Goal: Task Accomplishment & Management: Use online tool/utility

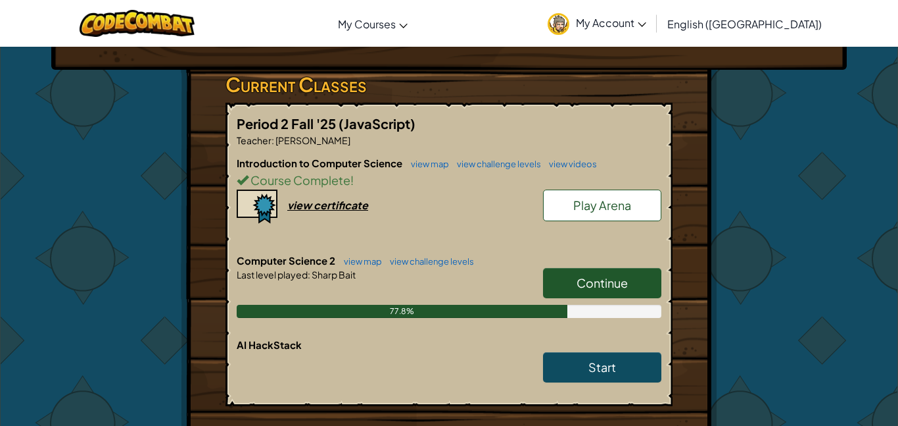
scroll to position [233, 0]
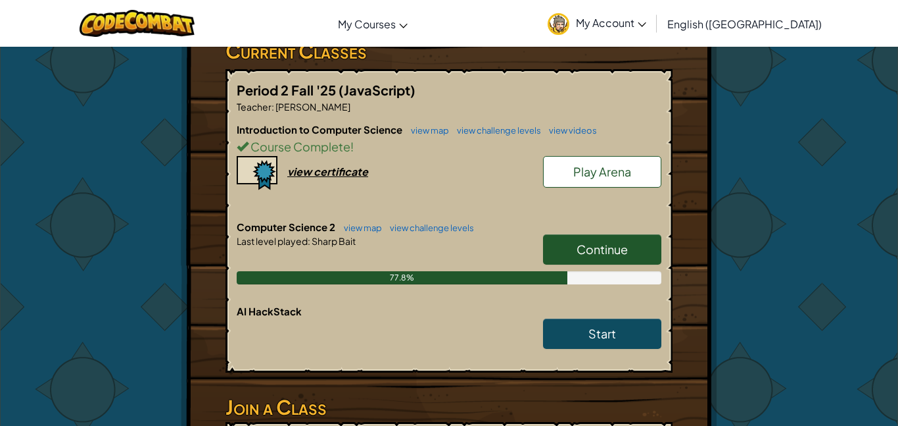
click at [637, 244] on link "Continue" at bounding box center [602, 249] width 118 height 30
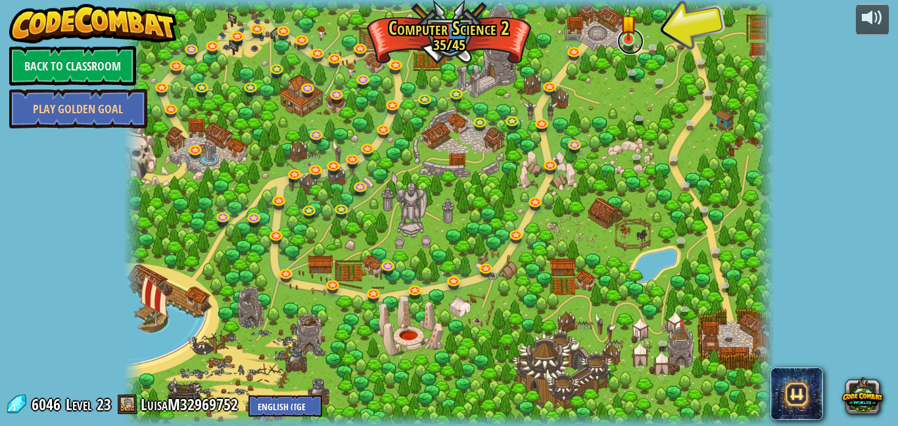
click at [637, 43] on link at bounding box center [631, 41] width 26 height 26
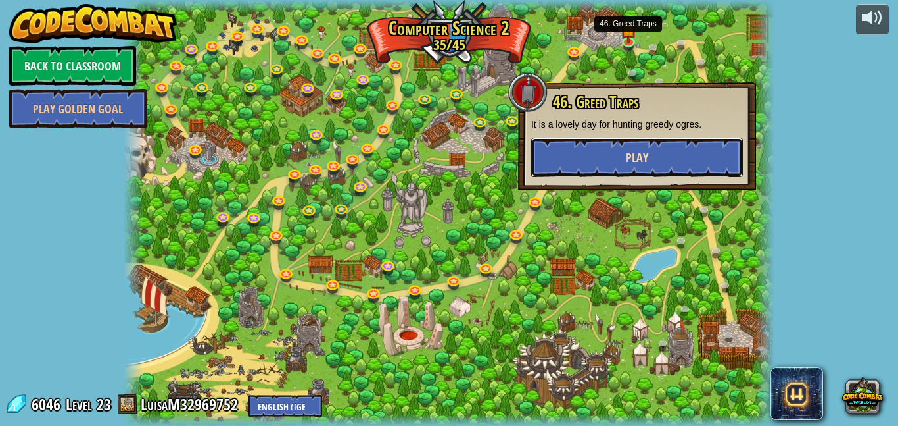
click at [685, 153] on button "Play" at bounding box center [637, 156] width 212 height 39
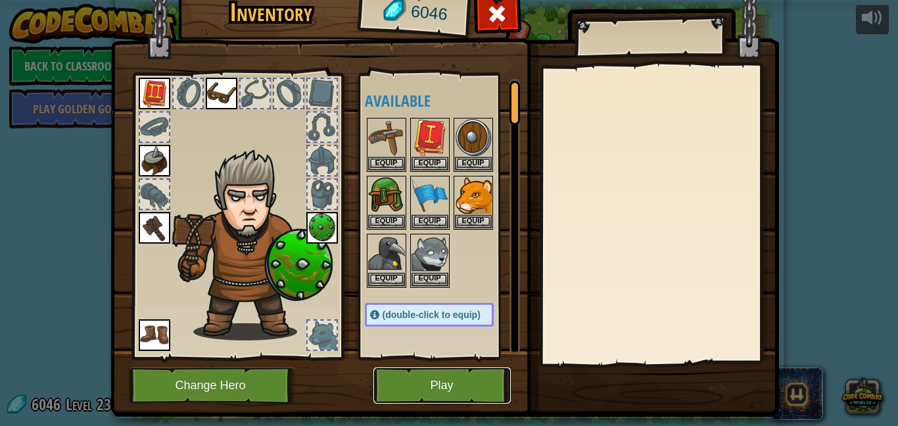
click at [426, 401] on button "Play" at bounding box center [442, 385] width 137 height 36
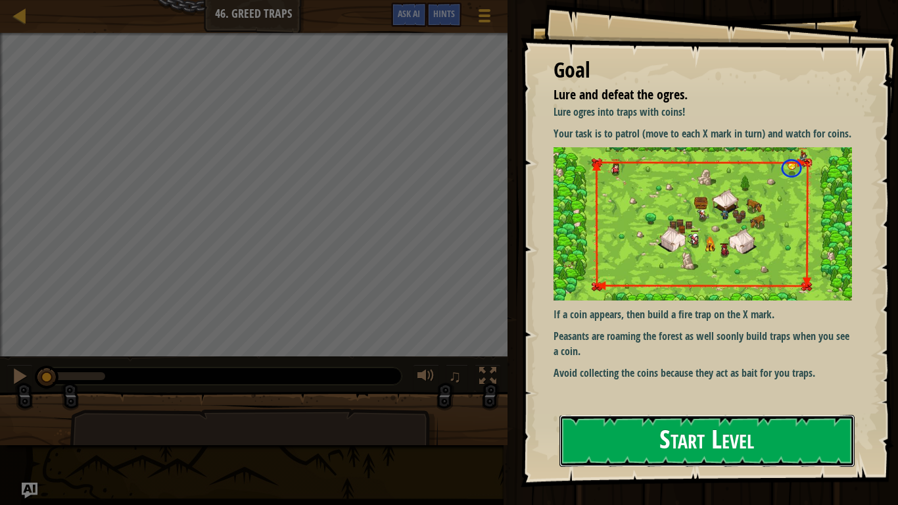
click at [818, 425] on button "Start Level" at bounding box center [707, 441] width 295 height 52
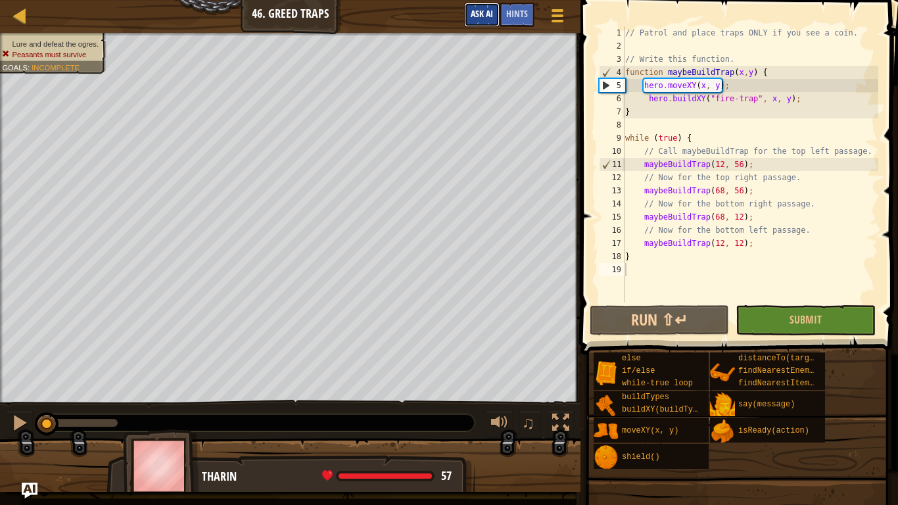
click at [475, 5] on button "Ask AI" at bounding box center [482, 15] width 36 height 24
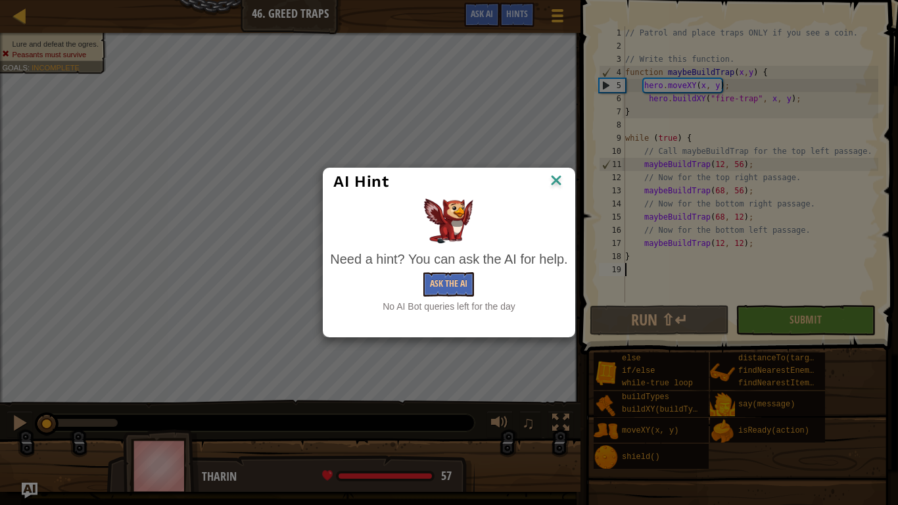
click at [558, 174] on img at bounding box center [556, 182] width 17 height 20
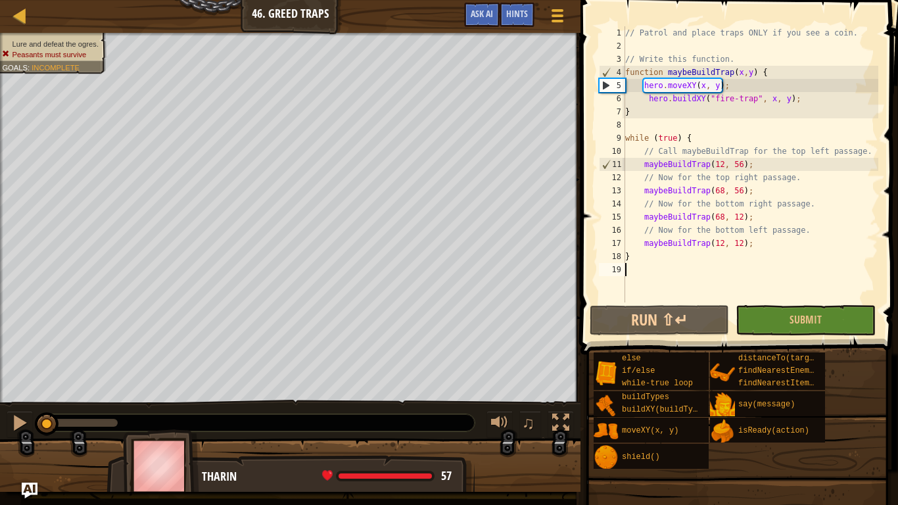
click at [602, 310] on button "Run ⇧↵" at bounding box center [659, 320] width 139 height 30
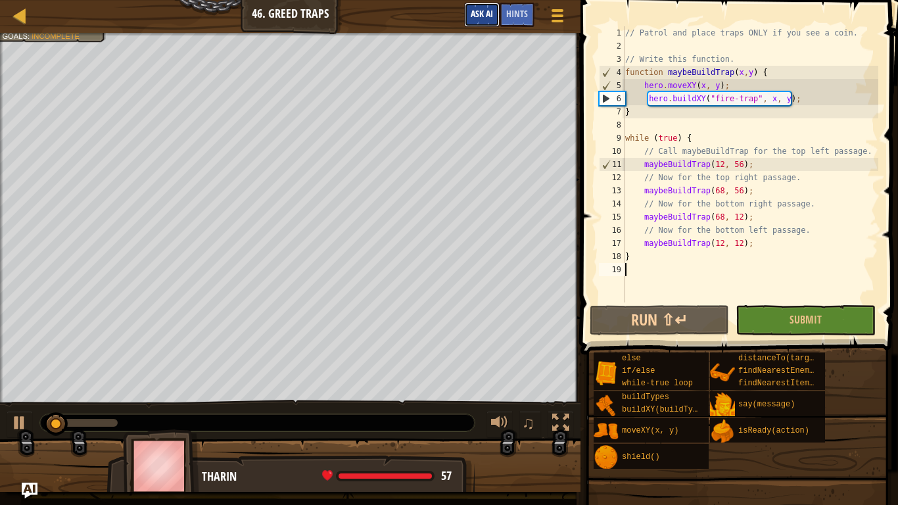
click at [483, 14] on span "Ask AI" at bounding box center [482, 13] width 22 height 12
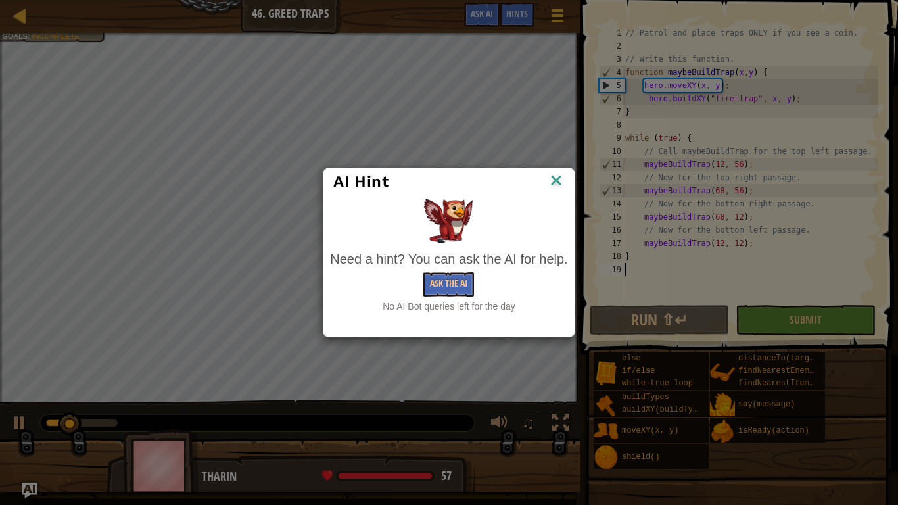
click at [555, 180] on img at bounding box center [556, 182] width 17 height 20
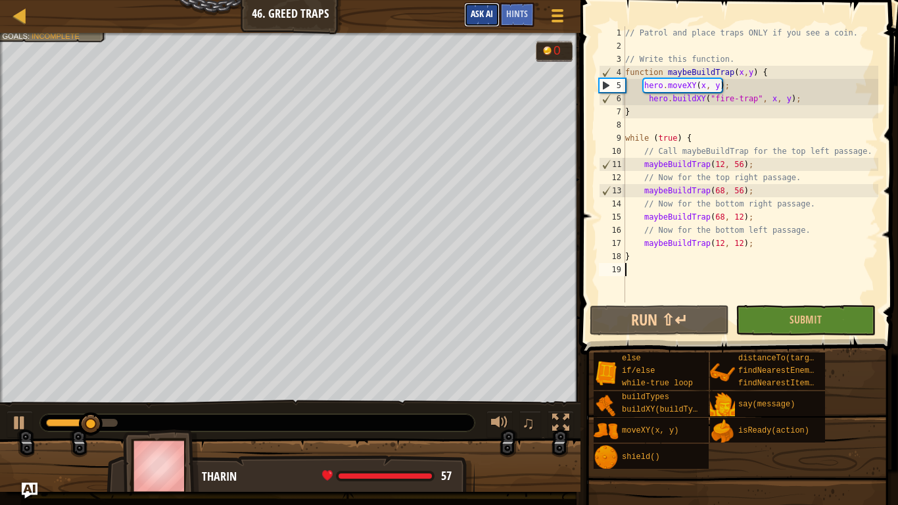
click at [484, 18] on span "Ask AI" at bounding box center [482, 13] width 22 height 12
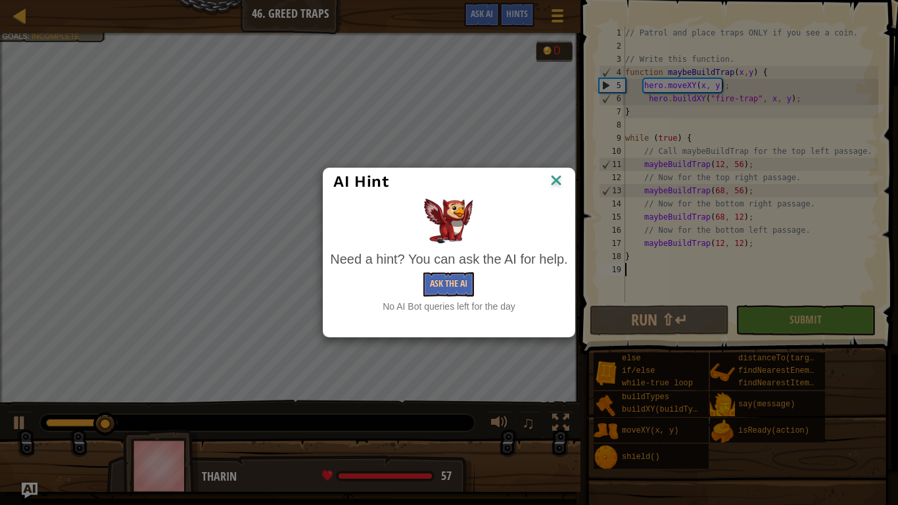
click at [545, 220] on div at bounding box center [448, 221] width 237 height 45
click at [560, 172] on img at bounding box center [556, 182] width 17 height 20
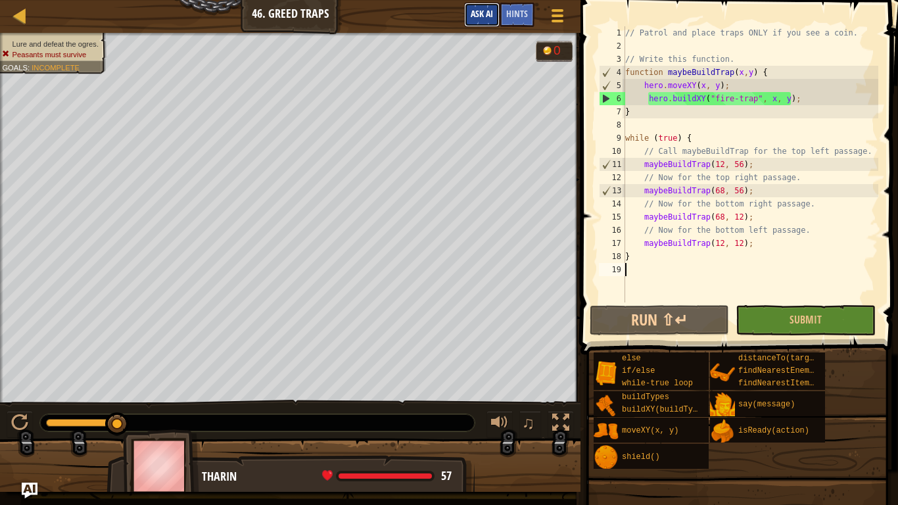
click at [485, 11] on span "Ask AI" at bounding box center [482, 13] width 22 height 12
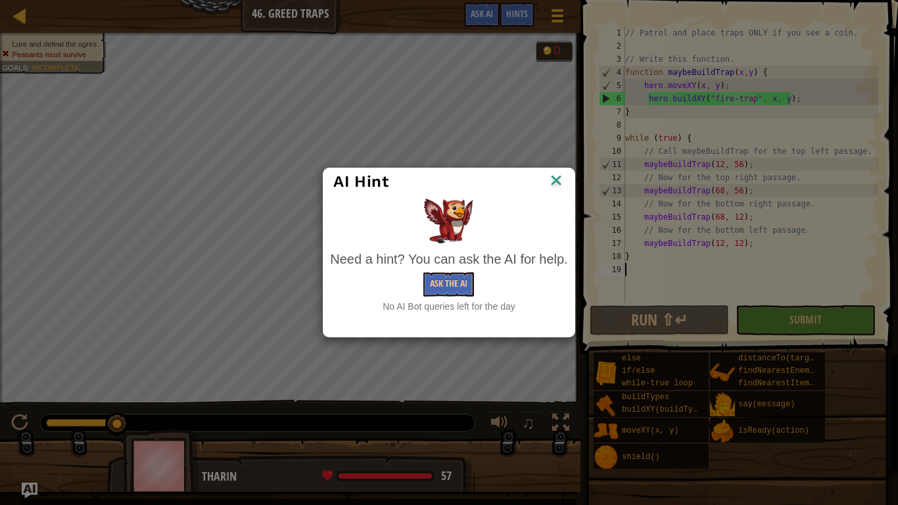
click at [552, 184] on img at bounding box center [556, 182] width 17 height 20
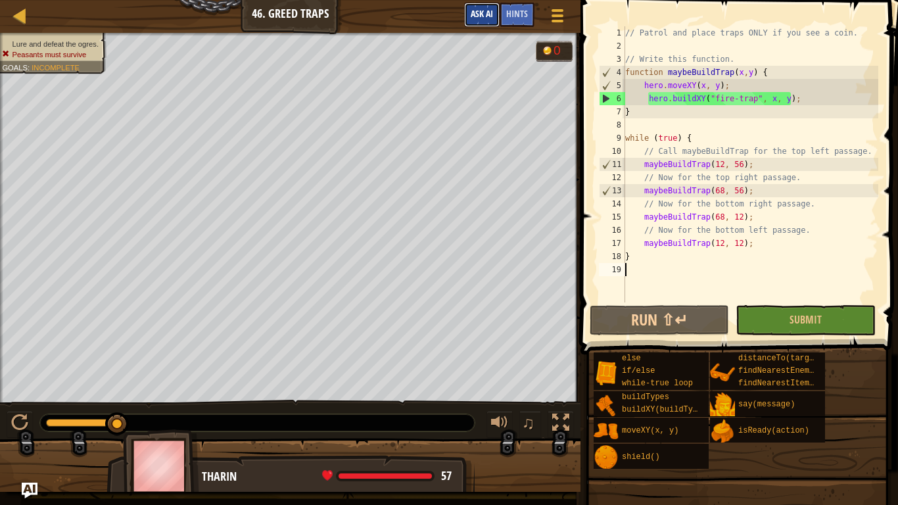
click at [470, 19] on button "Ask AI" at bounding box center [482, 15] width 36 height 24
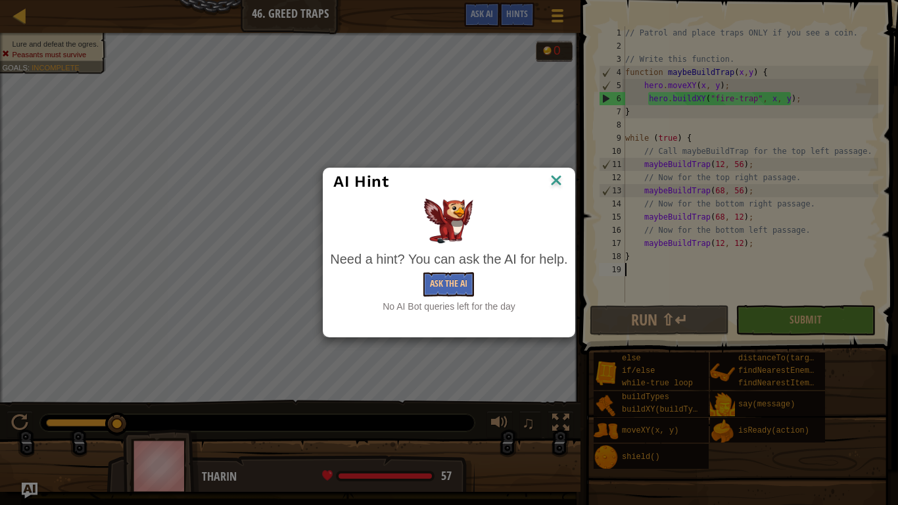
click at [484, 7] on div "AI Hint Need a hint? You can ask the AI for help. Ask the AI No AI Bot queries …" at bounding box center [449, 252] width 898 height 505
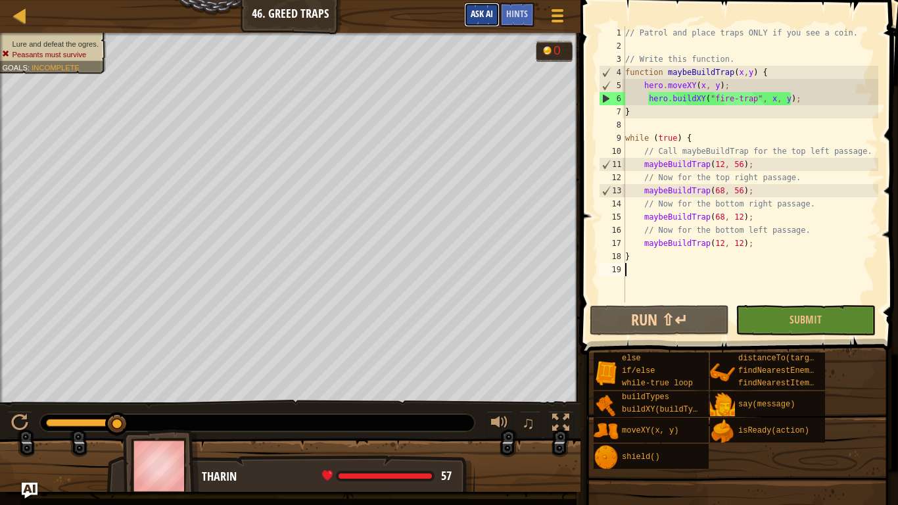
click at [486, 12] on span "Ask AI" at bounding box center [482, 13] width 22 height 12
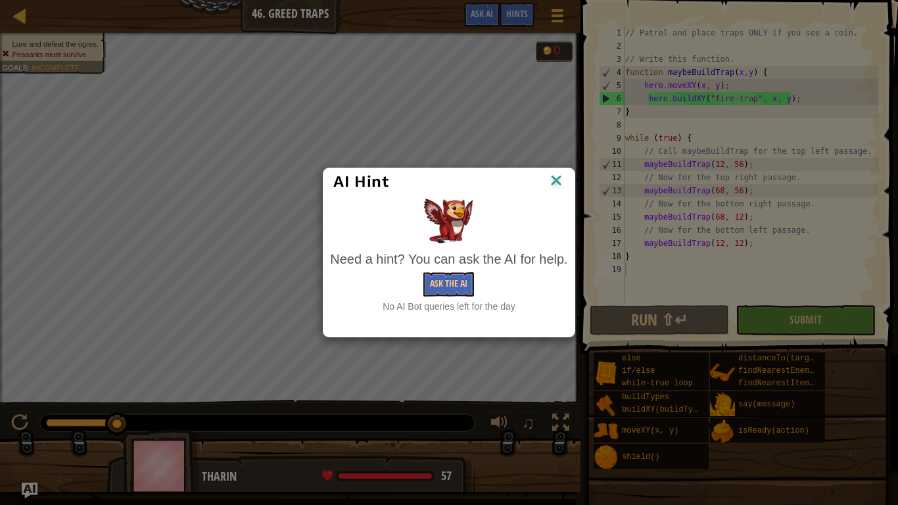
click at [558, 180] on img at bounding box center [556, 182] width 17 height 20
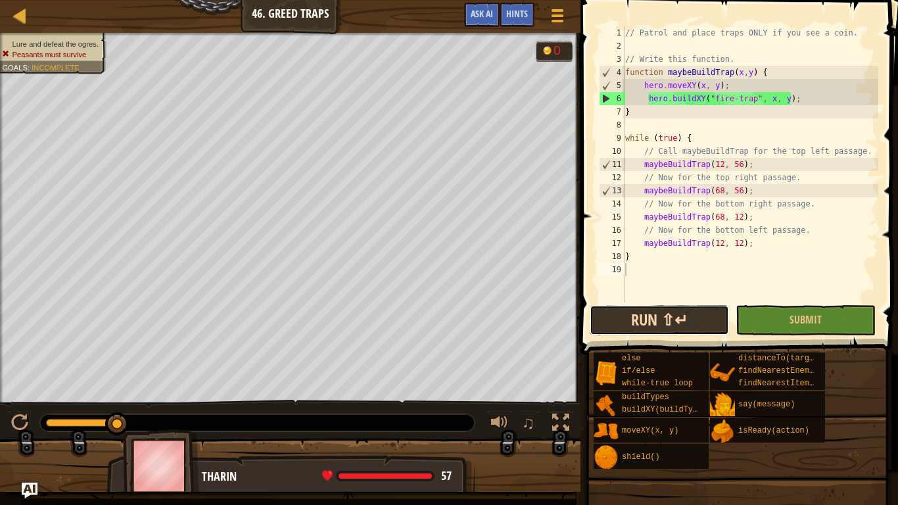
click at [666, 328] on button "Run ⇧↵" at bounding box center [659, 320] width 139 height 30
click at [483, 18] on span "Ask AI" at bounding box center [482, 13] width 22 height 12
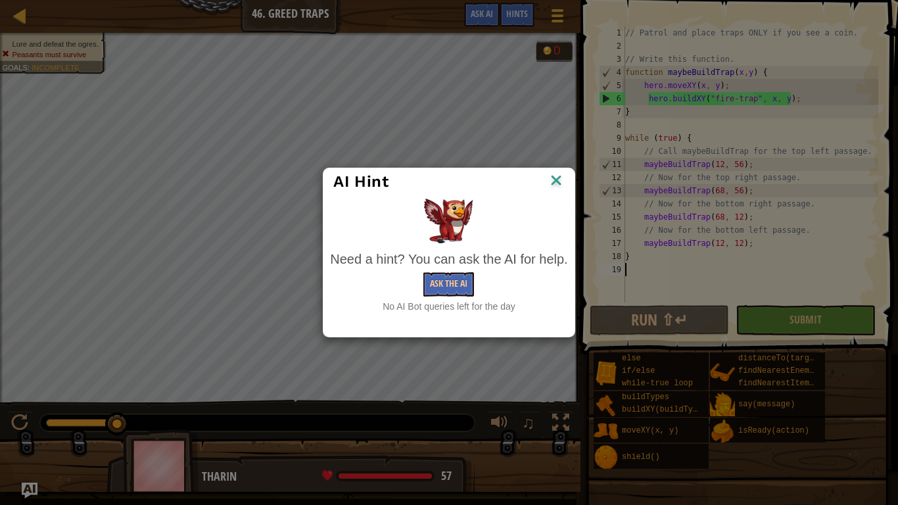
click at [558, 182] on img at bounding box center [556, 182] width 17 height 20
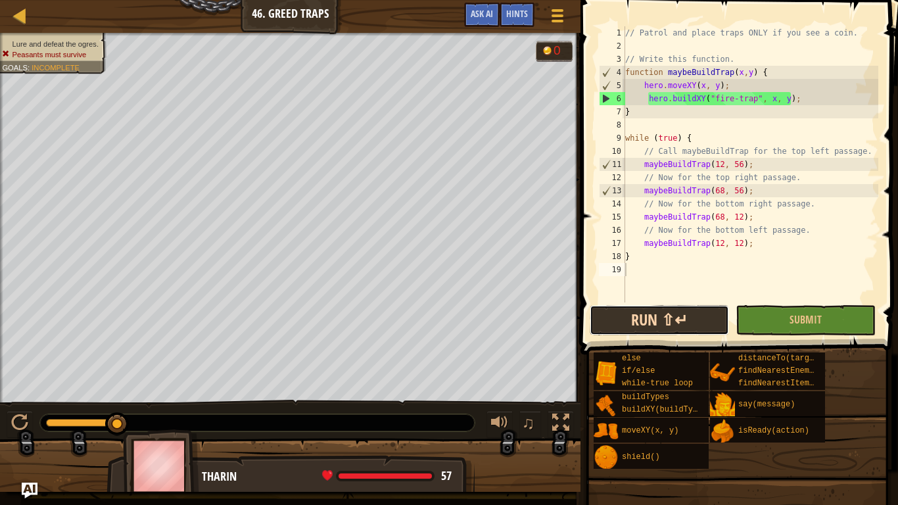
click at [646, 319] on button "Run ⇧↵" at bounding box center [659, 320] width 139 height 30
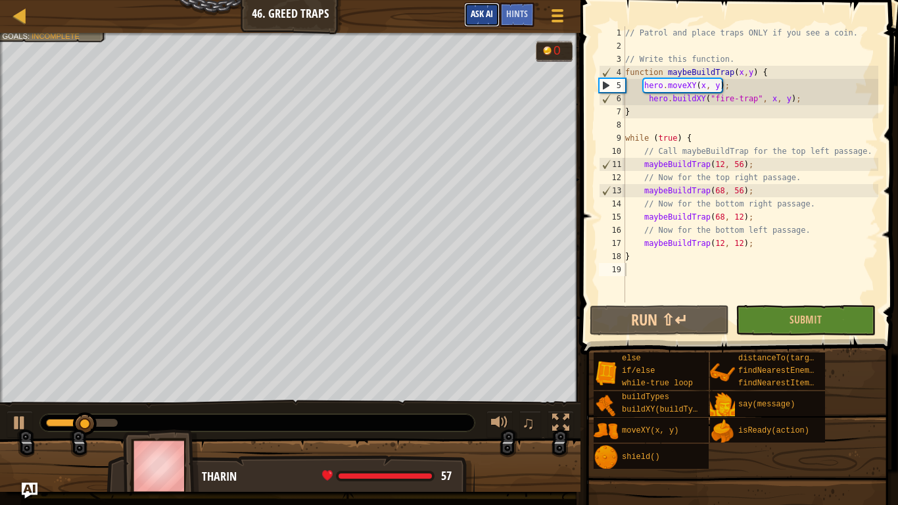
click at [479, 14] on span "Ask AI" at bounding box center [482, 13] width 22 height 12
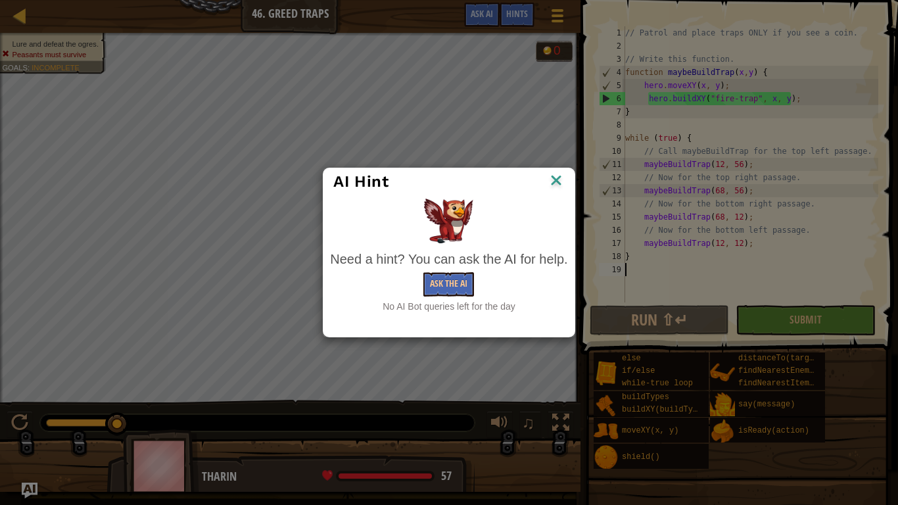
click at [556, 180] on img at bounding box center [556, 182] width 17 height 20
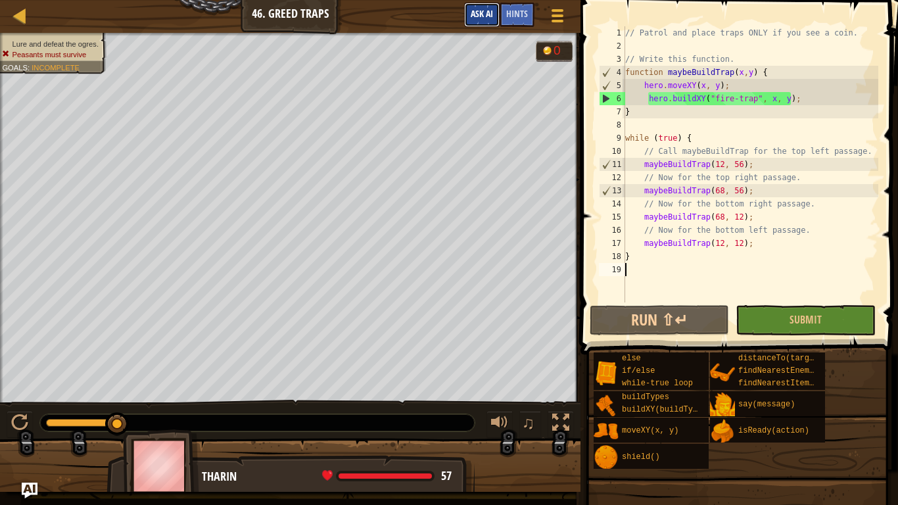
click at [468, 8] on button "Ask AI" at bounding box center [482, 15] width 36 height 24
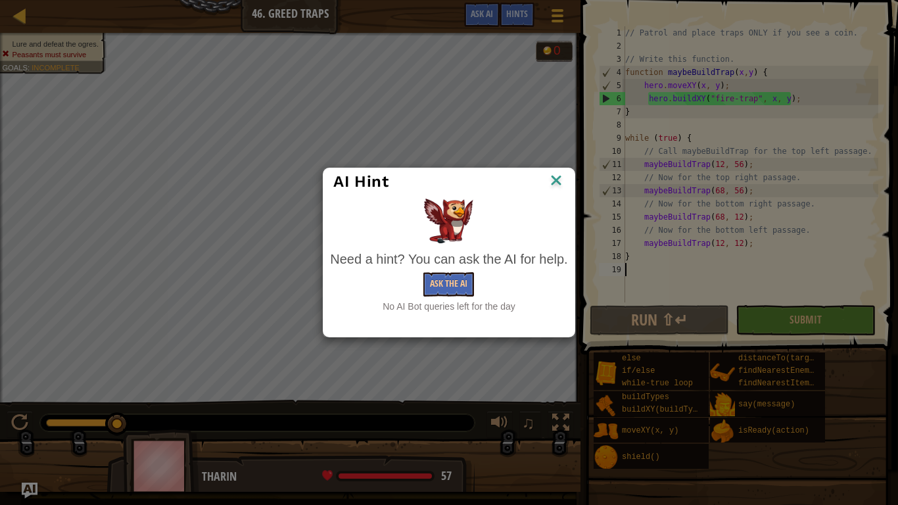
click at [555, 184] on img at bounding box center [556, 182] width 17 height 20
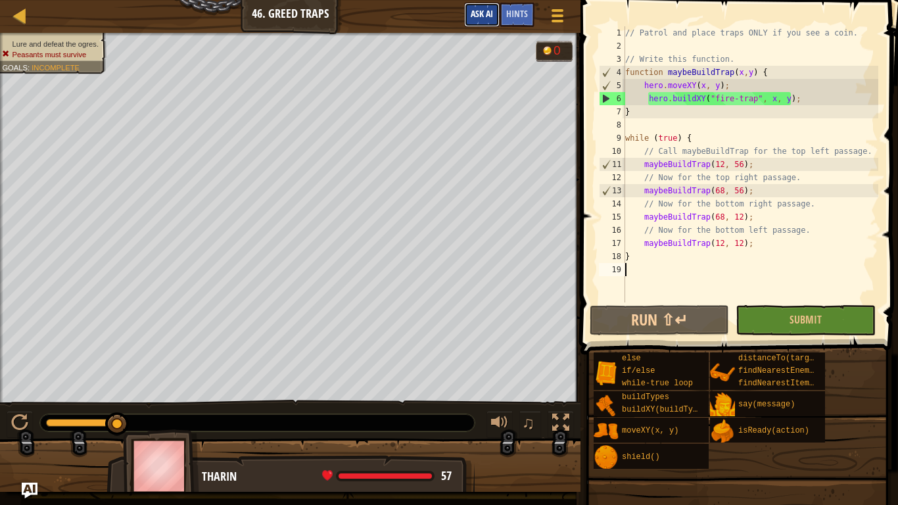
click at [473, 6] on button "Ask AI" at bounding box center [482, 15] width 36 height 24
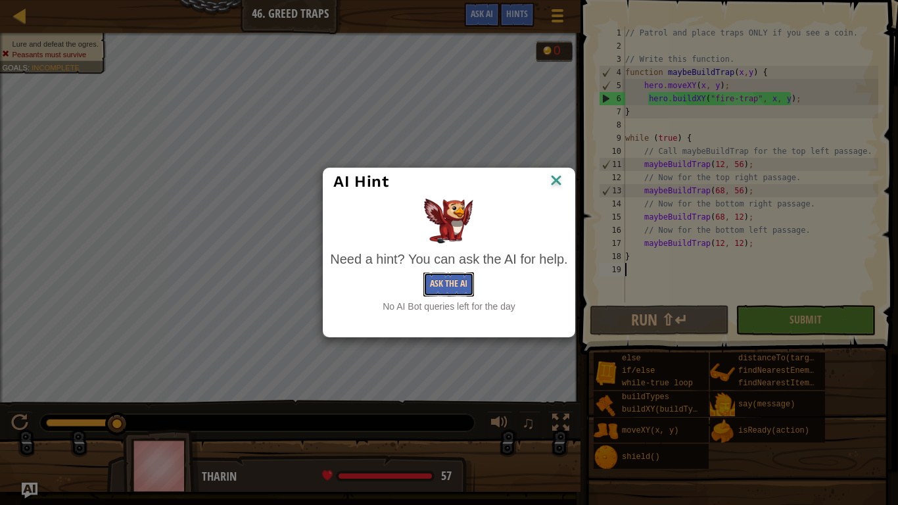
click at [444, 278] on button "Ask the AI" at bounding box center [449, 284] width 51 height 24
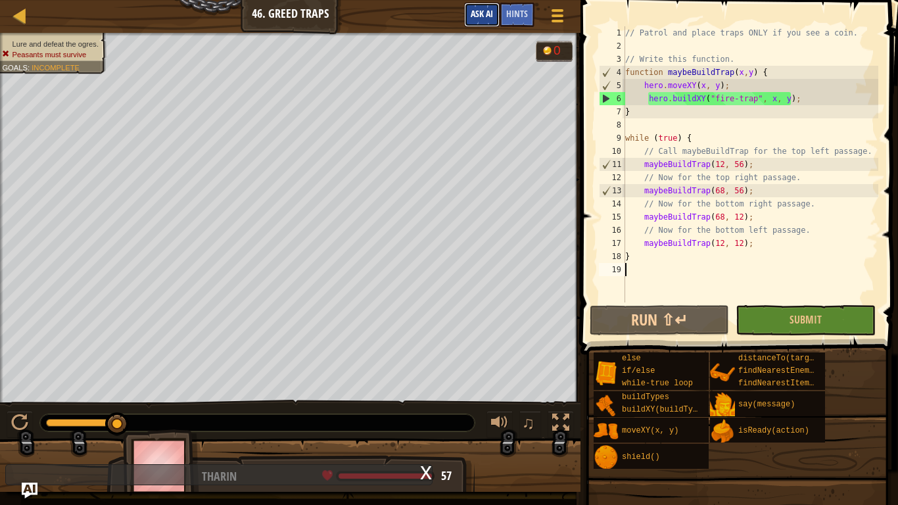
click at [487, 17] on span "Ask AI" at bounding box center [482, 13] width 22 height 12
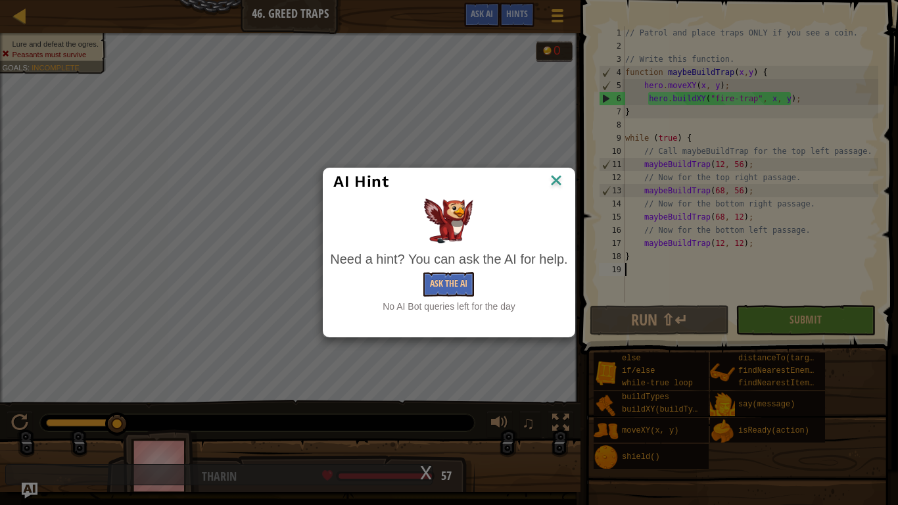
click at [562, 182] on img at bounding box center [556, 182] width 17 height 20
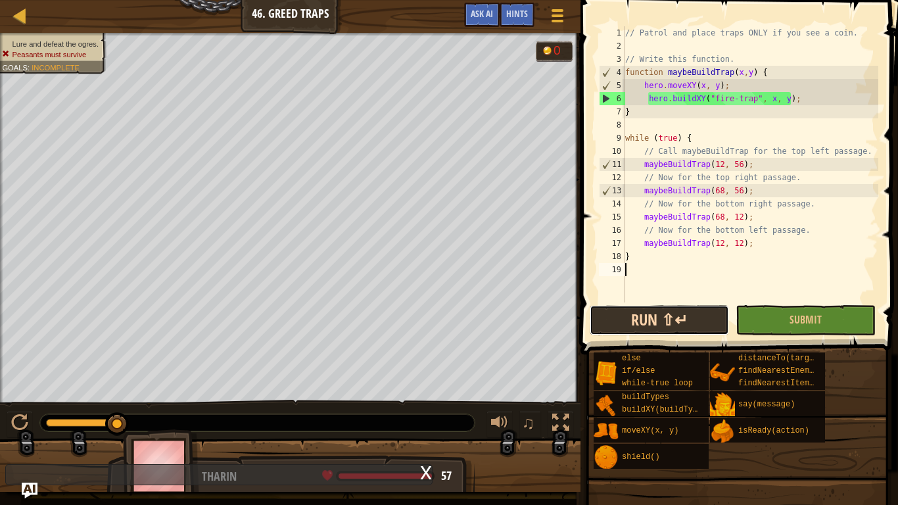
click at [644, 308] on button "Run ⇧↵" at bounding box center [659, 320] width 139 height 30
click at [493, 10] on span "Ask AI" at bounding box center [482, 13] width 22 height 12
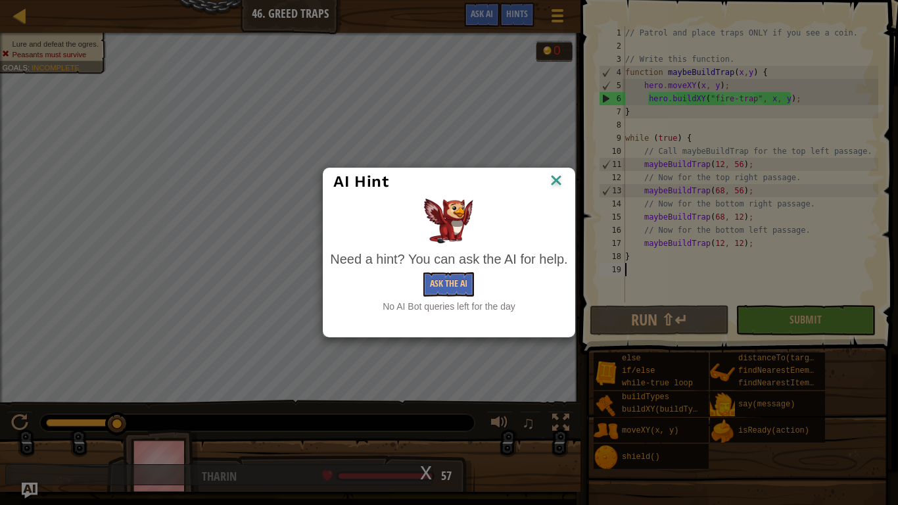
click at [554, 183] on img at bounding box center [556, 182] width 17 height 20
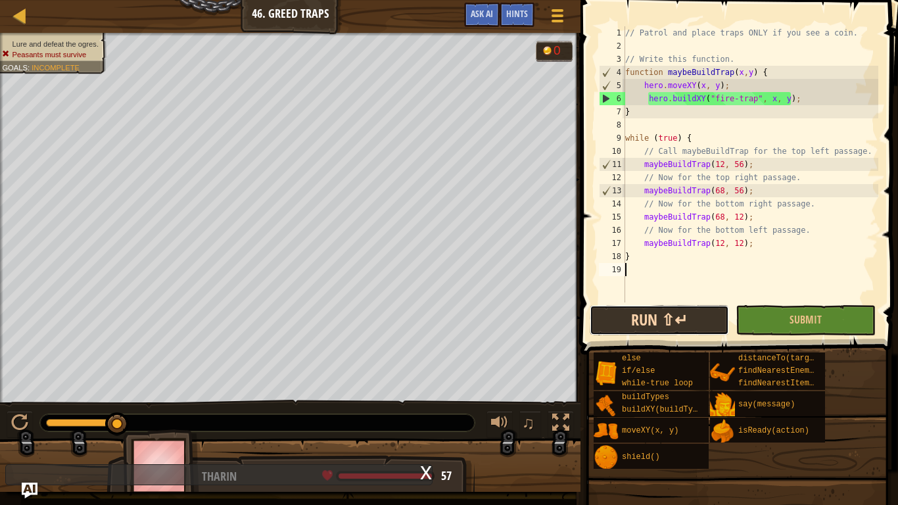
click at [671, 326] on button "Run ⇧↵" at bounding box center [659, 320] width 139 height 30
click at [472, 14] on span "Ask AI" at bounding box center [482, 13] width 22 height 12
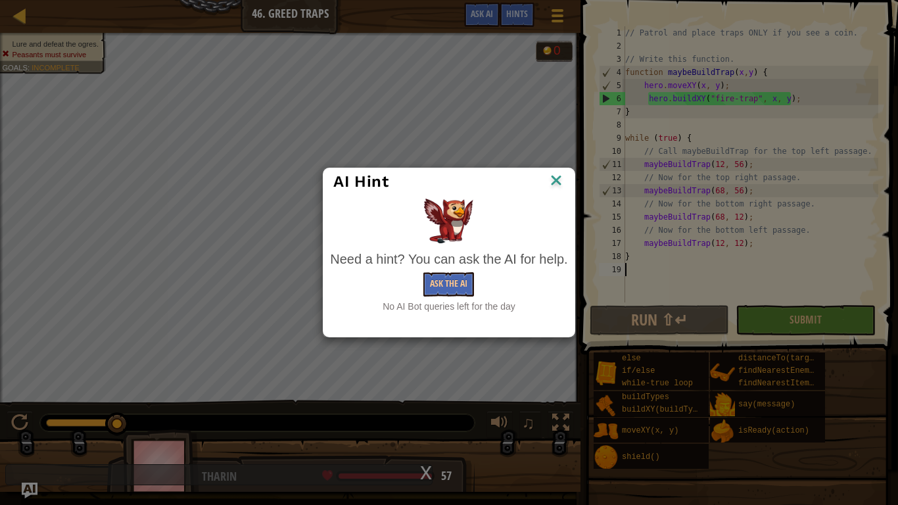
click at [556, 178] on img at bounding box center [556, 182] width 17 height 20
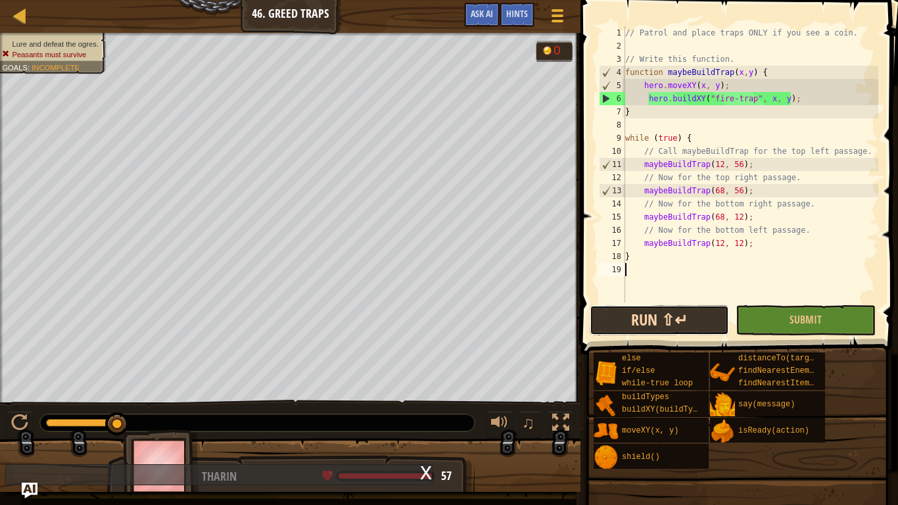
click at [602, 319] on button "Run ⇧↵" at bounding box center [659, 320] width 139 height 30
click at [482, 16] on span "Ask AI" at bounding box center [482, 13] width 22 height 12
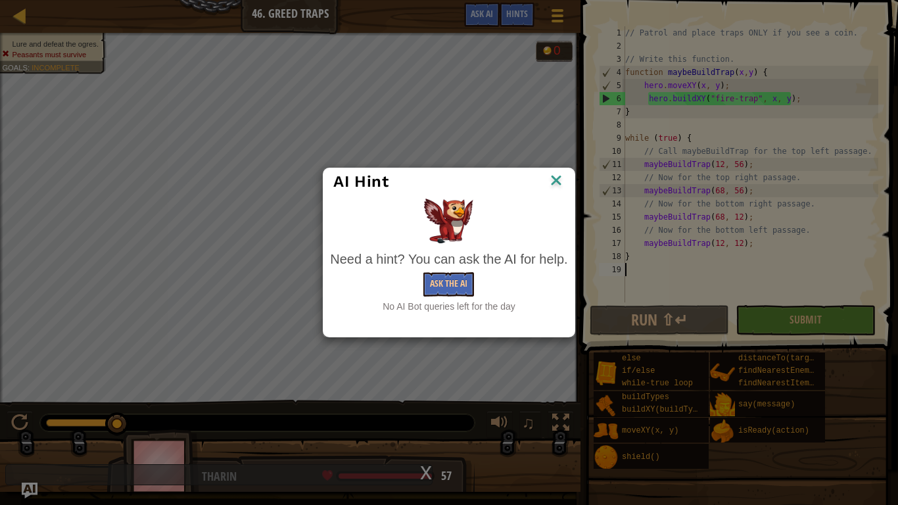
click at [559, 182] on img at bounding box center [556, 182] width 17 height 20
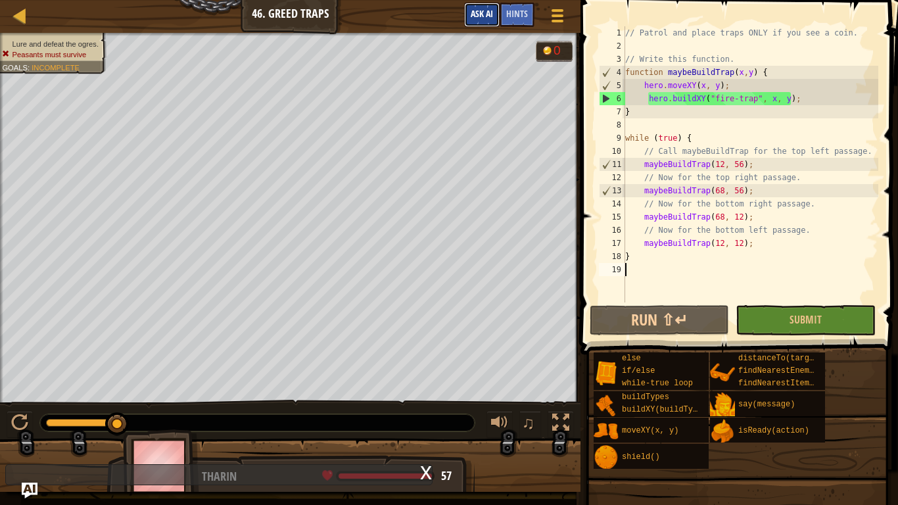
click at [483, 8] on span "Ask AI" at bounding box center [482, 13] width 22 height 12
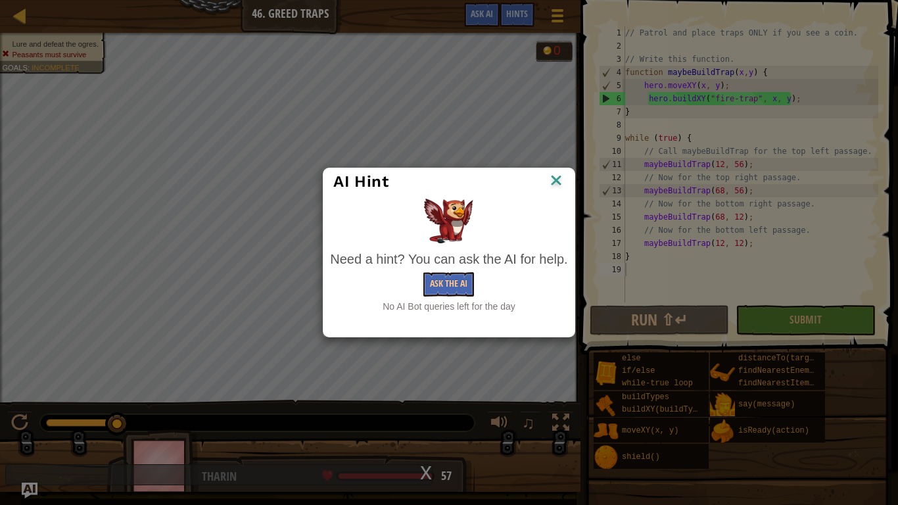
click at [552, 184] on img at bounding box center [556, 182] width 17 height 20
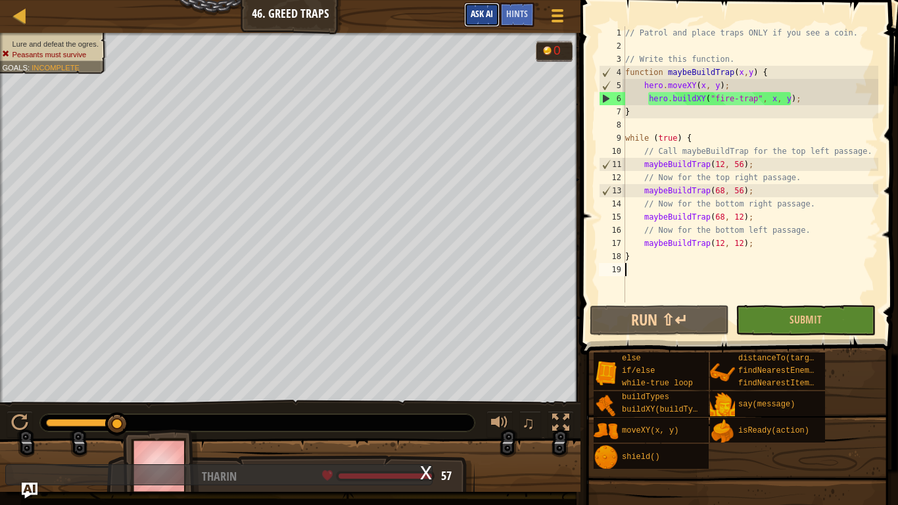
click at [472, 13] on span "Ask AI" at bounding box center [482, 13] width 22 height 12
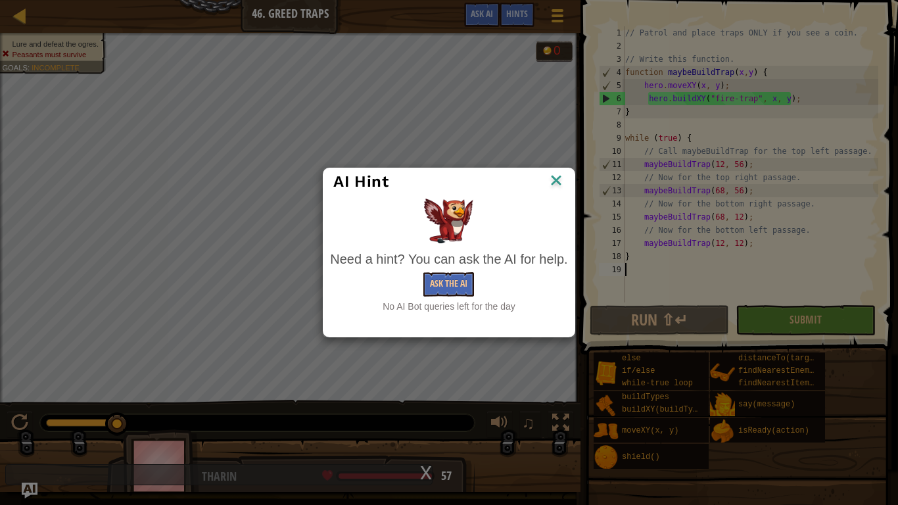
click at [556, 176] on img at bounding box center [556, 182] width 17 height 20
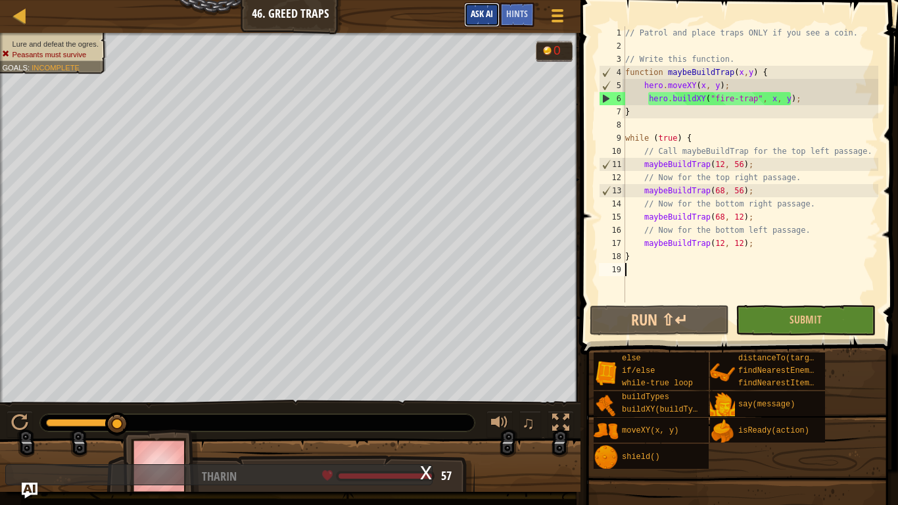
click at [467, 20] on button "Ask AI" at bounding box center [482, 15] width 36 height 24
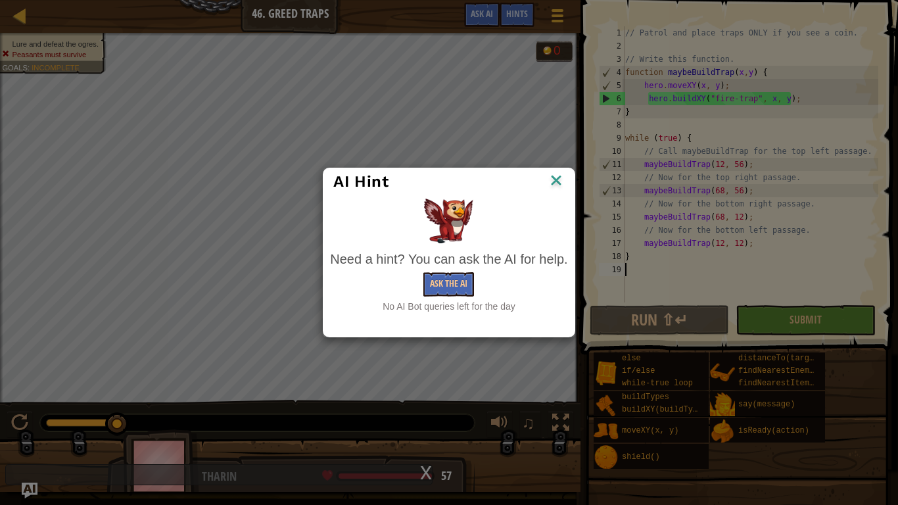
click at [439, 91] on div "AI Hint Need a hint? You can ask the AI for help. Ask the AI No AI Bot queries …" at bounding box center [449, 252] width 898 height 505
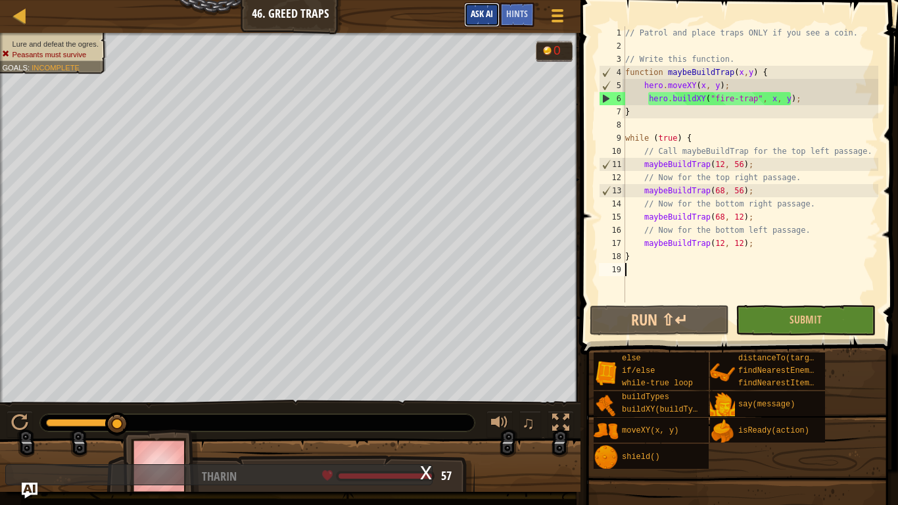
click at [474, 5] on button "Ask AI" at bounding box center [482, 15] width 36 height 24
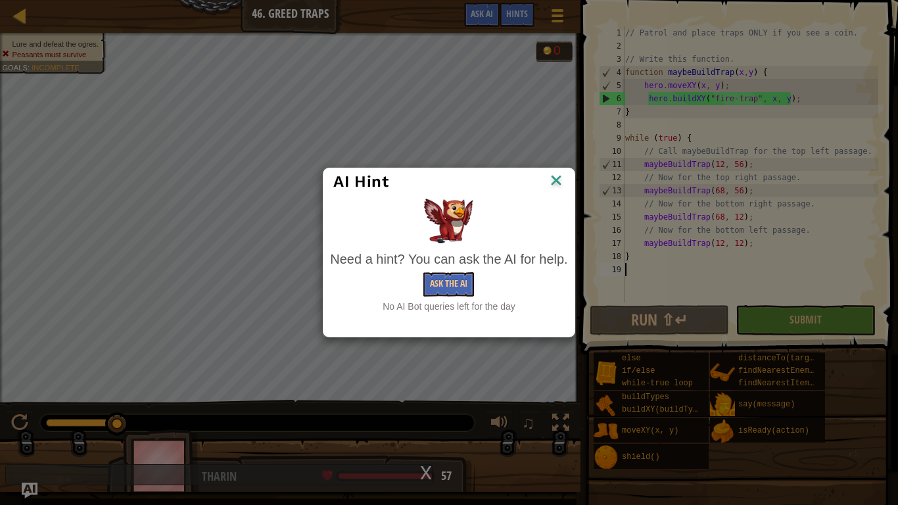
click at [564, 189] on img at bounding box center [556, 182] width 17 height 20
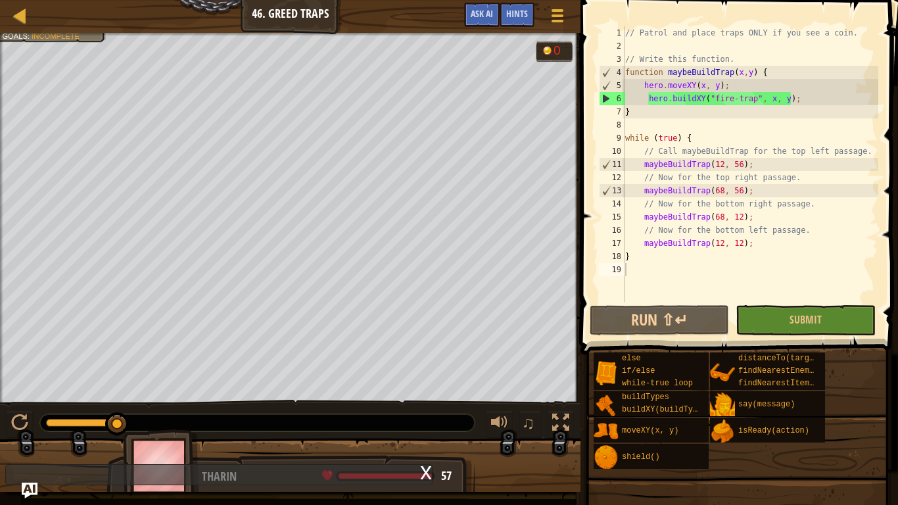
click at [10, 11] on div "Map Computer Science 2 46. Greed Traps Game Menu Done Hints Ask AI" at bounding box center [290, 16] width 581 height 33
click at [18, 14] on div at bounding box center [20, 15] width 16 height 16
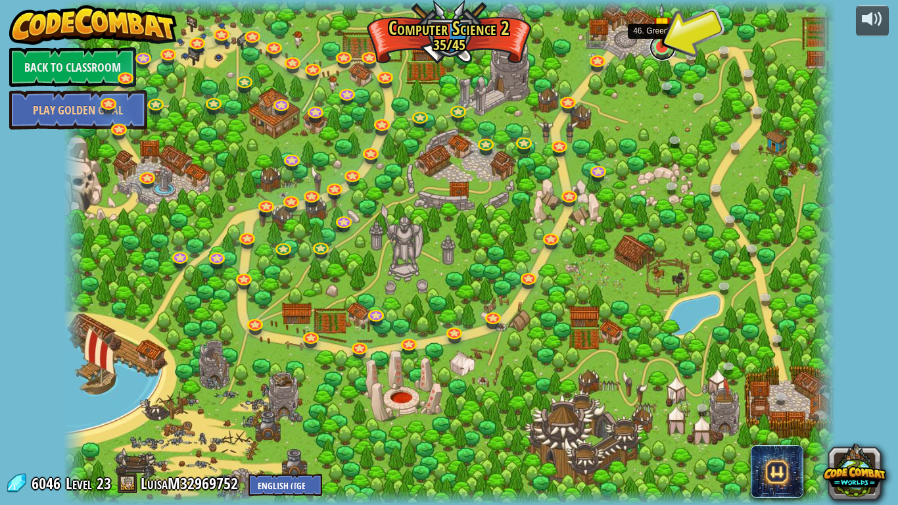
click at [666, 49] on link at bounding box center [663, 47] width 26 height 26
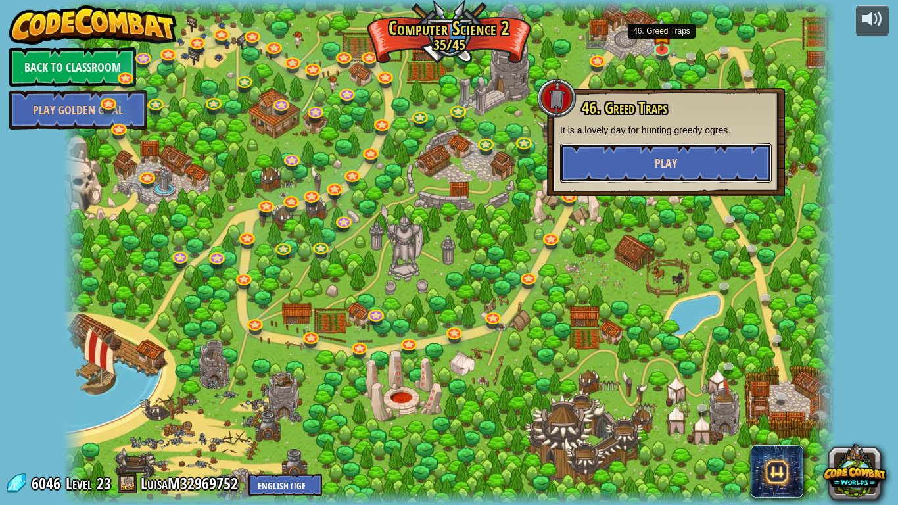
click at [676, 157] on span "Play" at bounding box center [666, 163] width 22 height 16
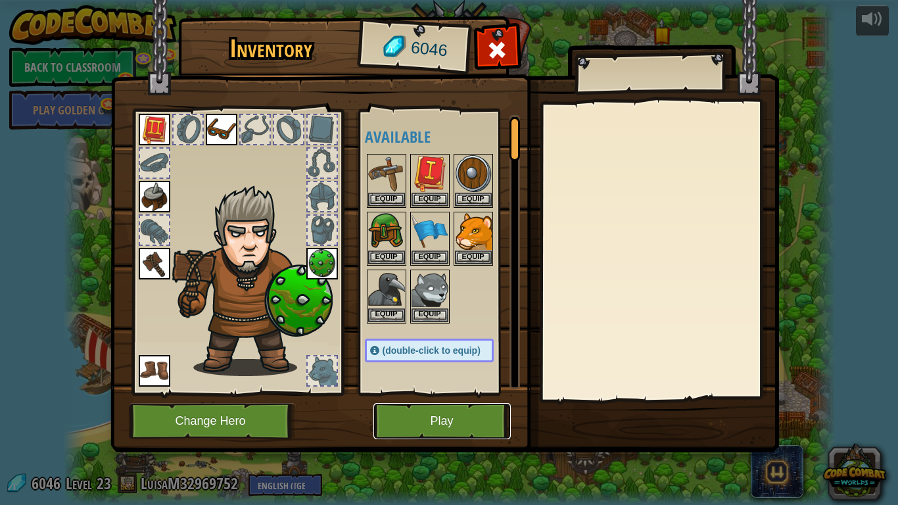
click at [429, 423] on button "Play" at bounding box center [442, 421] width 137 height 36
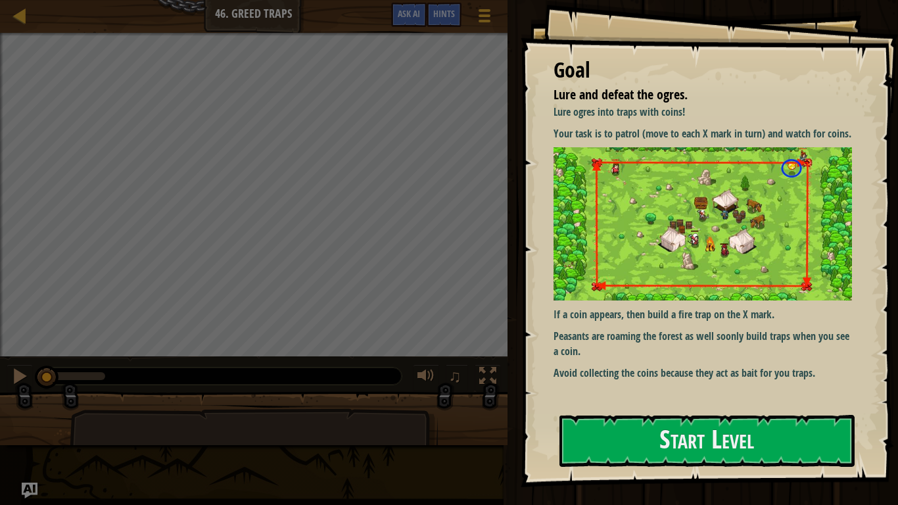
click at [810, 262] on img at bounding box center [703, 223] width 299 height 153
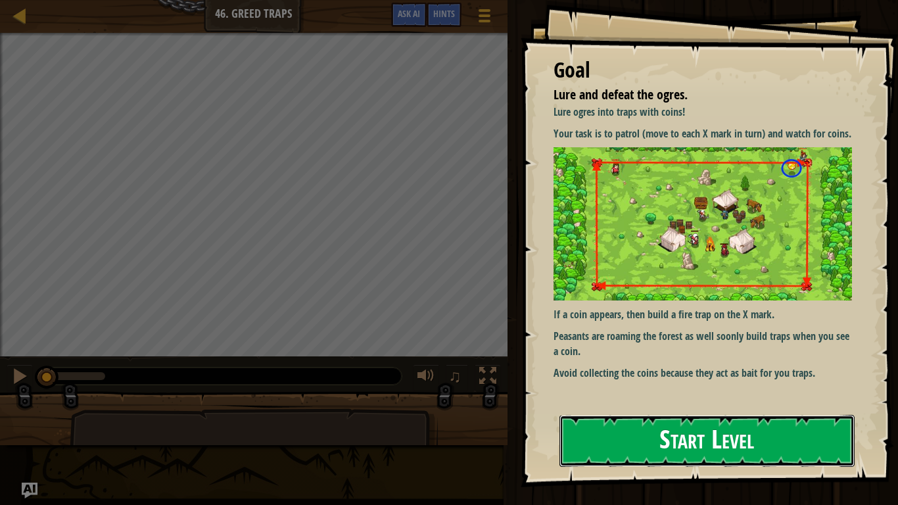
click at [773, 425] on button "Start Level" at bounding box center [707, 441] width 295 height 52
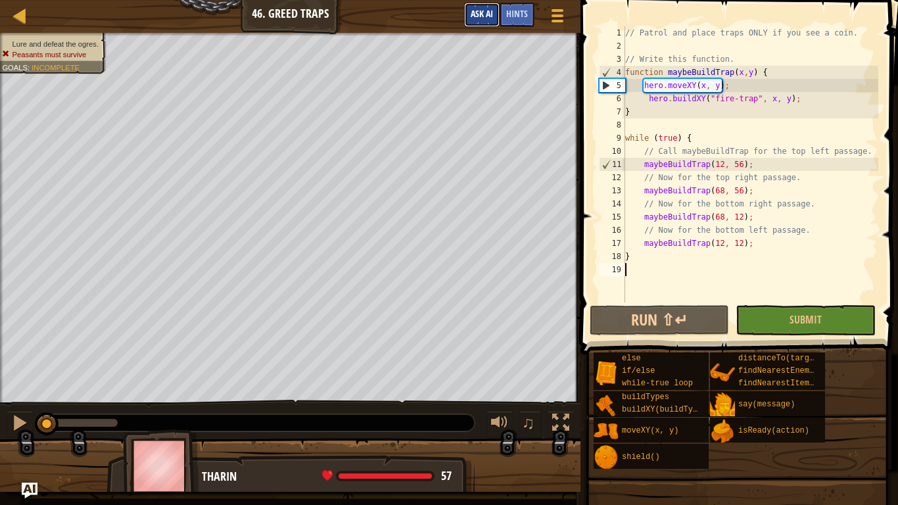
click at [476, 6] on button "Ask AI" at bounding box center [482, 15] width 36 height 24
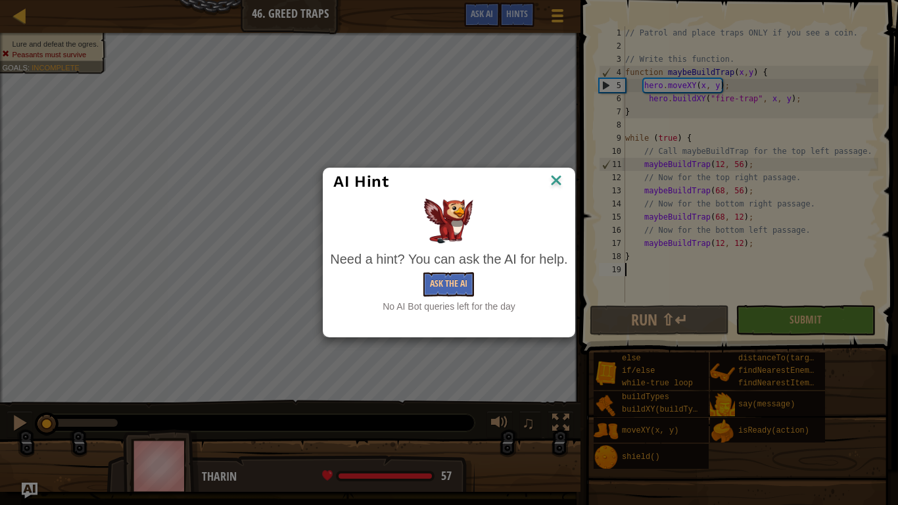
click at [552, 178] on img at bounding box center [556, 182] width 17 height 20
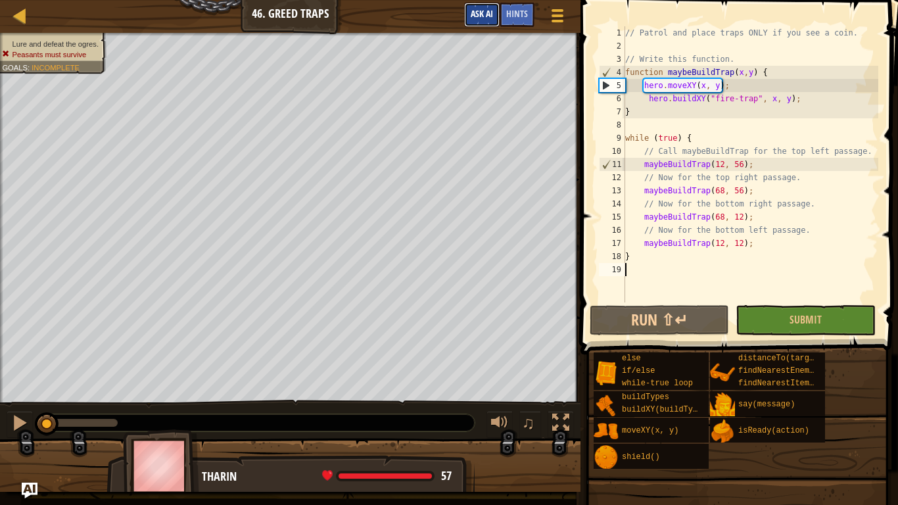
click at [472, 3] on button "Ask AI" at bounding box center [482, 15] width 36 height 24
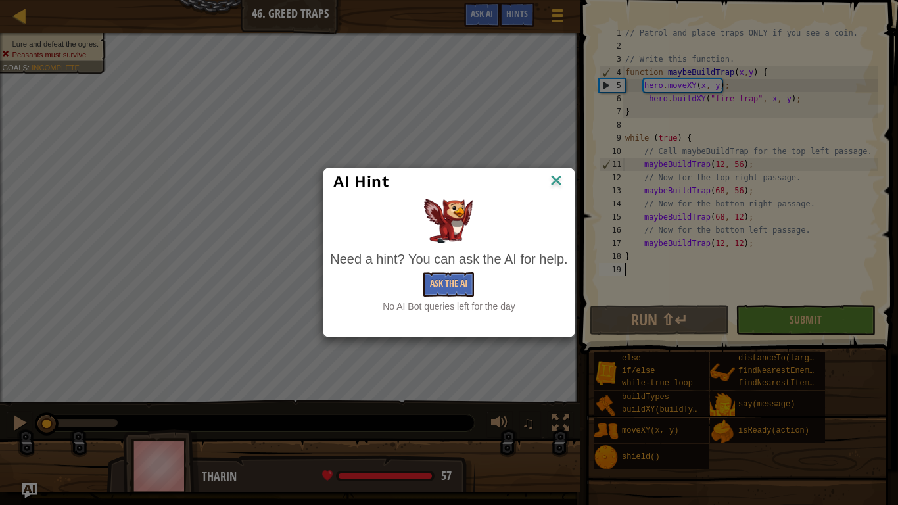
click at [554, 183] on img at bounding box center [556, 182] width 17 height 20
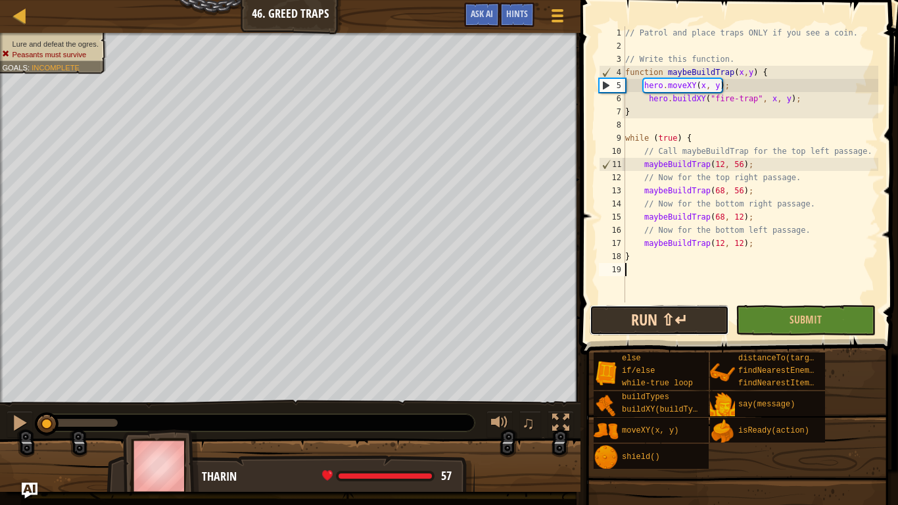
click at [647, 309] on button "Run ⇧↵" at bounding box center [659, 320] width 139 height 30
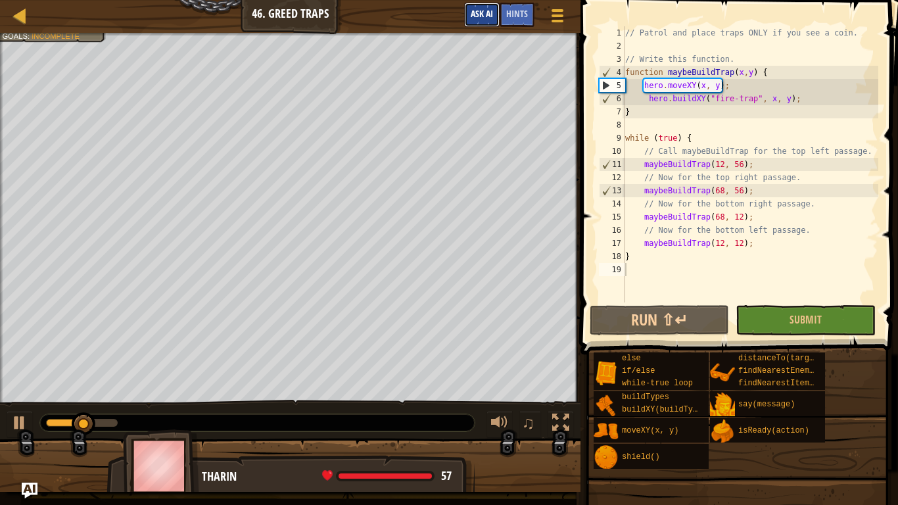
click at [495, 13] on button "Ask AI" at bounding box center [482, 15] width 36 height 24
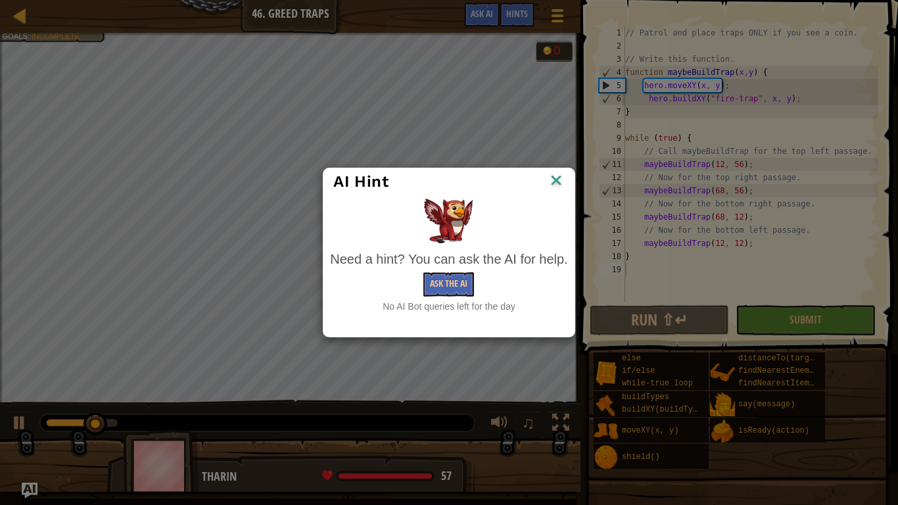
click at [556, 170] on div "AI Hint" at bounding box center [449, 181] width 251 height 27
click at [554, 182] on img at bounding box center [556, 182] width 17 height 20
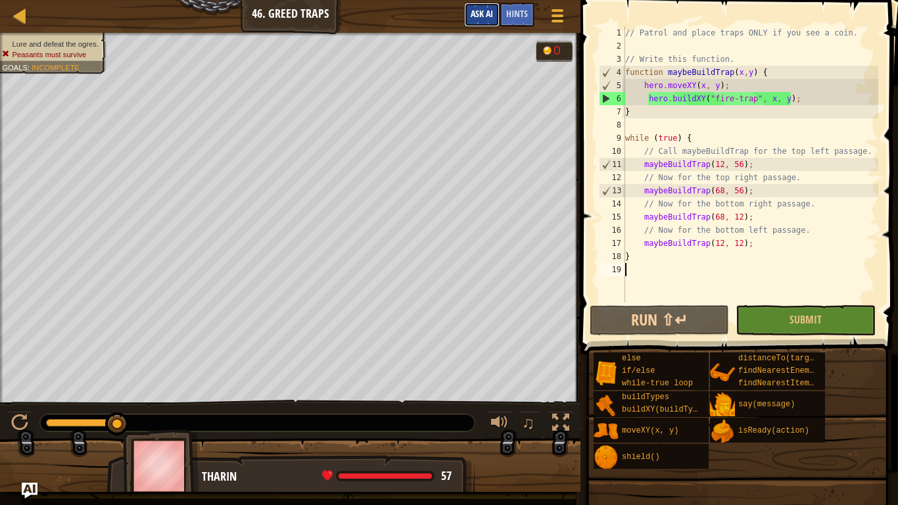
click at [479, 14] on span "Ask AI" at bounding box center [482, 13] width 22 height 12
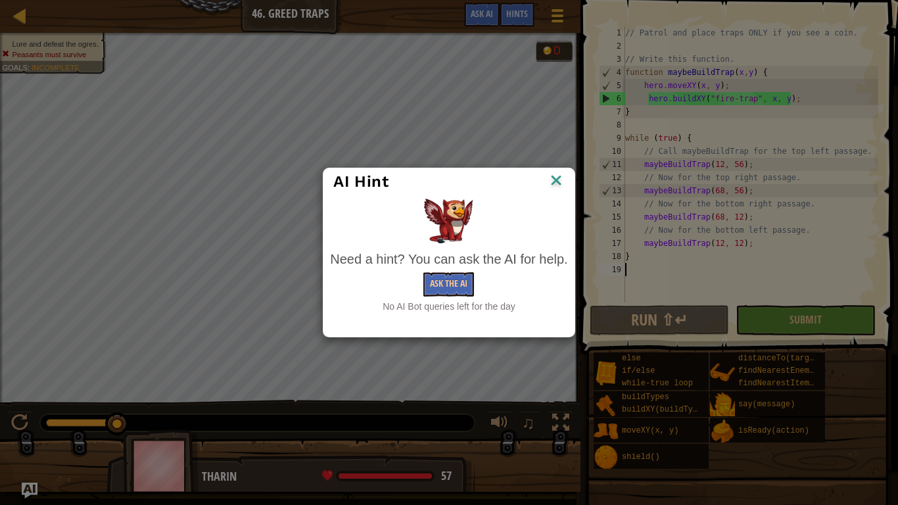
click at [557, 183] on img at bounding box center [556, 182] width 17 height 20
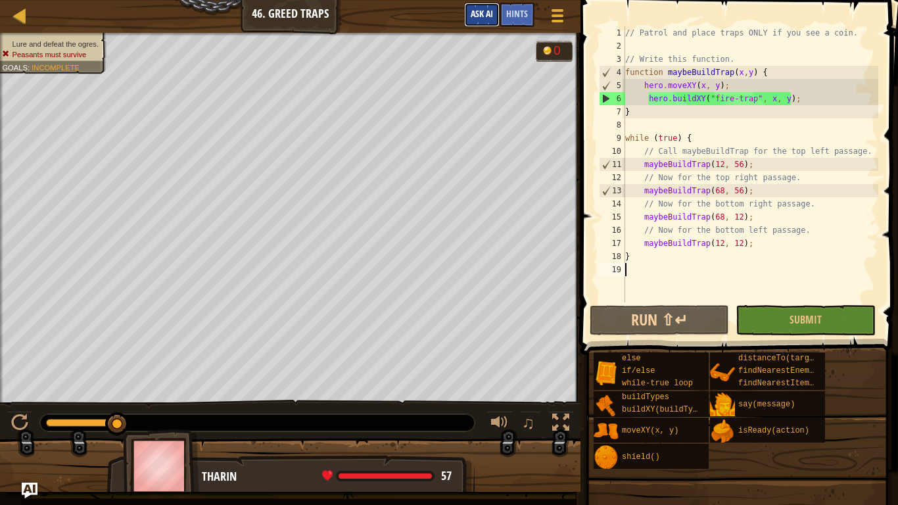
click at [483, 5] on button "Ask AI" at bounding box center [482, 15] width 36 height 24
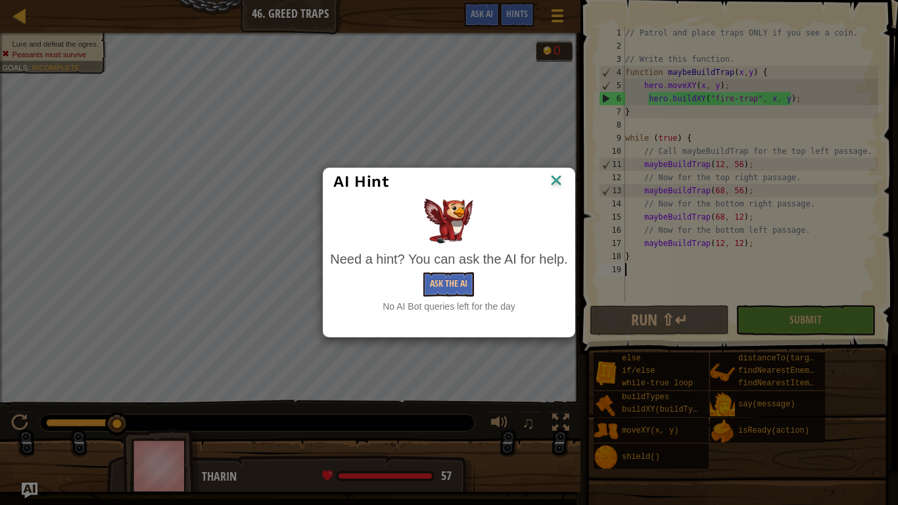
click at [566, 185] on div "AI Hint" at bounding box center [449, 181] width 251 height 27
click at [564, 182] on img at bounding box center [556, 182] width 17 height 20
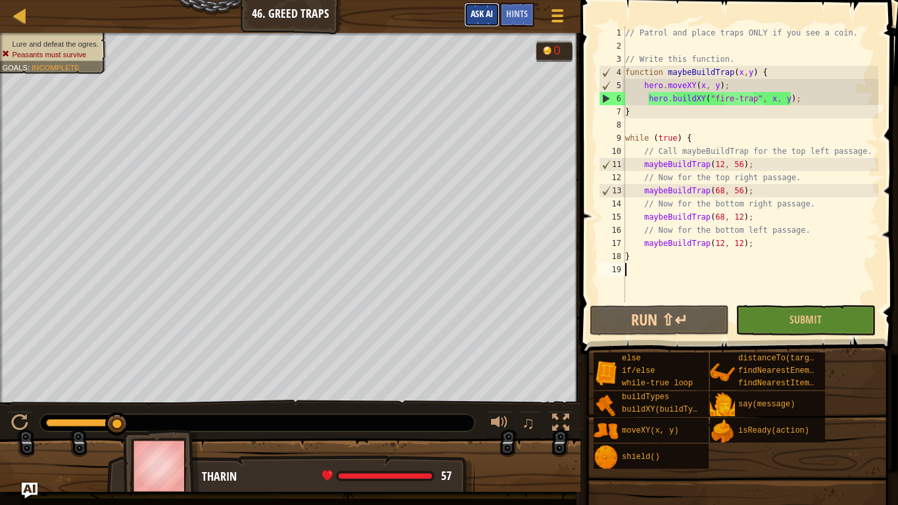
click at [482, 9] on span "Ask AI" at bounding box center [482, 13] width 22 height 12
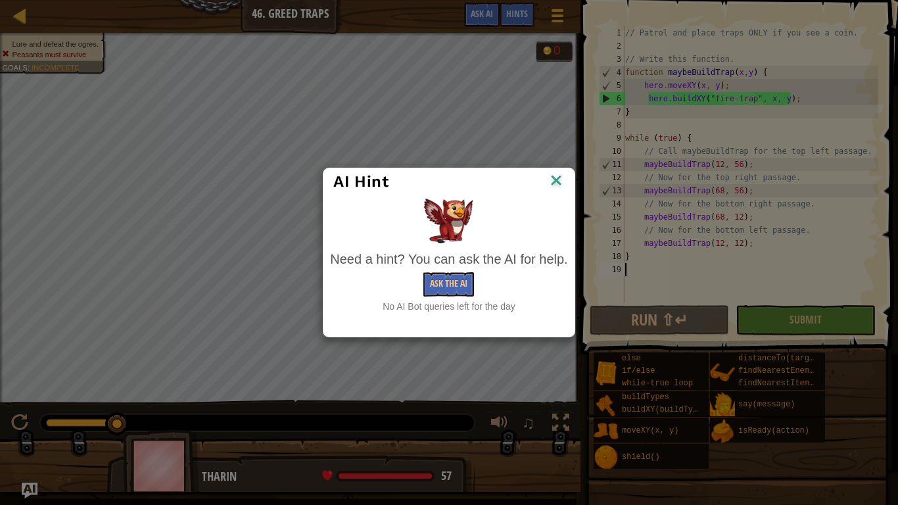
click at [558, 182] on img at bounding box center [556, 182] width 17 height 20
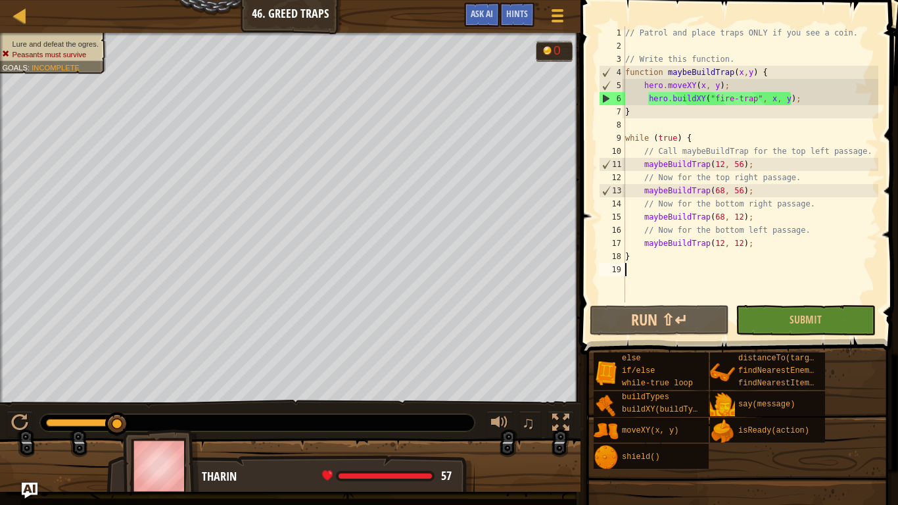
click at [759, 89] on div "// Patrol and place traps ONLY if you see a coin. // Write this function. funct…" at bounding box center [751, 177] width 256 height 303
type textarea "hero.moveXY(x, y);"
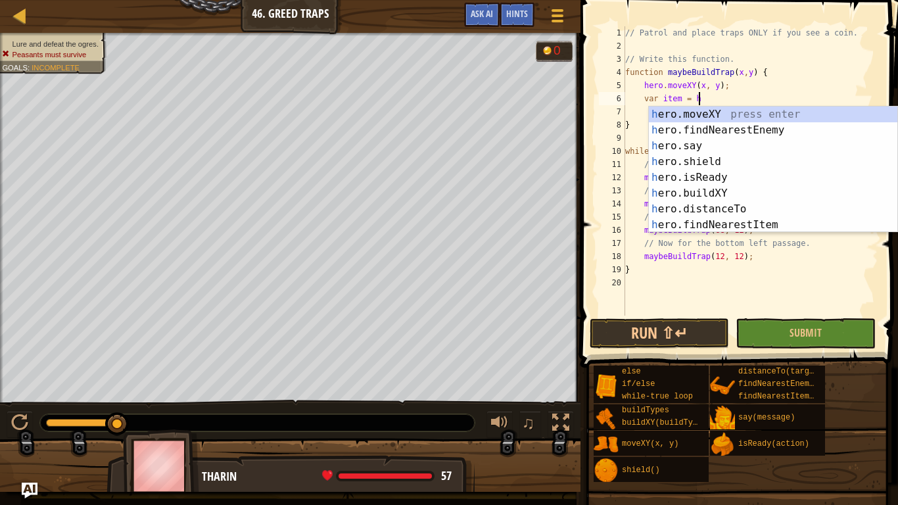
scroll to position [6, 11]
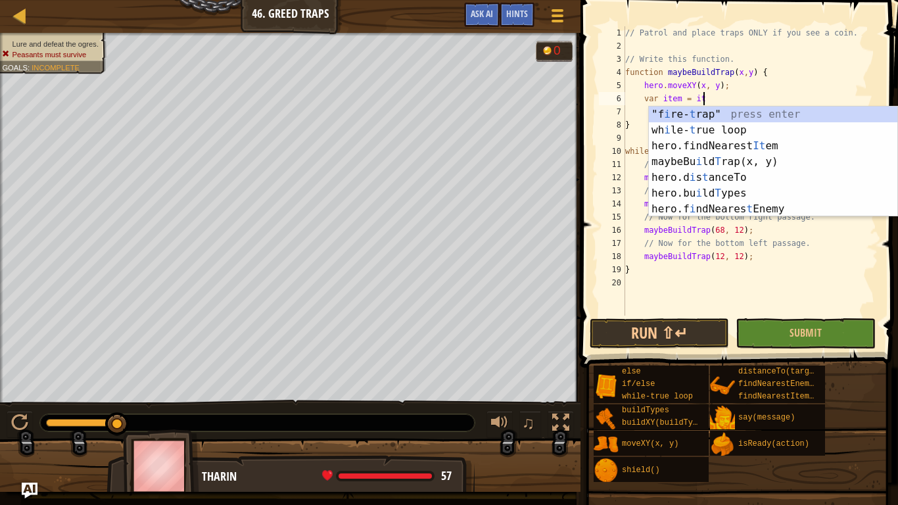
type textarea "var item = item"
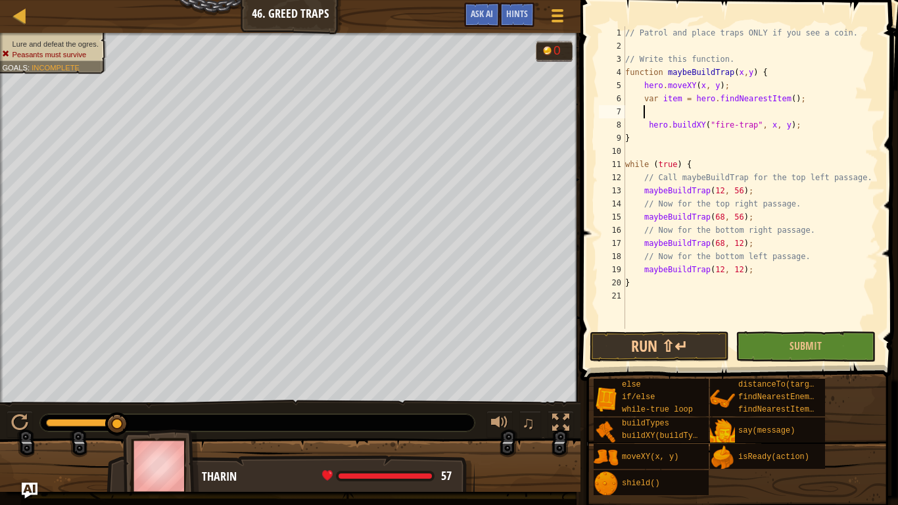
scroll to position [6, 3]
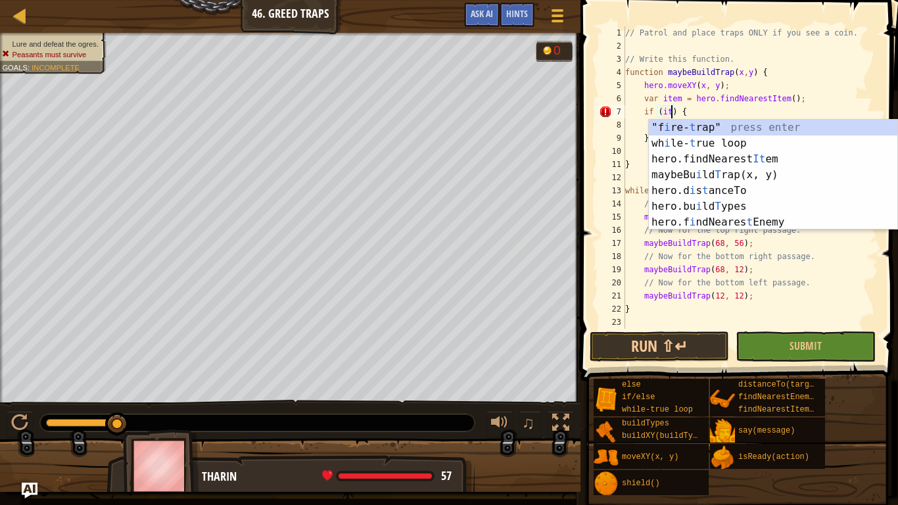
type textarea "if (item) {"
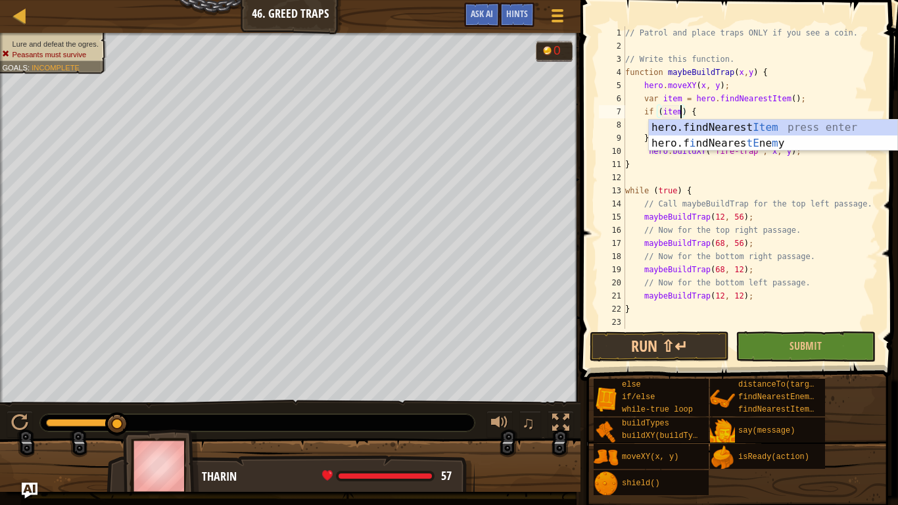
click at [722, 112] on div "// Patrol and place traps ONLY if you see a coin. // Write this function. funct…" at bounding box center [751, 190] width 256 height 329
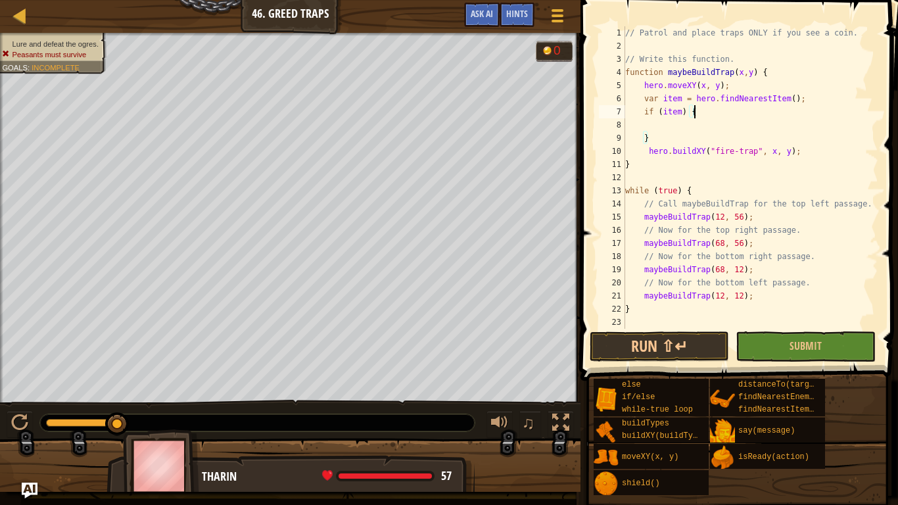
click at [717, 130] on div "// Patrol and place traps ONLY if you see a coin. // Write this function. funct…" at bounding box center [751, 190] width 256 height 329
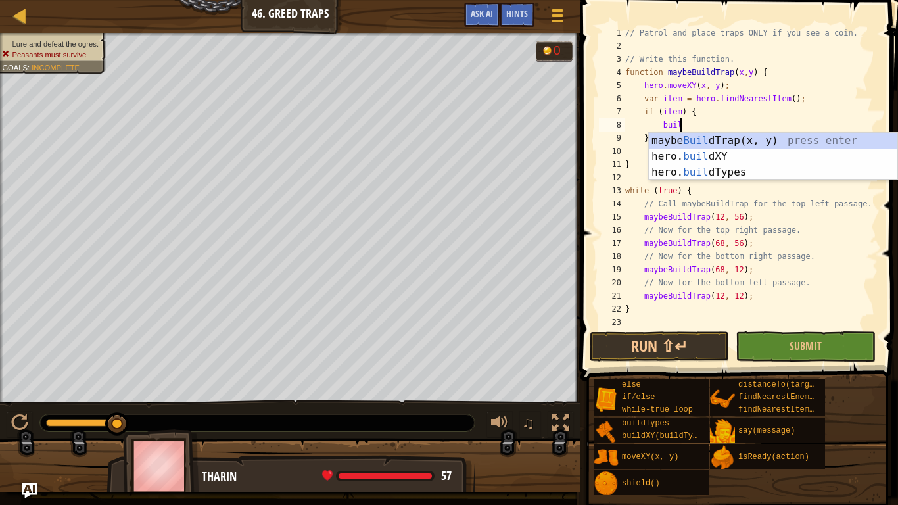
scroll to position [6, 7]
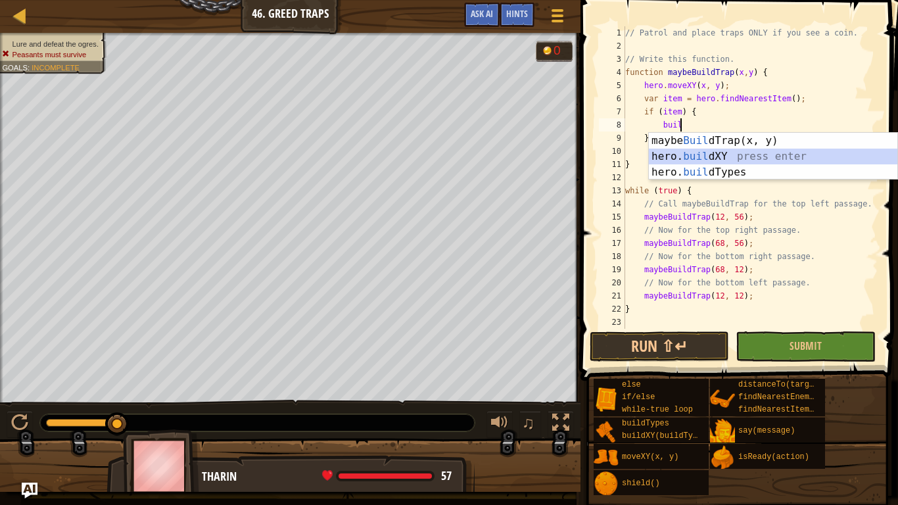
click at [663, 154] on div "maybe Buil dTrap(x, y) press enter hero. buil dXY press enter hero. buil dTypes…" at bounding box center [773, 172] width 249 height 79
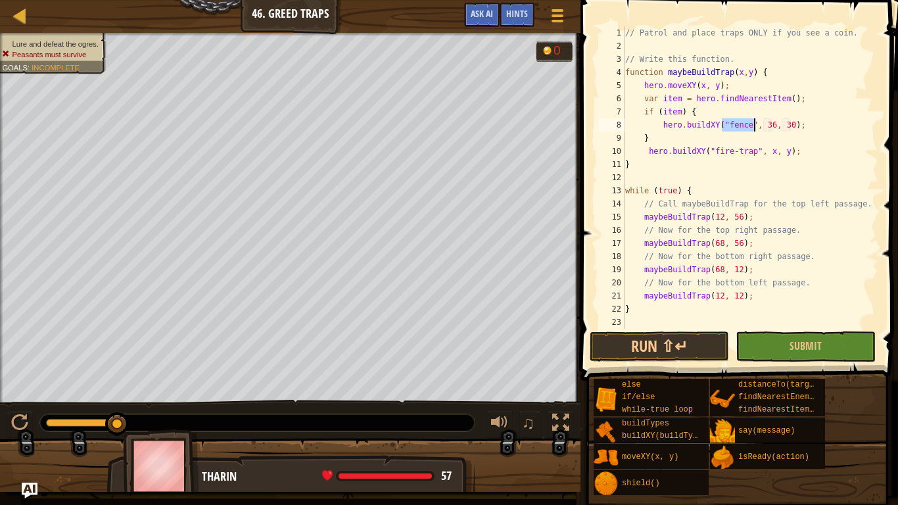
click at [749, 122] on div "// Patrol and place traps ONLY if you see a coin. // Write this function. funct…" at bounding box center [751, 177] width 256 height 303
click at [789, 124] on div "// Patrol and place traps ONLY if you see a coin. // Write this function. funct…" at bounding box center [751, 190] width 256 height 329
click at [804, 125] on div "// Patrol and place traps ONLY if you see a coin. // Write this function. funct…" at bounding box center [751, 190] width 256 height 329
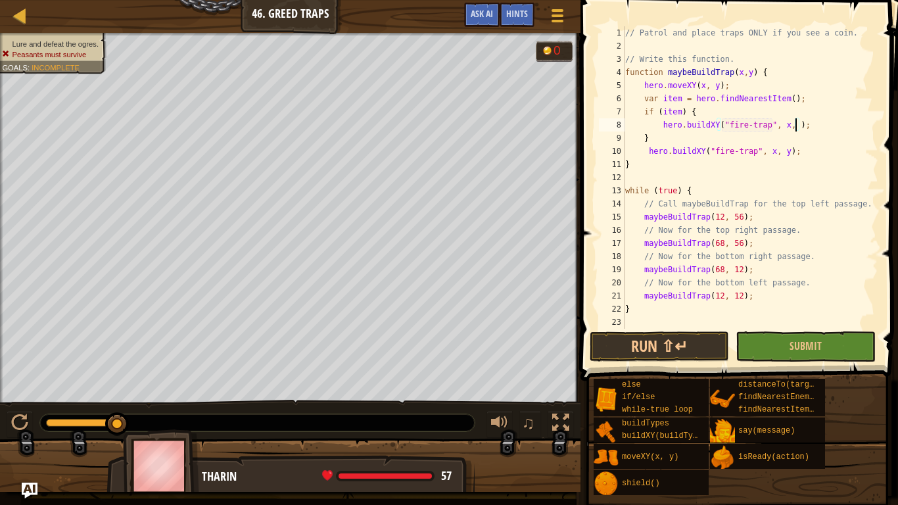
scroll to position [6, 26]
click at [804, 164] on div "// Patrol and place traps ONLY if you see a coin. // Write this function. funct…" at bounding box center [751, 190] width 256 height 329
click at [803, 158] on div "// Patrol and place traps ONLY if you see a coin. // Write this function. funct…" at bounding box center [751, 190] width 256 height 329
click at [798, 143] on div "// Patrol and place traps ONLY if you see a coin. // Write this function. funct…" at bounding box center [751, 190] width 256 height 329
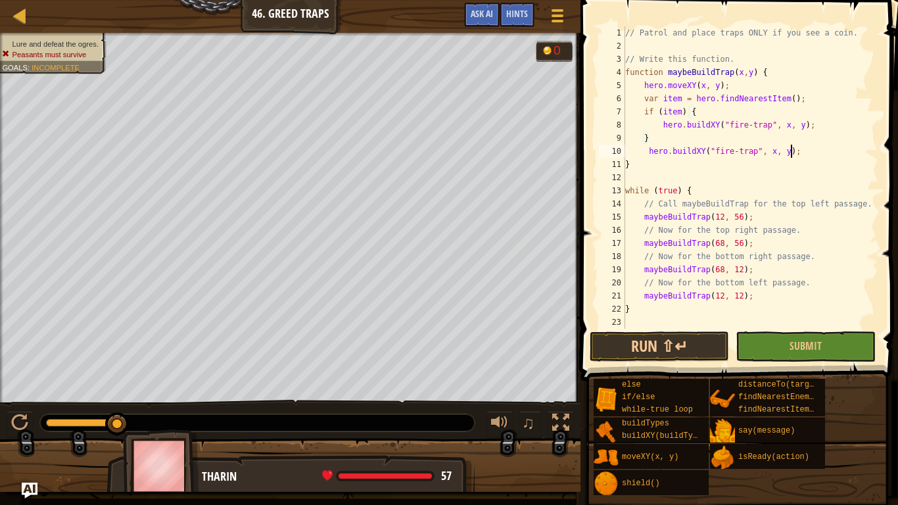
click at [793, 147] on div "// Patrol and place traps ONLY if you see a coin. // Write this function. funct…" at bounding box center [751, 190] width 256 height 329
click at [668, 340] on button "Run ⇧↵" at bounding box center [659, 346] width 139 height 30
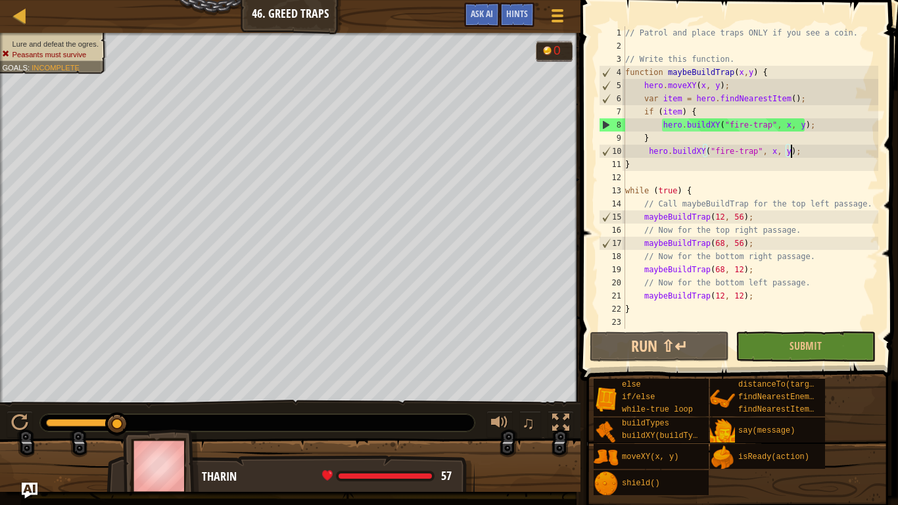
click at [802, 152] on div "// Patrol and place traps ONLY if you see a coin. // Write this function. funct…" at bounding box center [751, 190] width 256 height 329
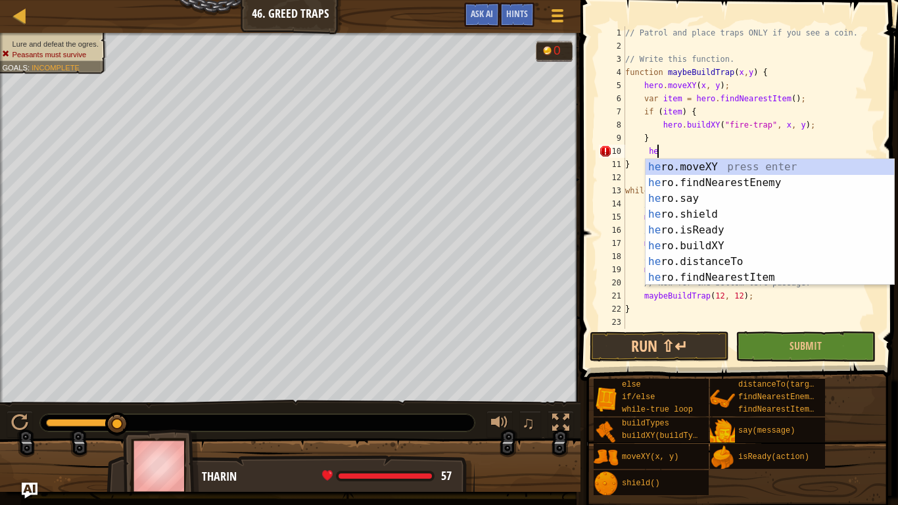
type textarea "h"
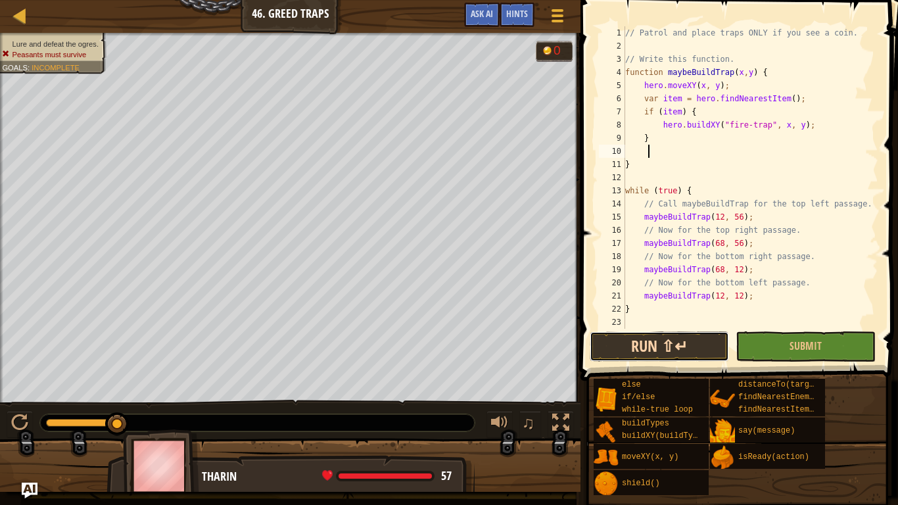
click at [722, 341] on button "Run ⇧↵" at bounding box center [659, 346] width 139 height 30
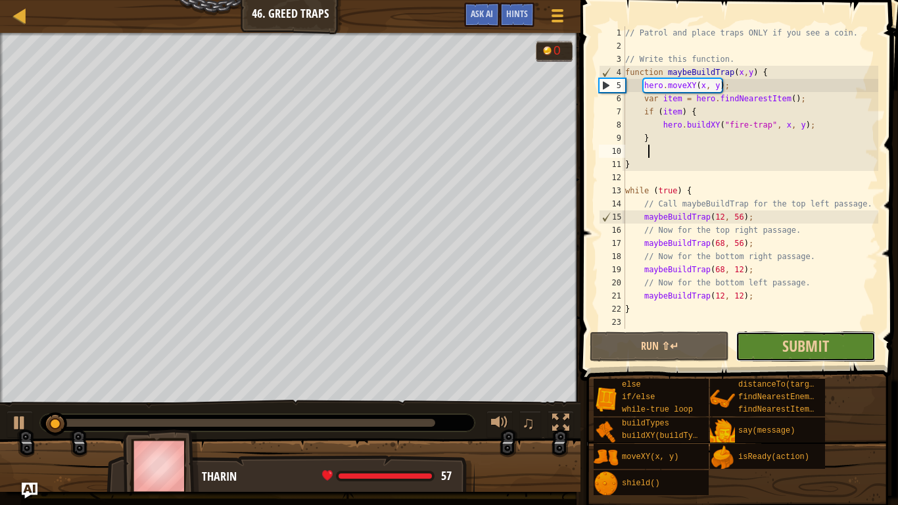
click at [766, 350] on button "Submit" at bounding box center [805, 346] width 139 height 30
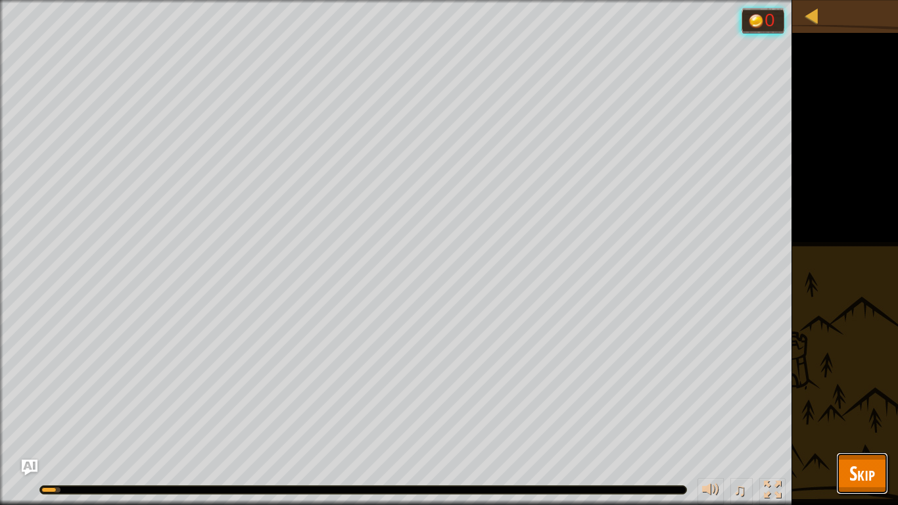
click at [837, 425] on button "Skip" at bounding box center [863, 474] width 52 height 42
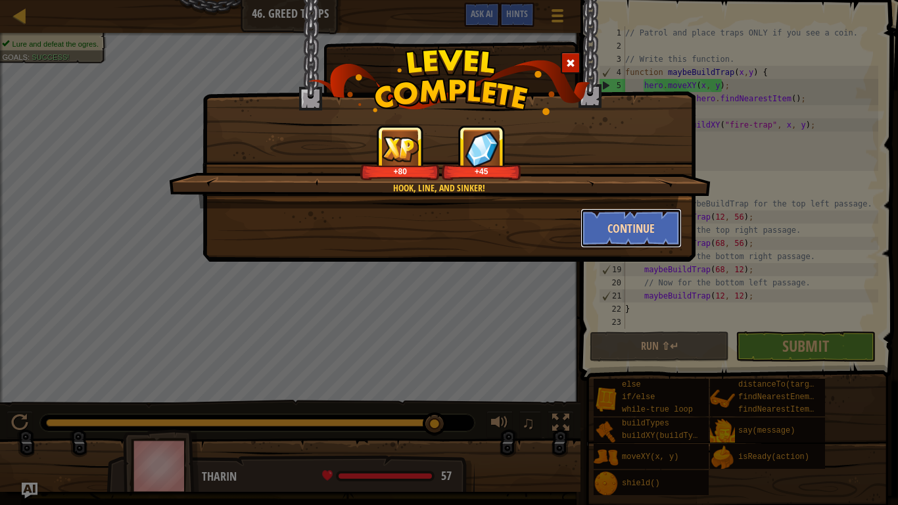
click at [648, 237] on button "Continue" at bounding box center [632, 227] width 102 height 39
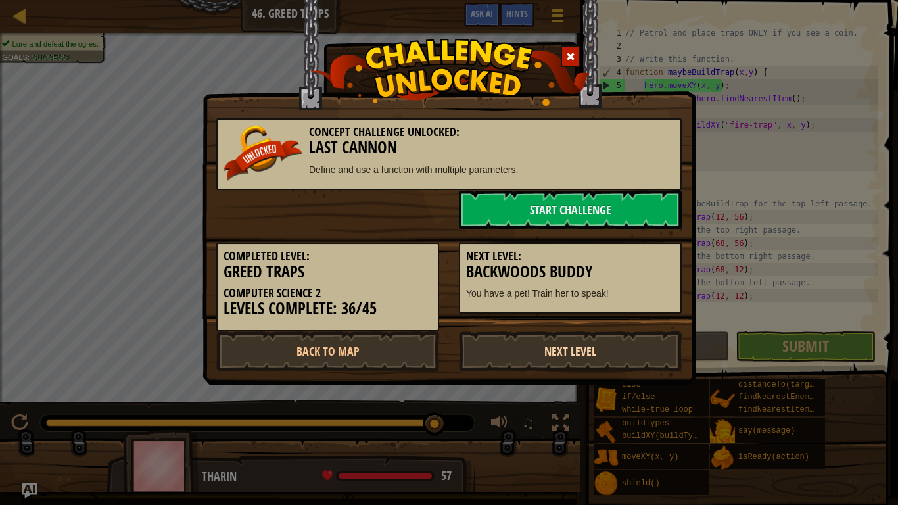
click at [575, 351] on link "Next Level" at bounding box center [570, 350] width 223 height 39
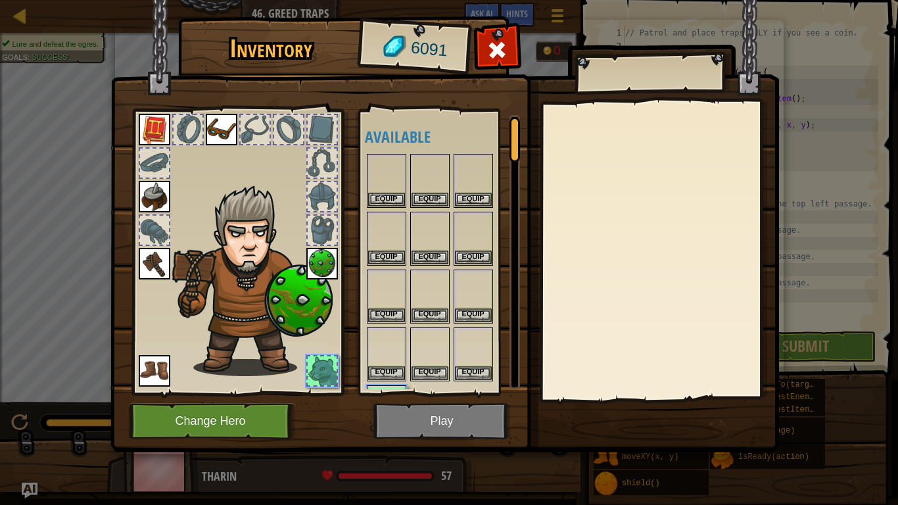
scroll to position [53, 0]
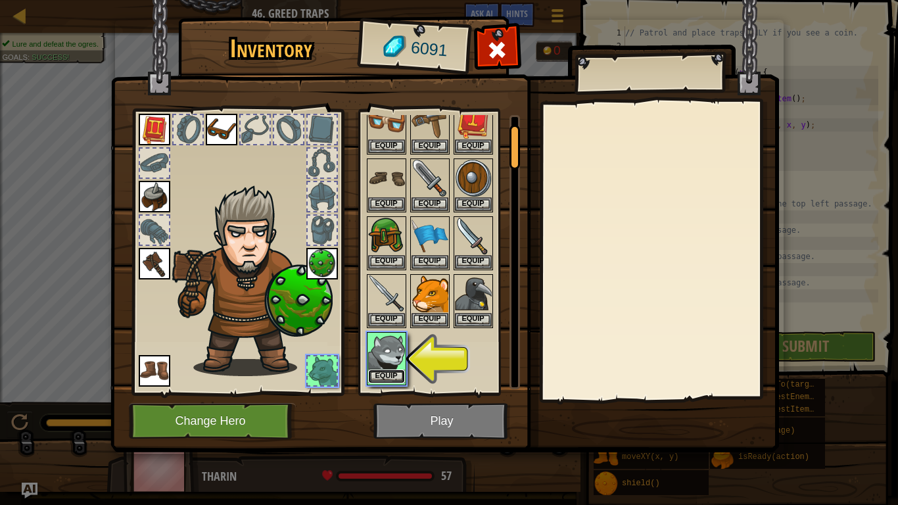
click at [385, 374] on button "Equip" at bounding box center [386, 377] width 37 height 14
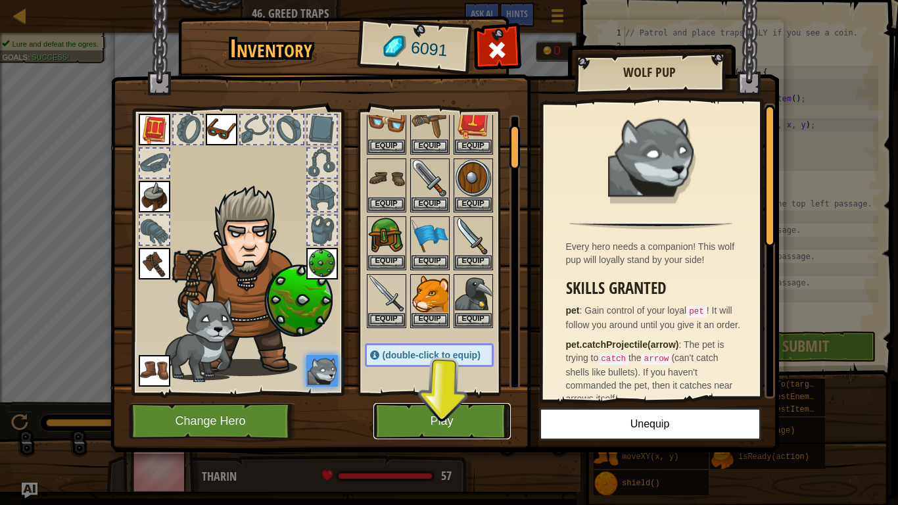
click at [448, 420] on button "Play" at bounding box center [442, 421] width 137 height 36
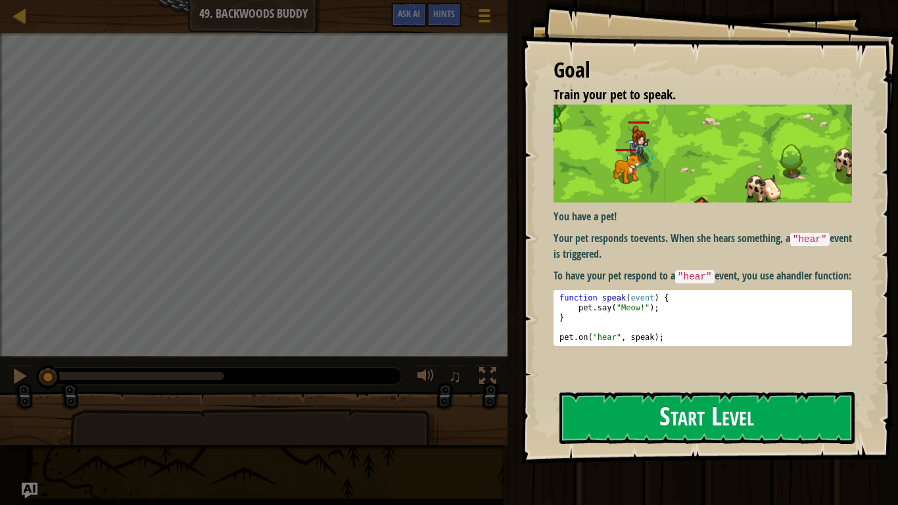
click at [670, 403] on button "Start Level" at bounding box center [707, 418] width 295 height 52
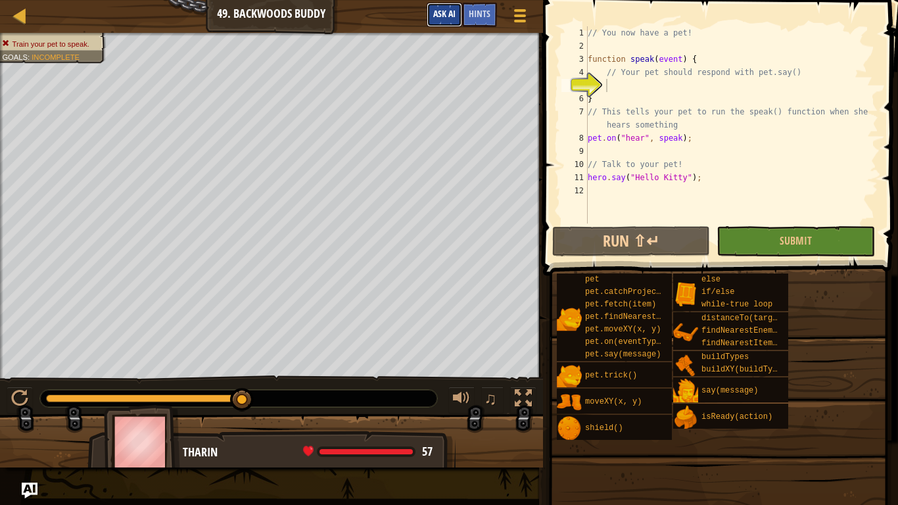
click at [433, 12] on span "Ask AI" at bounding box center [444, 13] width 22 height 12
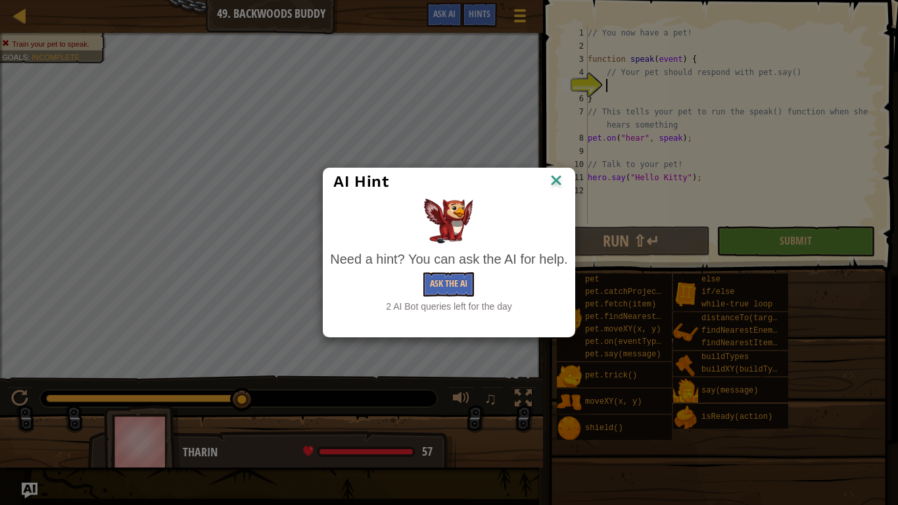
click at [552, 185] on img at bounding box center [556, 182] width 17 height 20
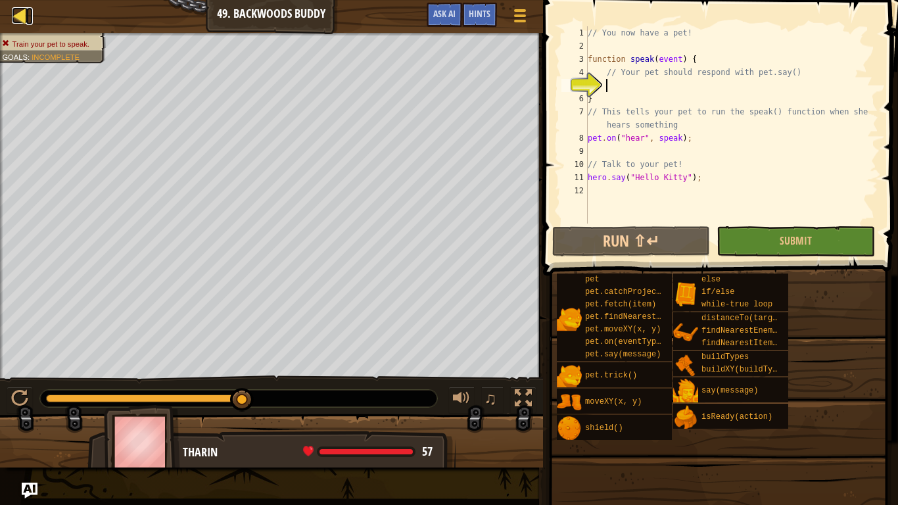
click at [18, 17] on div at bounding box center [20, 15] width 16 height 16
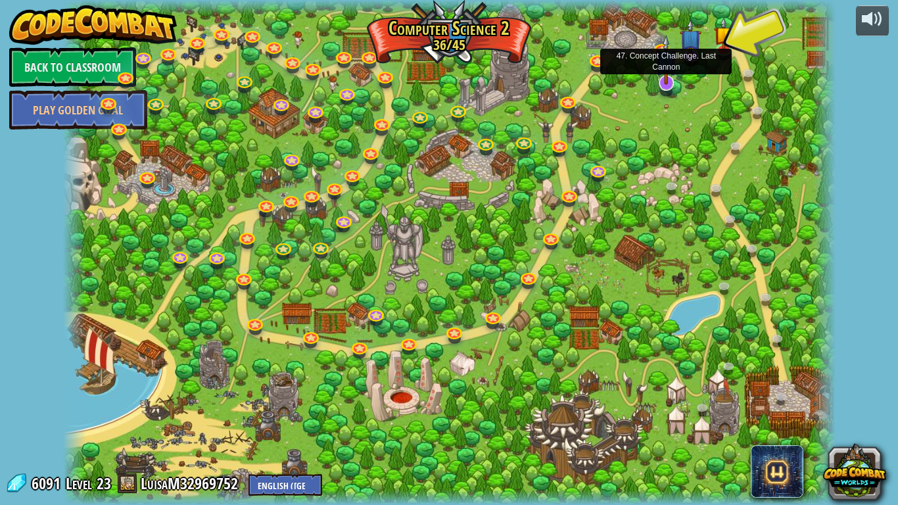
click at [672, 81] on img at bounding box center [667, 60] width 22 height 50
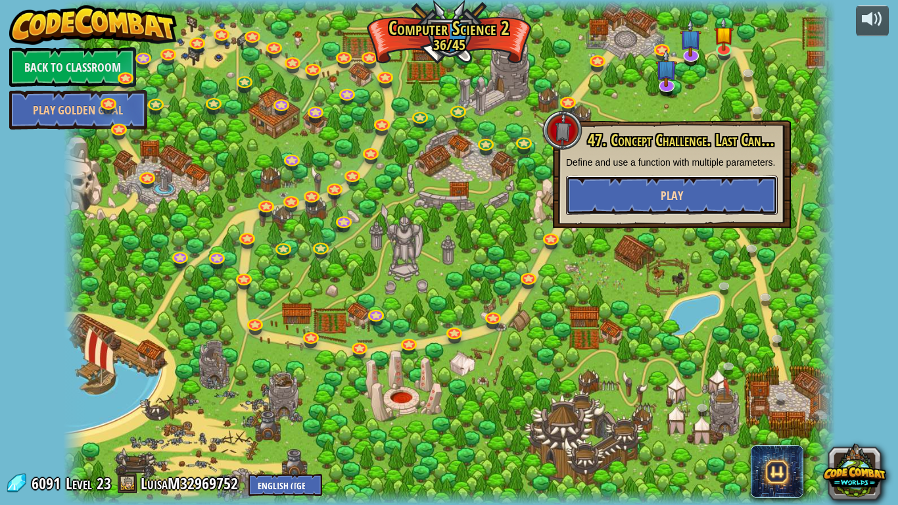
click at [664, 204] on span "Play" at bounding box center [672, 195] width 22 height 16
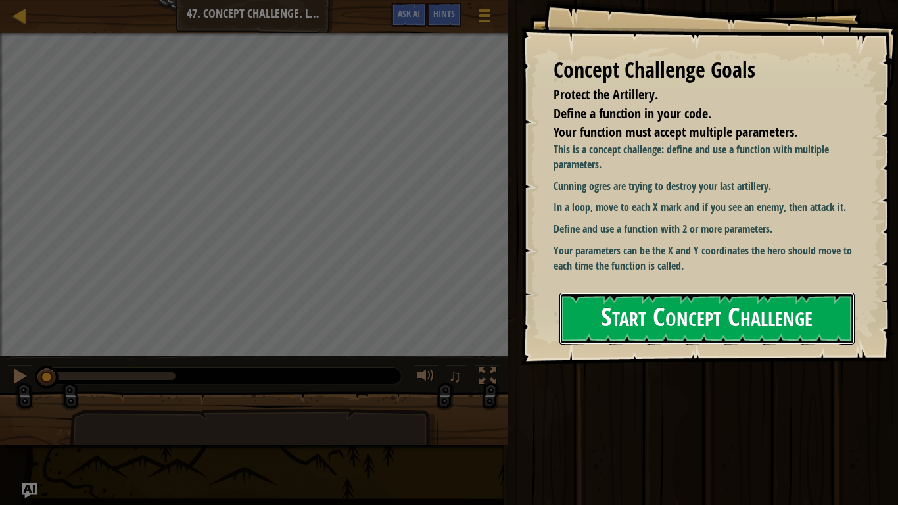
click at [645, 297] on button "Start Concept Challenge" at bounding box center [707, 319] width 295 height 52
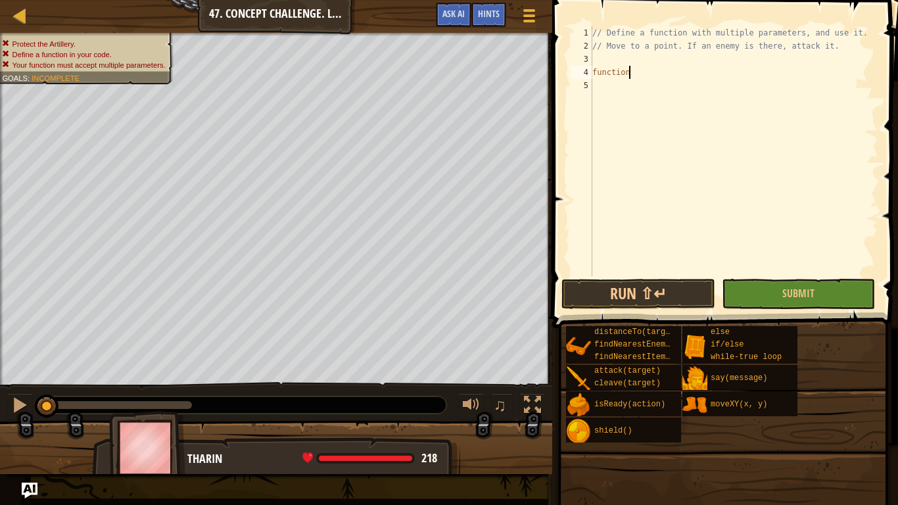
scroll to position [6, 5]
type textarea "function"
click at [500, 21] on div "Hints" at bounding box center [489, 15] width 35 height 24
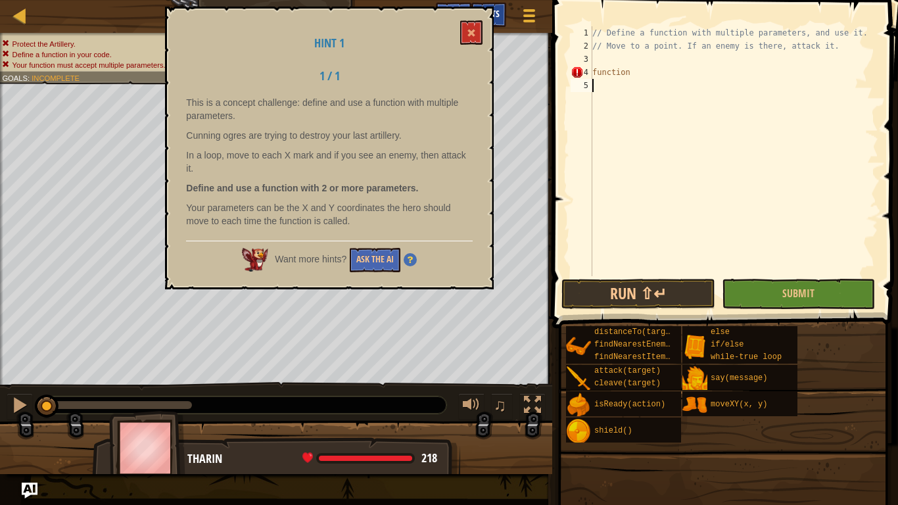
scroll to position [6, 0]
click at [479, 41] on button at bounding box center [471, 32] width 22 height 24
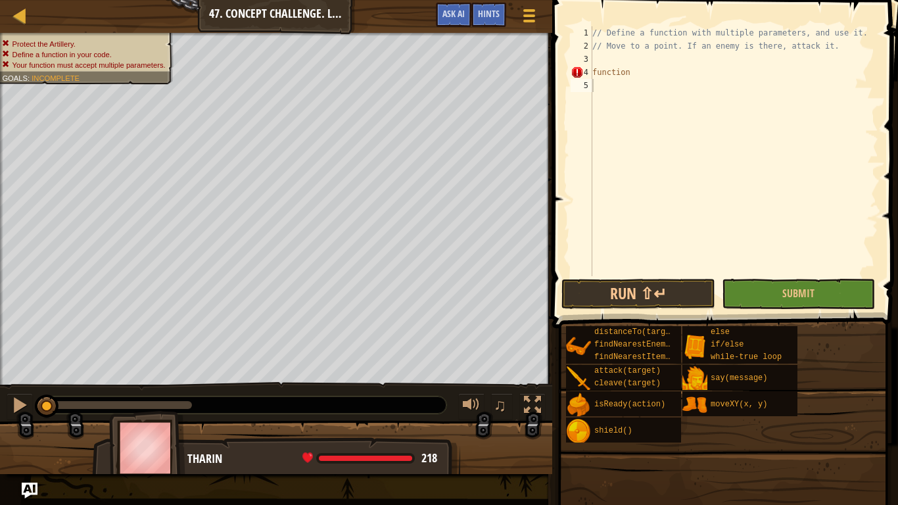
click at [672, 77] on div "// Define a function with multiple parameters, and use it. // Move to a point. …" at bounding box center [734, 164] width 289 height 276
type textarea "function moveAndAttack"
click at [706, 70] on div "// Define a function with multiple parameters, and use it. // Move to a point. …" at bounding box center [734, 164] width 289 height 276
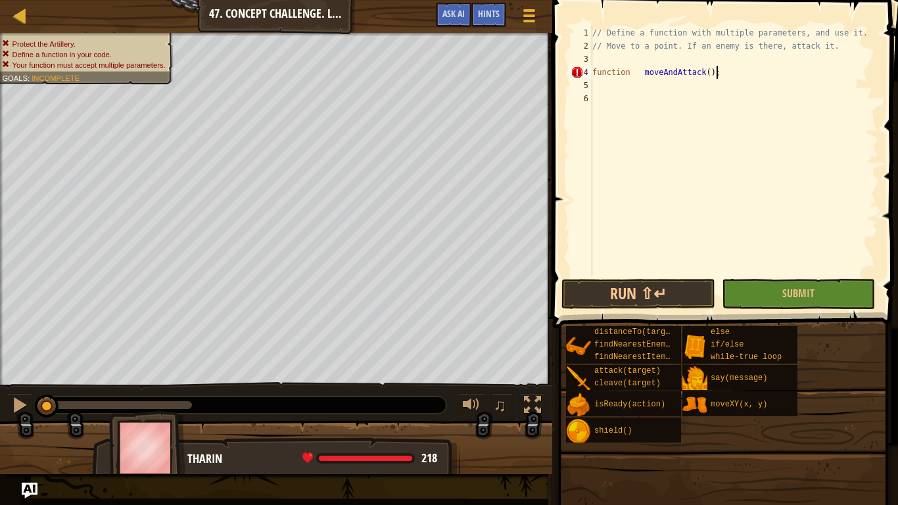
scroll to position [6, 17]
type textarea "function moveAndAttack();"
click at [666, 82] on div "// Define a function with multiple parameters, and use it. // Move to a point. …" at bounding box center [734, 164] width 289 height 276
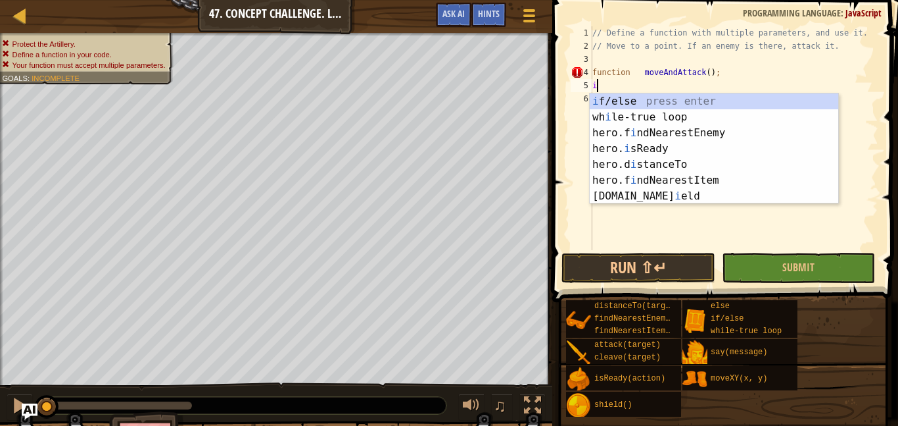
scroll to position [6, 1]
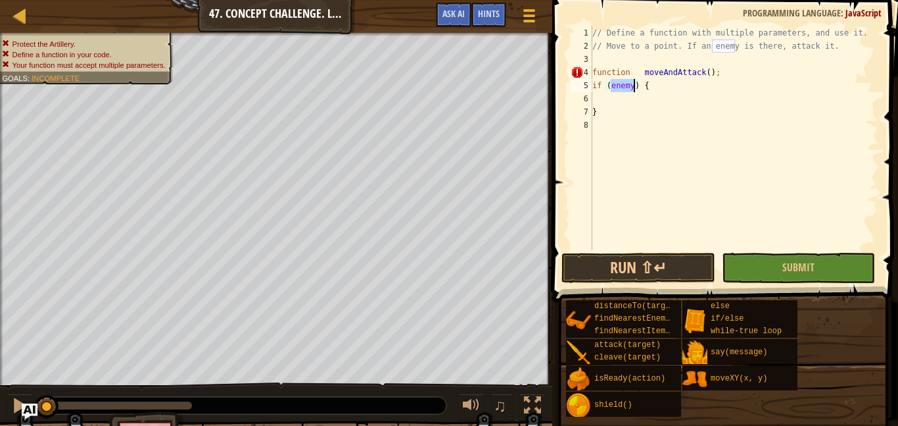
click at [619, 107] on div "// Define a function with multiple parameters, and use it. // Move to a point. …" at bounding box center [734, 151] width 289 height 250
type textarea "}"
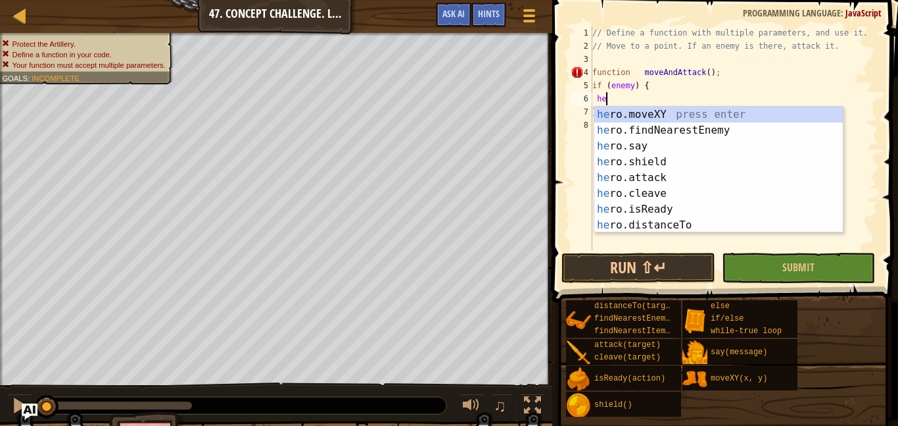
scroll to position [6, 3]
click at [683, 176] on div "her o.moveXY press enter her o.findNearestEnemy press enter her o.say press ent…" at bounding box center [719, 186] width 249 height 158
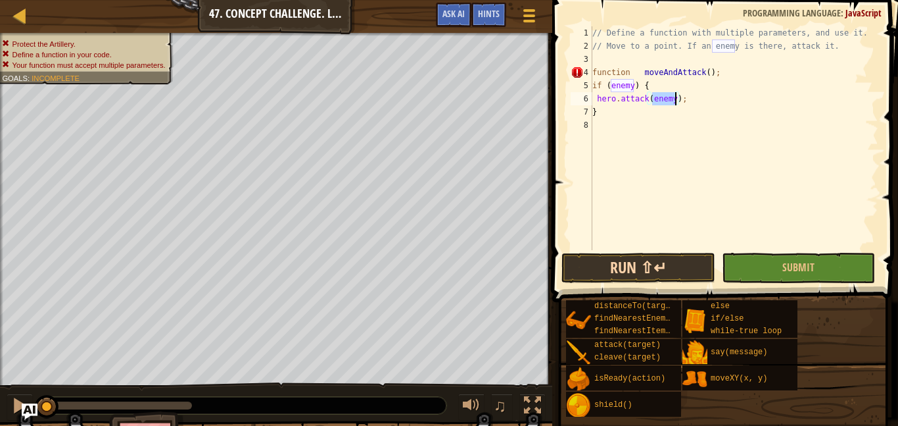
type textarea "hero.attack(enemy);"
click at [650, 276] on button "Run ⇧↵" at bounding box center [638, 268] width 153 height 30
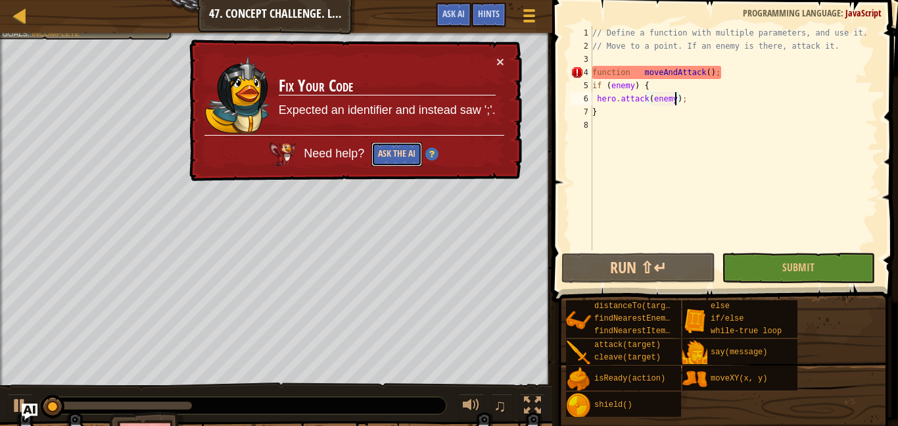
click at [412, 145] on button "Ask the AI" at bounding box center [397, 154] width 51 height 24
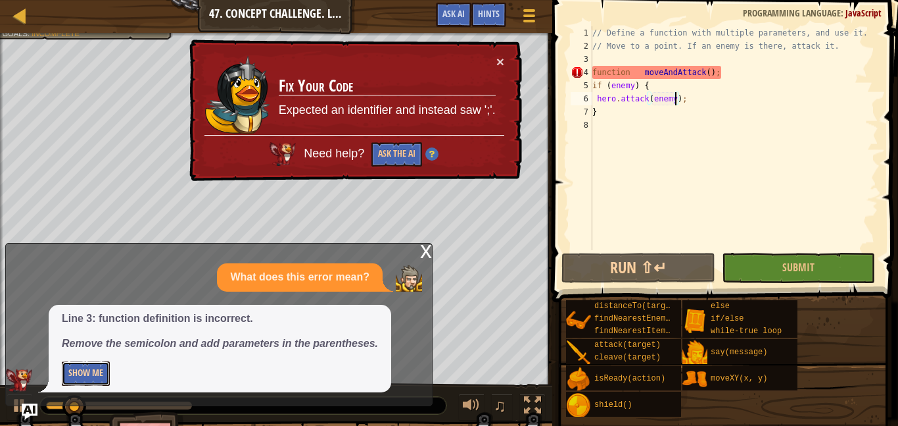
click at [83, 368] on button "Show Me" at bounding box center [86, 373] width 48 height 24
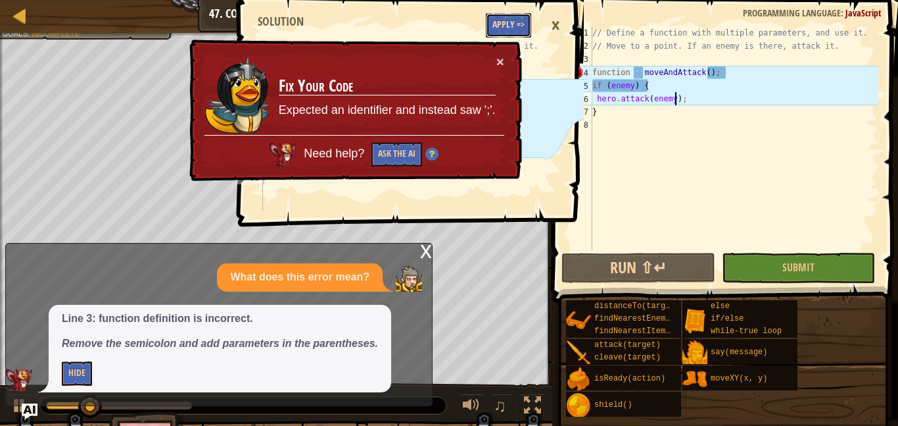
click at [501, 26] on button "Apply =>" at bounding box center [508, 25] width 45 height 24
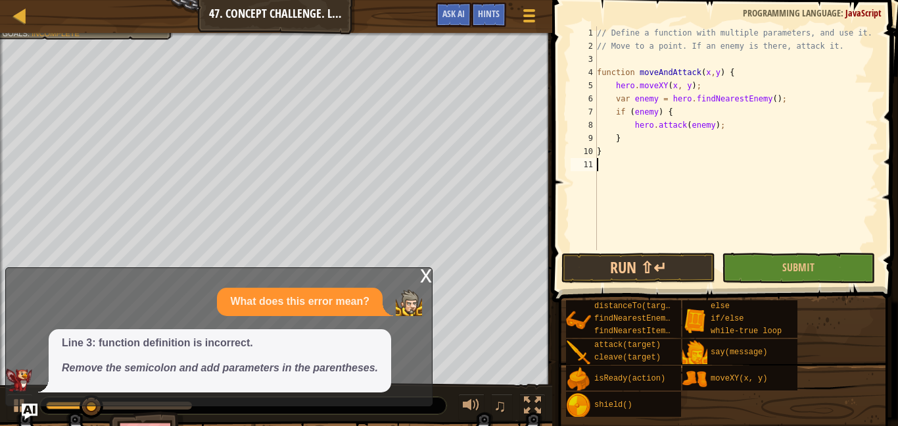
scroll to position [6, 0]
click at [647, 278] on button "Run ⇧↵" at bounding box center [638, 268] width 153 height 30
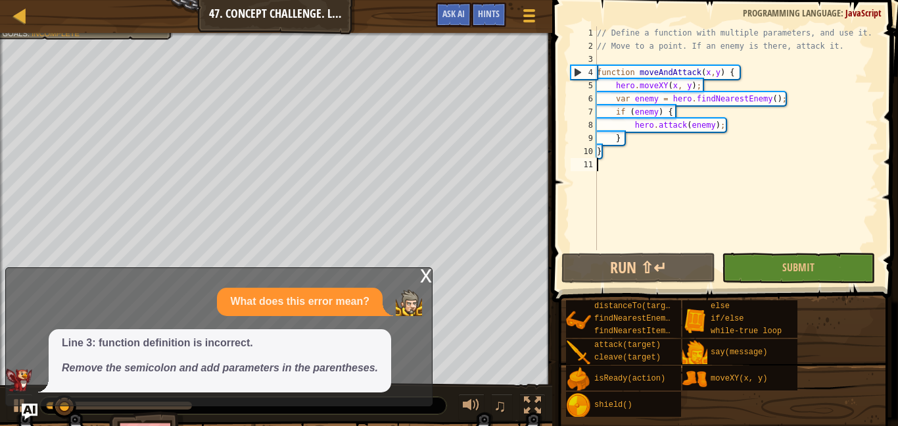
click at [422, 272] on div "x" at bounding box center [426, 274] width 12 height 13
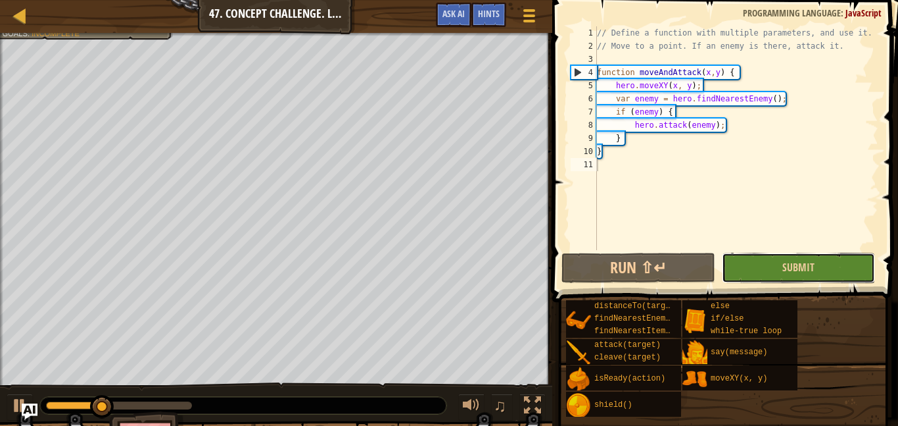
click at [754, 264] on button "Submit" at bounding box center [798, 268] width 153 height 30
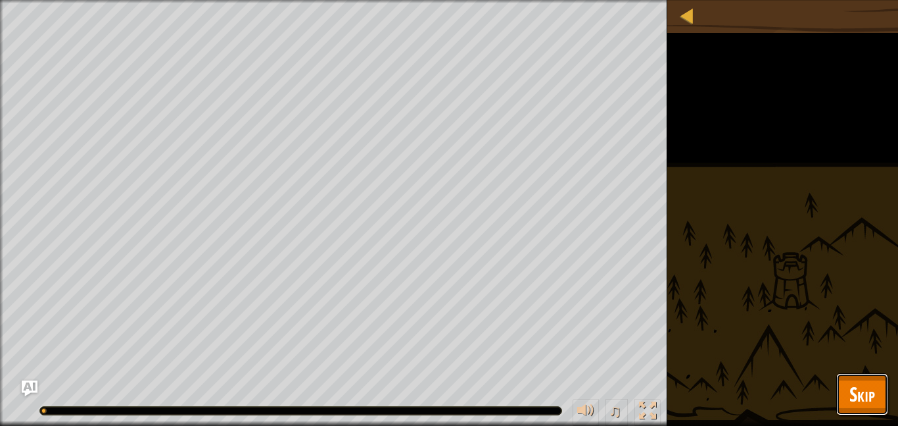
click at [860, 398] on span "Skip" at bounding box center [863, 393] width 26 height 27
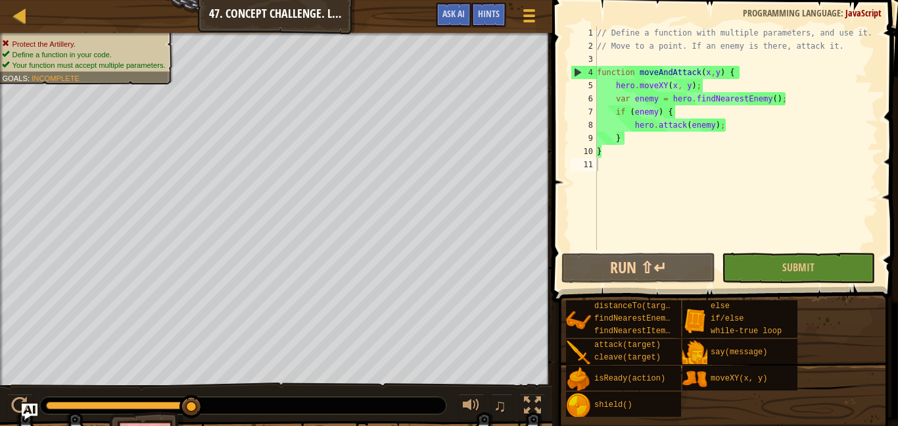
click at [609, 66] on div "// Define a function with multiple parameters, and use it. // Move to a point. …" at bounding box center [737, 151] width 284 height 250
click at [675, 149] on div "// Define a function with multiple parameters, and use it. // Move to a point. …" at bounding box center [737, 151] width 284 height 250
click at [677, 141] on div "// Define a function with multiple parameters, and use it. // Move to a point. …" at bounding box center [737, 151] width 284 height 250
type textarea "}"
click at [459, 16] on span "Ask AI" at bounding box center [454, 13] width 22 height 12
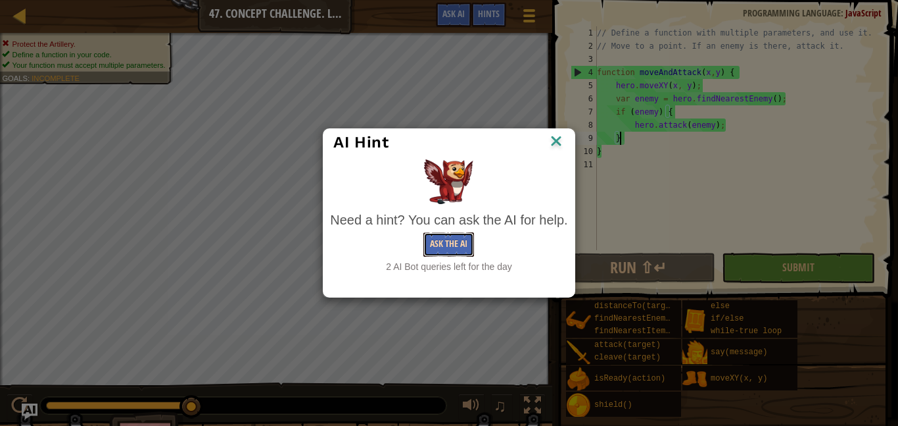
click at [441, 241] on button "Ask the AI" at bounding box center [449, 244] width 51 height 24
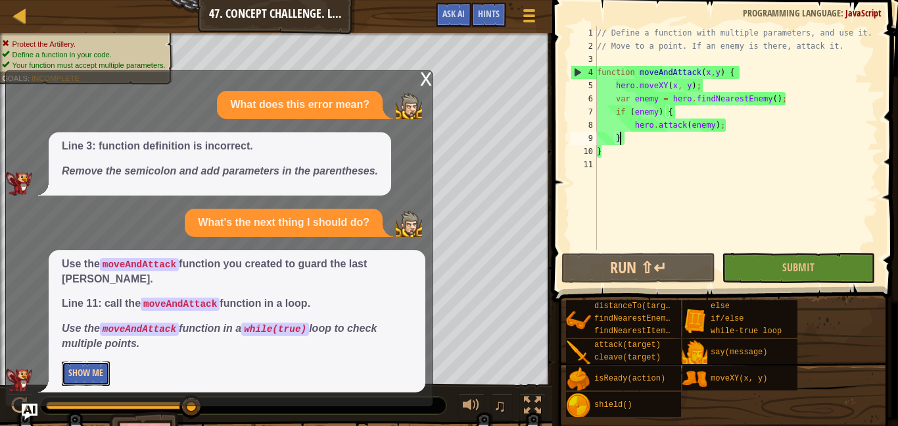
click at [92, 373] on button "Show Me" at bounding box center [86, 373] width 48 height 24
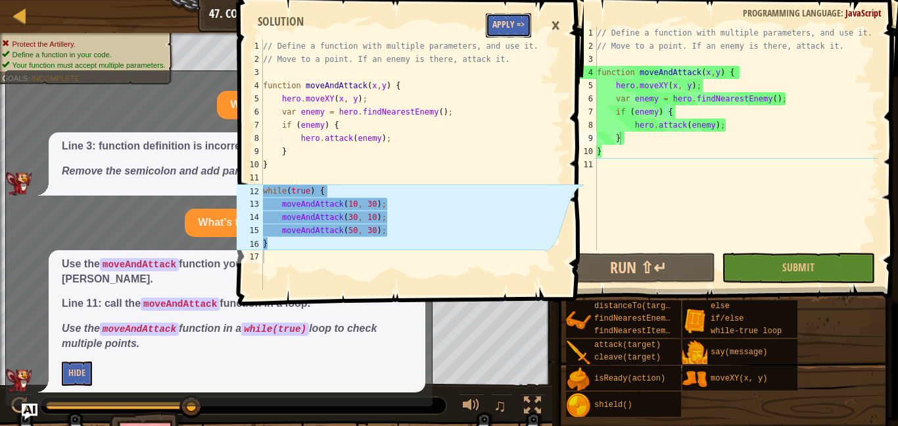
click at [495, 31] on button "Apply =>" at bounding box center [508, 25] width 45 height 24
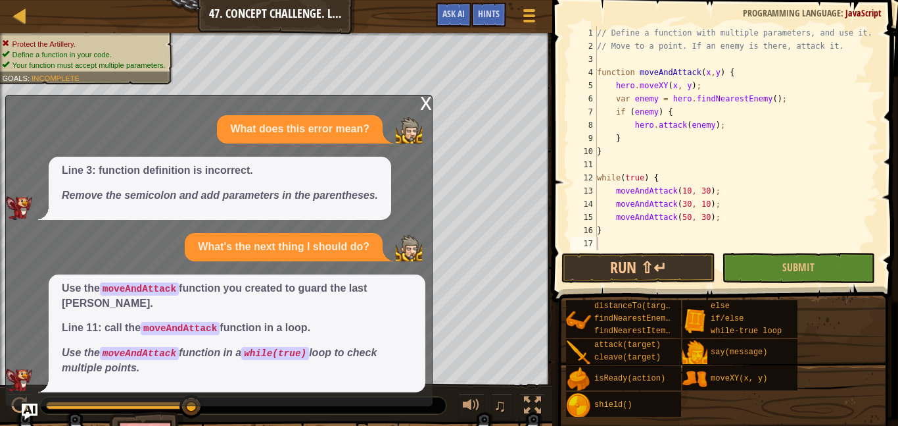
click at [422, 109] on div "x" at bounding box center [426, 101] width 12 height 13
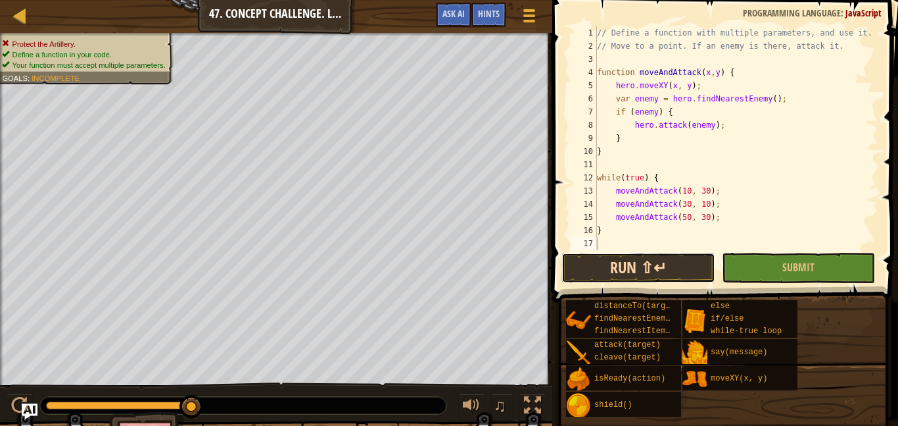
click at [641, 254] on button "Run ⇧↵" at bounding box center [638, 268] width 153 height 30
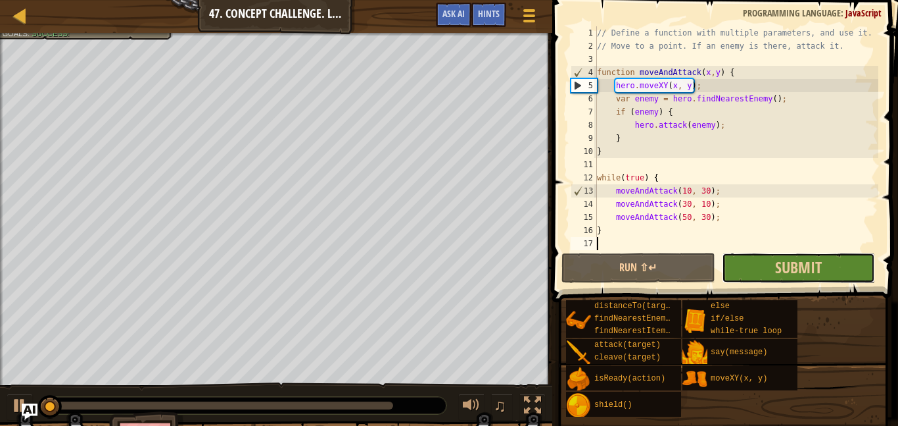
click at [748, 256] on button "Submit" at bounding box center [798, 268] width 153 height 30
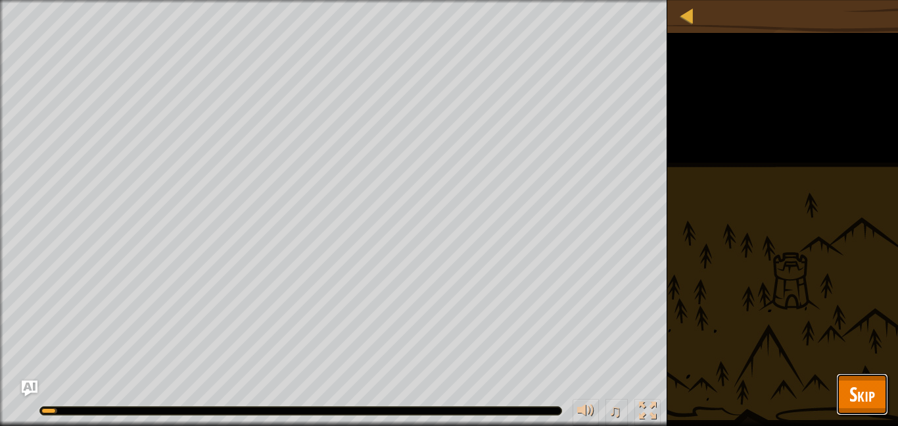
click at [841, 376] on button "Skip" at bounding box center [863, 394] width 52 height 42
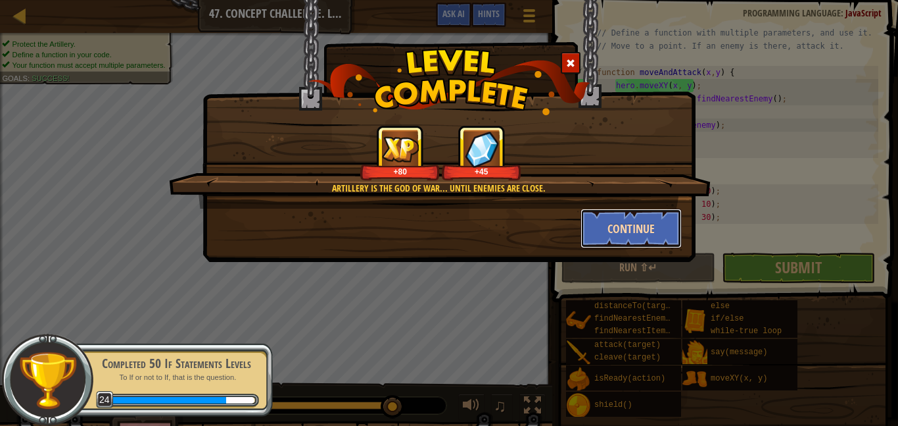
click at [650, 226] on button "Continue" at bounding box center [632, 227] width 102 height 39
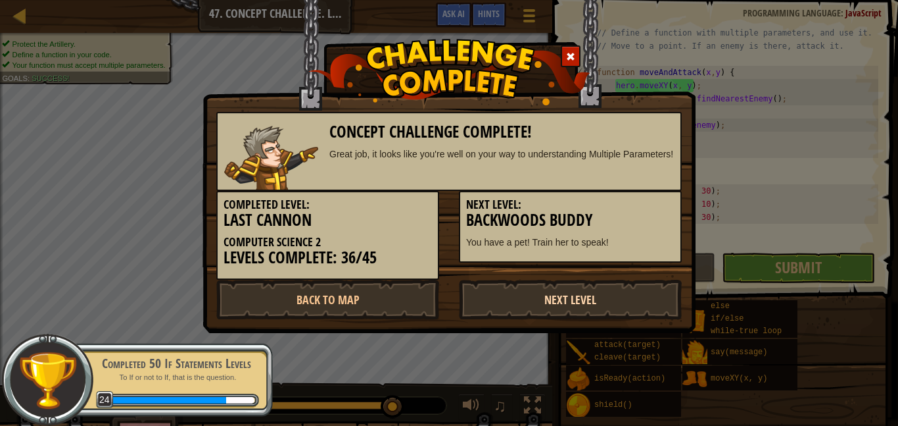
click at [587, 289] on link "Next Level" at bounding box center [570, 299] width 223 height 39
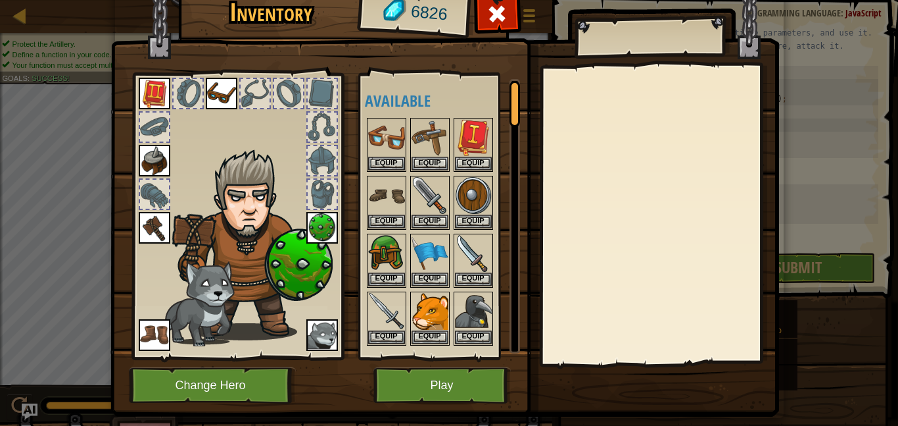
click at [403, 360] on img at bounding box center [444, 177] width 669 height 477
click at [474, 390] on button "Play" at bounding box center [442, 385] width 137 height 36
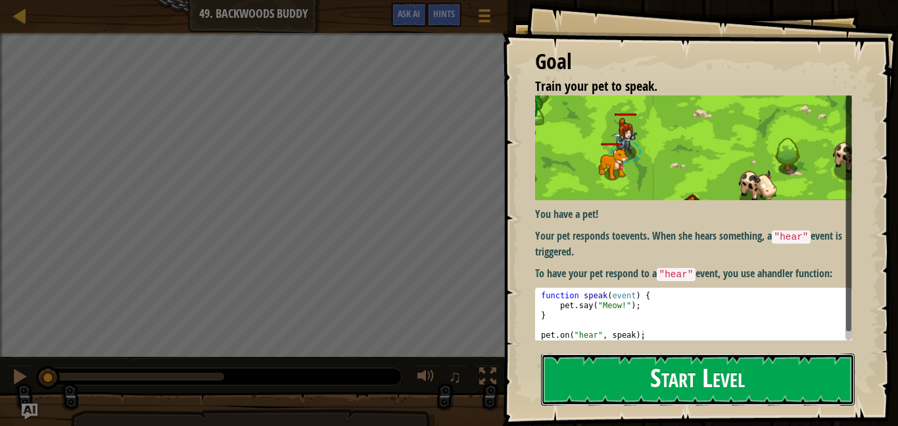
click at [750, 393] on button "Start Level" at bounding box center [698, 379] width 314 height 52
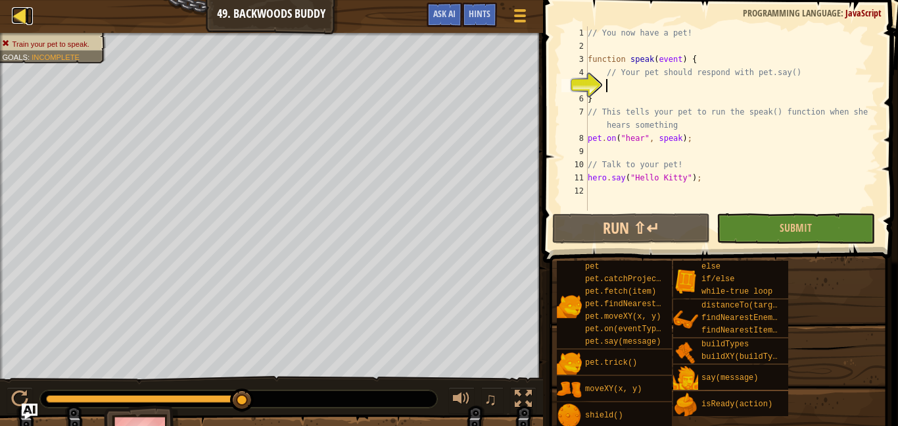
click at [29, 22] on link "Map" at bounding box center [29, 16] width 7 height 18
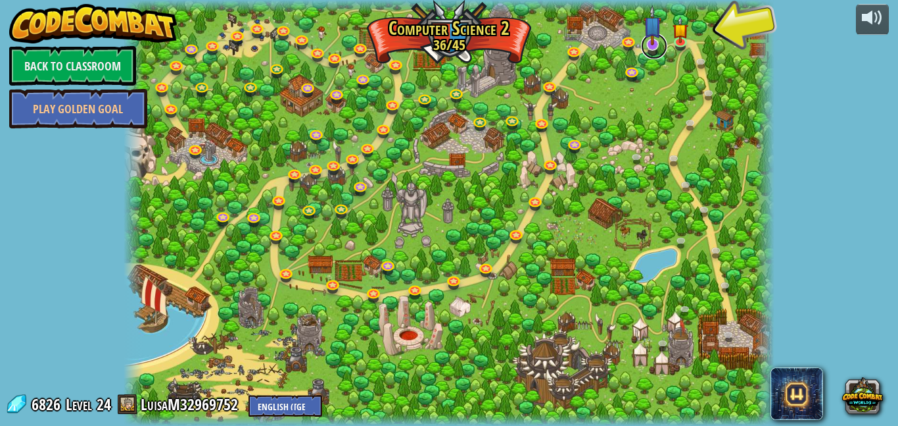
click at [666, 48] on link at bounding box center [654, 46] width 26 height 26
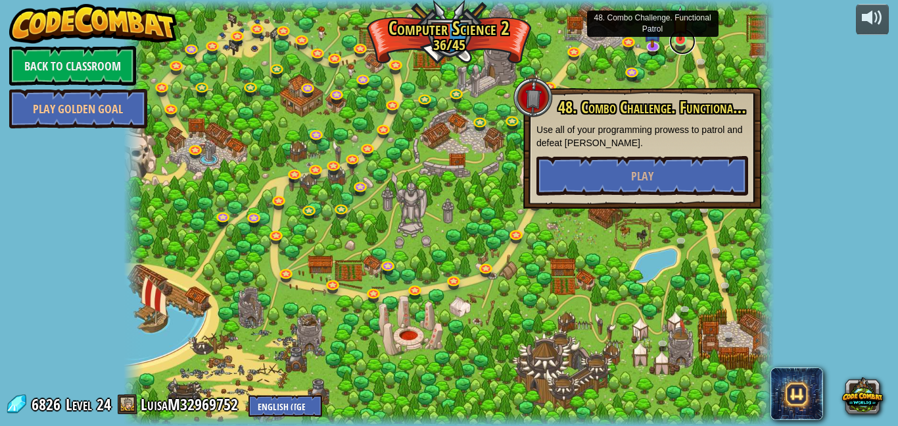
click at [693, 47] on link at bounding box center [683, 41] width 26 height 26
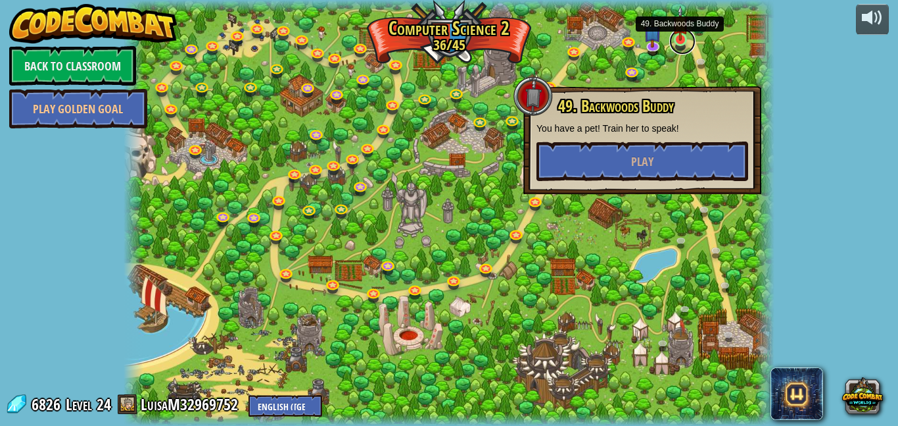
click at [679, 49] on link at bounding box center [683, 41] width 26 height 26
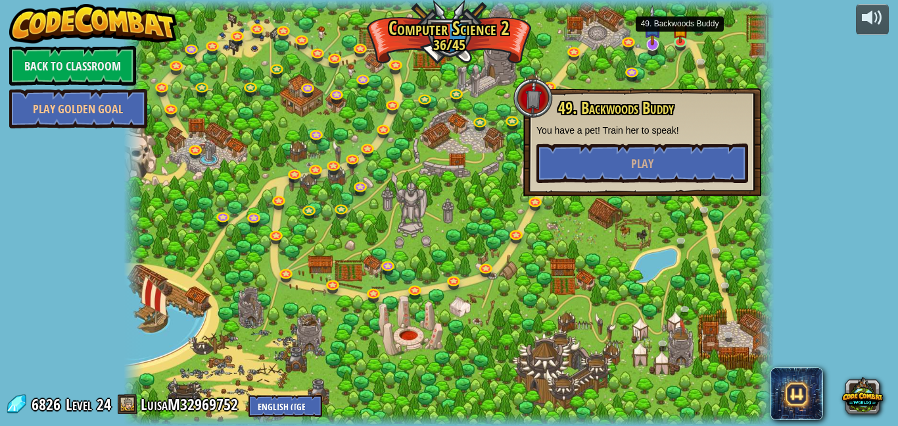
click at [657, 43] on img at bounding box center [653, 25] width 18 height 41
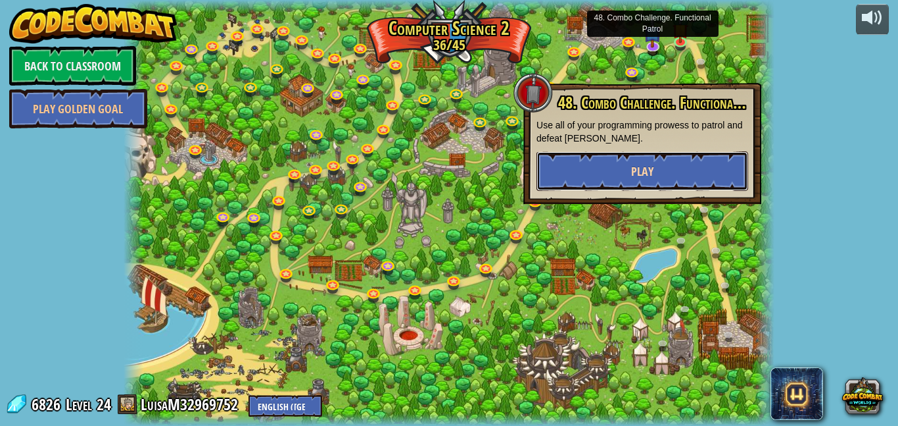
click at [711, 160] on button "Play" at bounding box center [643, 170] width 212 height 39
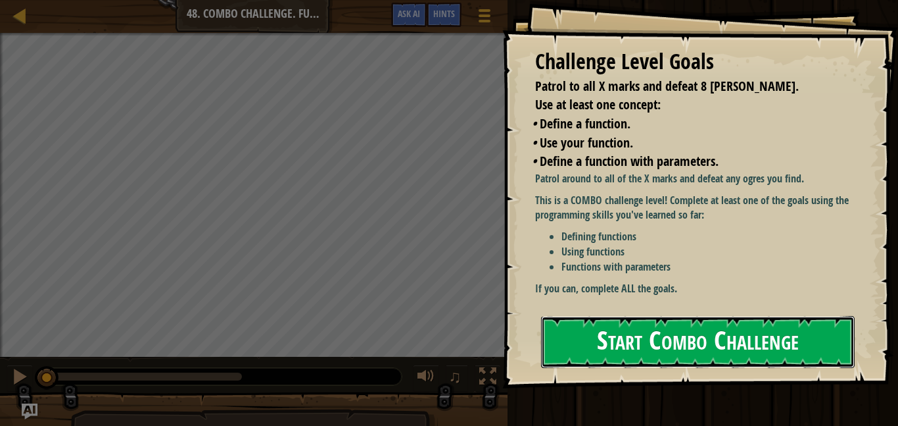
click at [785, 325] on button "Start Combo Challenge" at bounding box center [698, 342] width 314 height 52
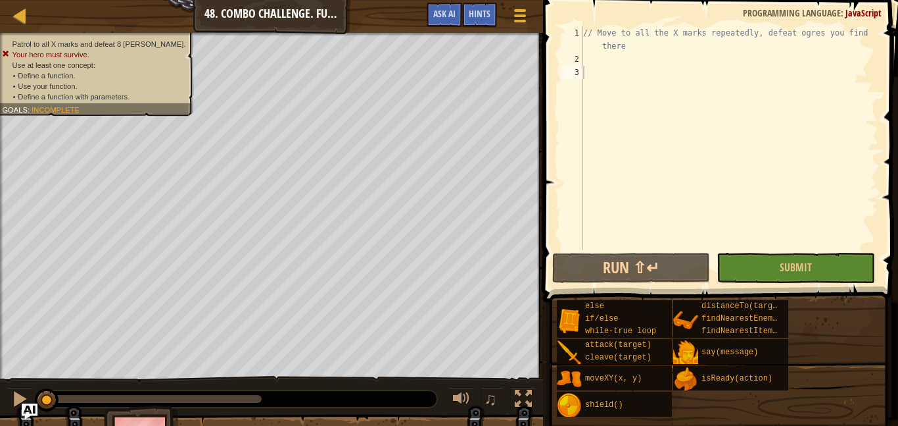
click at [606, 85] on div "// Move to all the X marks repeatedly, defeat ogres you find there" at bounding box center [730, 157] width 298 height 263
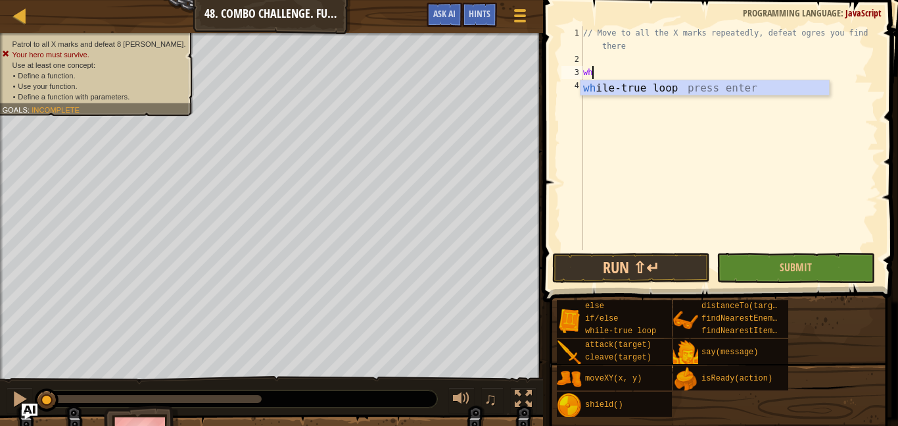
scroll to position [6, 1]
type textarea "whi"
click at [792, 0] on body "Map Computer Science 2 48. Combo Challenge. Functional Patrol Game Menu Done Hi…" at bounding box center [449, 0] width 898 height 0
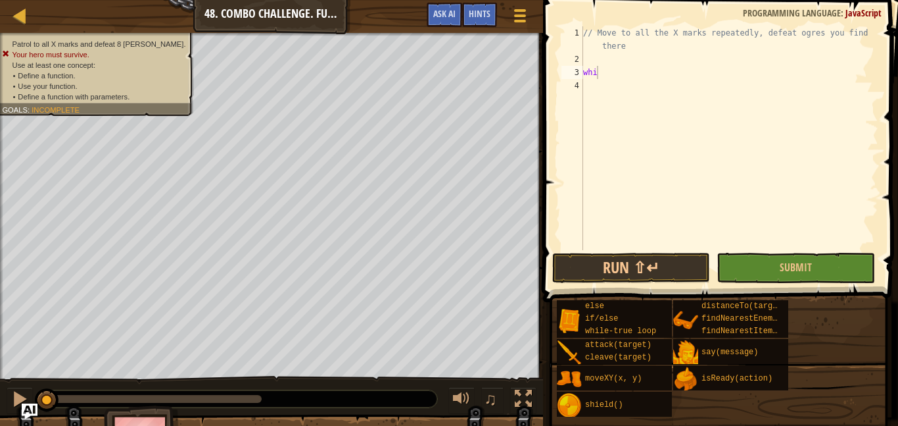
click at [650, 62] on div "// Move to all the X marks repeatedly, defeat ogres you find there whi" at bounding box center [730, 157] width 298 height 263
click at [652, 78] on div "// Move to all the X marks repeatedly, defeat ogres you find there whi" at bounding box center [730, 157] width 298 height 263
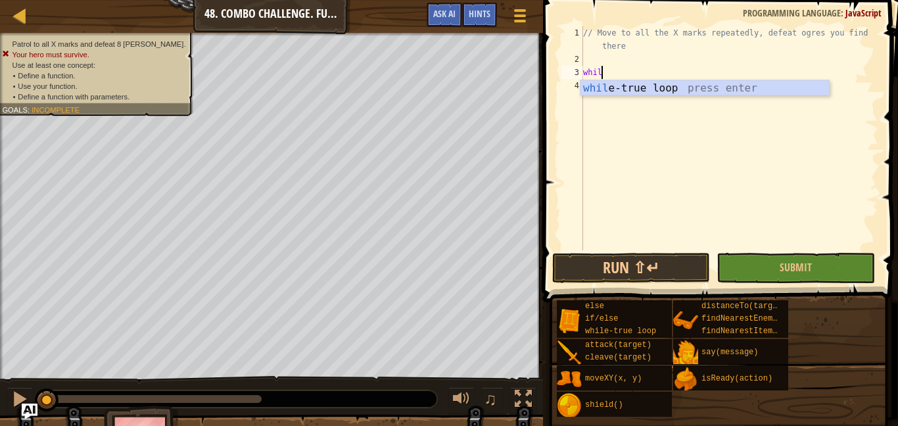
scroll to position [6, 3]
click at [809, 0] on body "Map Computer Science 2 48. Combo Challenge. Functional Patrol Game Menu Done Hi…" at bounding box center [449, 0] width 898 height 0
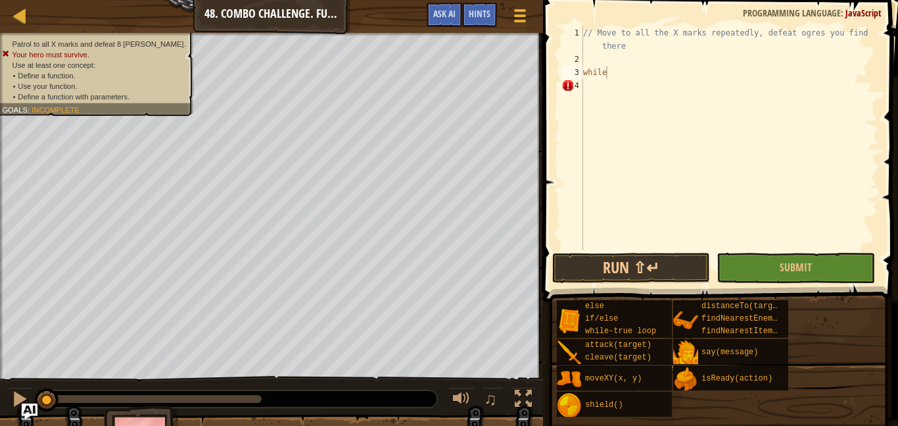
click at [651, 74] on div "// Move to all the X marks repeatedly, defeat ogres you find there while" at bounding box center [730, 157] width 298 height 263
type textarea "whil"
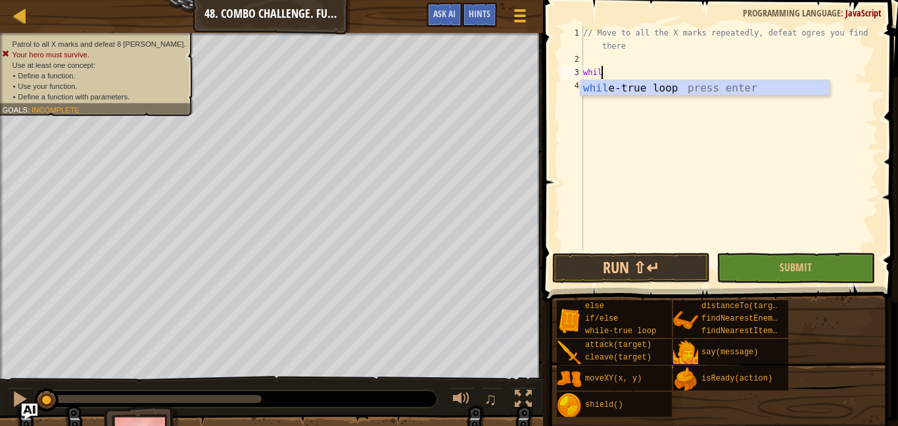
click at [798, 91] on div "whil e-true loop press enter" at bounding box center [705, 103] width 249 height 47
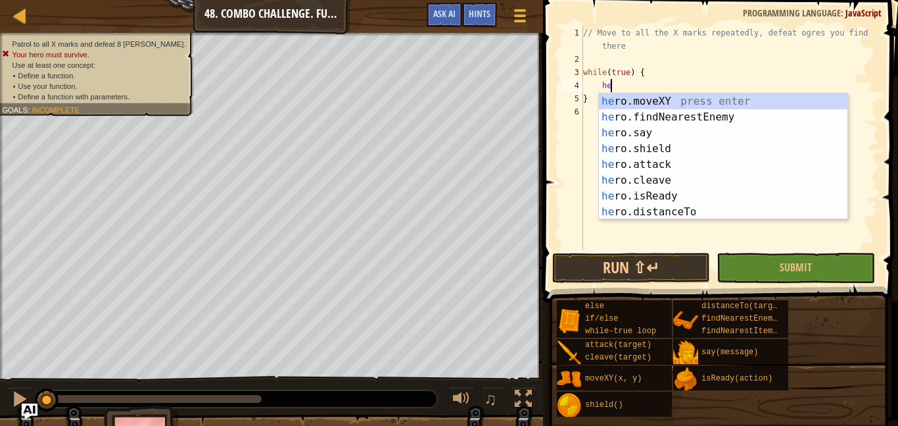
scroll to position [6, 3]
click at [789, 103] on div "he ro.moveXY press enter he ro.findNearestEnemy press enter he ro.say press ent…" at bounding box center [723, 172] width 249 height 158
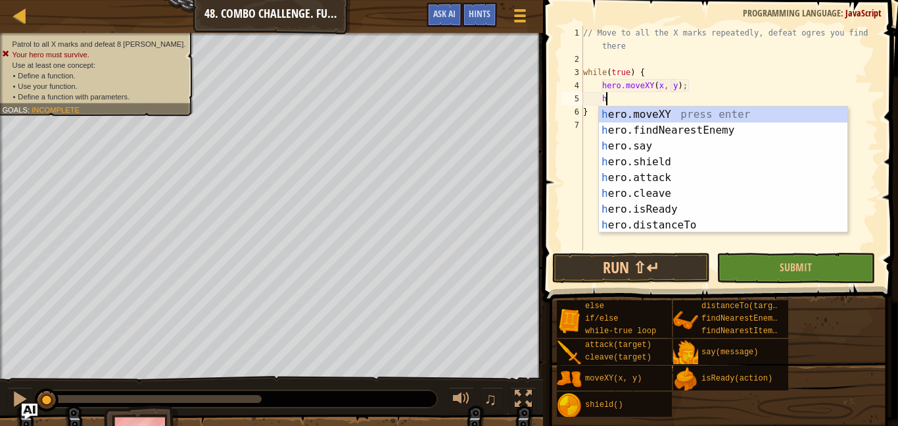
type textarea "hero.moveXY(x, y);he"
click at [807, 127] on div "he ro.moveXY press enter he ro.findNearestEnemy press enter he ro.say press ent…" at bounding box center [723, 186] width 249 height 158
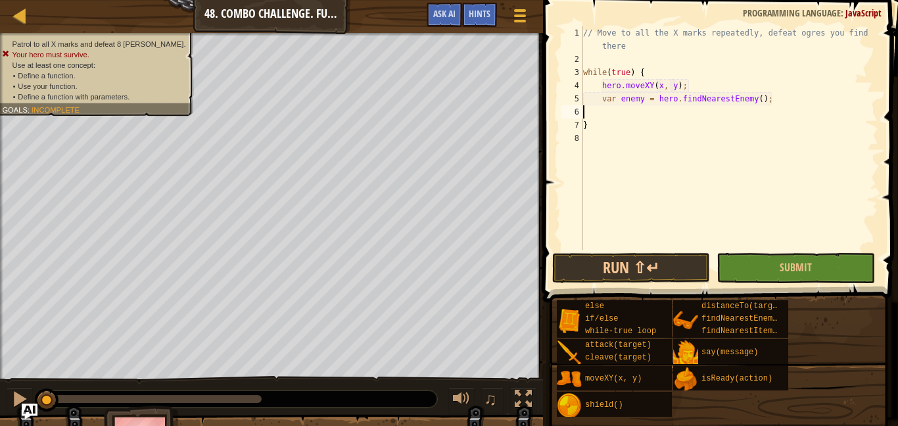
scroll to position [6, 0]
type textarea "v"
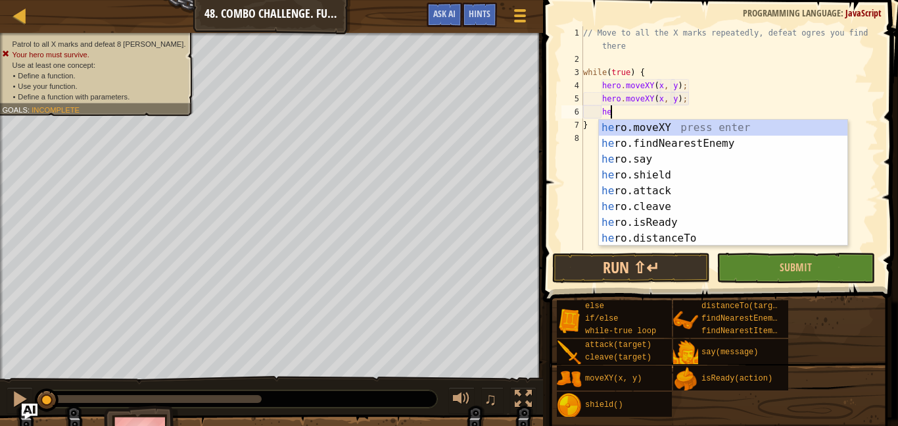
scroll to position [6, 14]
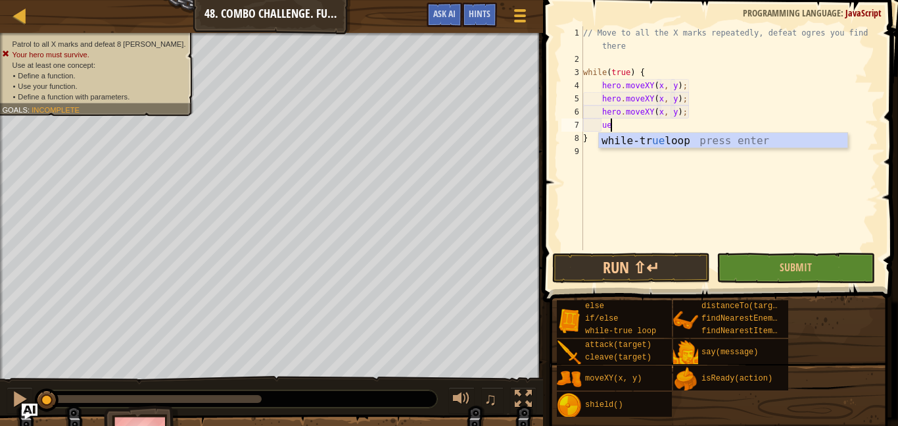
type textarea "u"
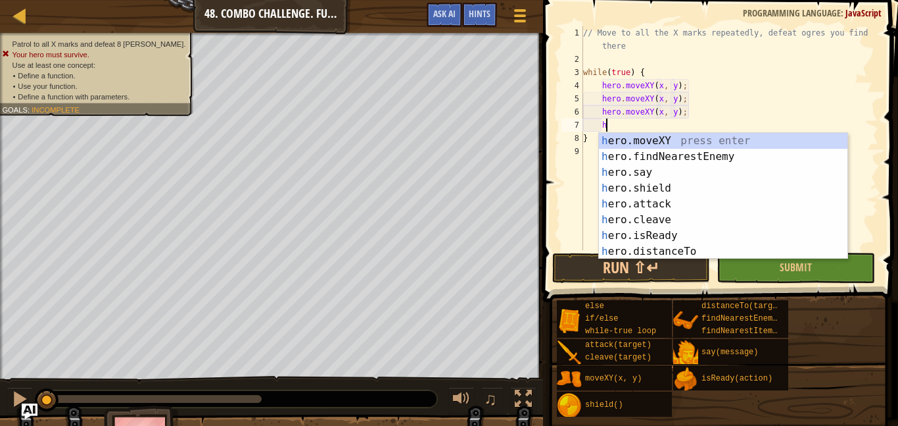
scroll to position [6, 3]
click at [819, 0] on body "Map Computer Science 2 48. Combo Challenge. Functional Patrol Game Menu Done Hi…" at bounding box center [449, 0] width 898 height 0
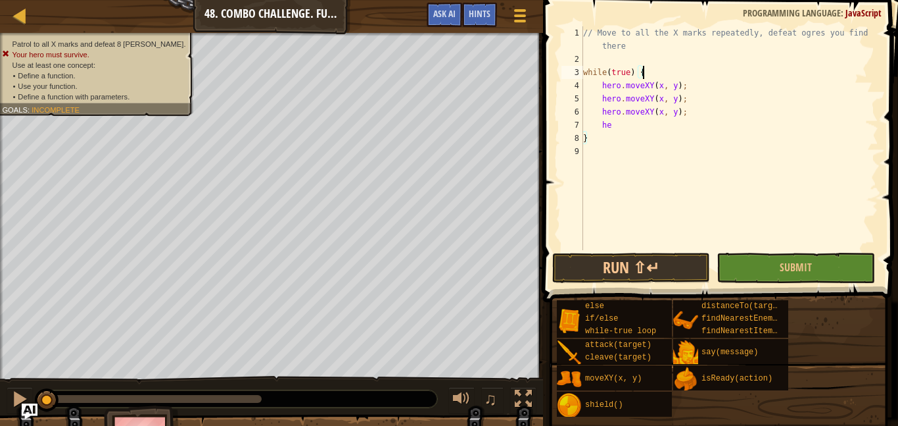
click at [651, 74] on div "// Move to all the X marks repeatedly, defeat ogres you find there while ( true…" at bounding box center [730, 157] width 298 height 263
click at [649, 141] on div "// Move to all the X marks repeatedly, defeat ogres you find there while ( true…" at bounding box center [730, 157] width 298 height 263
type textarea "}"
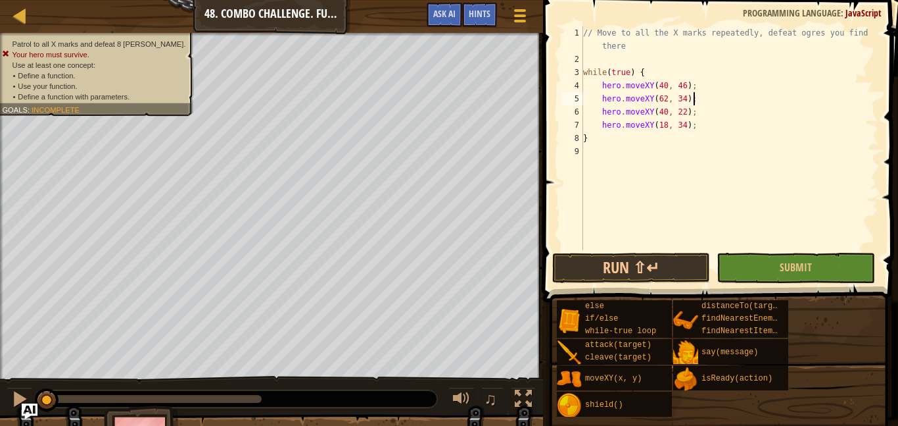
type textarea "while(true) {"
type textarea "o"
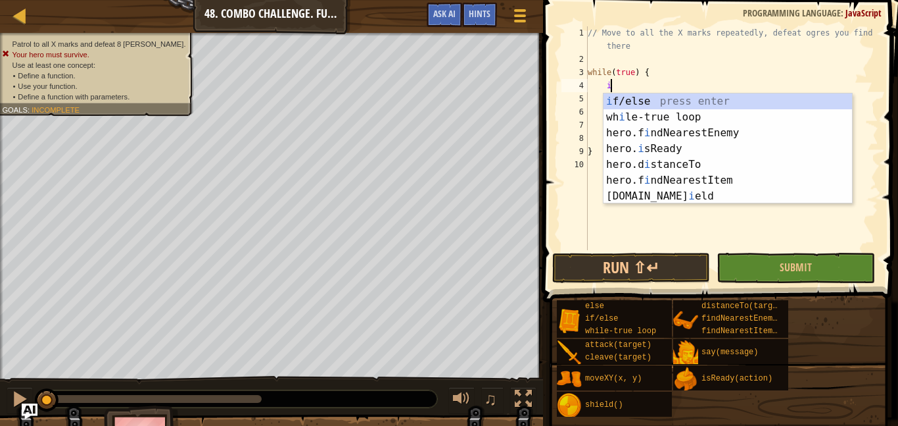
scroll to position [6, 3]
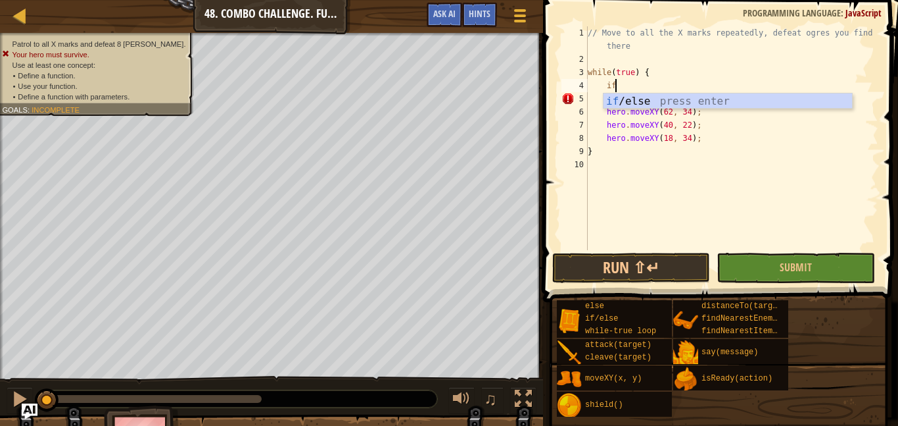
click at [836, 0] on body "Map Computer Science 2 48. Combo Challenge. Functional Patrol Game Menu Done Hi…" at bounding box center [449, 0] width 898 height 0
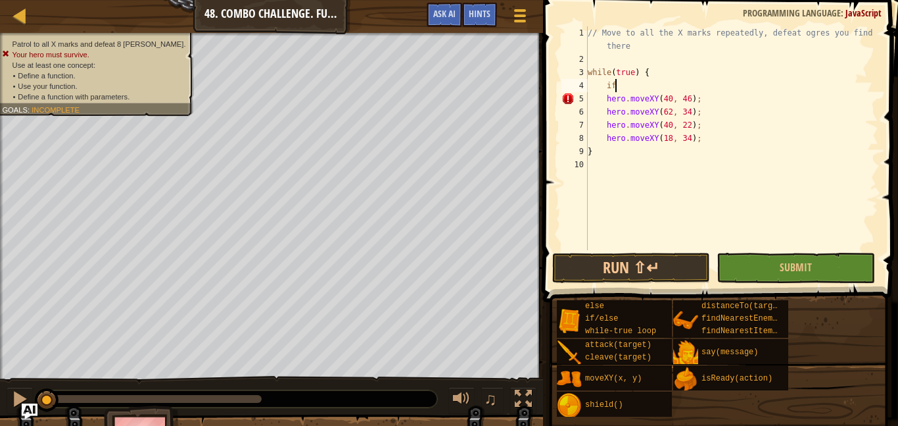
scroll to position [6, 4]
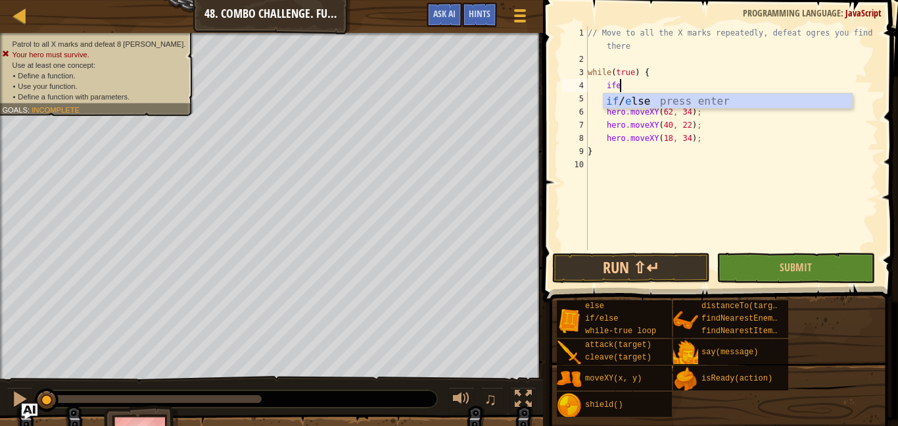
type textarea "if (enemy) {"
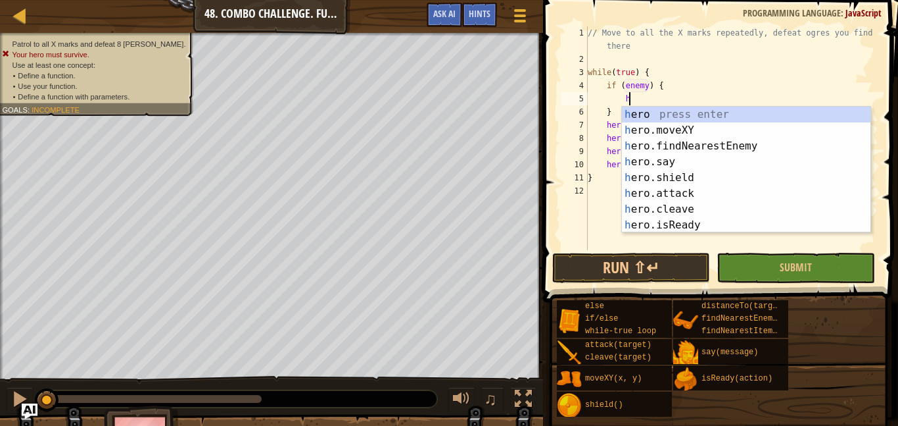
scroll to position [6, 6]
click at [813, 195] on div "he ro press enter he ro.moveXY press enter he ro.findNearestEnemy press enter h…" at bounding box center [746, 186] width 249 height 158
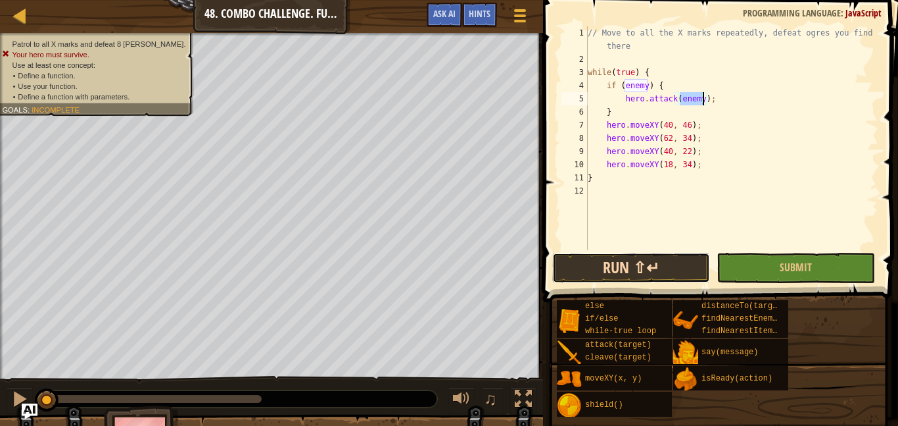
click at [681, 254] on button "Run ⇧↵" at bounding box center [631, 268] width 158 height 30
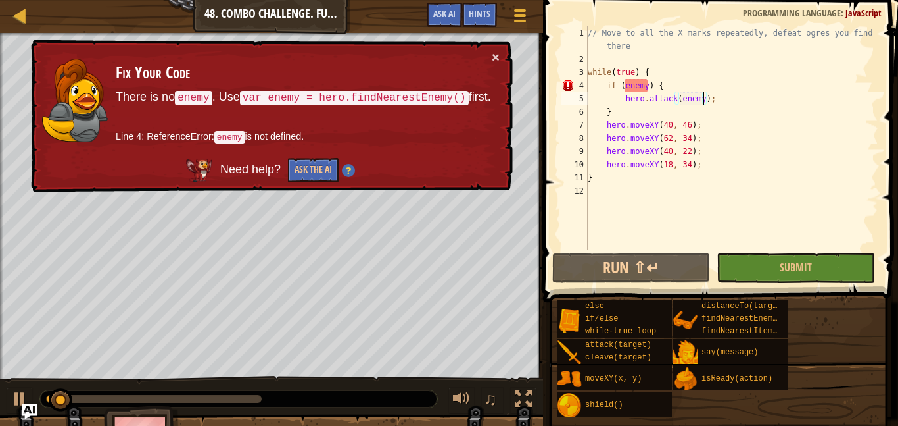
click at [742, 89] on div "// Move to all the X marks repeatedly, defeat ogres you find there while ( true…" at bounding box center [731, 157] width 293 height 263
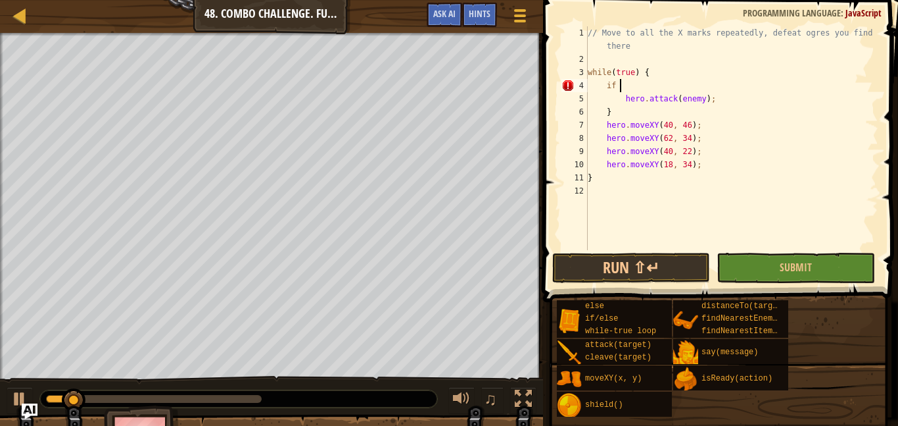
type textarea "i"
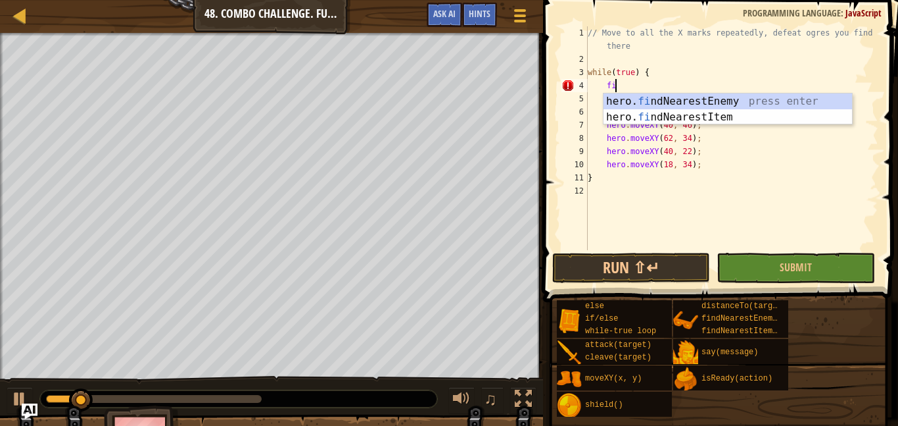
scroll to position [6, 5]
click at [835, 0] on body "Map Computer Science 2 48. Combo Challenge. Functional Patrol Game Menu Done Hi…" at bounding box center [449, 0] width 898 height 0
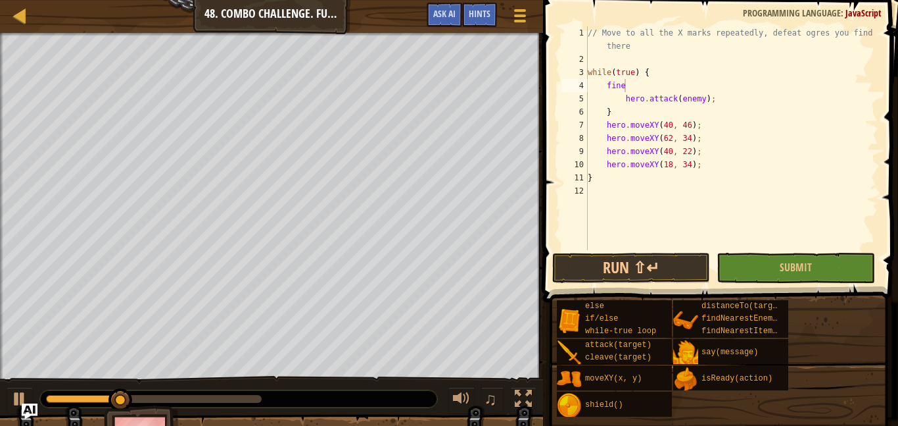
click at [630, 113] on div "// Move to all the X marks repeatedly, defeat ogres you find there while ( true…" at bounding box center [731, 157] width 293 height 263
type textarea "}"
click at [639, 86] on div "// Move to all the X marks repeatedly, defeat ogres you find there while ( true…" at bounding box center [731, 157] width 293 height 263
type textarea "find"
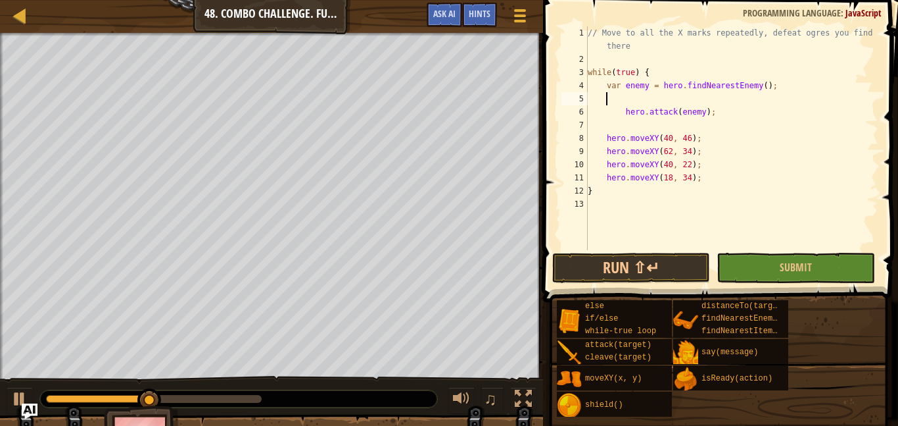
scroll to position [6, 0]
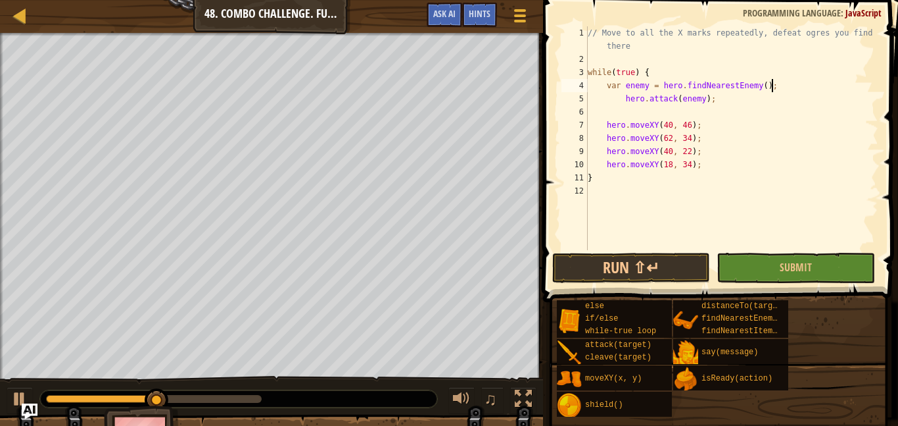
click at [663, 265] on button "Run ⇧↵" at bounding box center [631, 268] width 158 height 30
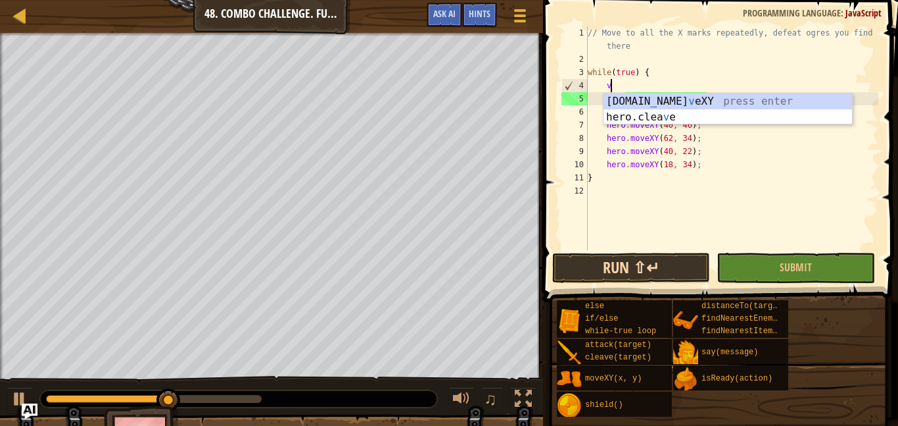
type textarea "v"
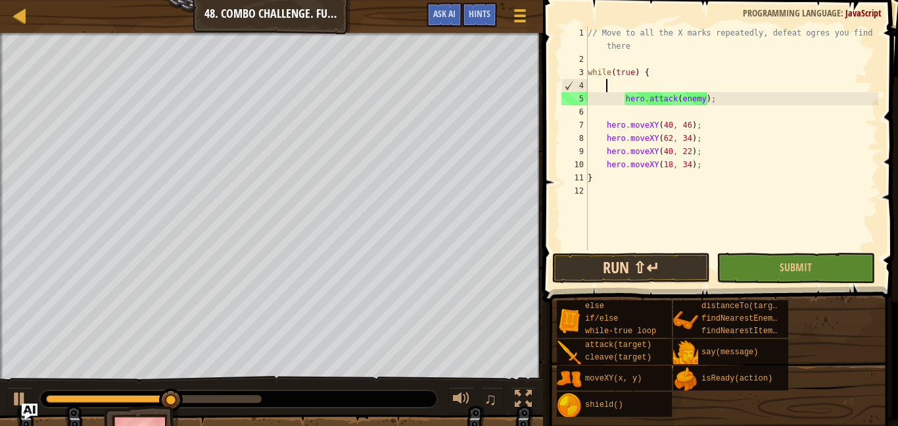
scroll to position [6, 2]
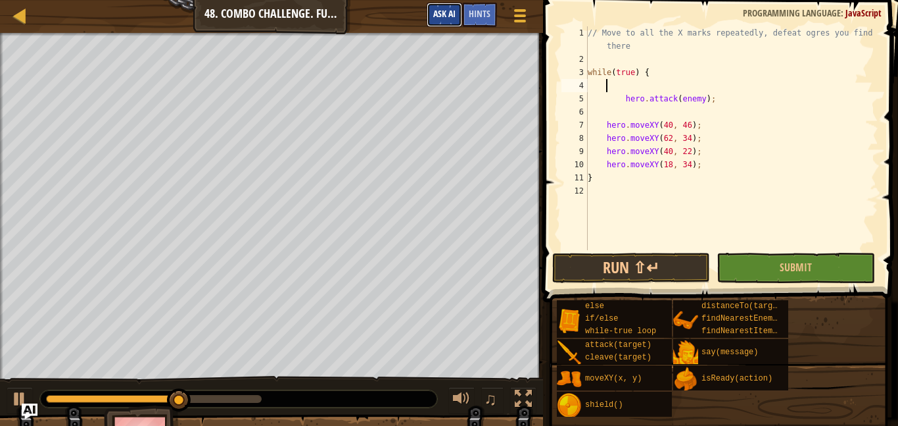
click at [436, 14] on span "Ask AI" at bounding box center [444, 13] width 22 height 12
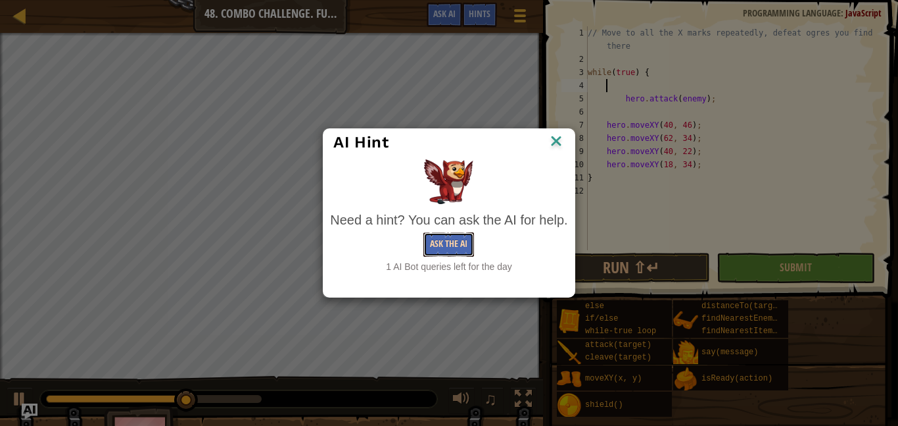
click at [451, 246] on button "Ask the AI" at bounding box center [449, 244] width 51 height 24
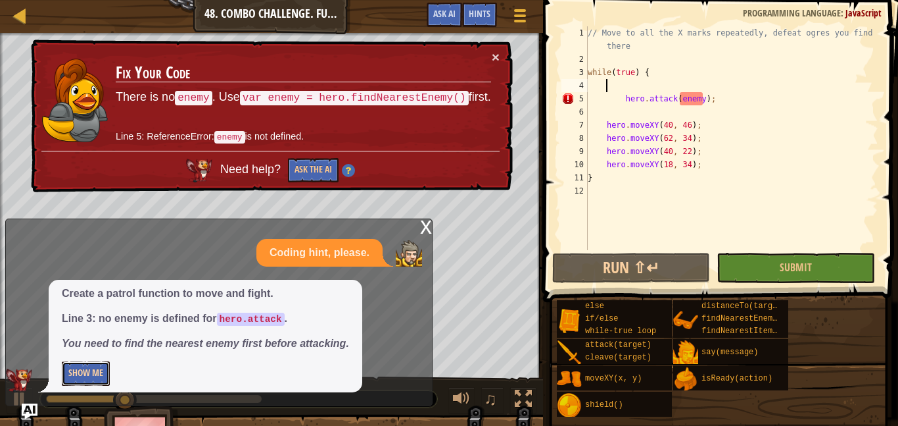
click at [68, 371] on button "Show Me" at bounding box center [86, 373] width 48 height 24
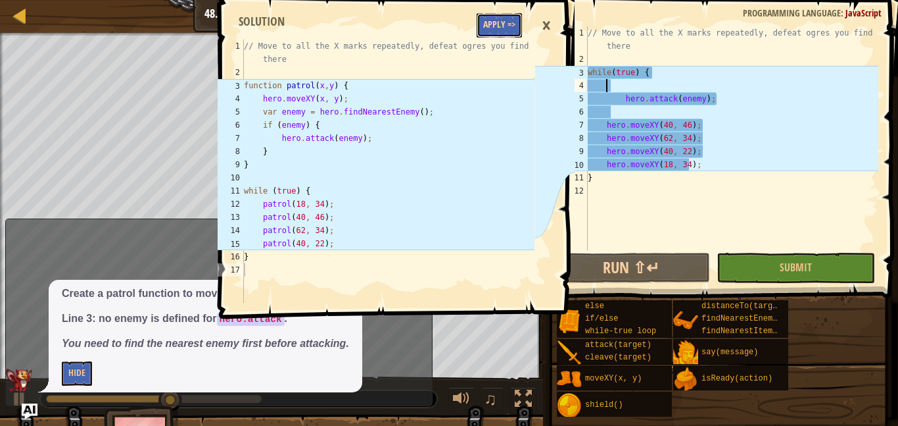
click at [504, 30] on button "Apply =>" at bounding box center [499, 25] width 45 height 24
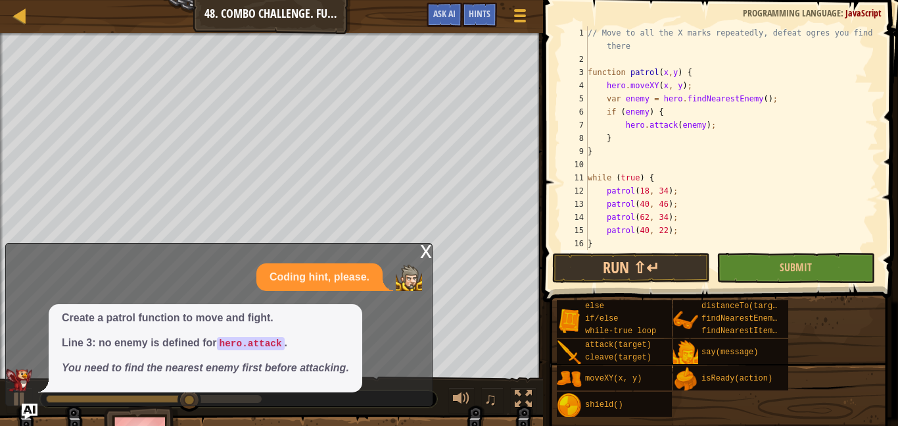
scroll to position [6, 0]
click at [418, 264] on img at bounding box center [409, 277] width 26 height 26
click at [425, 253] on div "x" at bounding box center [426, 249] width 12 height 13
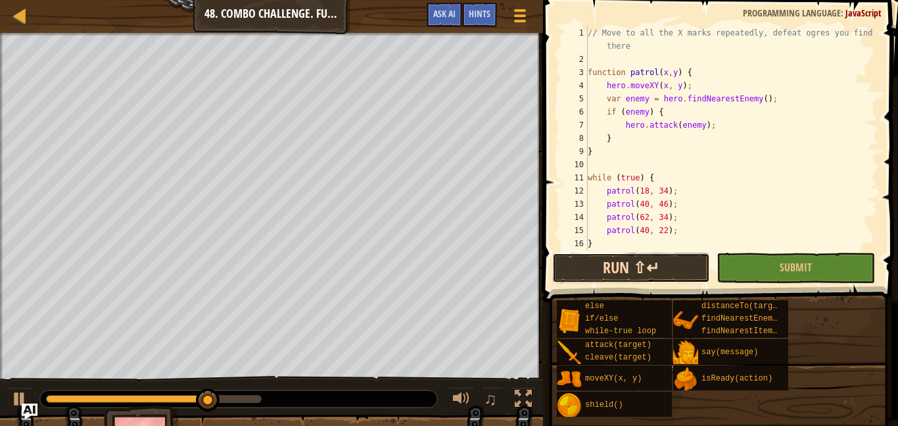
click at [593, 264] on button "Run ⇧↵" at bounding box center [631, 268] width 158 height 30
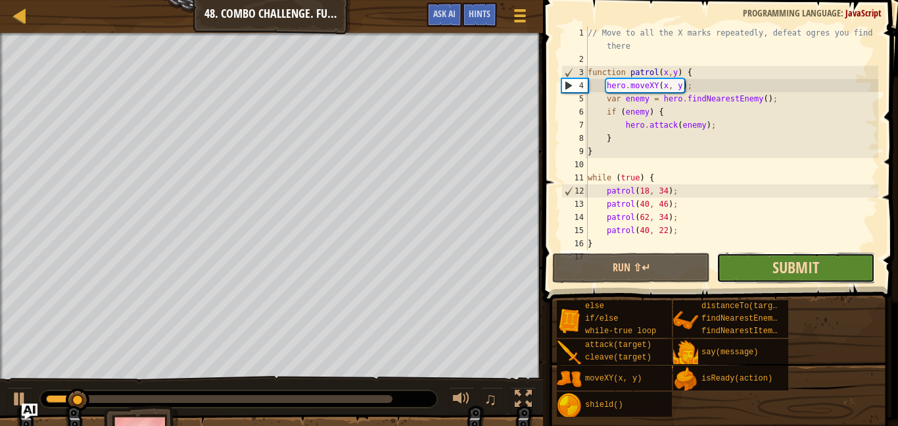
click at [810, 268] on span "Submit" at bounding box center [796, 267] width 47 height 21
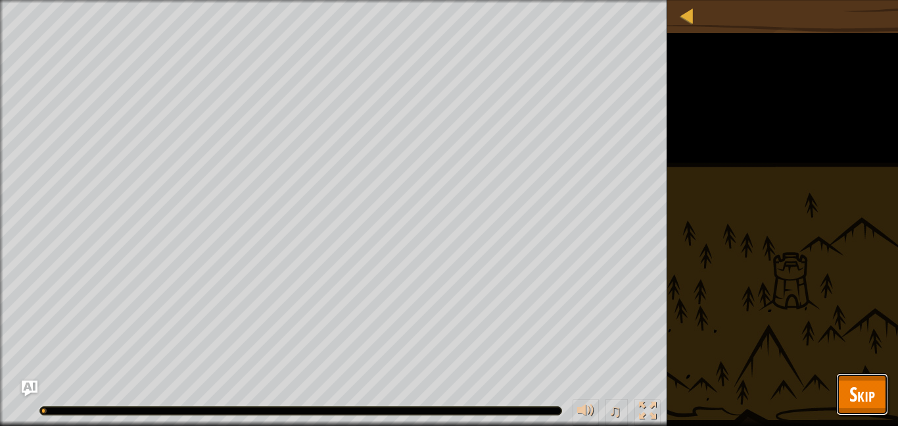
click at [864, 399] on span "Skip" at bounding box center [863, 393] width 26 height 27
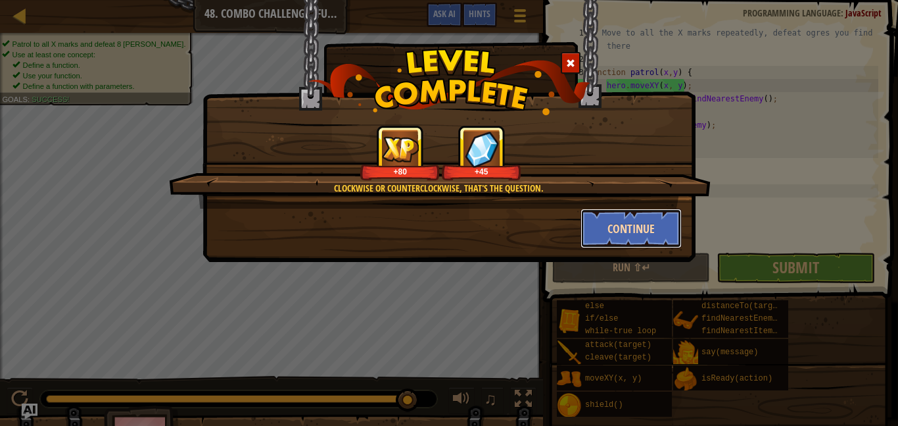
click at [678, 228] on button "Continue" at bounding box center [632, 227] width 102 height 39
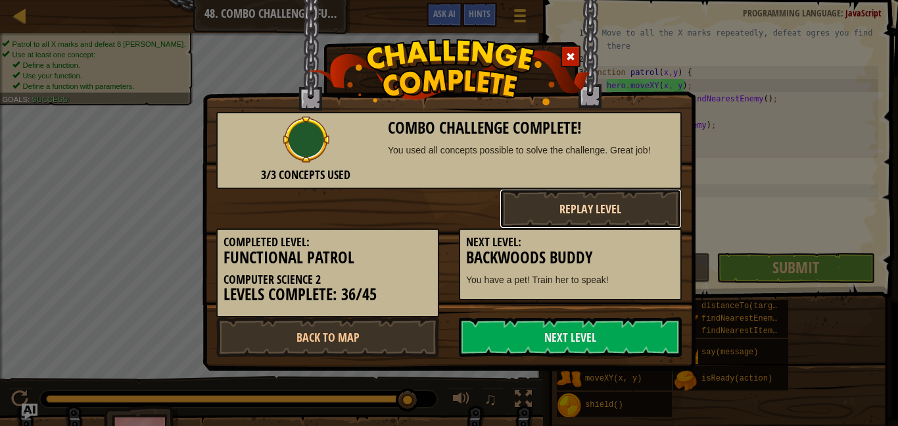
click at [624, 213] on button "Replay Level" at bounding box center [591, 208] width 183 height 39
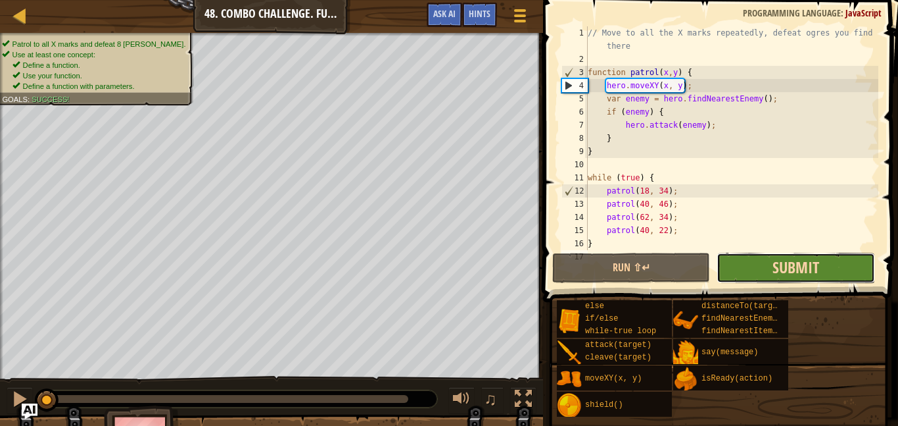
click at [813, 260] on span "Submit" at bounding box center [796, 267] width 47 height 21
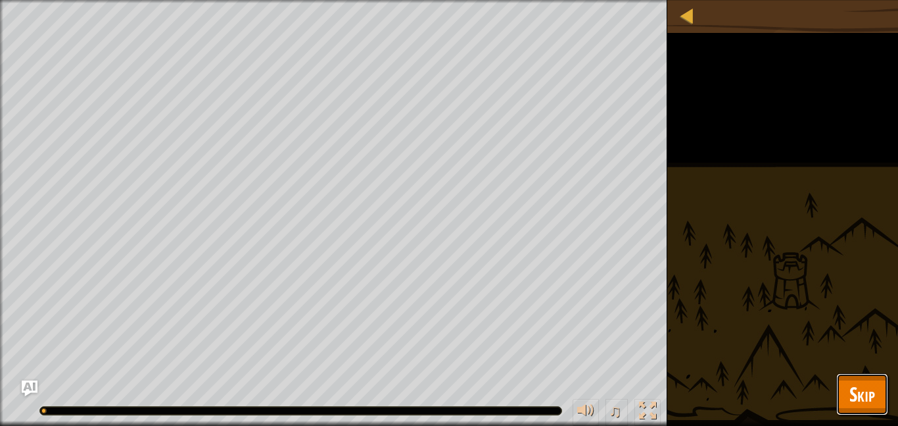
click at [871, 404] on span "Skip" at bounding box center [863, 393] width 26 height 27
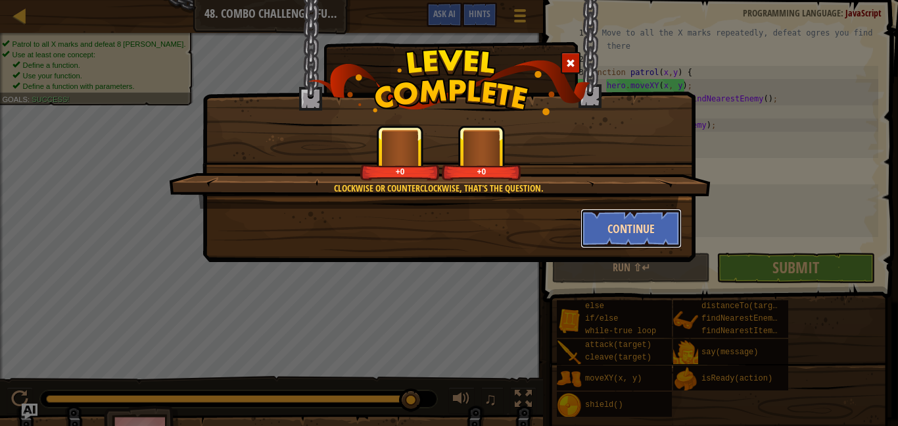
click at [625, 224] on button "Continue" at bounding box center [632, 227] width 102 height 39
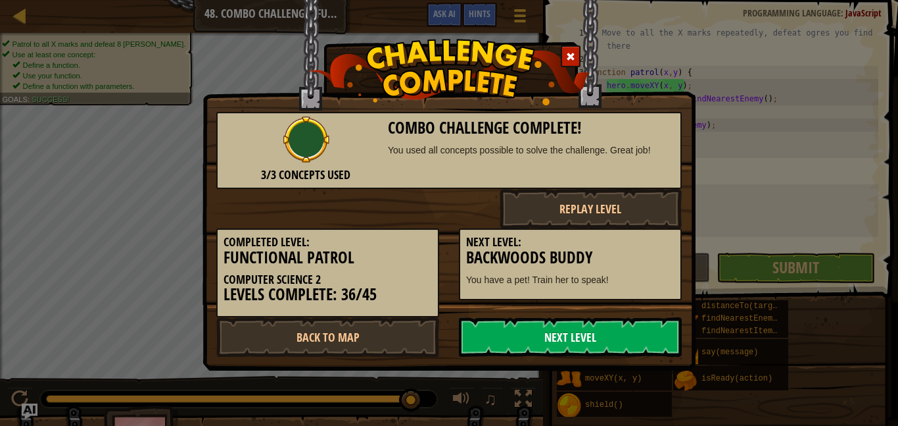
click at [615, 335] on link "Next Level" at bounding box center [570, 336] width 223 height 39
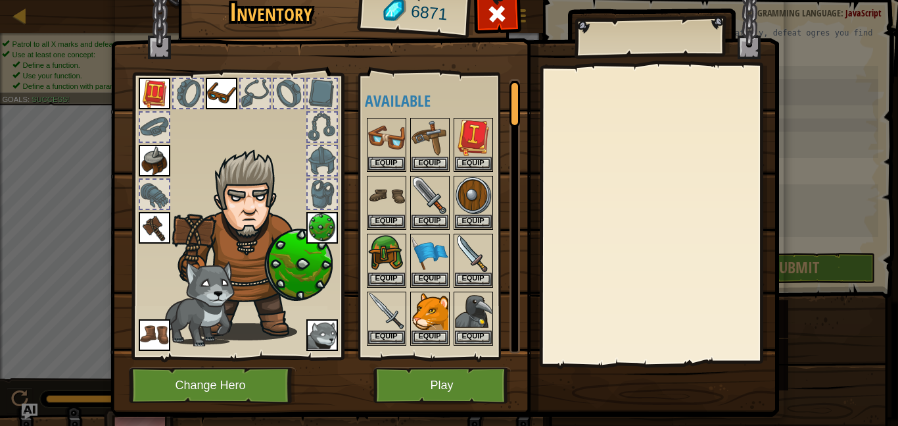
click at [458, 362] on img at bounding box center [444, 177] width 669 height 477
click at [481, 396] on button "Play" at bounding box center [442, 385] width 137 height 36
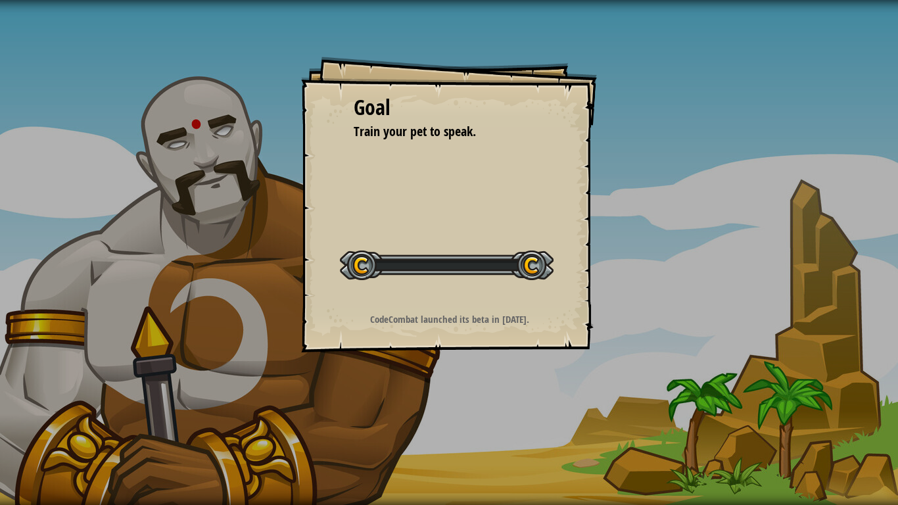
click at [414, 396] on div "Goal Train your pet to speak. Start Level Error loading from server. Try refres…" at bounding box center [449, 252] width 898 height 505
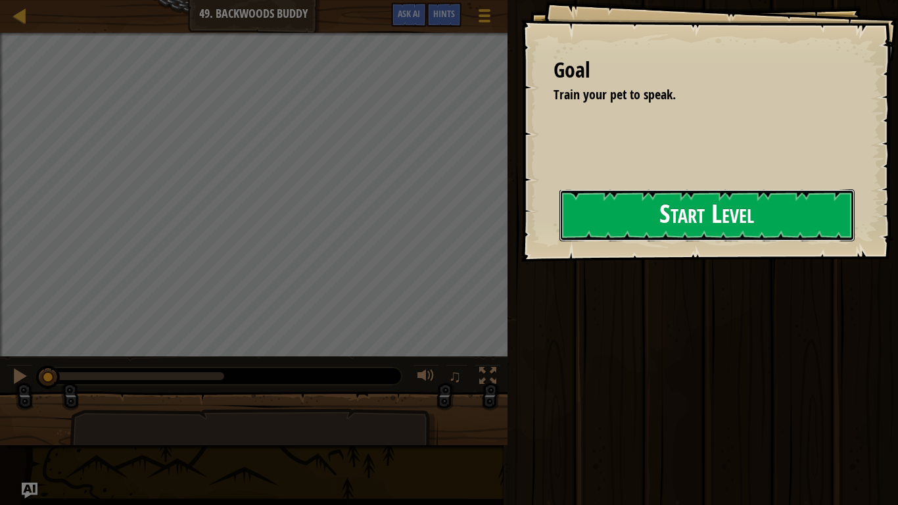
click at [620, 241] on button "Start Level" at bounding box center [707, 215] width 295 height 52
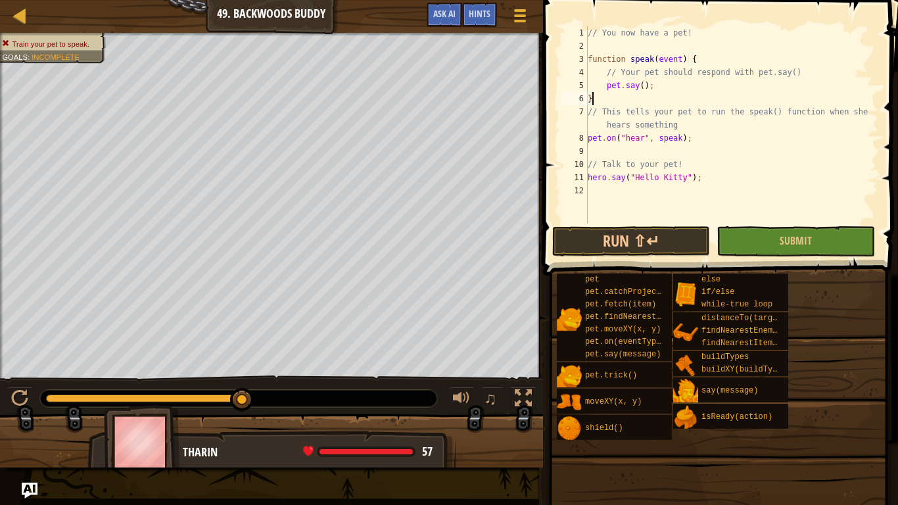
scroll to position [6, 0]
click at [641, 226] on button "Run ⇧↵" at bounding box center [631, 241] width 158 height 30
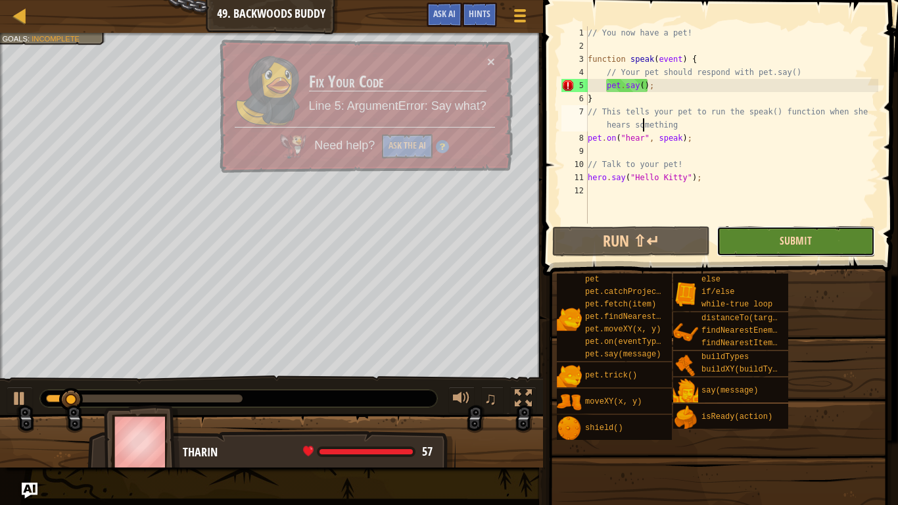
click at [802, 247] on span "Submit" at bounding box center [796, 240] width 32 height 14
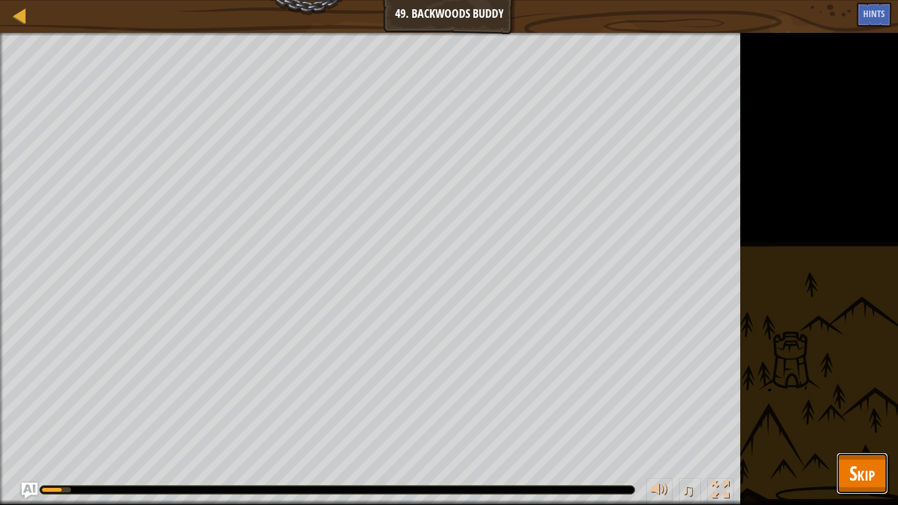
click at [864, 425] on span "Skip" at bounding box center [863, 473] width 26 height 27
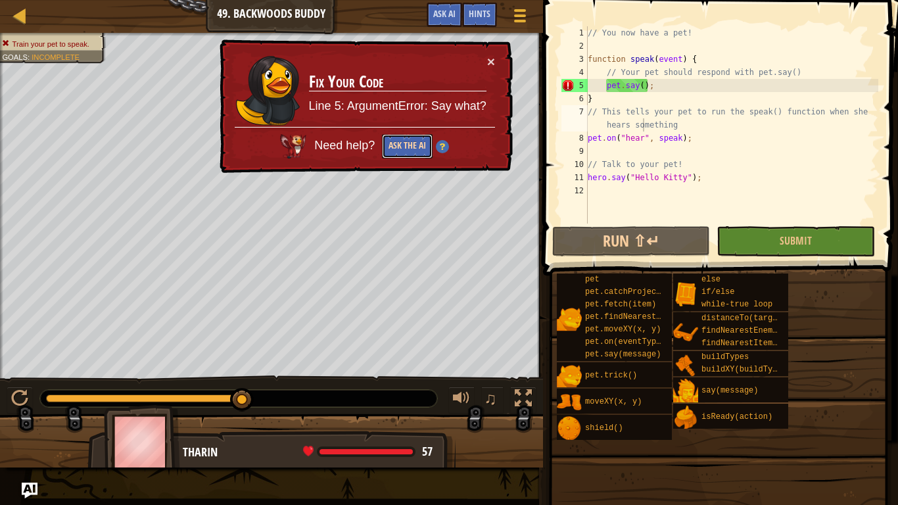
click at [410, 145] on button "Ask the AI" at bounding box center [407, 146] width 51 height 24
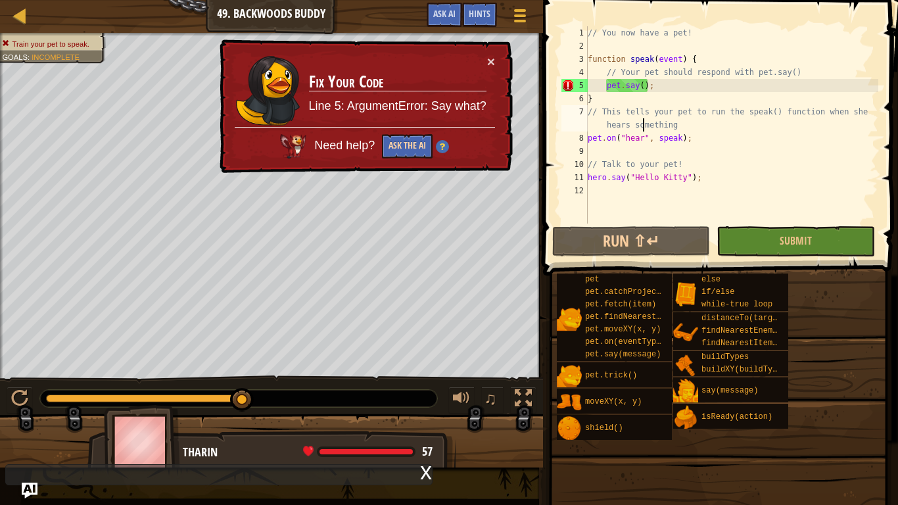
type textarea "}"
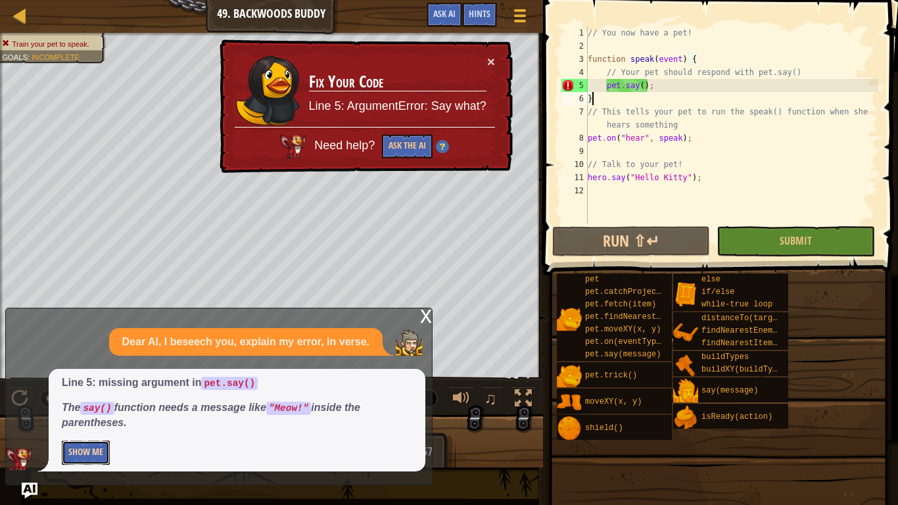
click at [100, 425] on button "Show Me" at bounding box center [86, 453] width 48 height 24
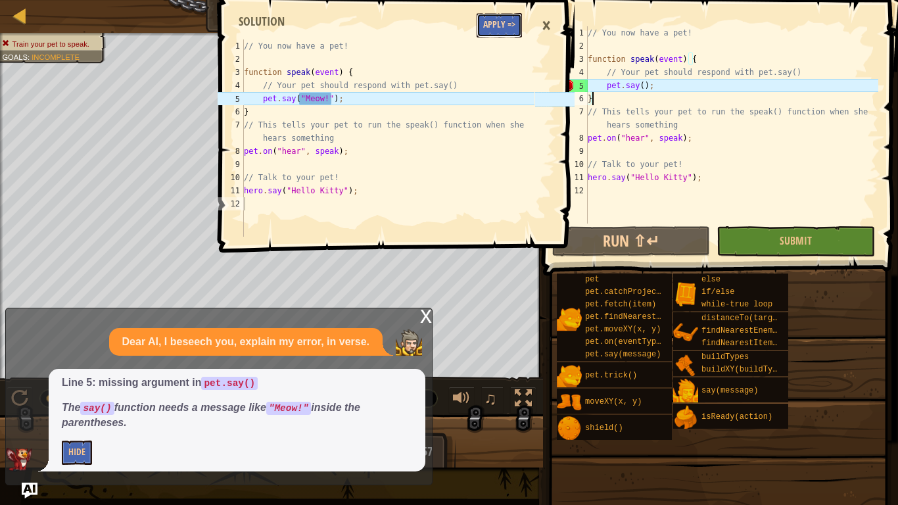
click at [497, 19] on button "Apply =>" at bounding box center [499, 25] width 45 height 24
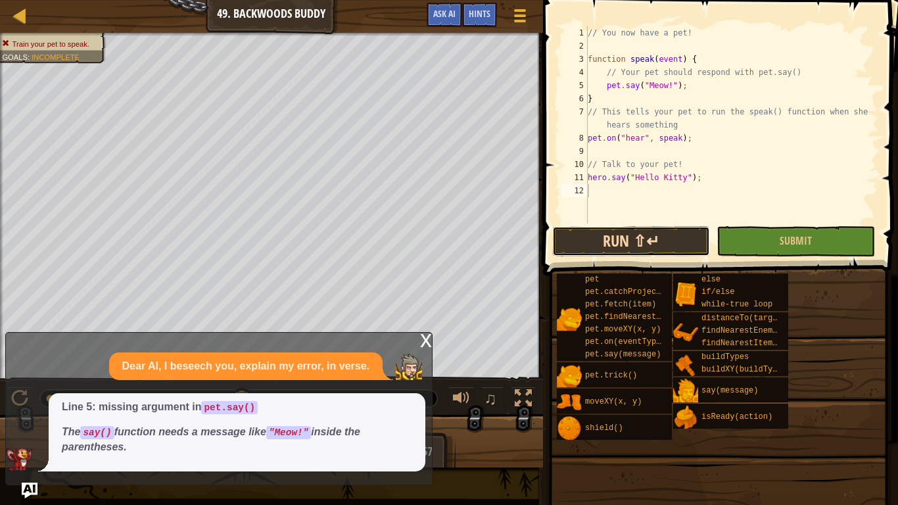
click at [678, 235] on button "Run ⇧↵" at bounding box center [631, 241] width 158 height 30
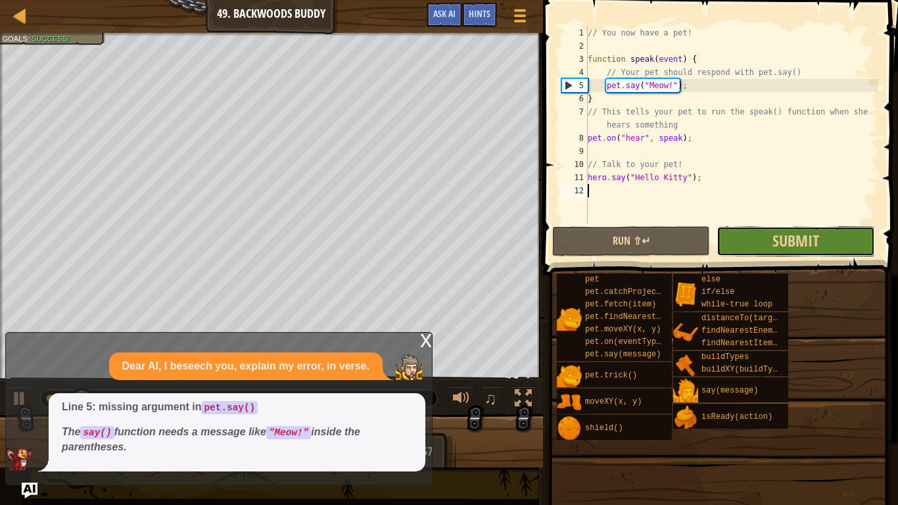
click at [758, 247] on button "Submit" at bounding box center [796, 241] width 158 height 30
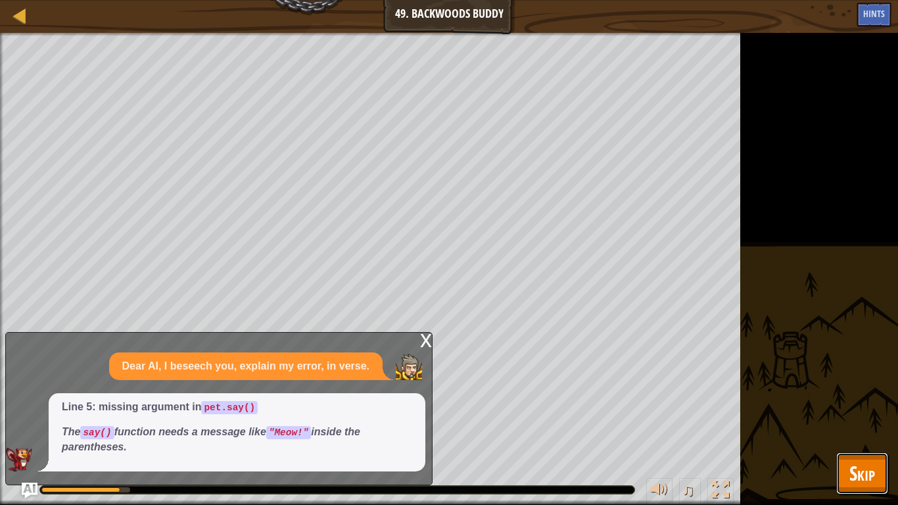
click at [885, 425] on button "Skip" at bounding box center [863, 474] width 52 height 42
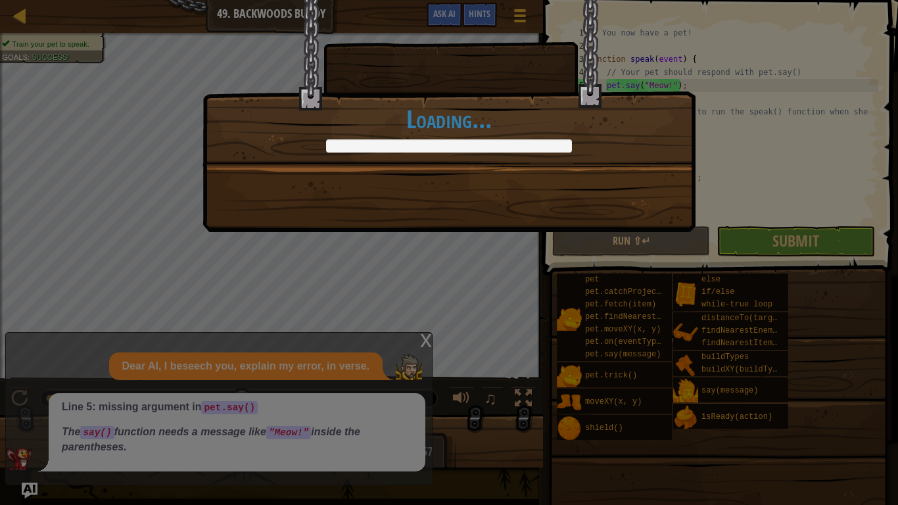
click at [424, 340] on div "Purr. +0 +0 Continue Loading..." at bounding box center [449, 252] width 898 height 505
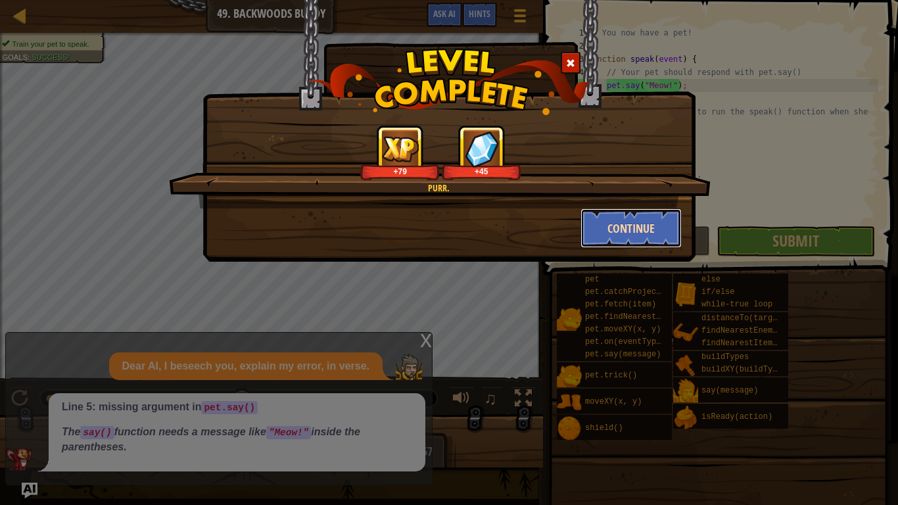
click at [585, 231] on button "Continue" at bounding box center [632, 227] width 102 height 39
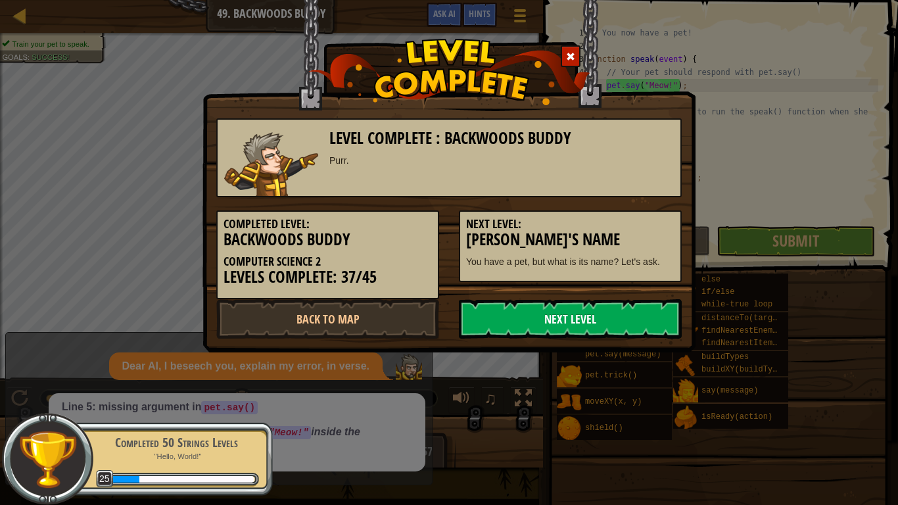
click at [474, 322] on link "Next Level" at bounding box center [570, 318] width 223 height 39
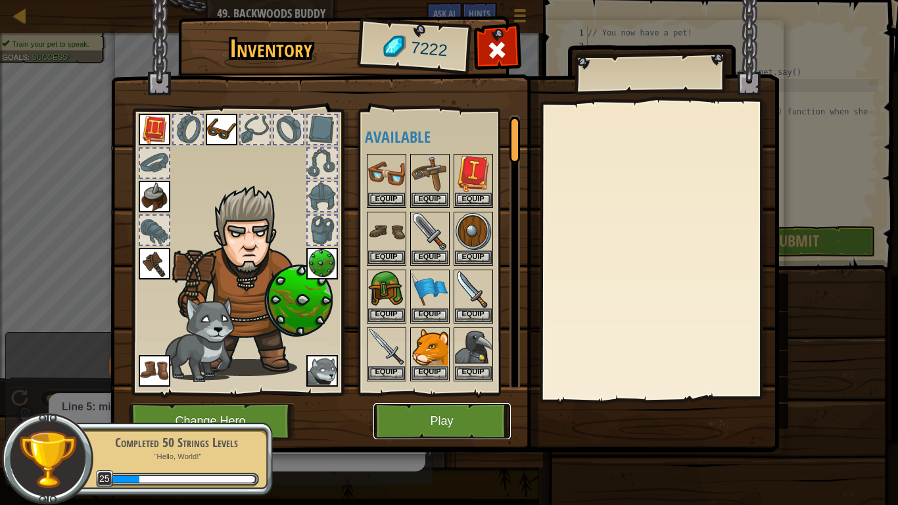
click at [404, 419] on button "Play" at bounding box center [442, 421] width 137 height 36
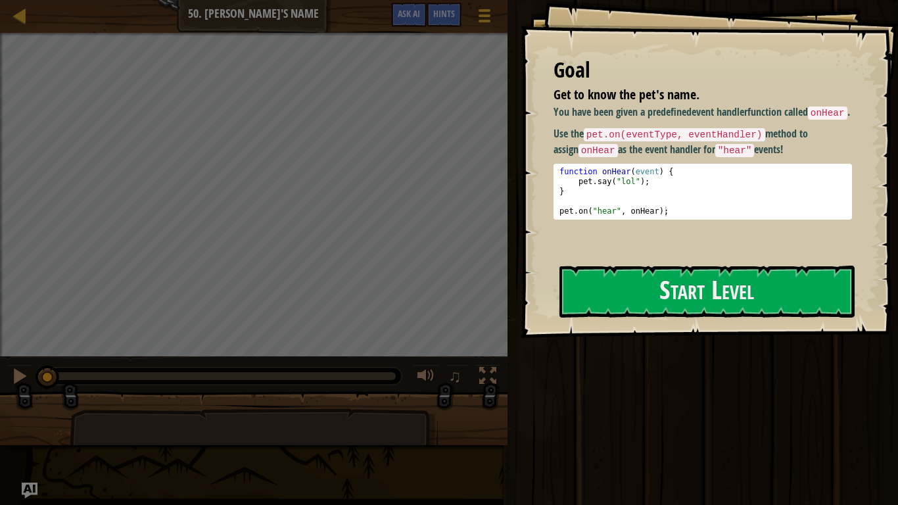
click at [816, 250] on div "You have been given a predefined event handler function called onHear . Use the…" at bounding box center [703, 179] width 299 height 149
click at [817, 291] on button "Start Level" at bounding box center [707, 292] width 295 height 52
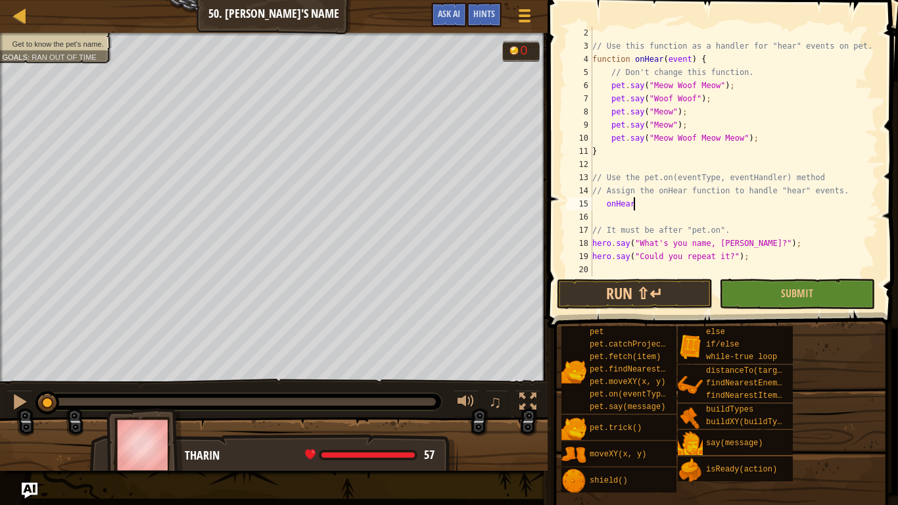
scroll to position [6, 5]
click at [860, 192] on div "// Use this function as a handler for "hear" events on pet. function onHear ( e…" at bounding box center [734, 164] width 289 height 276
type textarea "// Assign the onHear function to handle "hear" events."
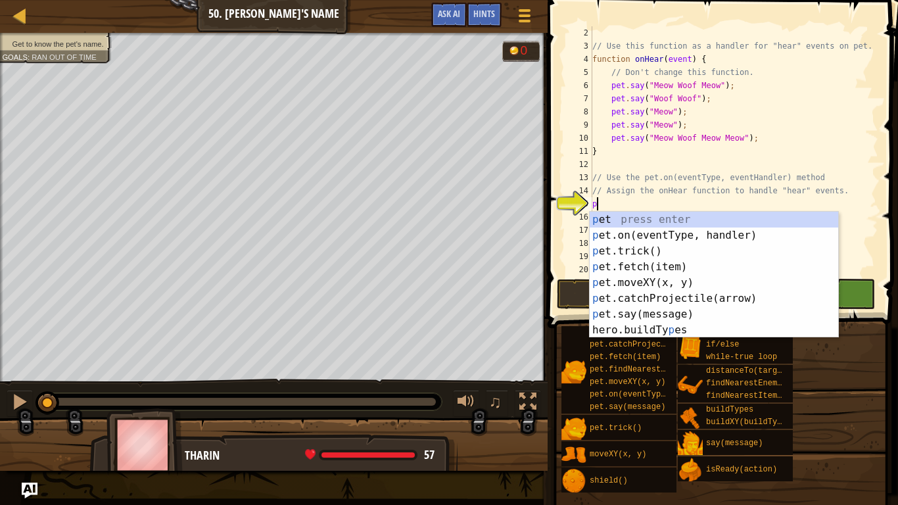
scroll to position [6, 1]
click at [798, 232] on div "pe t press enter pe t.on(eventType, handler) press enter pe t.trick() press ent…" at bounding box center [714, 291] width 249 height 158
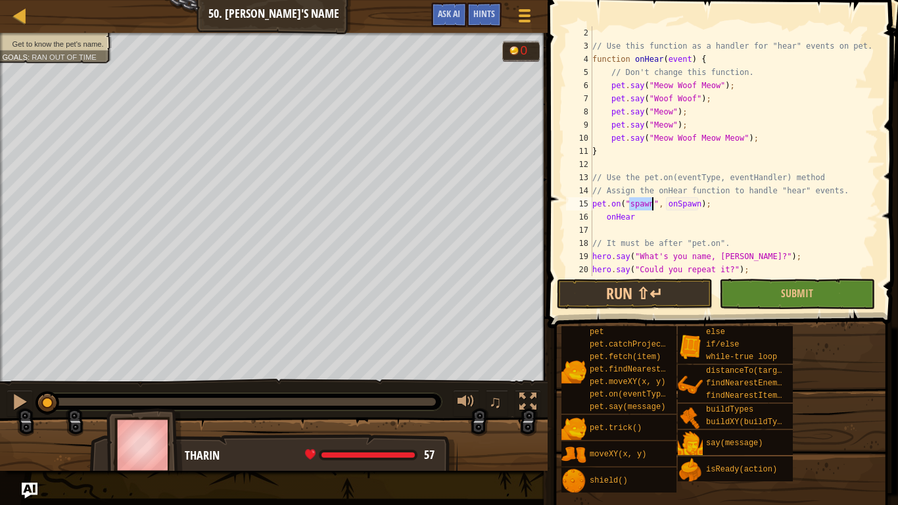
click at [782, 216] on div "// Use this function as a handler for "hear" events on pet. function onHear ( e…" at bounding box center [734, 164] width 289 height 276
type textarea "onHear"
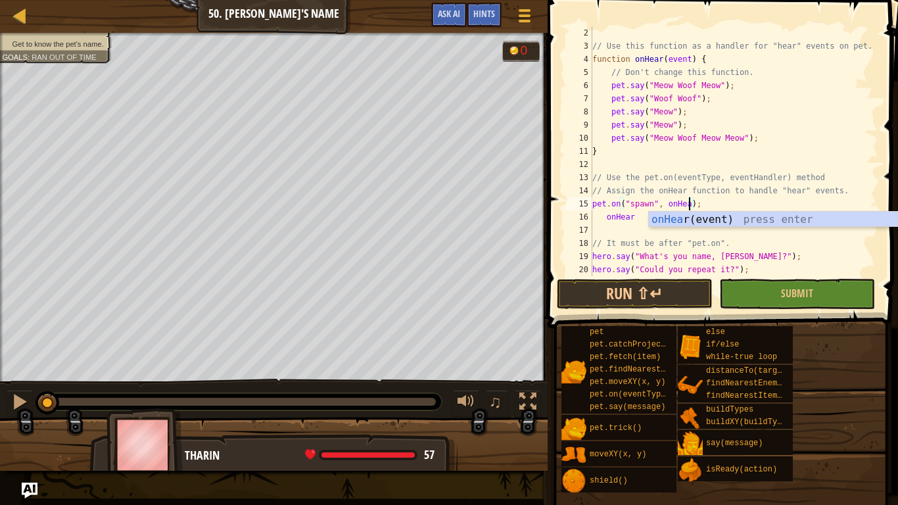
scroll to position [6, 14]
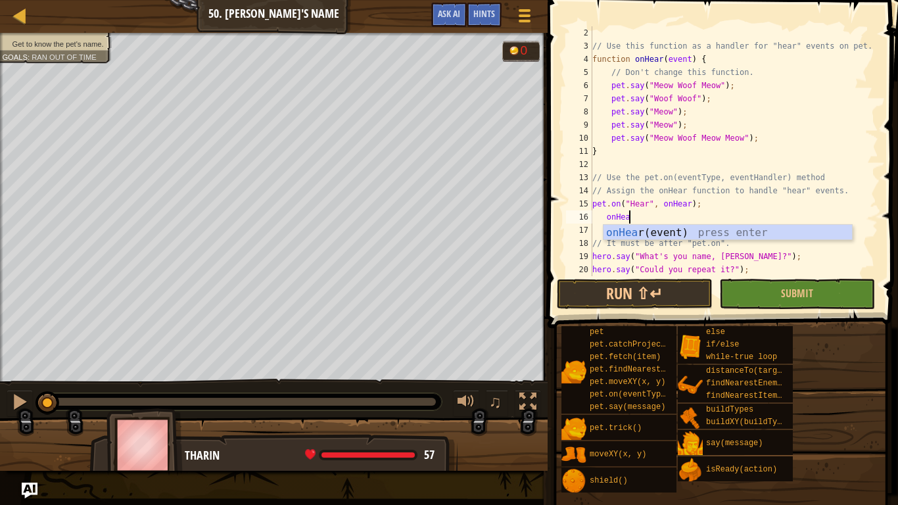
type textarea "o"
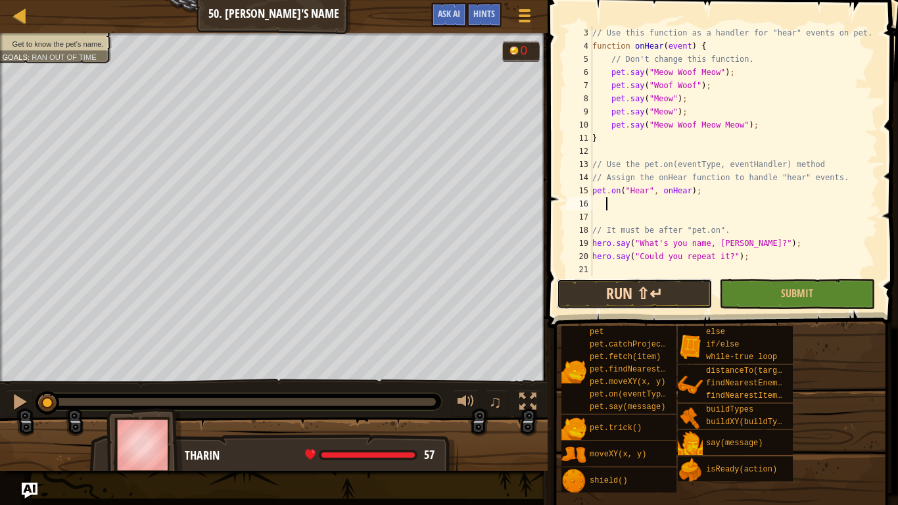
click at [687, 289] on button "Run ⇧↵" at bounding box center [635, 294] width 156 height 30
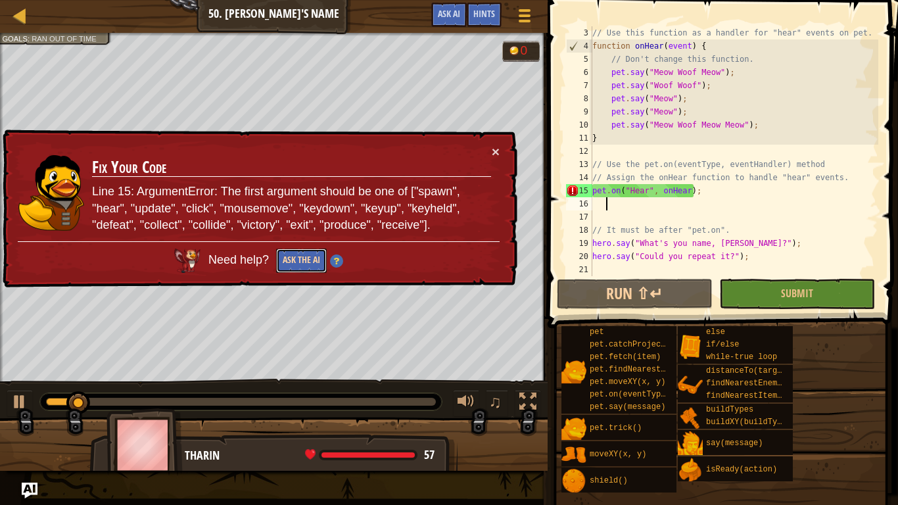
click at [314, 260] on button "Ask the AI" at bounding box center [301, 261] width 51 height 24
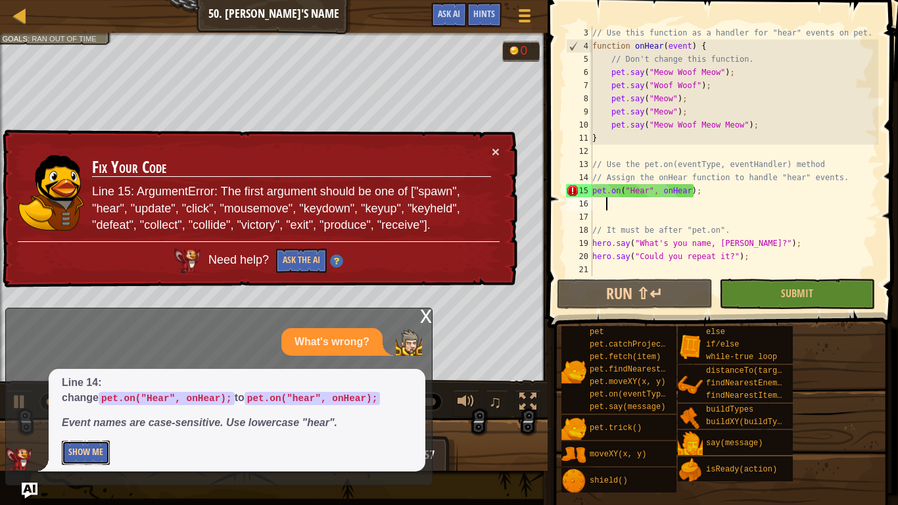
click at [79, 425] on button "Show Me" at bounding box center [86, 453] width 48 height 24
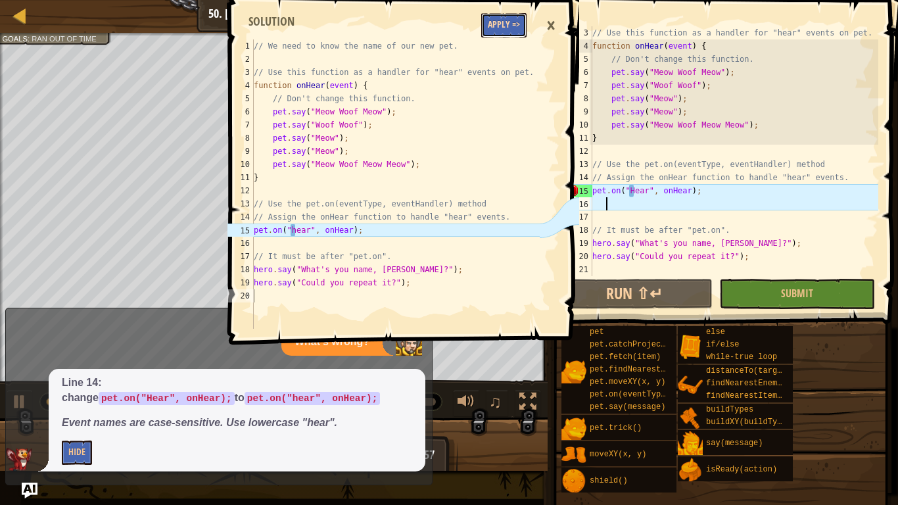
click at [498, 23] on button "Apply =>" at bounding box center [503, 25] width 45 height 24
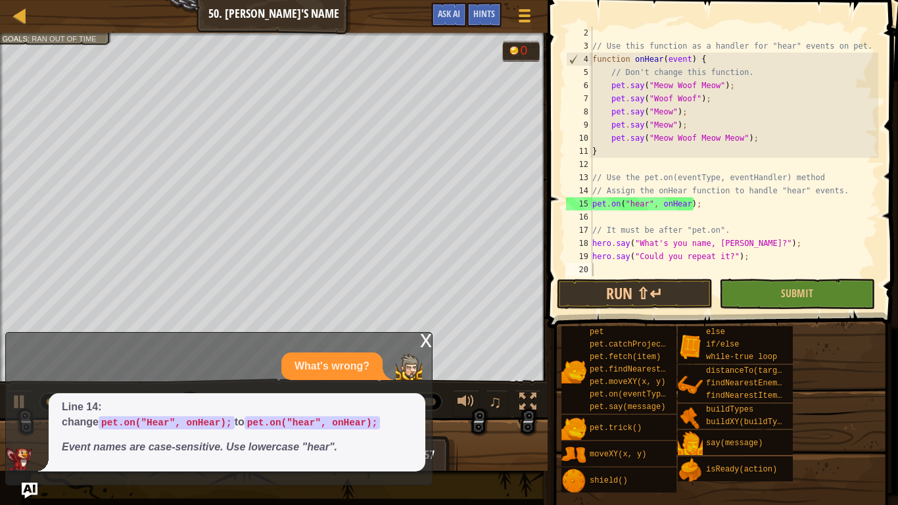
scroll to position [13, 0]
click at [816, 203] on div "// Use this function as a handler for "hear" events on pet. function onHear ( e…" at bounding box center [734, 164] width 289 height 276
type textarea "pet.on("hear", onHear);"
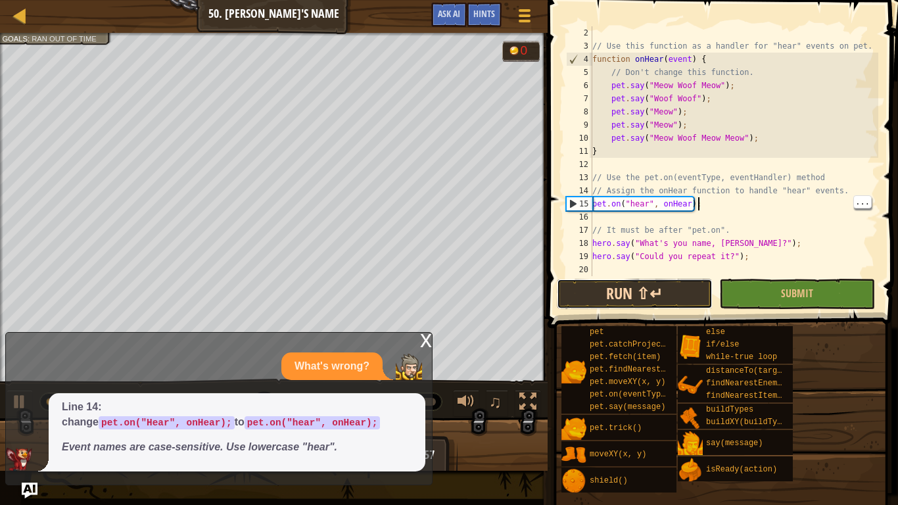
click at [658, 283] on button "Run ⇧↵" at bounding box center [635, 294] width 156 height 30
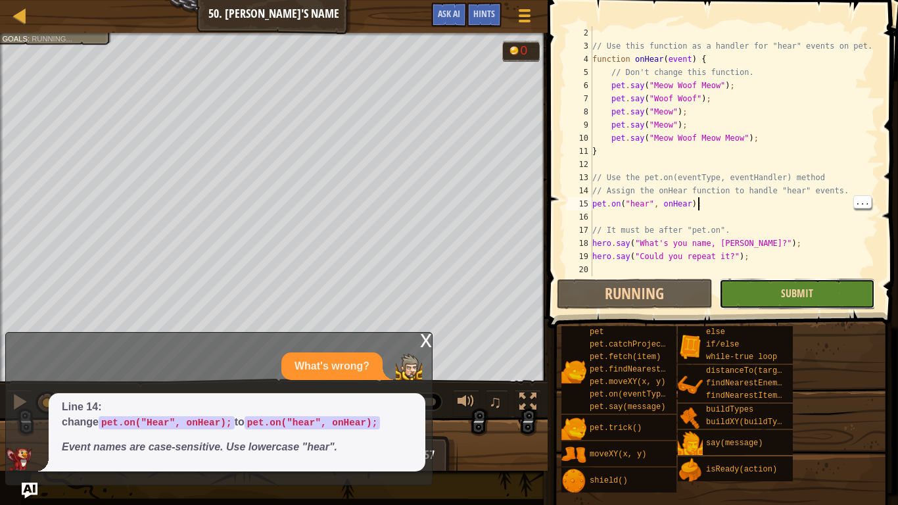
click at [806, 299] on span "Submit" at bounding box center [797, 293] width 32 height 14
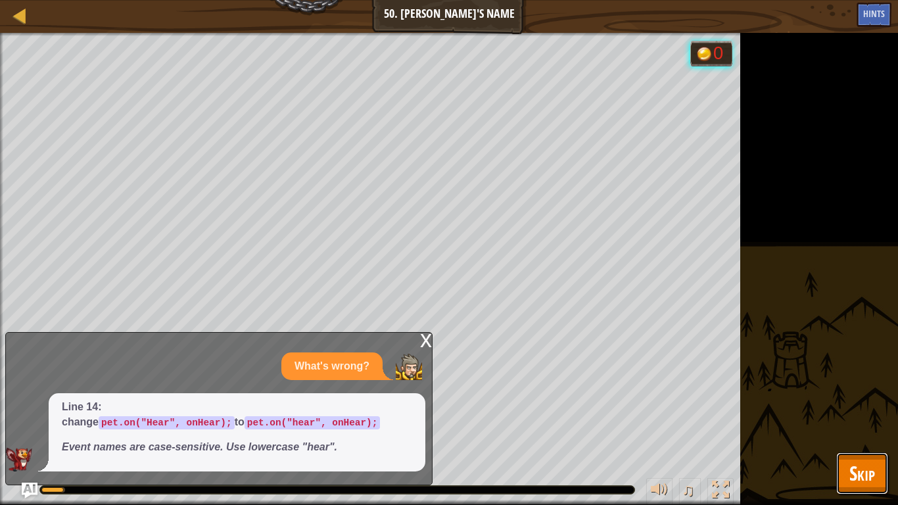
click at [856, 425] on span "Skip" at bounding box center [863, 473] width 26 height 27
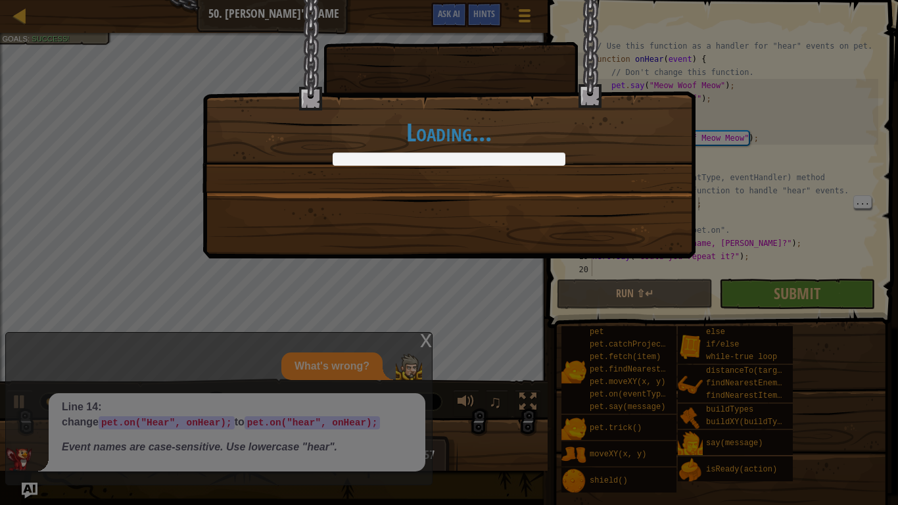
click at [434, 347] on div "Loading..." at bounding box center [449, 252] width 898 height 505
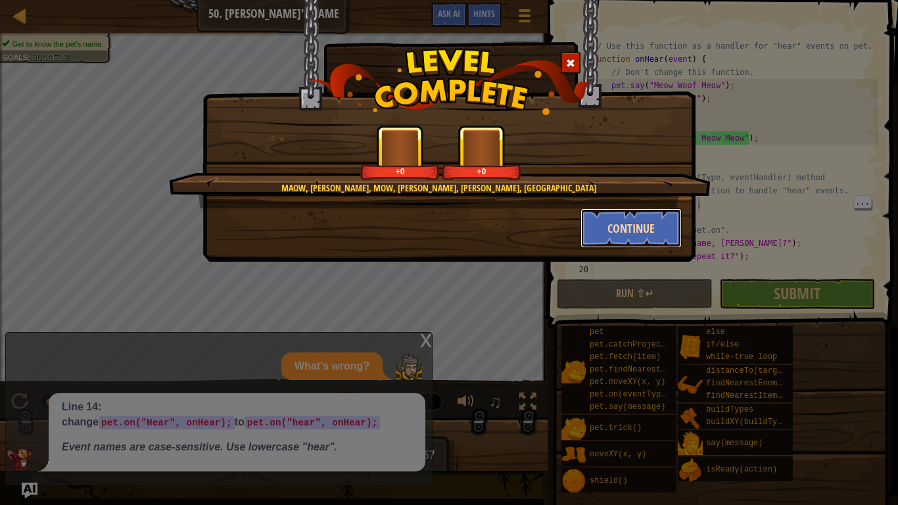
click at [643, 226] on button "Continue" at bounding box center [632, 227] width 102 height 39
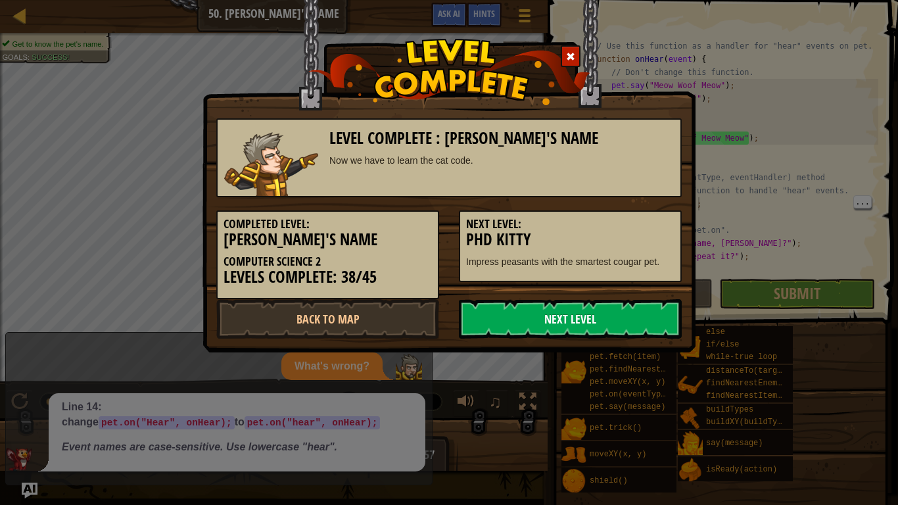
click at [549, 312] on link "Next Level" at bounding box center [570, 318] width 223 height 39
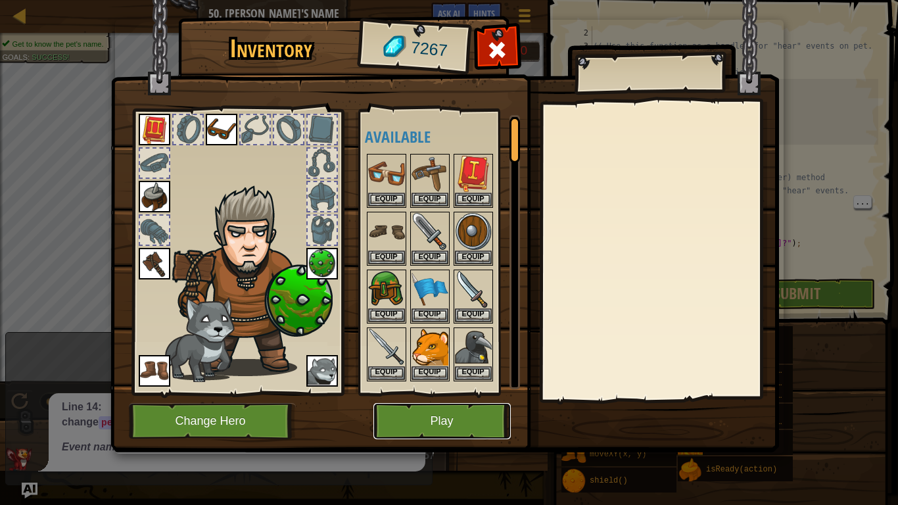
click at [452, 412] on button "Play" at bounding box center [442, 421] width 137 height 36
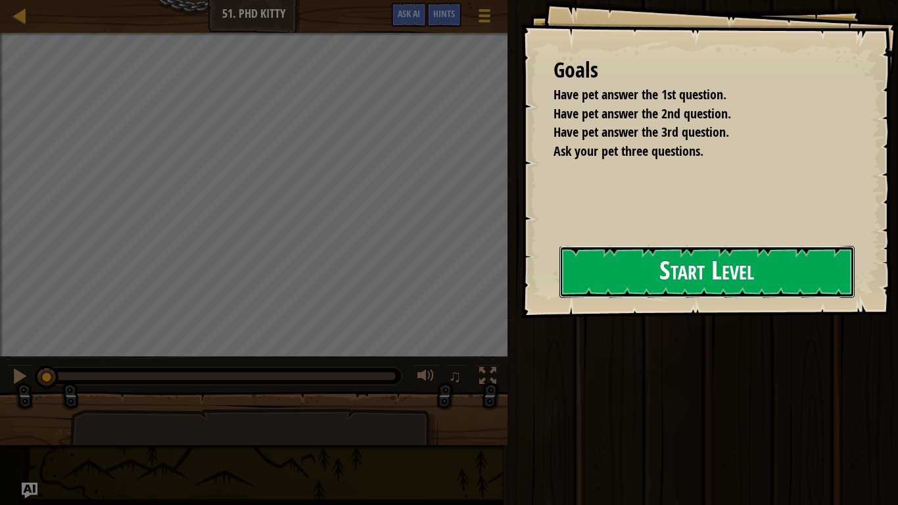
click at [708, 250] on button "Start Level" at bounding box center [707, 272] width 295 height 52
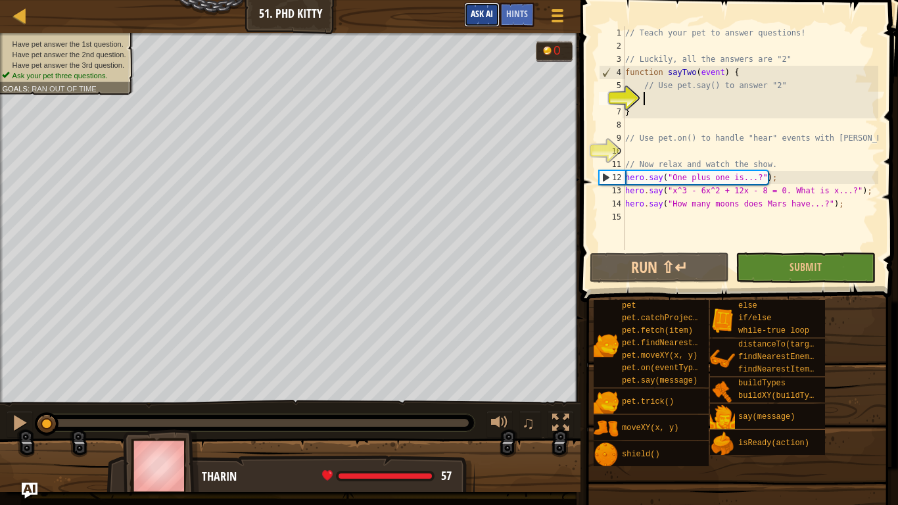
click at [487, 11] on span "Ask AI" at bounding box center [482, 13] width 22 height 12
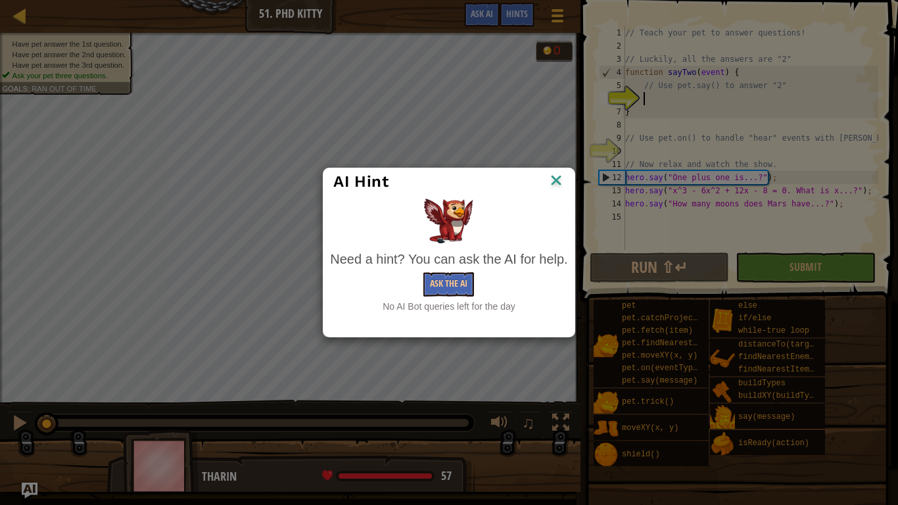
click at [564, 178] on img at bounding box center [556, 182] width 17 height 20
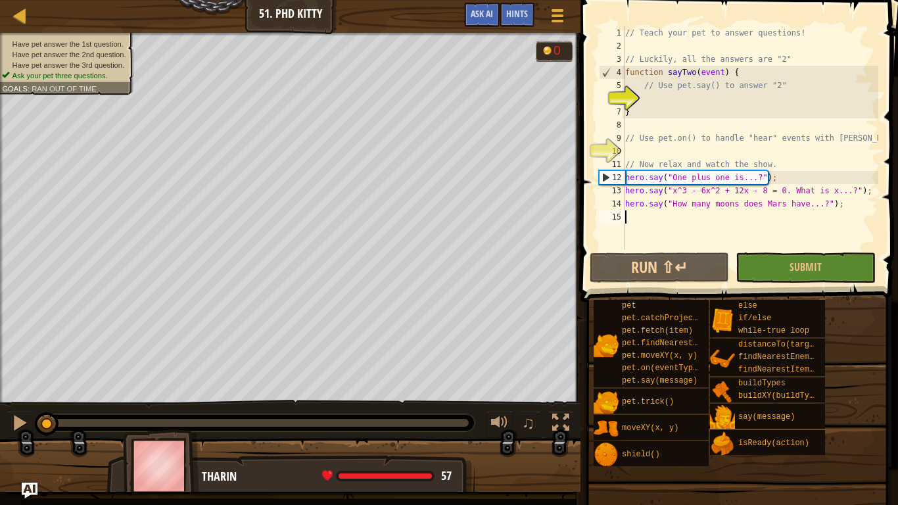
click at [685, 106] on div "// Teach your pet to answer questions! // Luckily, all the answers are "2" func…" at bounding box center [751, 151] width 256 height 250
type textarea "}"
click at [698, 99] on div "// Teach your pet to answer questions! // Luckily, all the answers are "2" func…" at bounding box center [751, 151] width 256 height 250
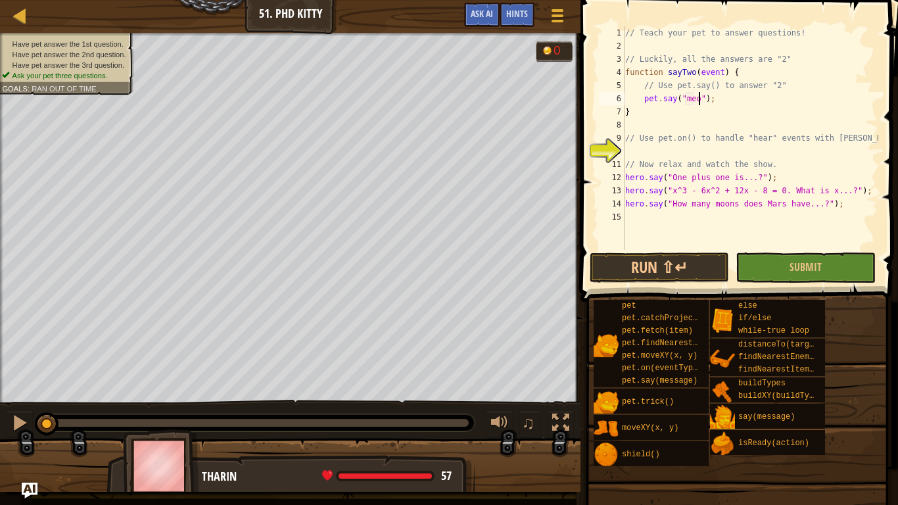
scroll to position [6, 12]
type textarea "}"
type textarea "// Use pet.on() to handle "hear" events with [PERSON_NAME]"
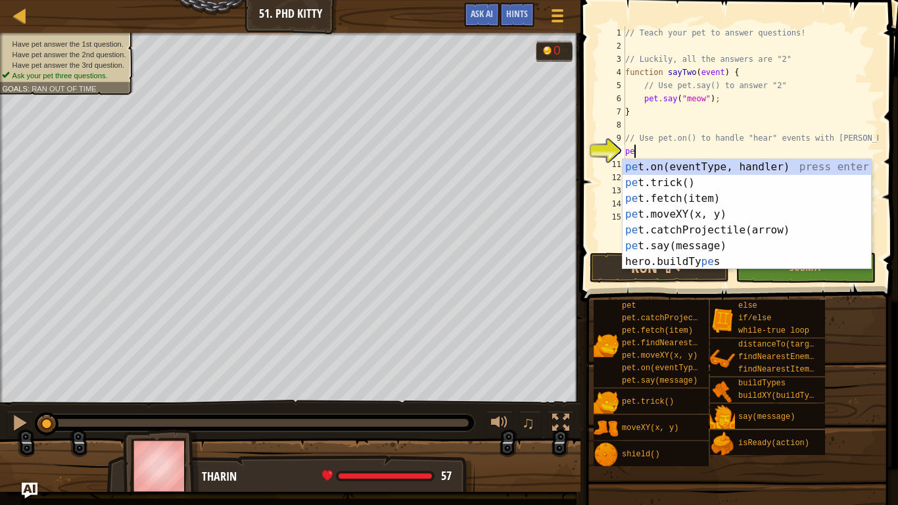
scroll to position [6, 1]
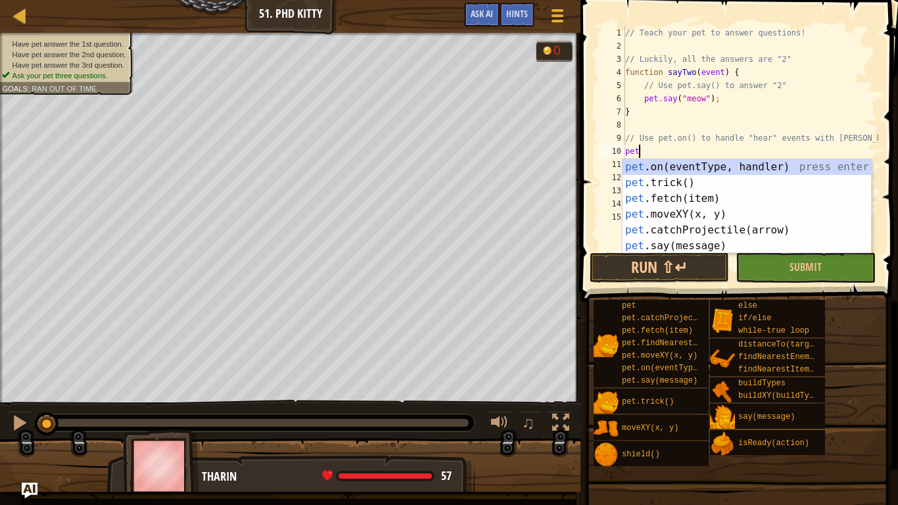
click at [837, 168] on div "pet .on(eventType, handler) press enter pet .trick() press enter pet .fetch(ite…" at bounding box center [747, 222] width 249 height 126
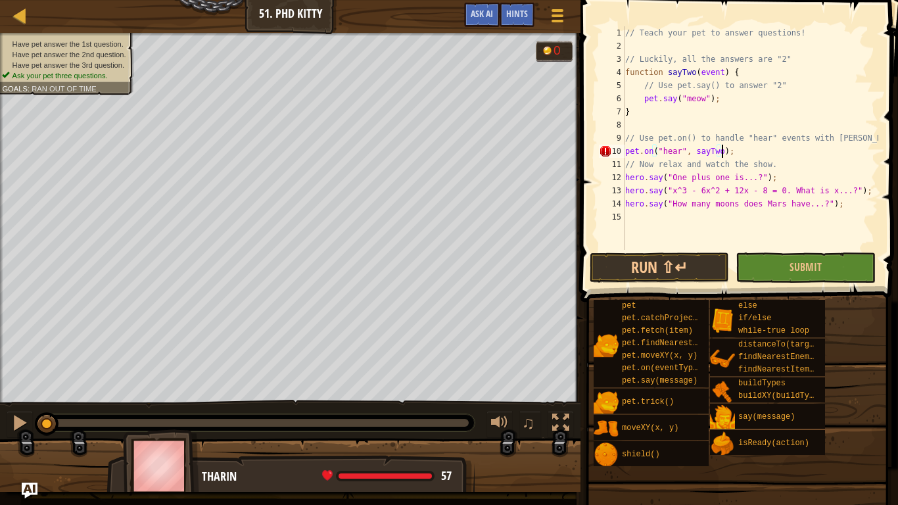
scroll to position [6, 14]
click at [646, 306] on div "pet" at bounding box center [664, 306] width 90 height 12
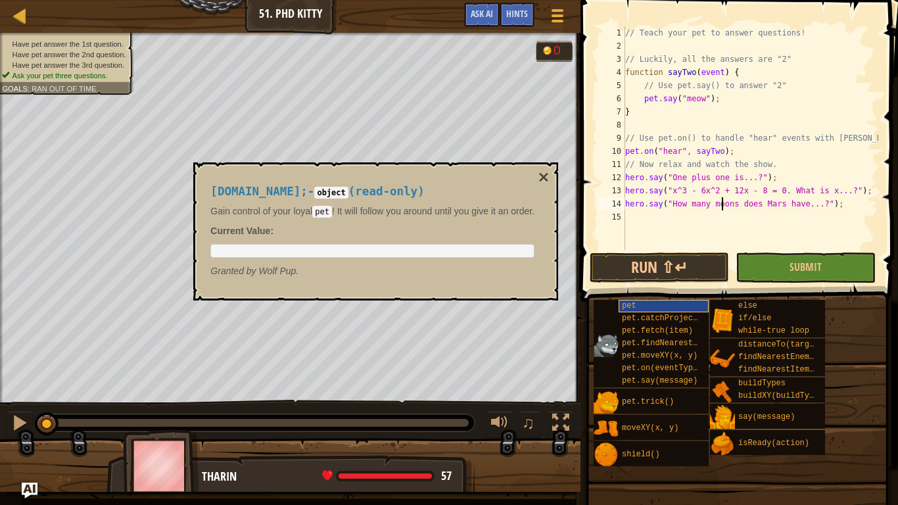
click at [673, 305] on div "pet" at bounding box center [664, 306] width 90 height 12
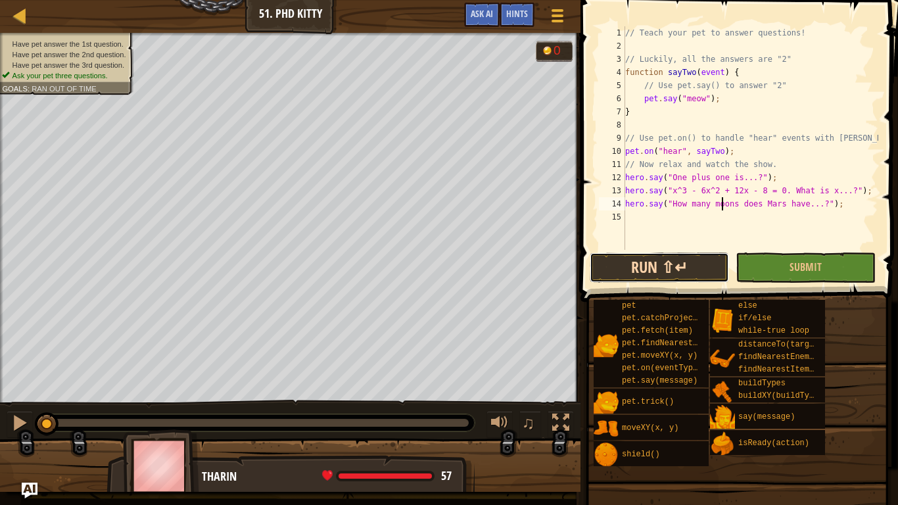
click at [686, 273] on button "Run ⇧↵" at bounding box center [659, 268] width 139 height 30
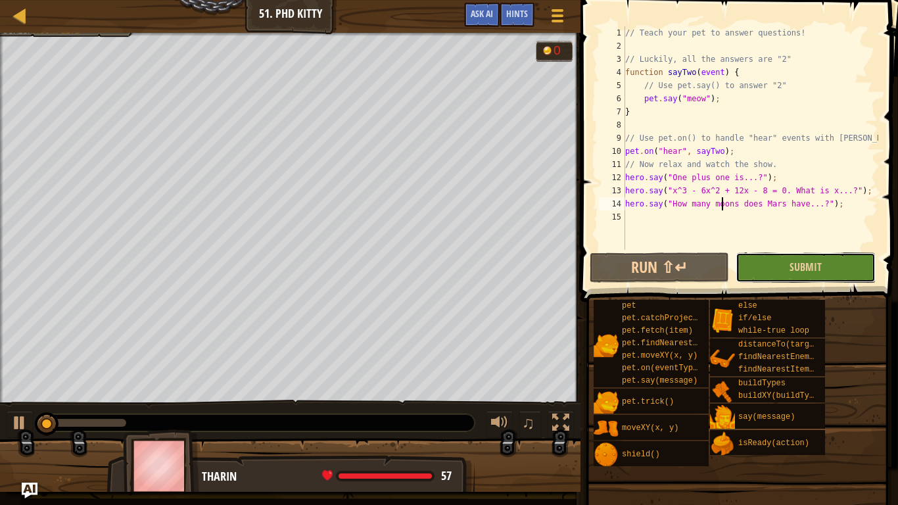
click at [801, 258] on button "Submit" at bounding box center [805, 268] width 139 height 30
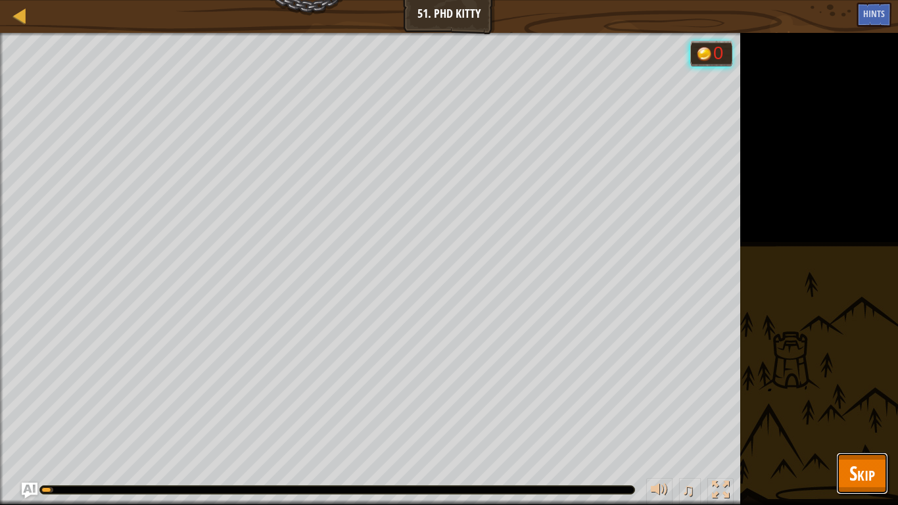
click at [875, 425] on span "Skip" at bounding box center [863, 473] width 26 height 27
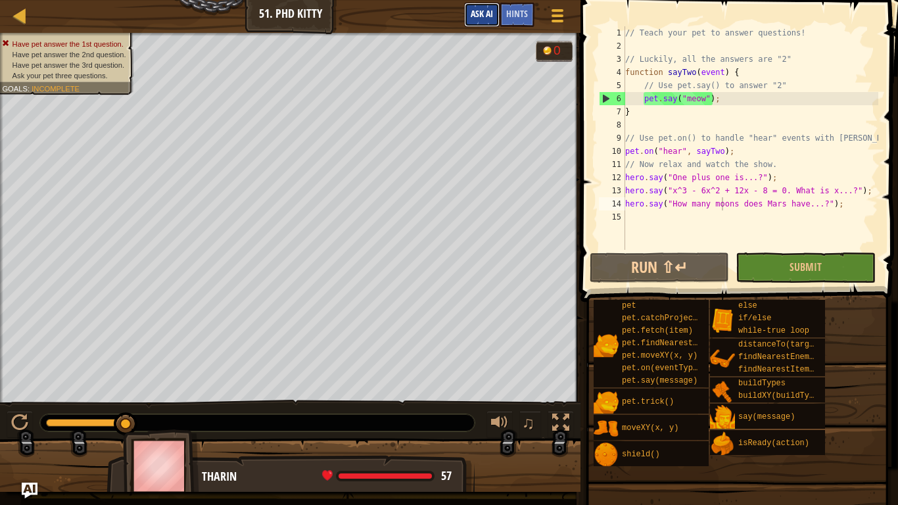
click at [494, 7] on button "Ask AI" at bounding box center [482, 15] width 36 height 24
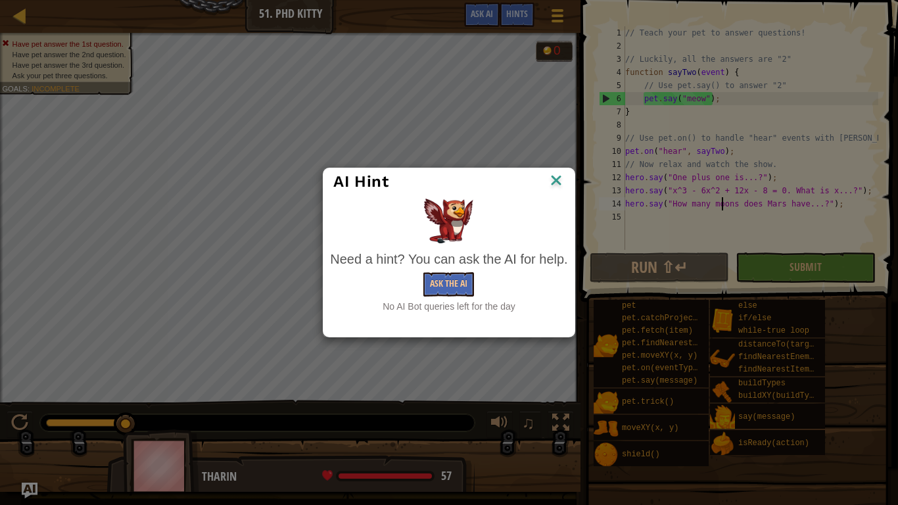
click at [562, 171] on div "AI Hint" at bounding box center [449, 181] width 251 height 27
click at [555, 187] on img at bounding box center [556, 182] width 17 height 20
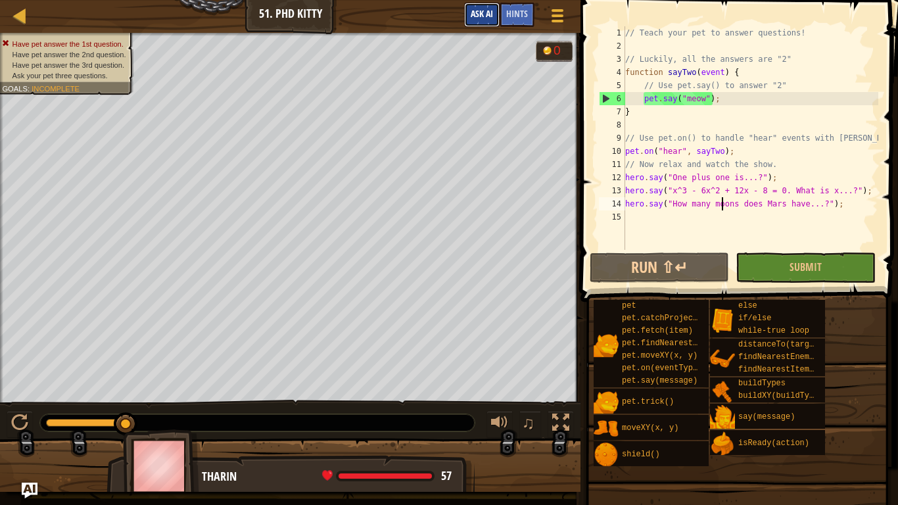
click at [478, 16] on span "Ask AI" at bounding box center [482, 13] width 22 height 12
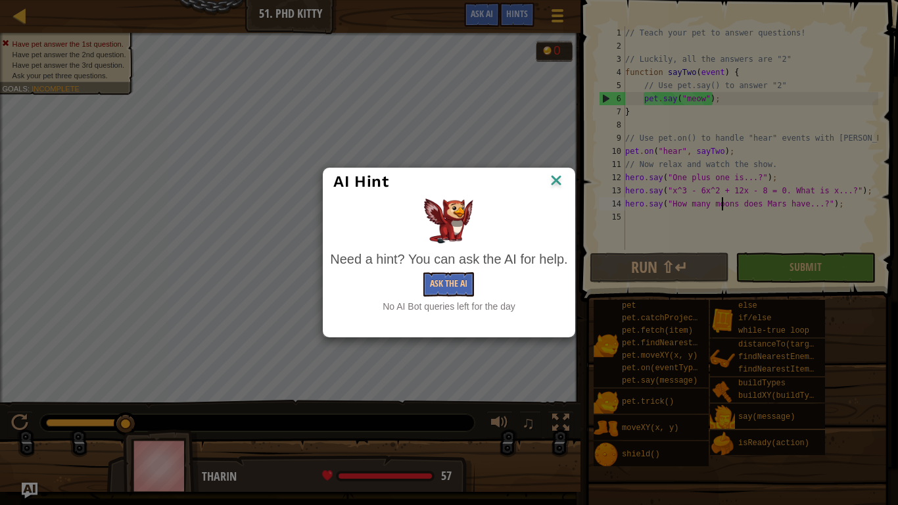
click at [584, 172] on div "AI Hint Need a hint? You can ask the AI for help. Ask the AI No AI Bot queries …" at bounding box center [449, 252] width 898 height 505
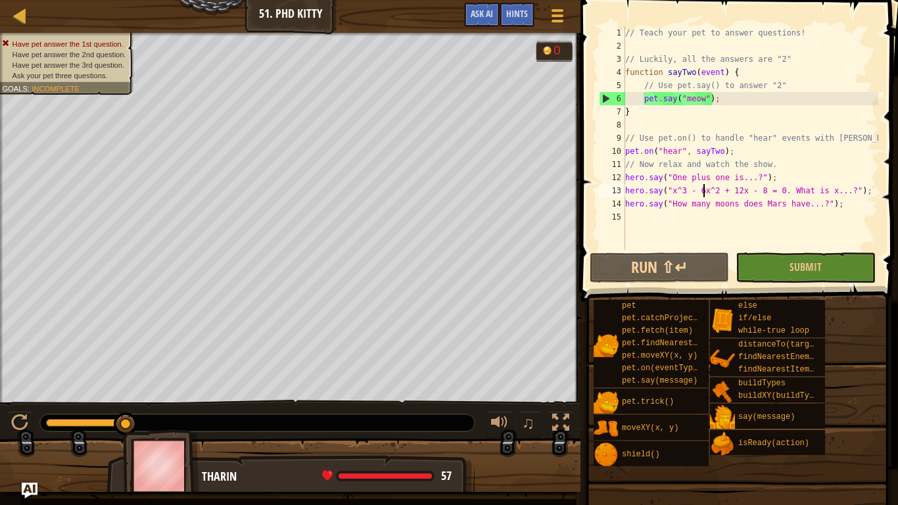
type textarea "hero.say("How many moons does Mars have...?");"
click at [648, 255] on button "Run ⇧↵" at bounding box center [659, 268] width 139 height 30
click at [700, 101] on div "// Teach your pet to answer questions! // Luckily, all the answers are "2" func…" at bounding box center [751, 151] width 256 height 250
type textarea "pet.say("2");"
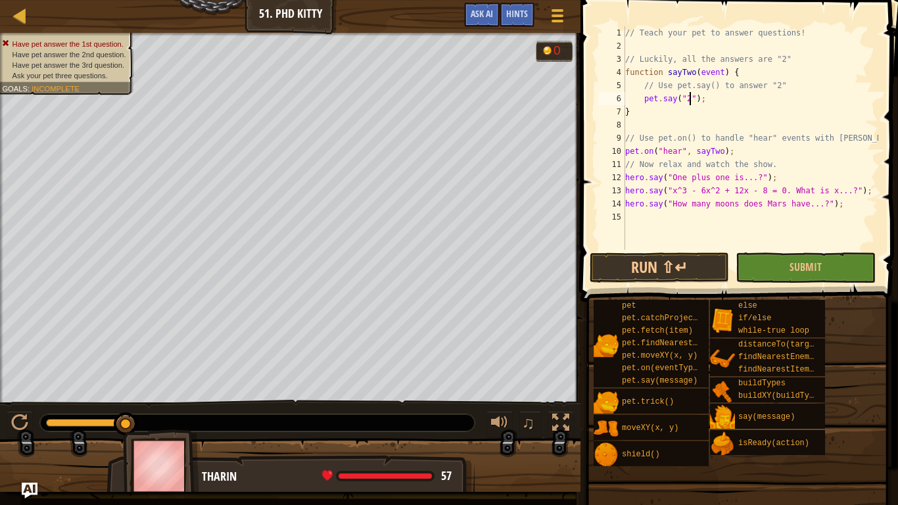
scroll to position [6, 10]
click at [672, 242] on div "// Teach your pet to answer questions! // Luckily, all the answers are "2" func…" at bounding box center [751, 151] width 256 height 250
click at [679, 263] on button "Run ⇧↵" at bounding box center [659, 268] width 139 height 30
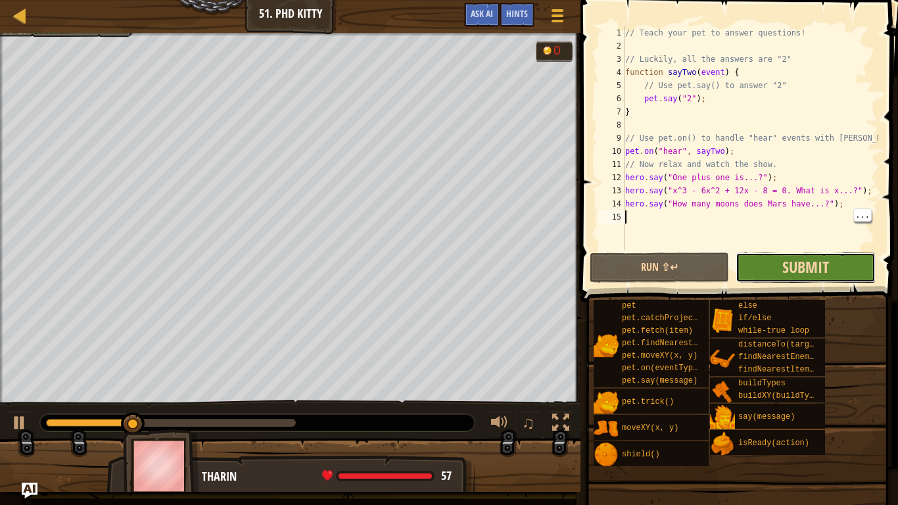
click at [827, 266] on span "Submit" at bounding box center [806, 267] width 47 height 21
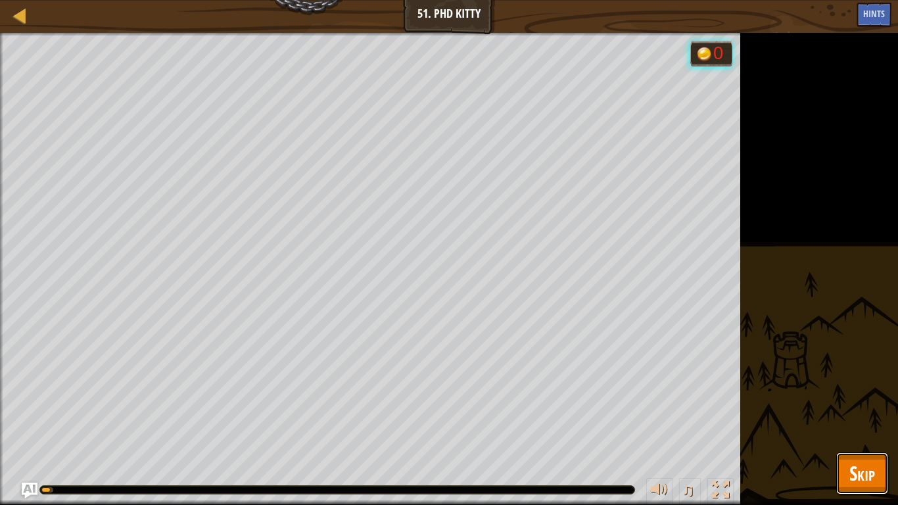
click at [871, 425] on span "Skip" at bounding box center [863, 473] width 26 height 27
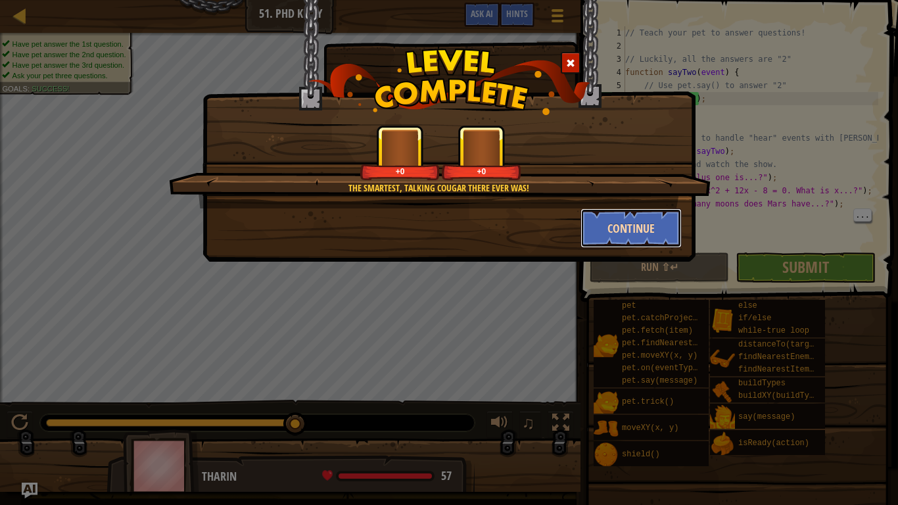
click at [641, 226] on button "Continue" at bounding box center [632, 227] width 102 height 39
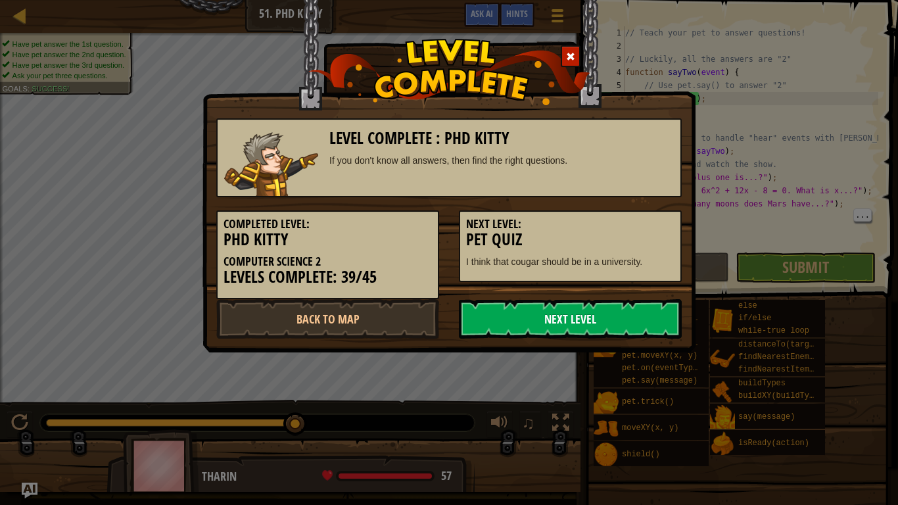
click at [526, 300] on link "Next Level" at bounding box center [570, 318] width 223 height 39
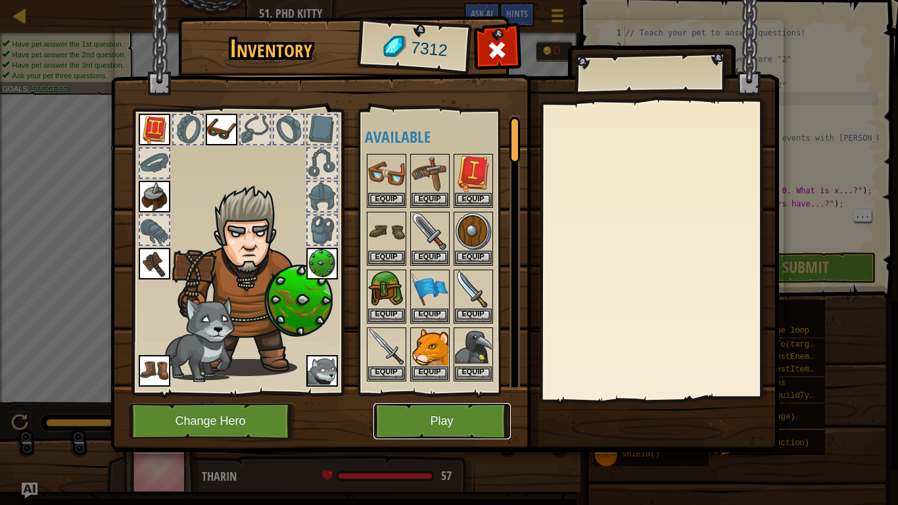
click at [455, 416] on button "Play" at bounding box center [442, 421] width 137 height 36
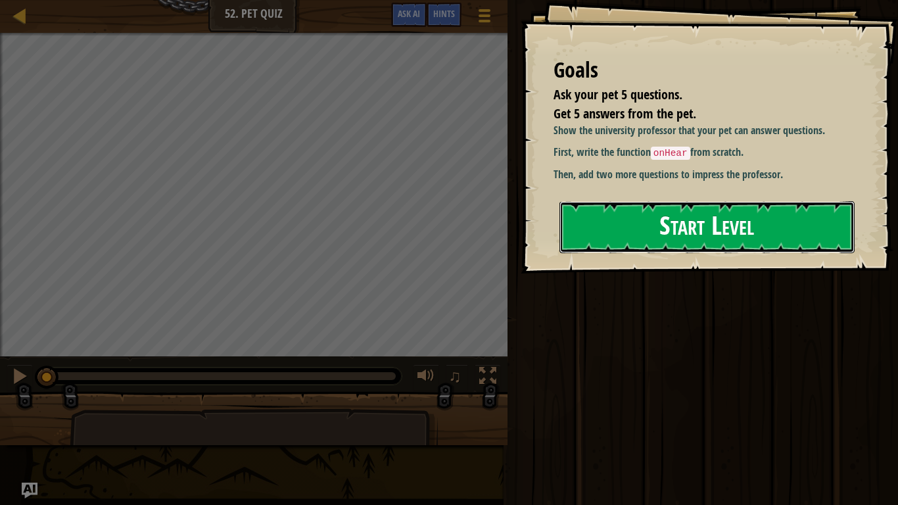
click at [807, 240] on button "Start Level" at bounding box center [707, 227] width 295 height 52
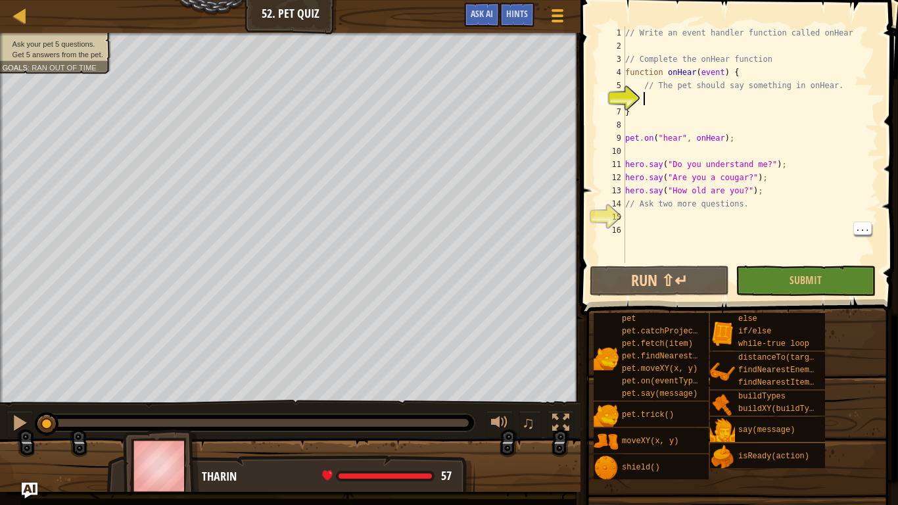
click at [726, 224] on div "// Write an event handler function called onHear // Complete the onHear functio…" at bounding box center [751, 157] width 256 height 263
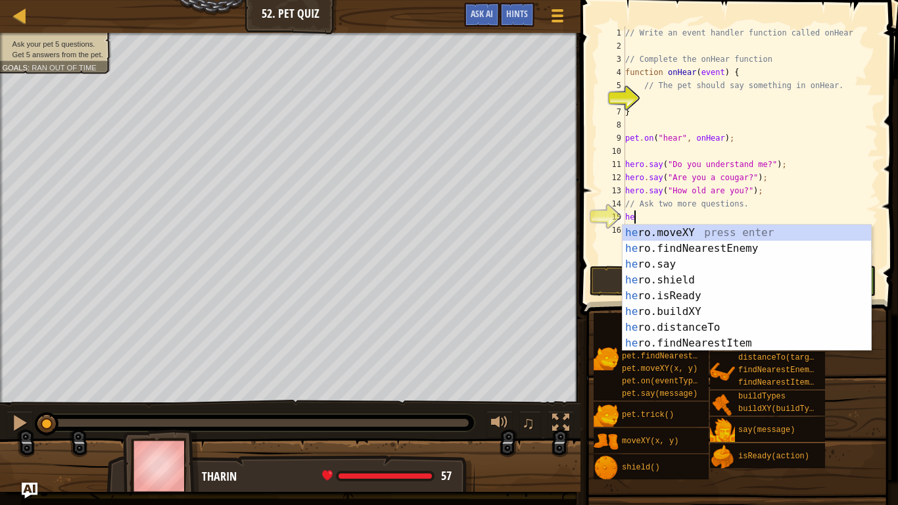
scroll to position [6, 1]
click at [730, 265] on div "her o.moveXY press enter her o.findNearestEnemy press enter her o.say press ent…" at bounding box center [747, 304] width 249 height 158
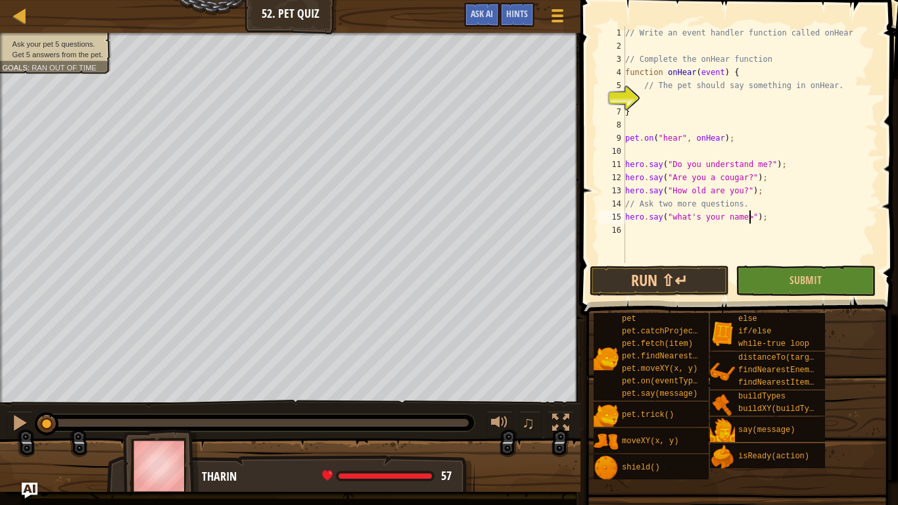
scroll to position [6, 18]
type textarea "hero.say("What's your name?");"
click at [691, 251] on div "// Write an event handler function called onHear // Complete the onHear functio…" at bounding box center [751, 157] width 256 height 263
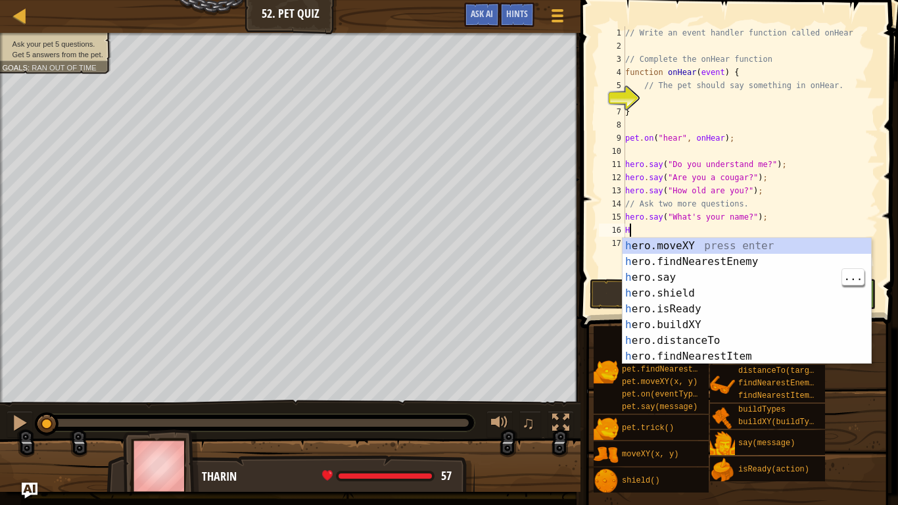
click at [687, 280] on div "h ero.moveXY press enter h ero.findNearestEnemy press enter h ero.say press ent…" at bounding box center [747, 317] width 249 height 158
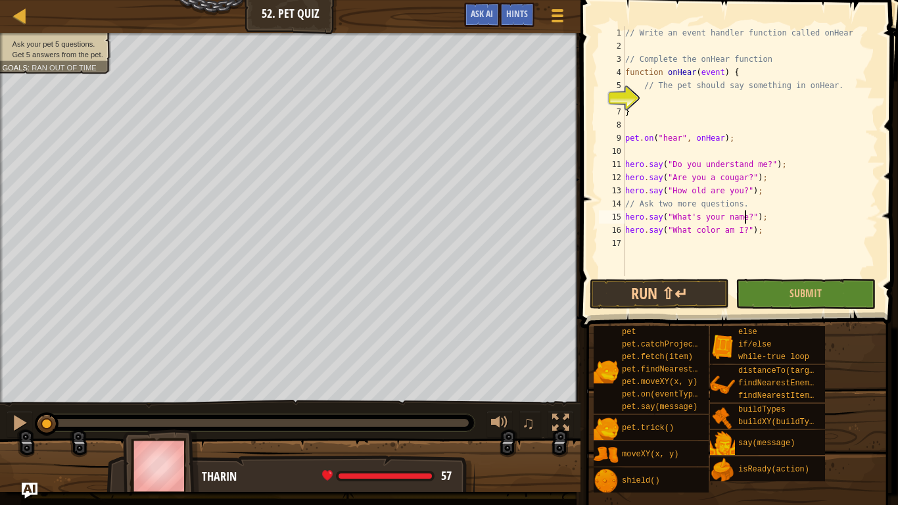
scroll to position [6, 16]
type textarea "hero.say("Do you understand me?");"
type textarea "pet.on("hear", onHear);"
type textarea "}"
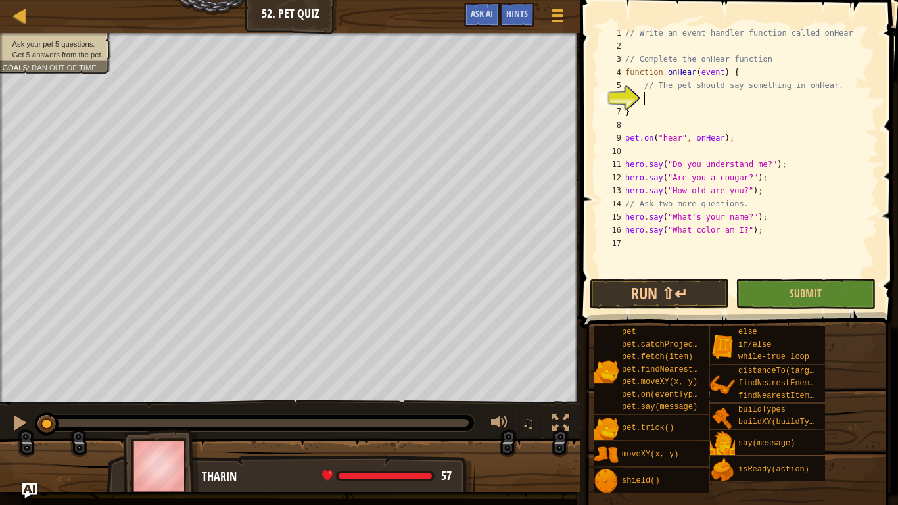
type textarea "// The pet should say something in onHear."
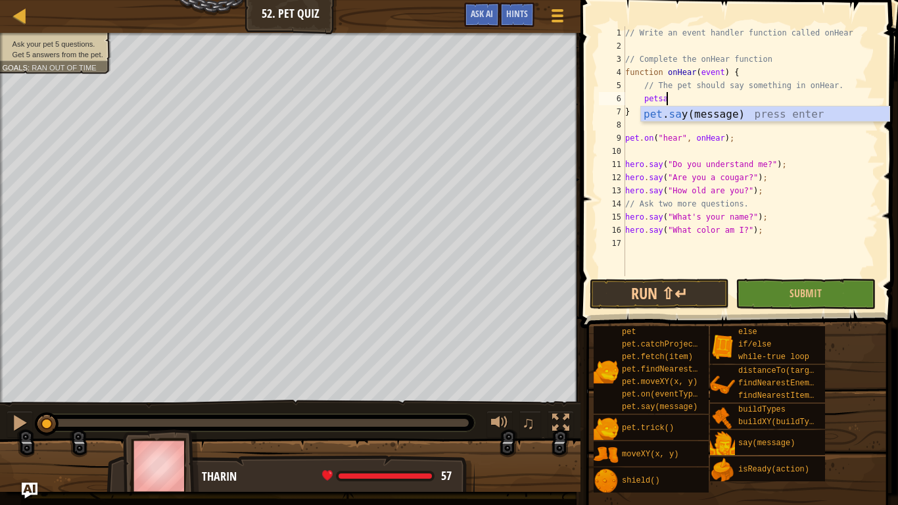
scroll to position [6, 5]
click at [847, 120] on div "pet . sa y(message) press enter" at bounding box center [765, 130] width 249 height 47
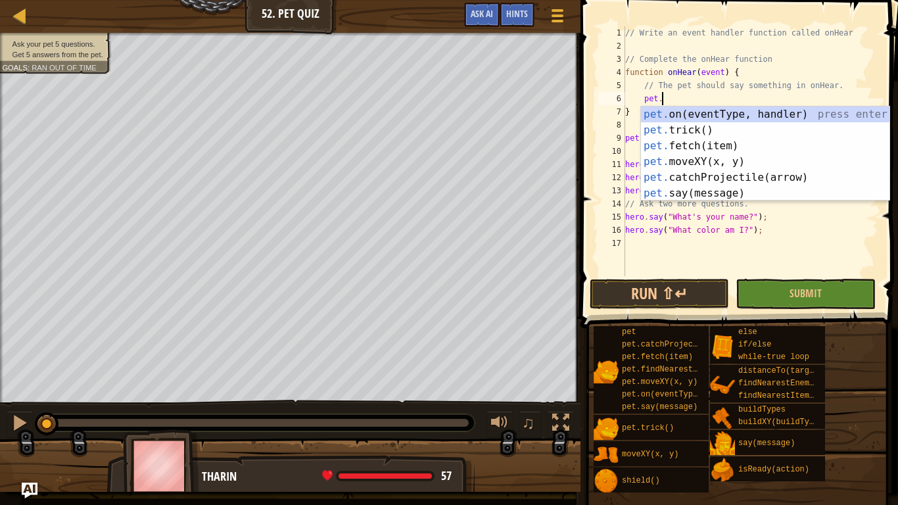
scroll to position [6, 5]
click at [862, 0] on body "Map Computer Science 2 52. Pet Quiz Game Menu Done Hints Ask AI 1 ההההההההההההה…" at bounding box center [449, 0] width 898 height 0
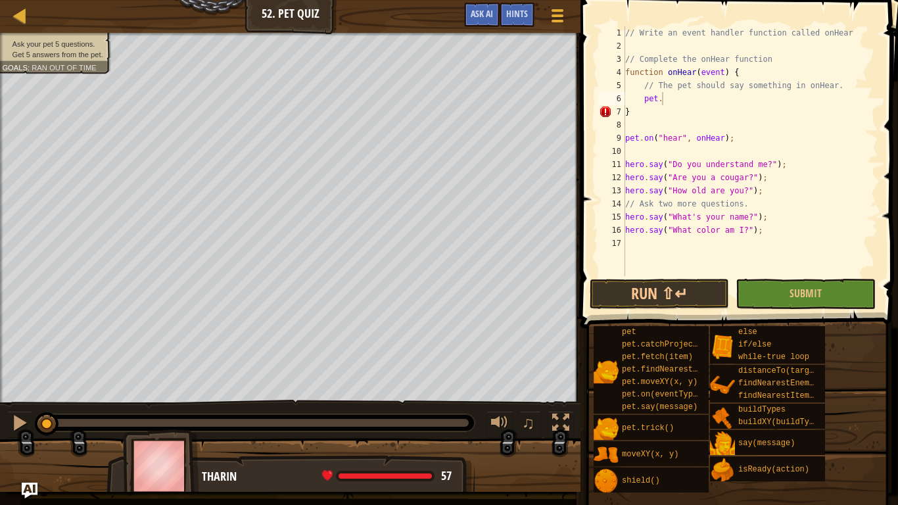
click at [708, 96] on div "// Write an event handler function called onHear // Complete the onHear functio…" at bounding box center [751, 164] width 256 height 276
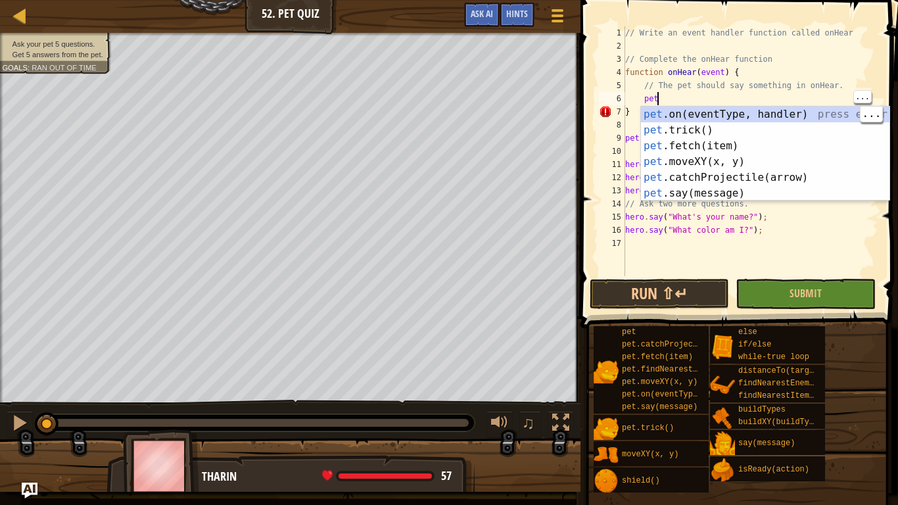
scroll to position [6, 4]
click at [856, 116] on div "pet .on(eventType, handler) press enter pet .trick() press enter pet .fetch(ite…" at bounding box center [765, 170] width 249 height 126
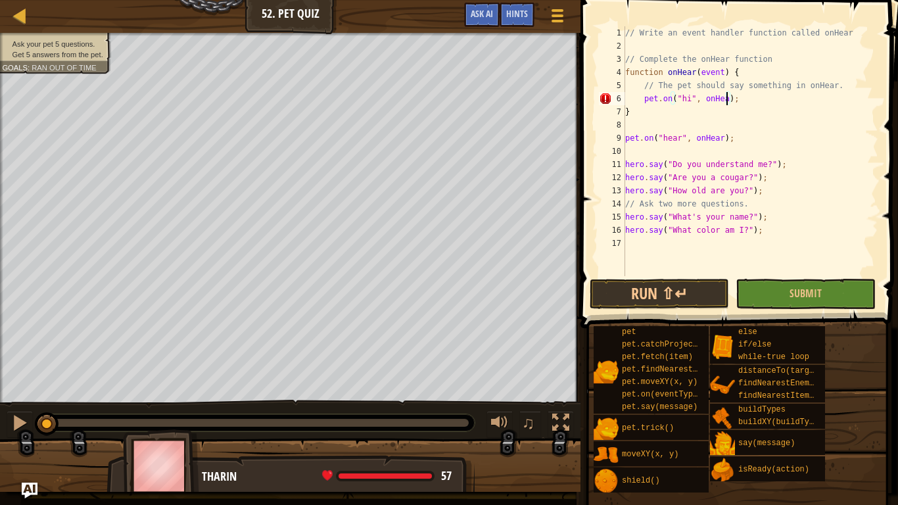
scroll to position [6, 16]
click at [695, 289] on button "Run ⇧↵" at bounding box center [659, 294] width 139 height 30
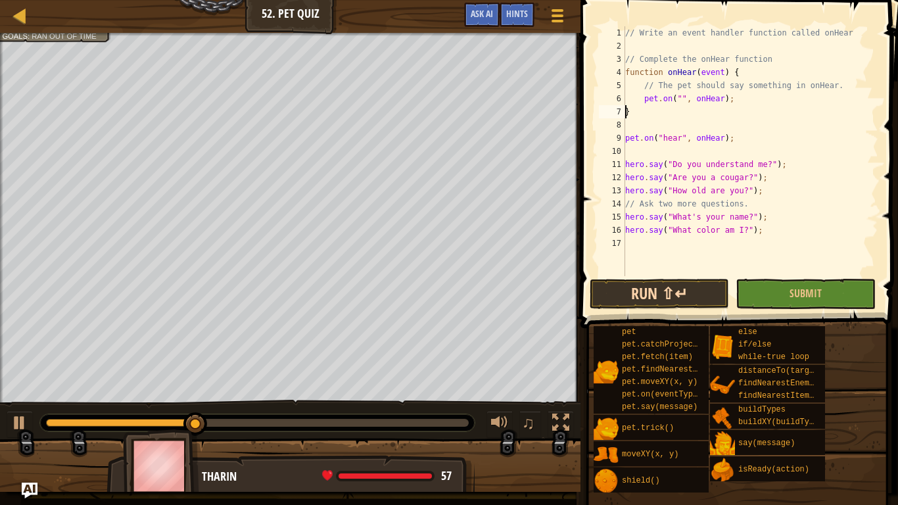
scroll to position [6, 0]
click at [754, 110] on div "// Write an event handler function called onHear // Complete the onHear functio…" at bounding box center [751, 164] width 256 height 276
click at [774, 99] on div "// Write an event handler function called onHear // Complete the onHear functio…" at bounding box center [751, 164] width 256 height 276
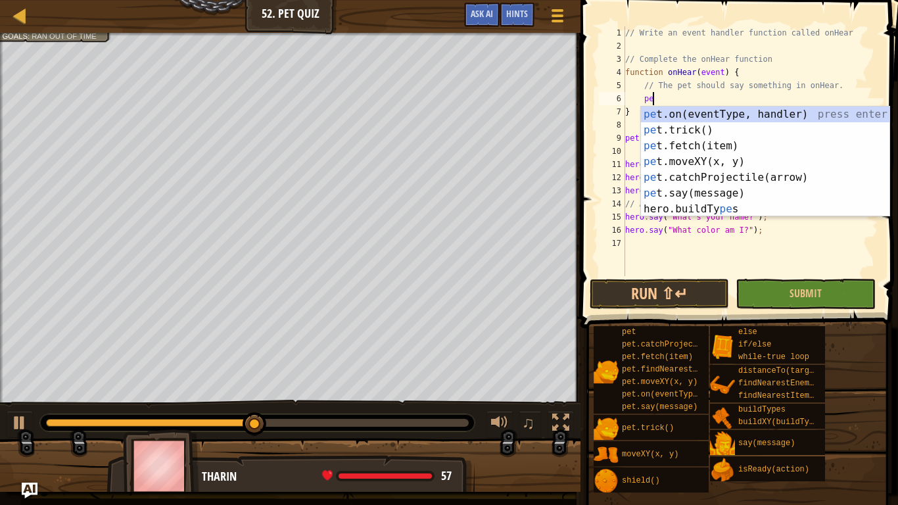
type textarea "p"
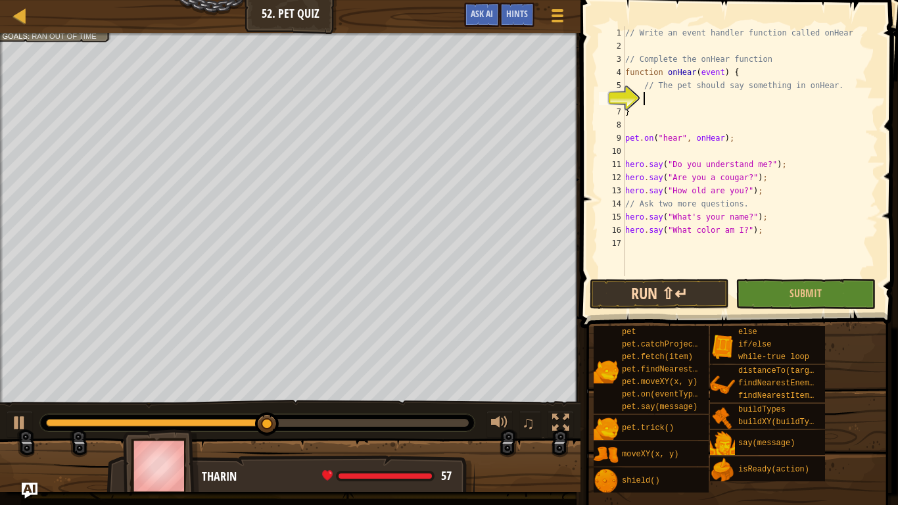
click at [665, 297] on button "Run ⇧↵" at bounding box center [659, 294] width 139 height 30
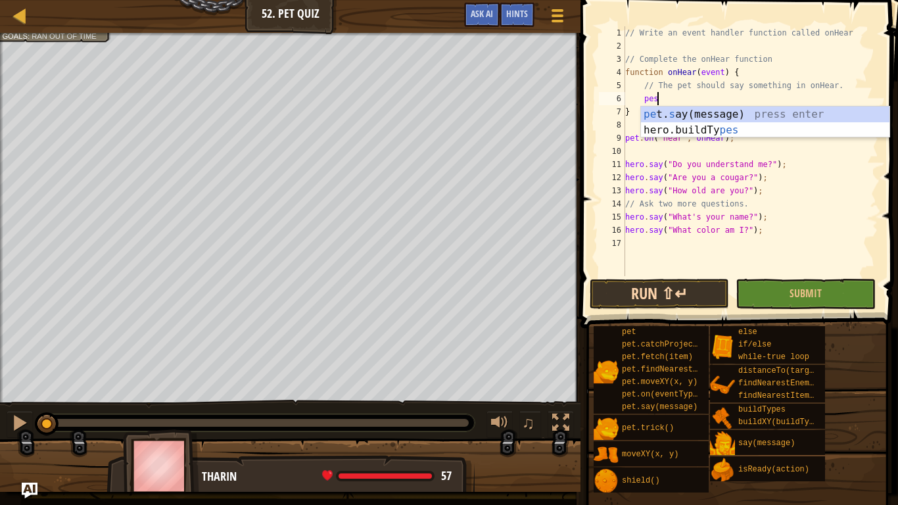
scroll to position [6, 4]
click at [850, 118] on div "pe t. s ay(message) press enter hero.buildTy pes press enter" at bounding box center [765, 138] width 249 height 63
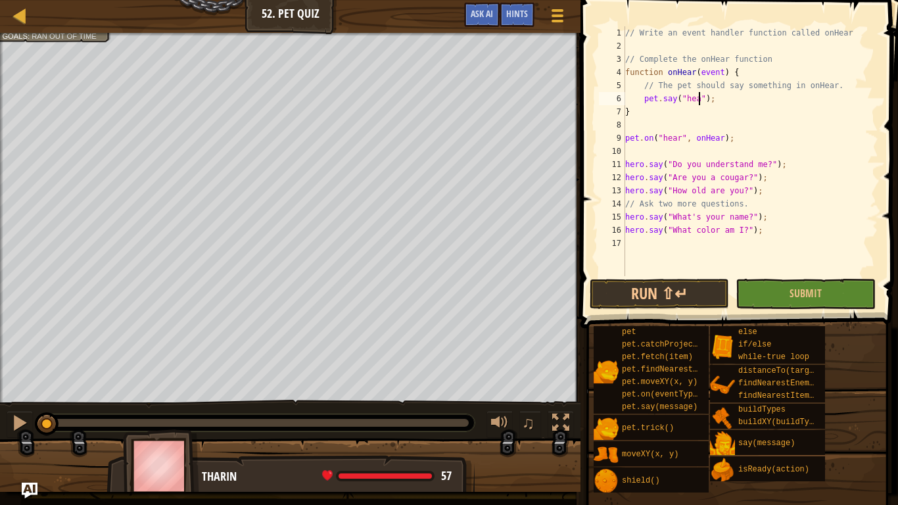
scroll to position [6, 12]
type textarea "pet.say("hear");"
click at [670, 283] on button "Run ⇧↵" at bounding box center [659, 294] width 139 height 30
click at [643, 297] on button "Run ⇧↵" at bounding box center [659, 294] width 139 height 30
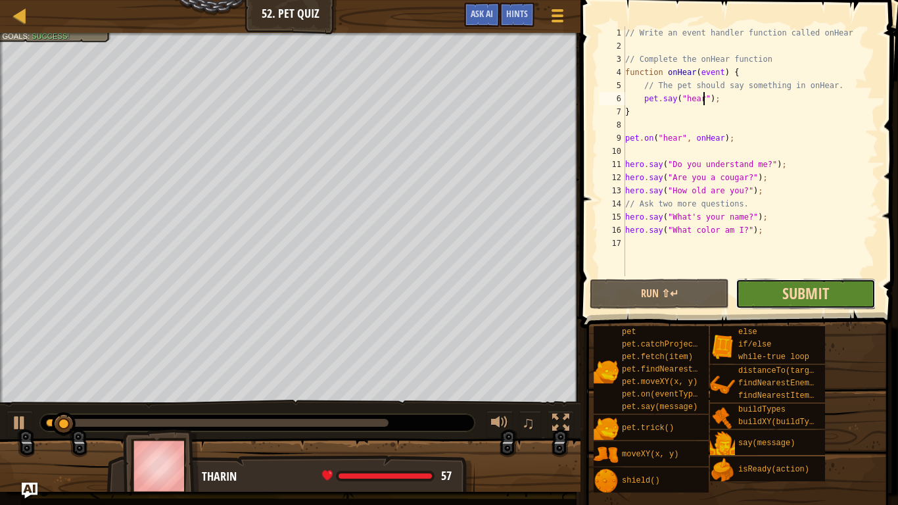
click at [785, 295] on span "Submit" at bounding box center [806, 293] width 47 height 21
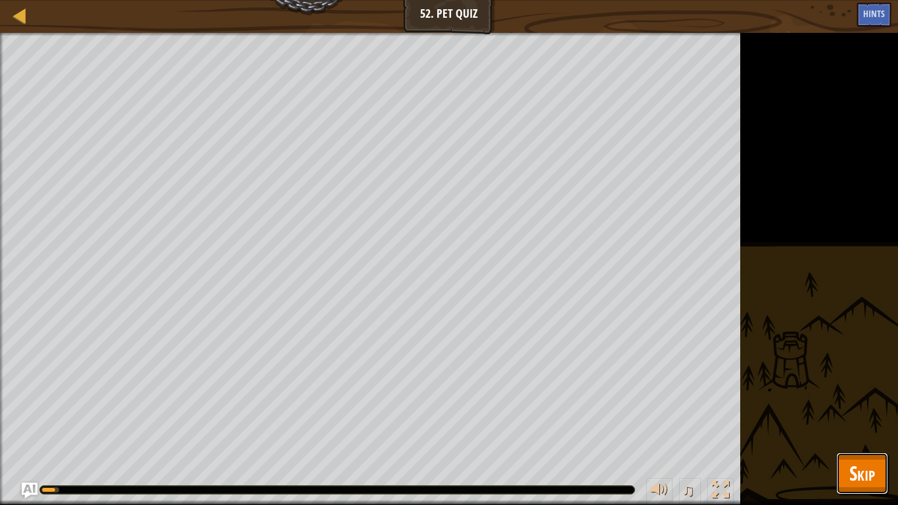
click at [860, 425] on span "Skip" at bounding box center [863, 473] width 26 height 27
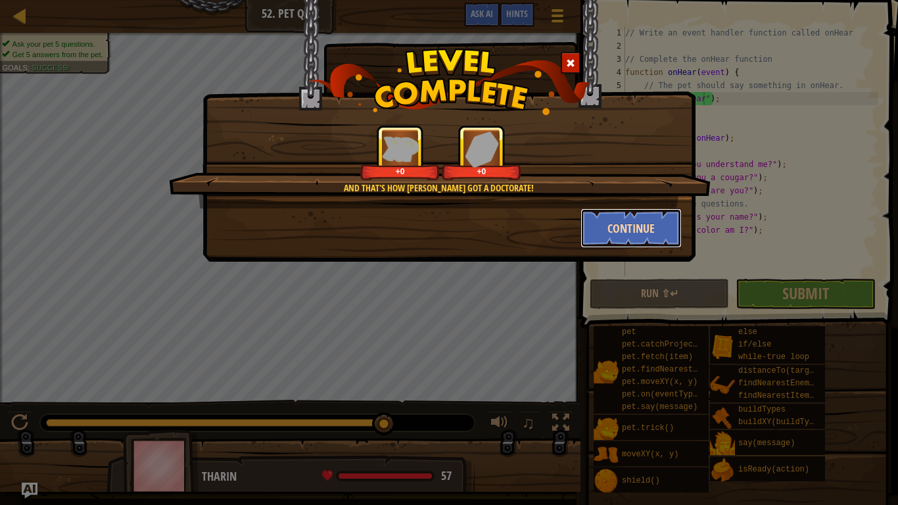
click at [660, 228] on button "Continue" at bounding box center [632, 227] width 102 height 39
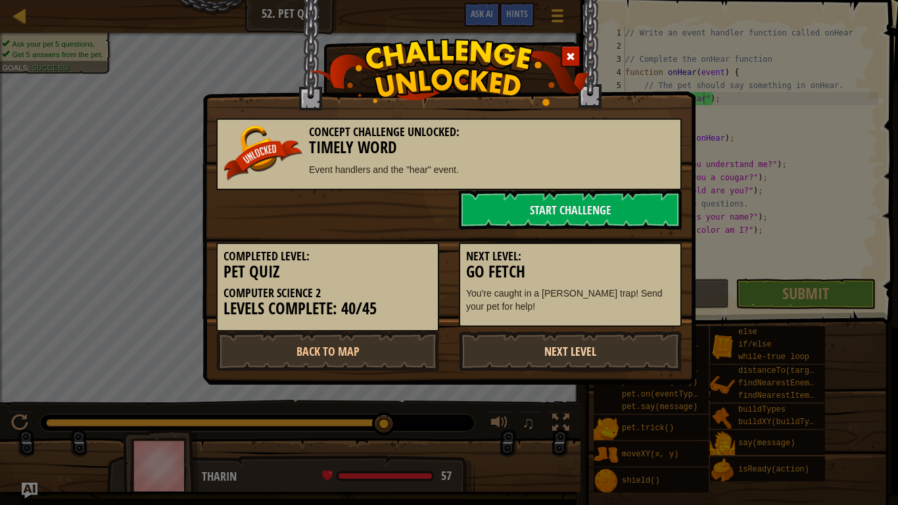
click at [541, 349] on link "Next Level" at bounding box center [570, 350] width 223 height 39
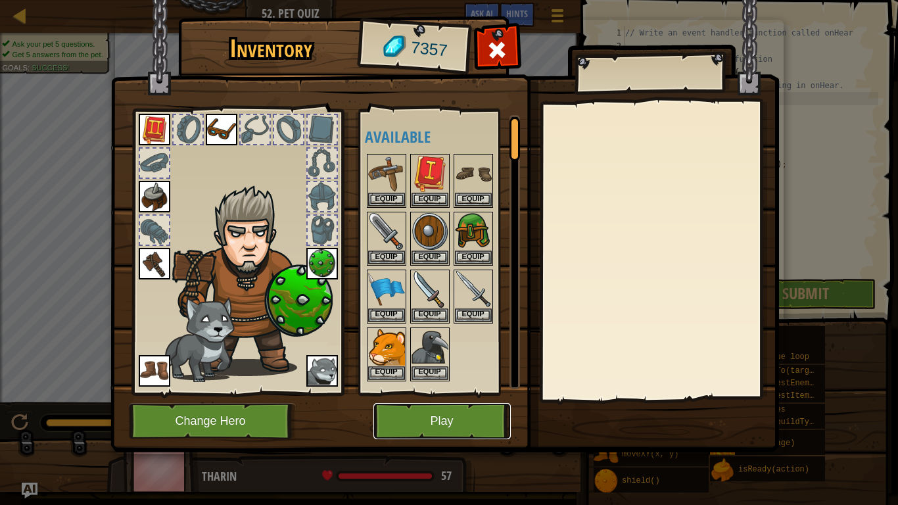
click at [468, 425] on button "Play" at bounding box center [442, 421] width 137 height 36
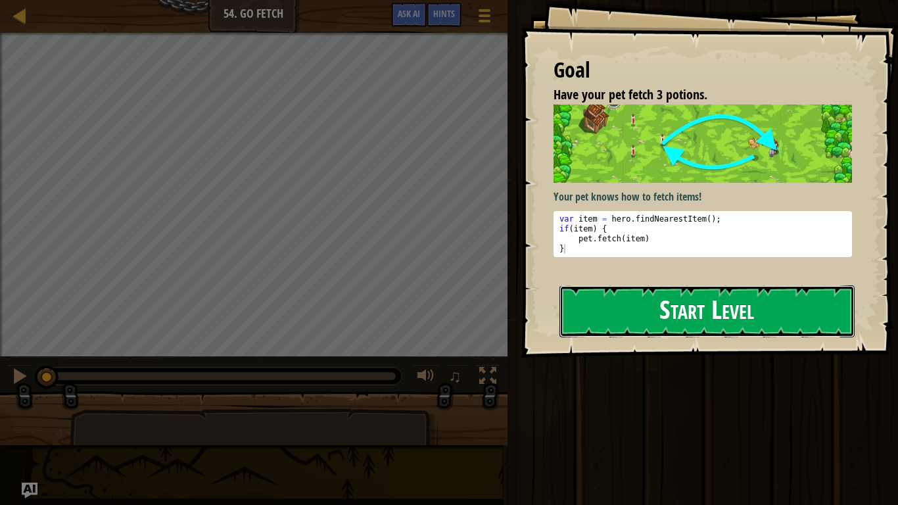
click at [693, 325] on button "Start Level" at bounding box center [707, 311] width 295 height 52
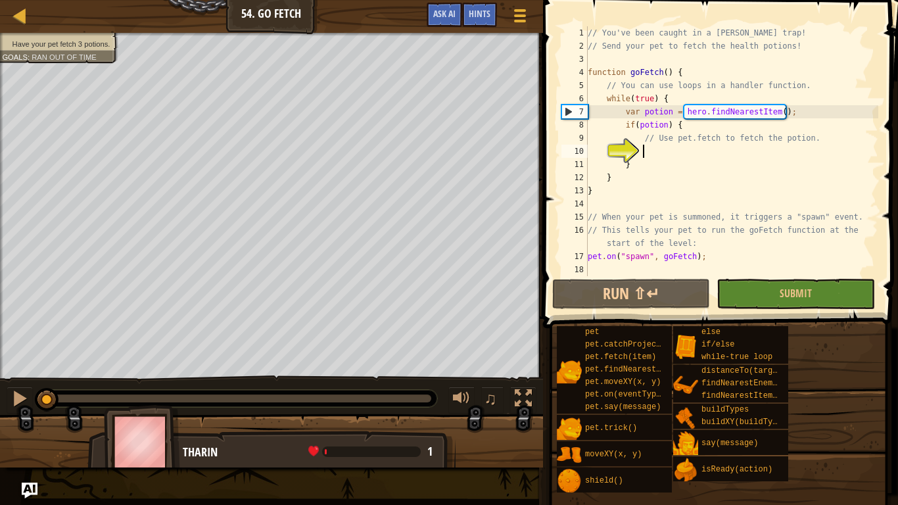
scroll to position [6, 8]
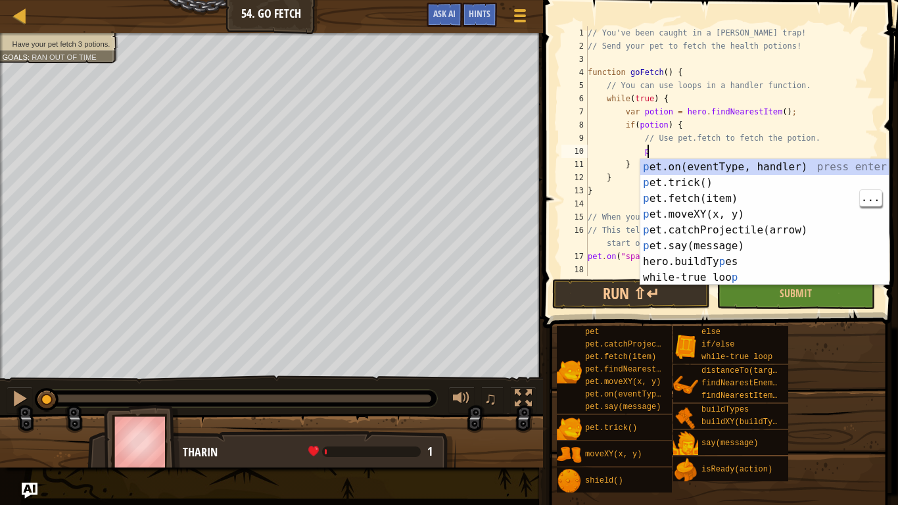
click at [808, 196] on div "p et.on(eventType, handler) press enter p et.trick() press enter p et.fetch(ite…" at bounding box center [765, 238] width 249 height 158
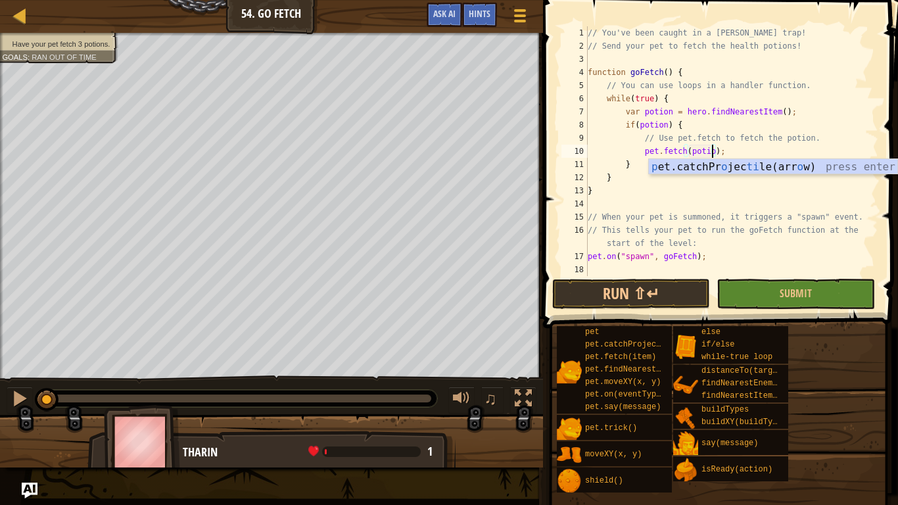
scroll to position [6, 18]
type textarea "pet.fetch(potion);"
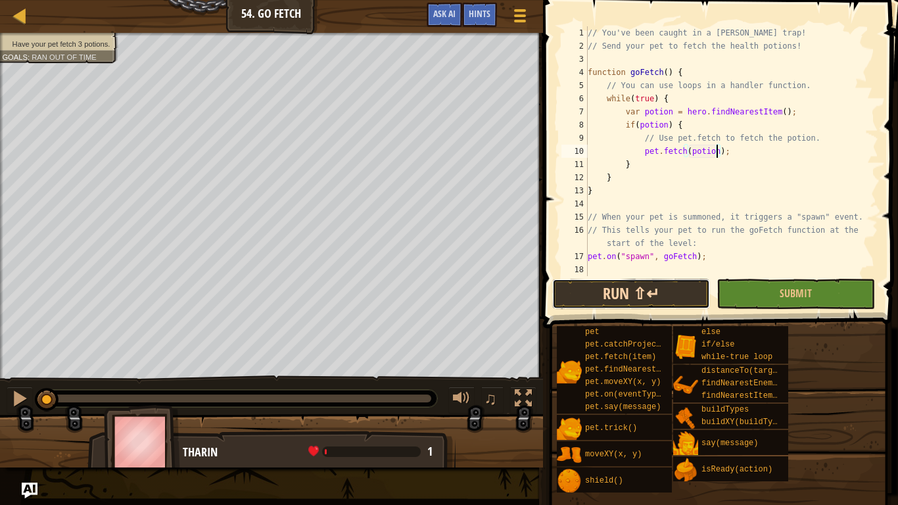
click at [634, 304] on button "Run ⇧↵" at bounding box center [631, 294] width 158 height 30
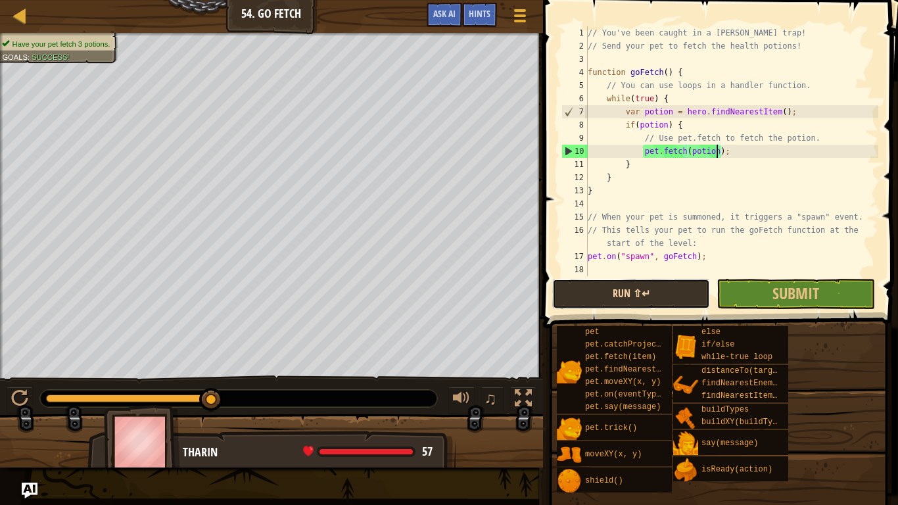
click at [659, 297] on button "Run ⇧↵" at bounding box center [631, 294] width 158 height 30
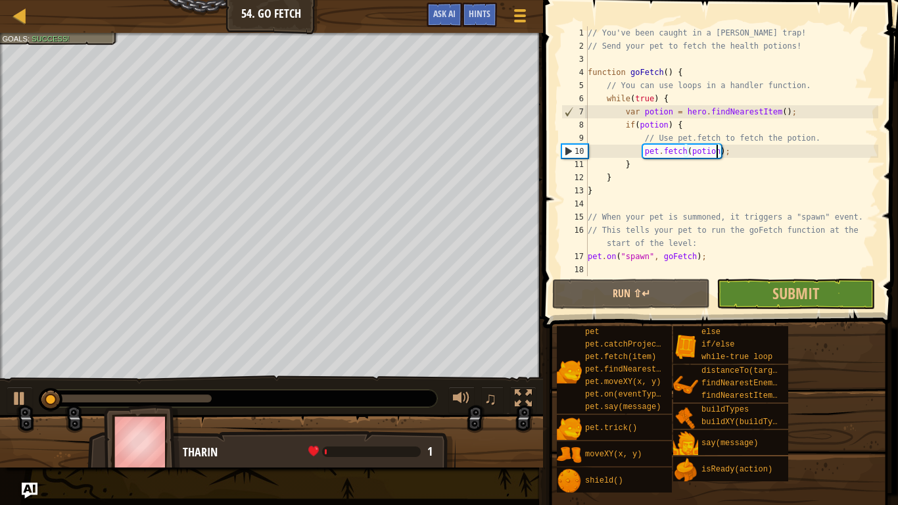
click at [774, 315] on span at bounding box center [719, 506] width 346 height 389
click at [811, 299] on span "Submit" at bounding box center [796, 293] width 47 height 21
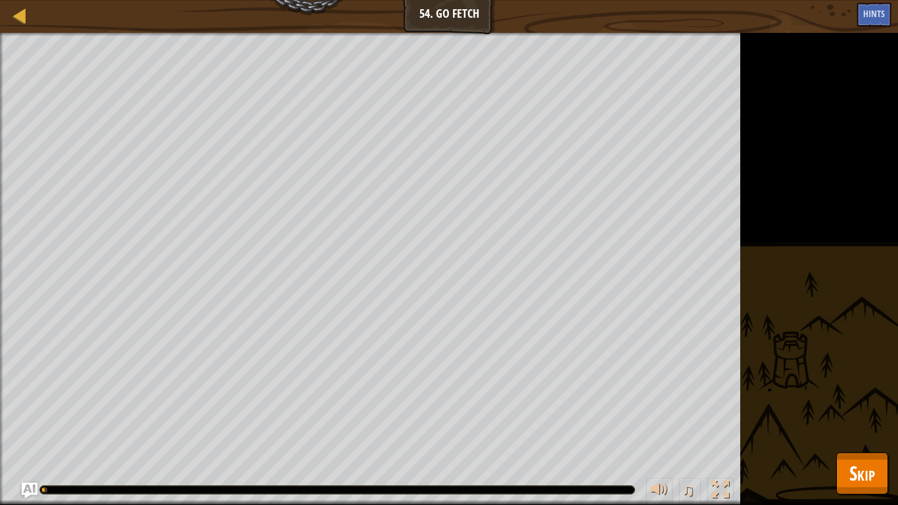
click at [869, 425] on span "Skip" at bounding box center [863, 473] width 26 height 27
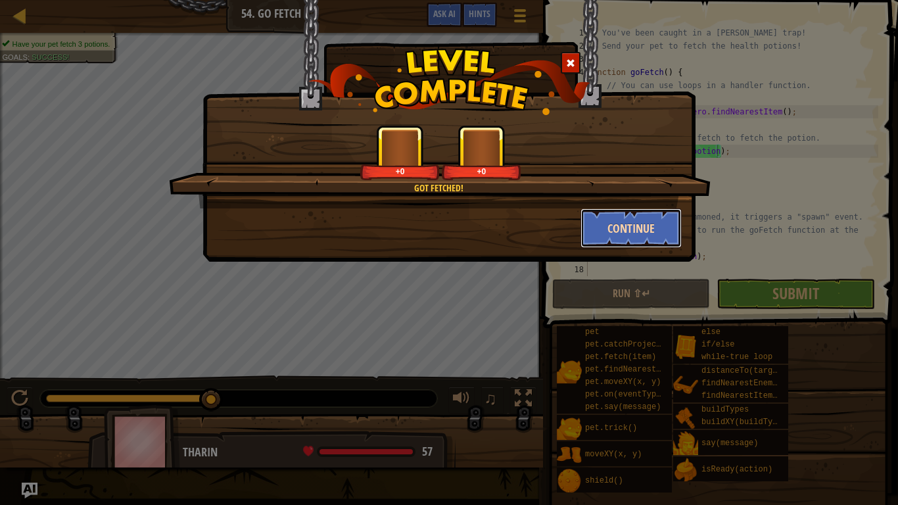
click at [666, 240] on button "Continue" at bounding box center [632, 227] width 102 height 39
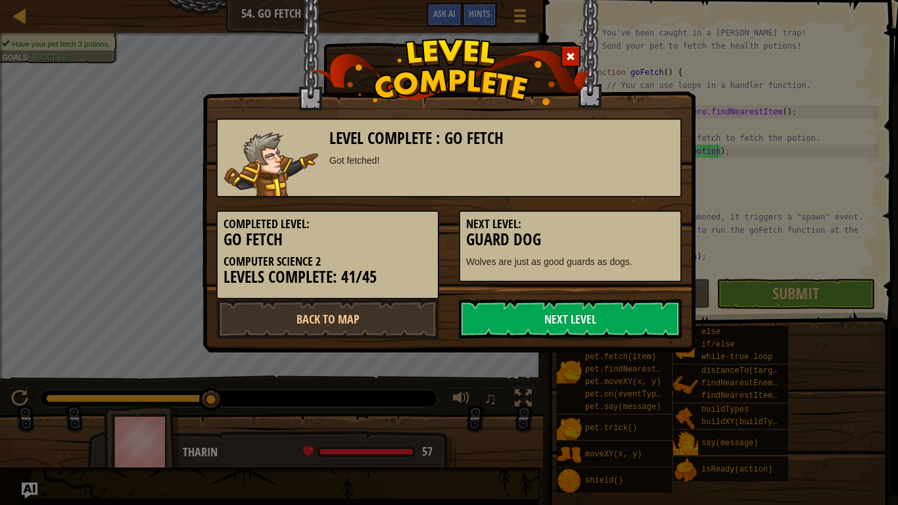
click at [574, 339] on link "Next Level" at bounding box center [570, 318] width 223 height 39
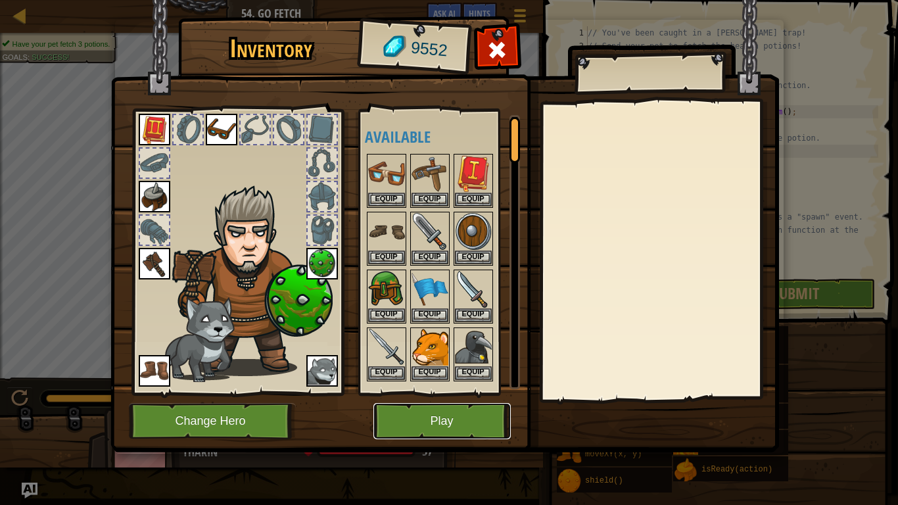
click at [431, 404] on button "Play" at bounding box center [442, 421] width 137 height 36
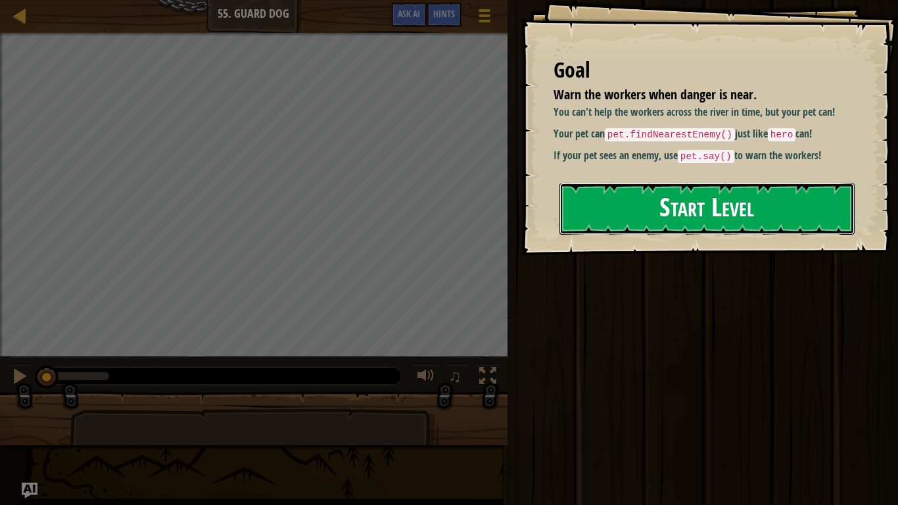
click at [693, 194] on button "Start Level" at bounding box center [707, 209] width 295 height 52
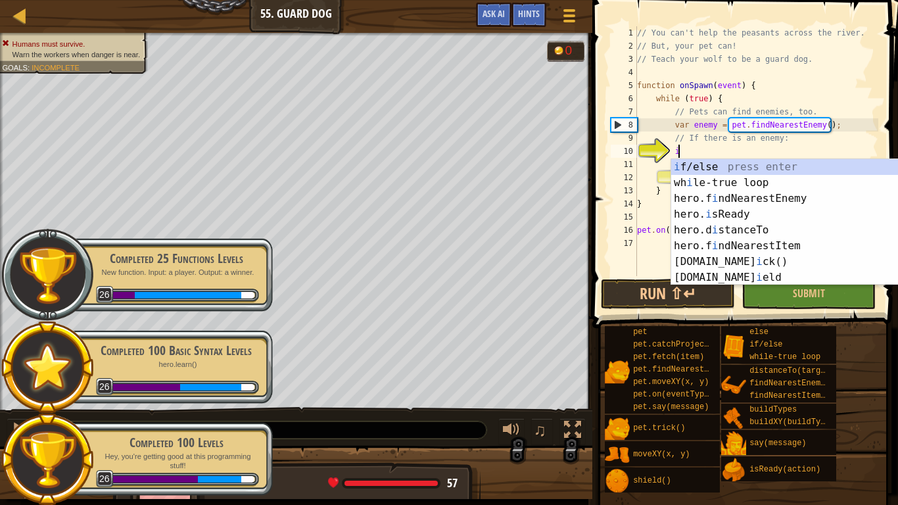
scroll to position [6, 6]
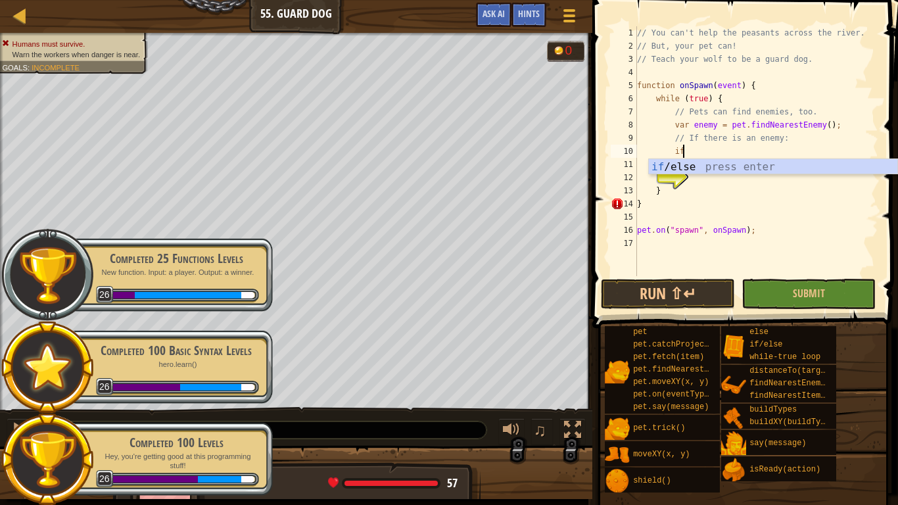
click at [848, 162] on div "if /else press enter" at bounding box center [773, 182] width 249 height 47
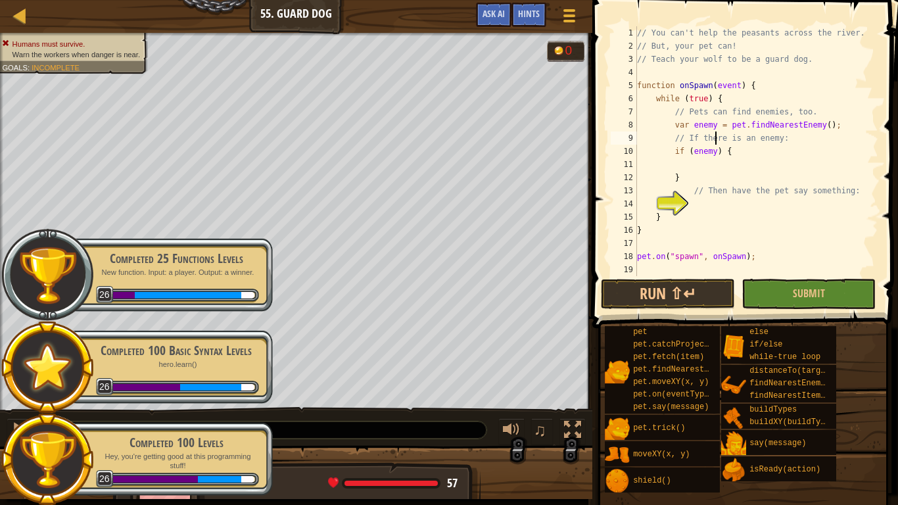
type textarea "if (enemy) {"
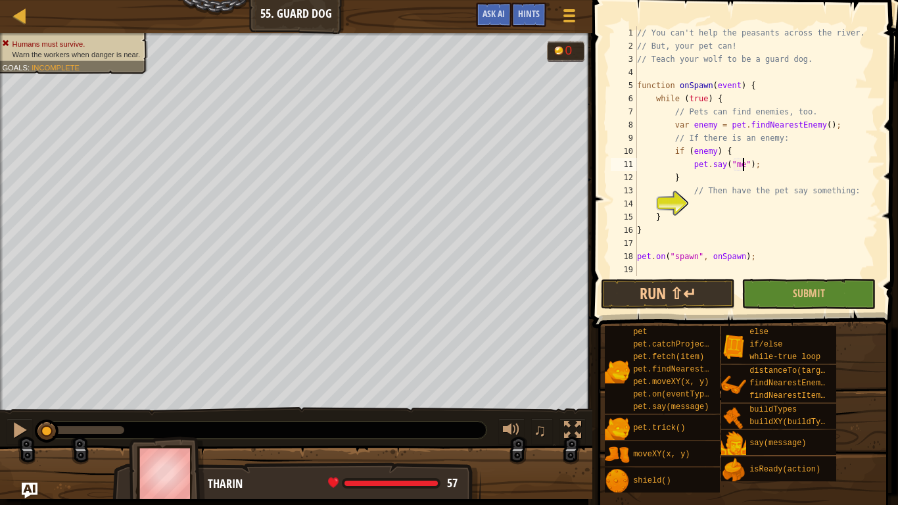
scroll to position [6, 16]
type textarea "pet.say("meow");"
click at [666, 298] on button "Run ⇧↵" at bounding box center [668, 294] width 134 height 30
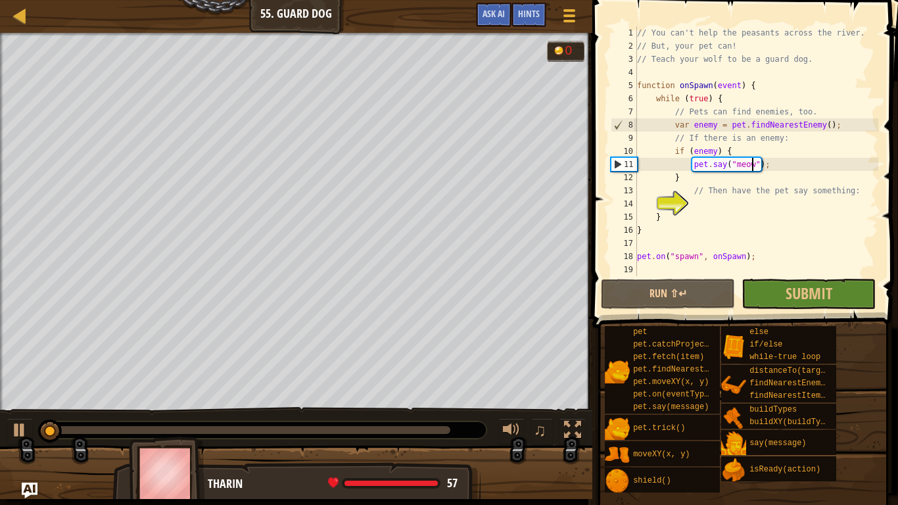
click at [803, 199] on div "// You can't help the peasants across the river. // But, your pet can! // Teach…" at bounding box center [757, 164] width 244 height 276
click at [832, 191] on div "// You can't help the peasants across the river. // But, your pet can! // Teach…" at bounding box center [757, 164] width 244 height 276
type textarea "/"
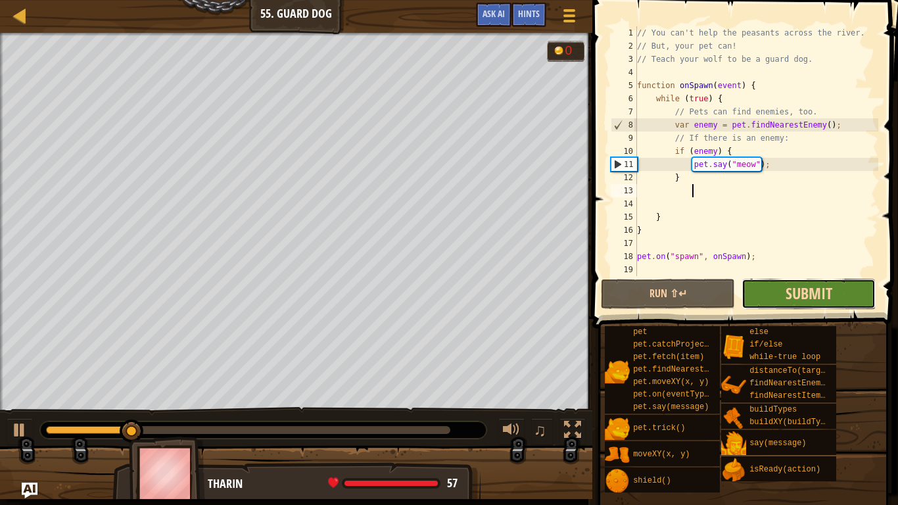
click at [789, 287] on span "Submit" at bounding box center [809, 293] width 47 height 21
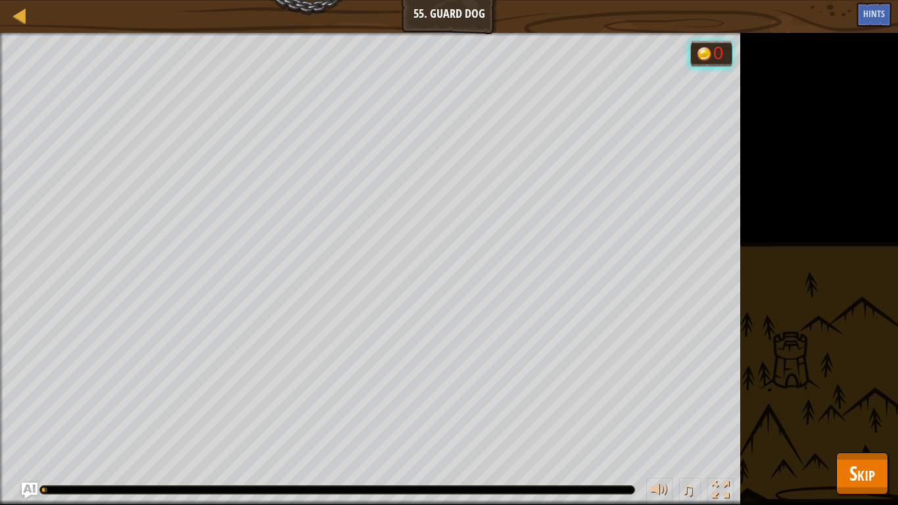
click at [862, 425] on button "Skip" at bounding box center [863, 474] width 52 height 42
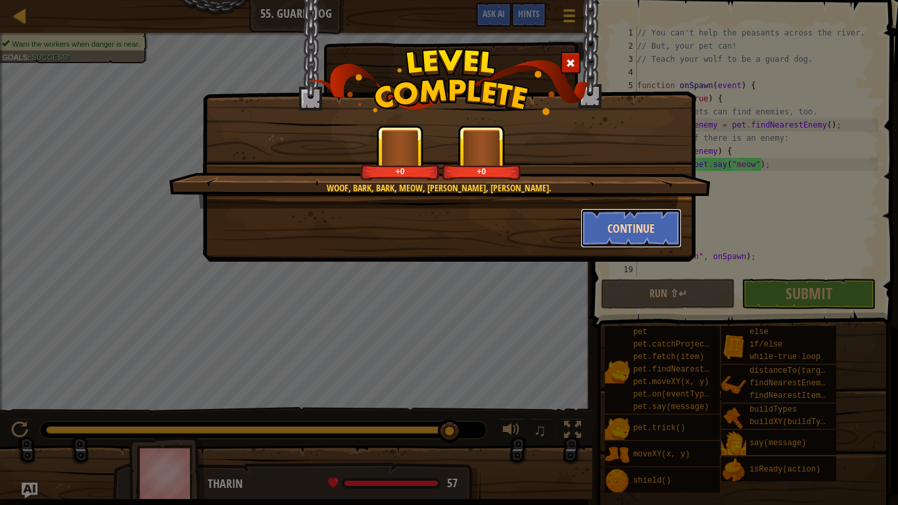
click at [644, 220] on button "Continue" at bounding box center [632, 227] width 102 height 39
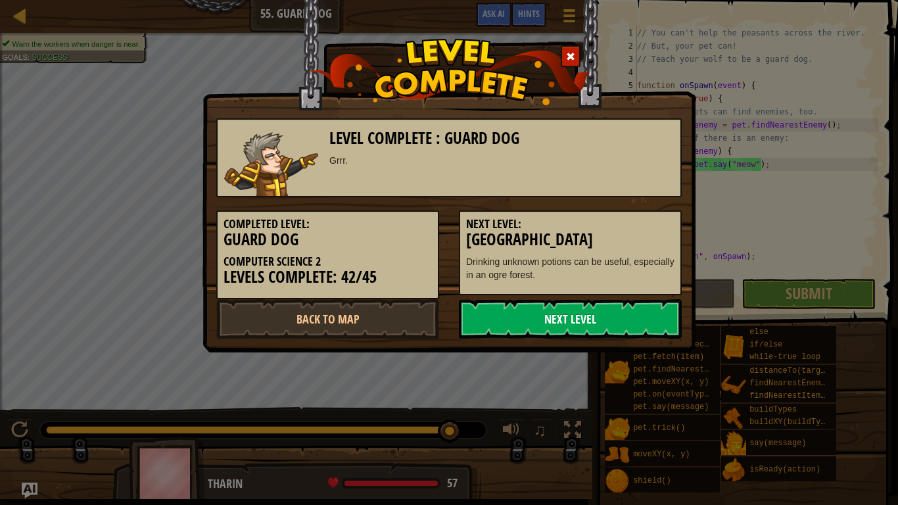
click at [492, 322] on link "Next Level" at bounding box center [570, 318] width 223 height 39
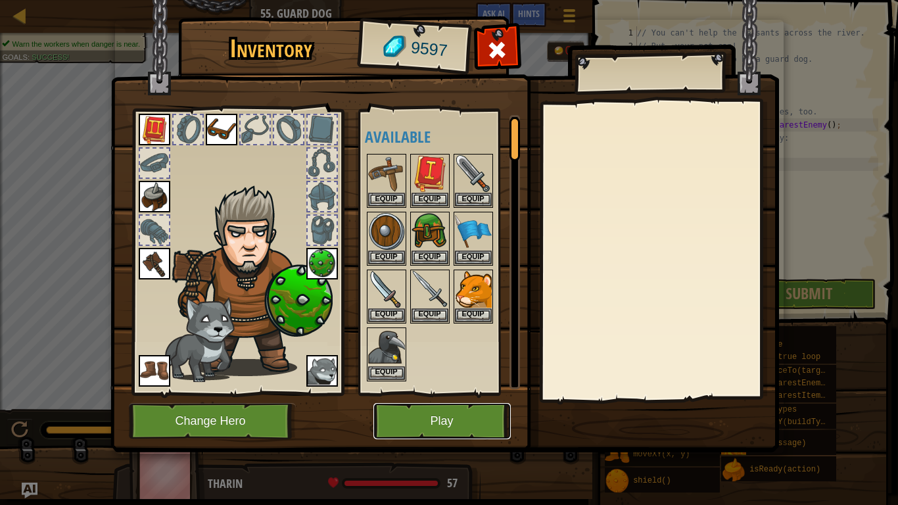
click at [460, 413] on button "Play" at bounding box center [442, 421] width 137 height 36
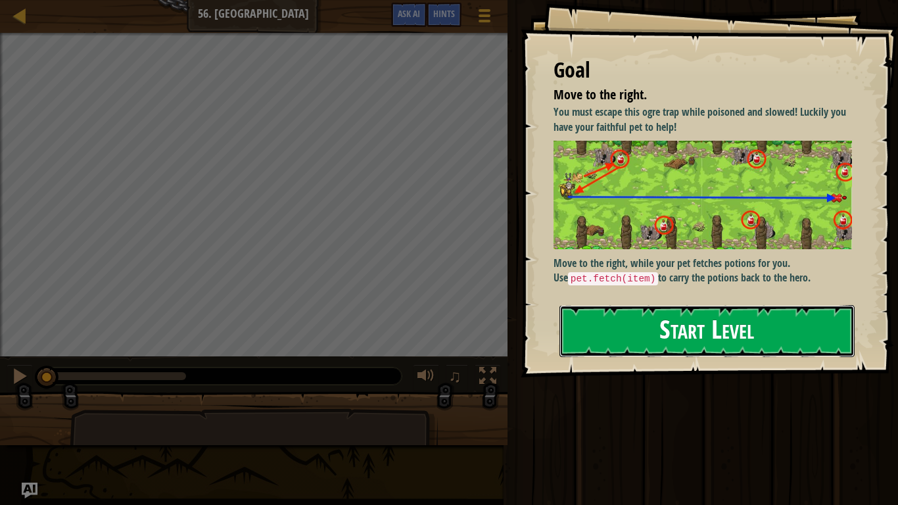
click at [830, 318] on button "Start Level" at bounding box center [707, 331] width 295 height 52
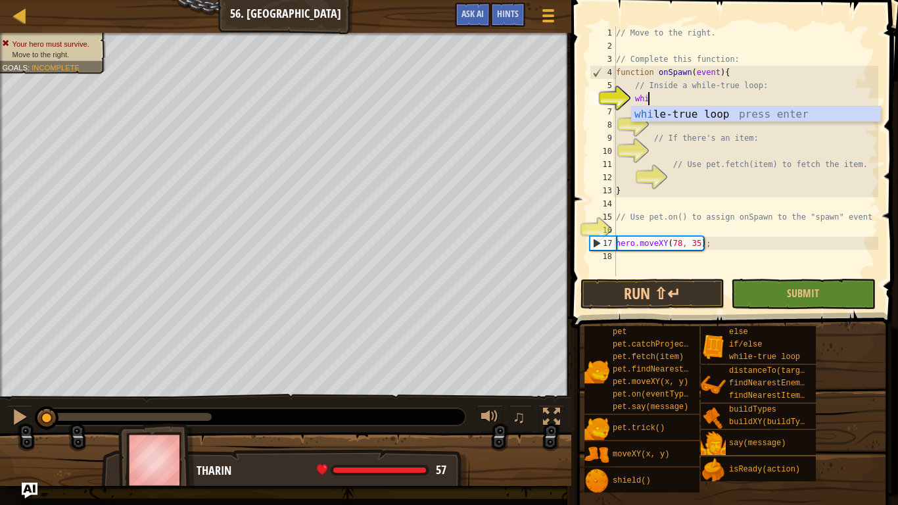
scroll to position [6, 4]
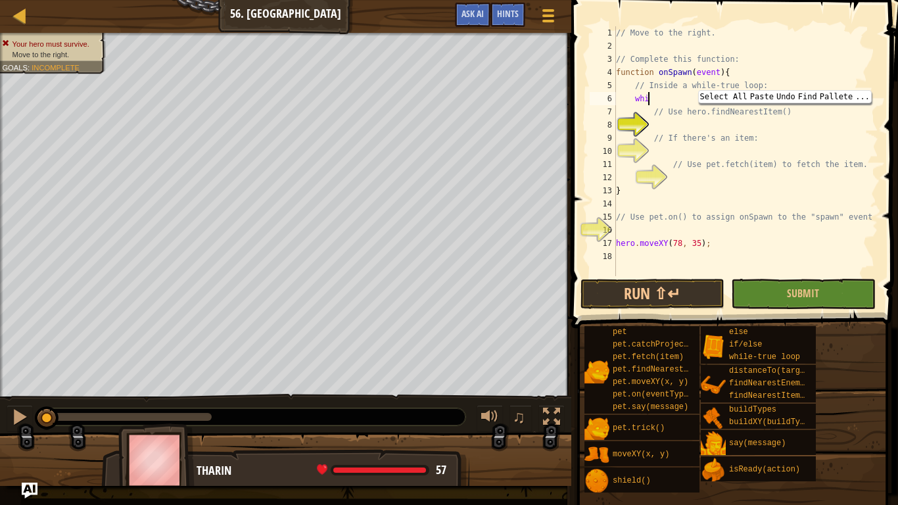
type textarea "wh"
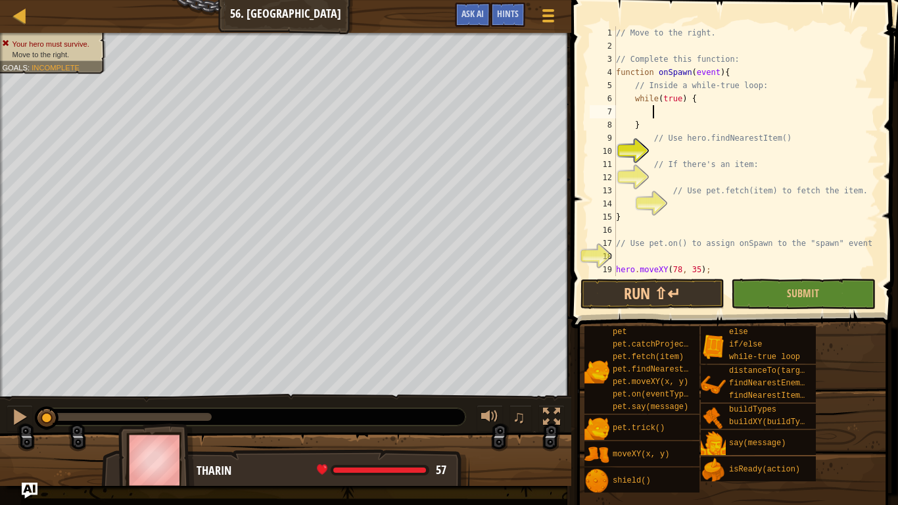
scroll to position [6, 6]
type textarea "he"
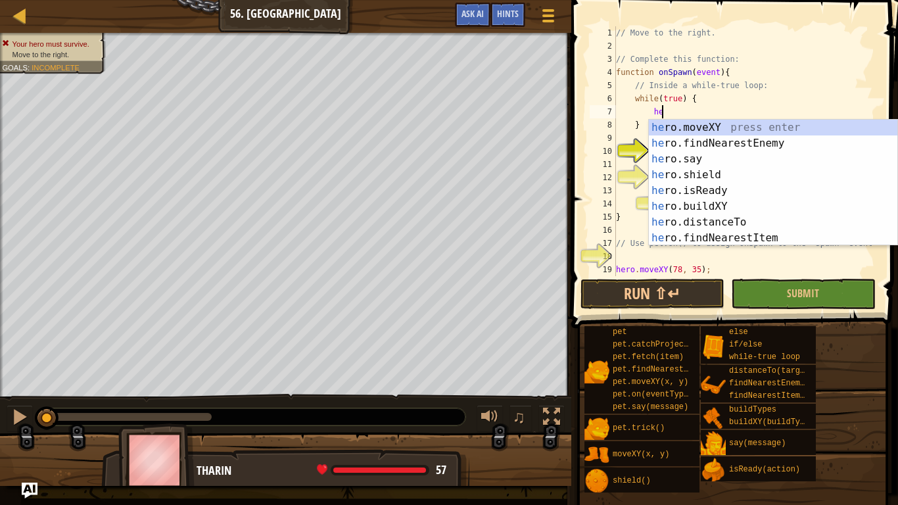
click at [835, 142] on div "he ro.moveXY press enter he ro.findNearestEnemy press enter he ro.say press ent…" at bounding box center [773, 199] width 249 height 158
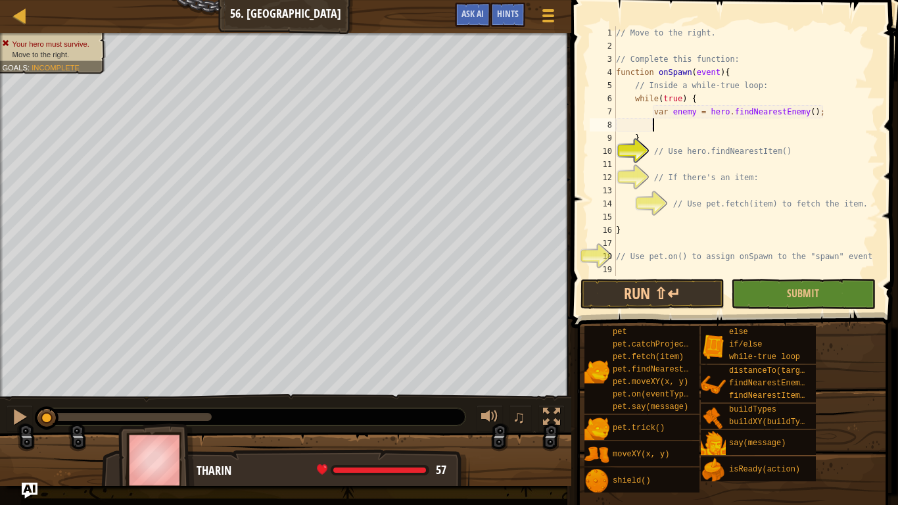
scroll to position [6, 5]
type textarea "i"
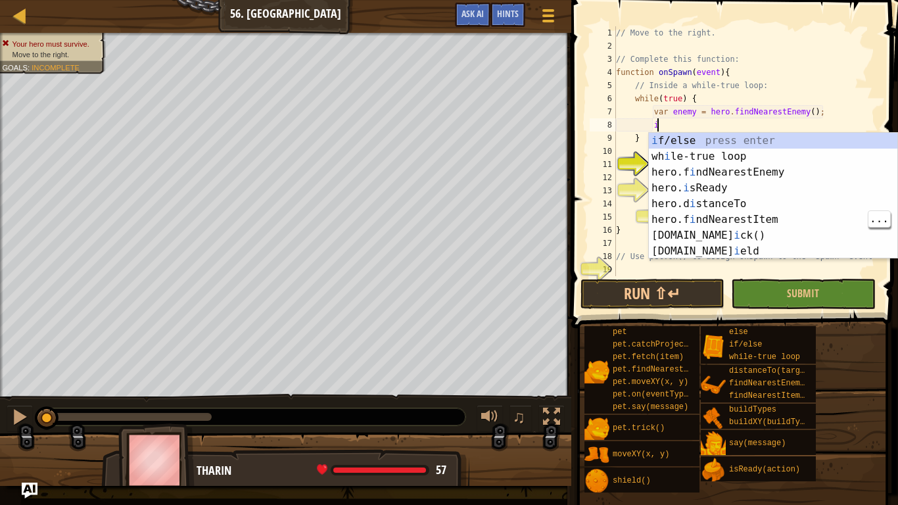
click at [787, 226] on div "i f/else press enter wh i le-true loop press enter hero.f i ndNearestEnemy pres…" at bounding box center [773, 212] width 249 height 158
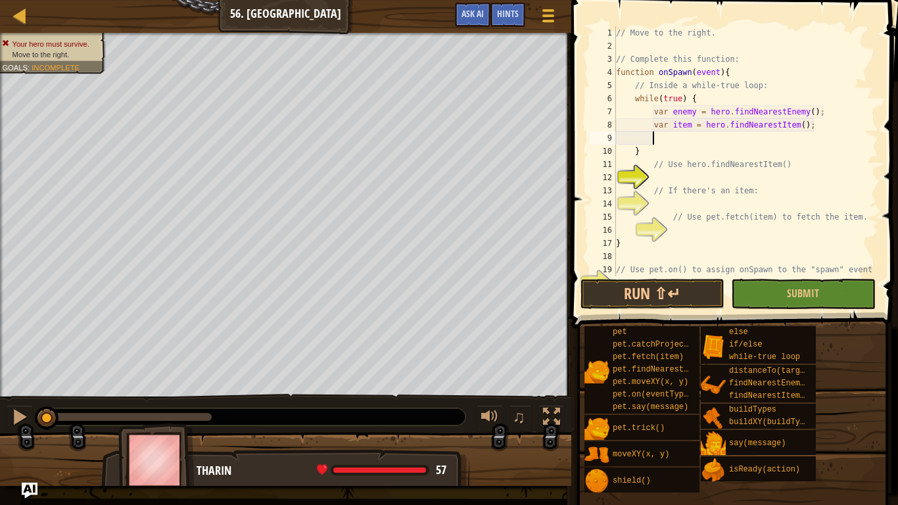
click at [816, 106] on div "// Move to the right. // Complete this function: function onSpawn ( event ) { /…" at bounding box center [746, 164] width 265 height 276
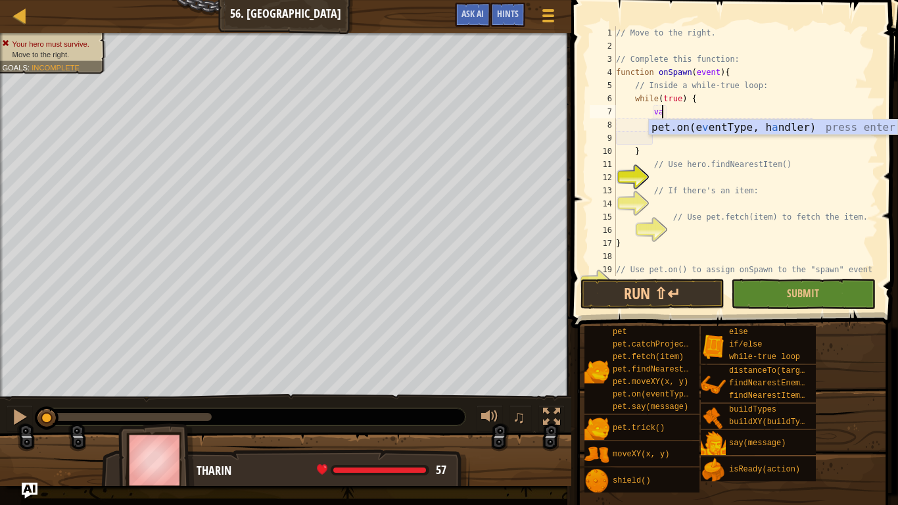
type textarea "v"
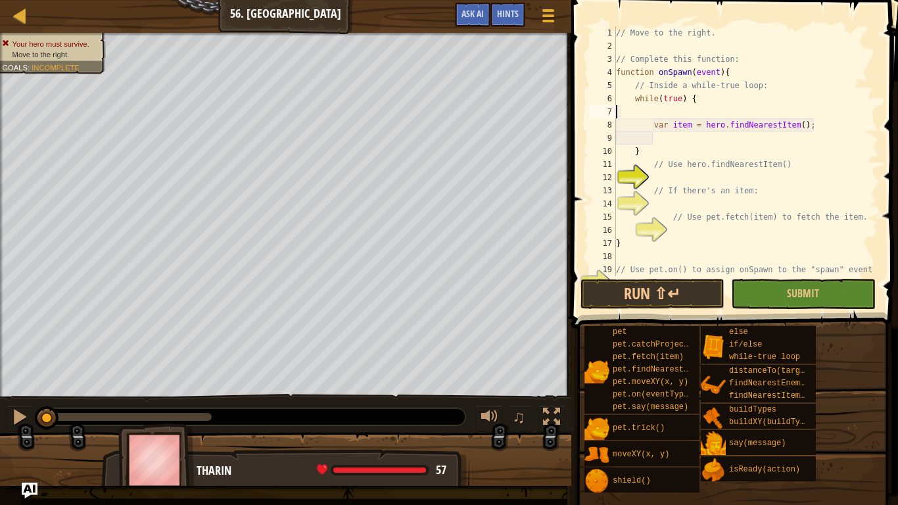
scroll to position [6, 0]
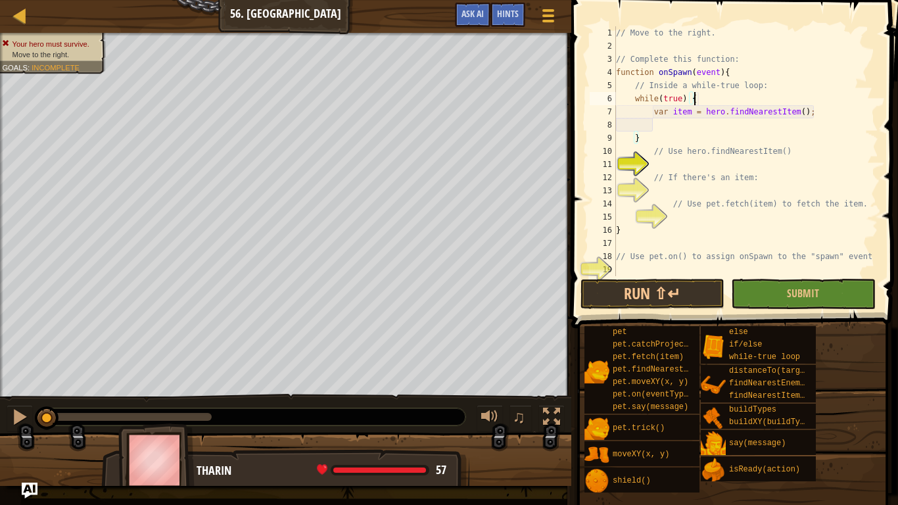
click at [840, 108] on div "// Move to the right. // Complete this function: function onSpawn ( event ) { /…" at bounding box center [746, 164] width 265 height 276
click at [714, 134] on div "// Move to the right. // Complete this function: function onSpawn ( event ) { /…" at bounding box center [746, 164] width 265 height 276
click at [694, 108] on div "// Move to the right. // Complete this function: function onSpawn ( event ) { /…" at bounding box center [746, 164] width 265 height 276
click at [698, 133] on div "// Move to the right. // Complete this function: function onSpawn ( event ) { /…" at bounding box center [746, 164] width 265 height 276
type textarea "}"
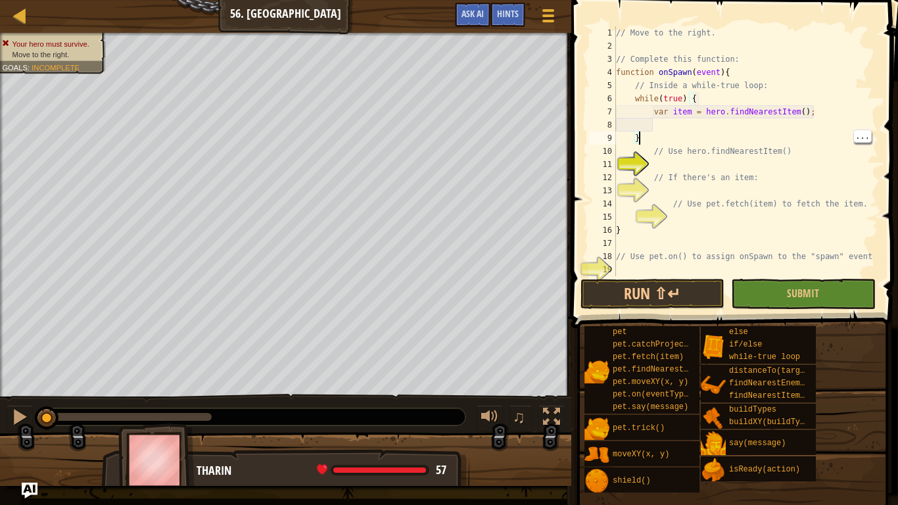
type textarea "var item = hero.findNearestItem();"
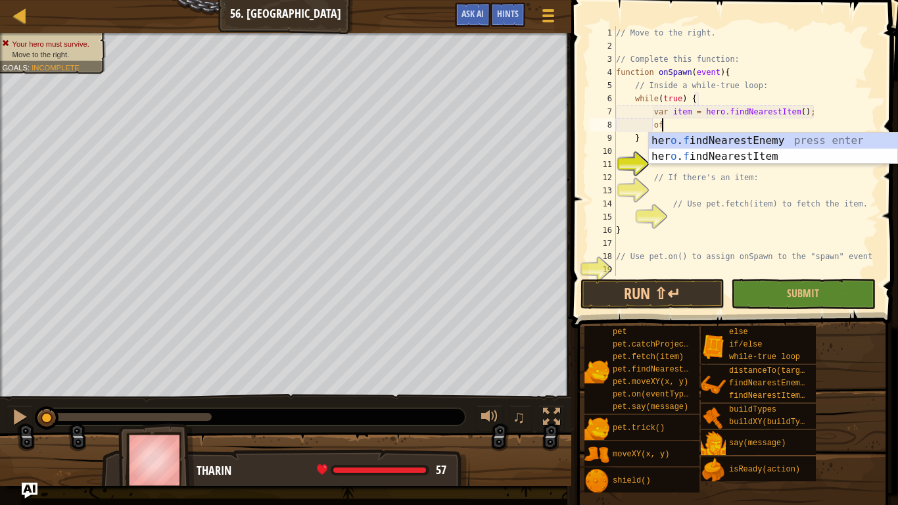
type textarea "o"
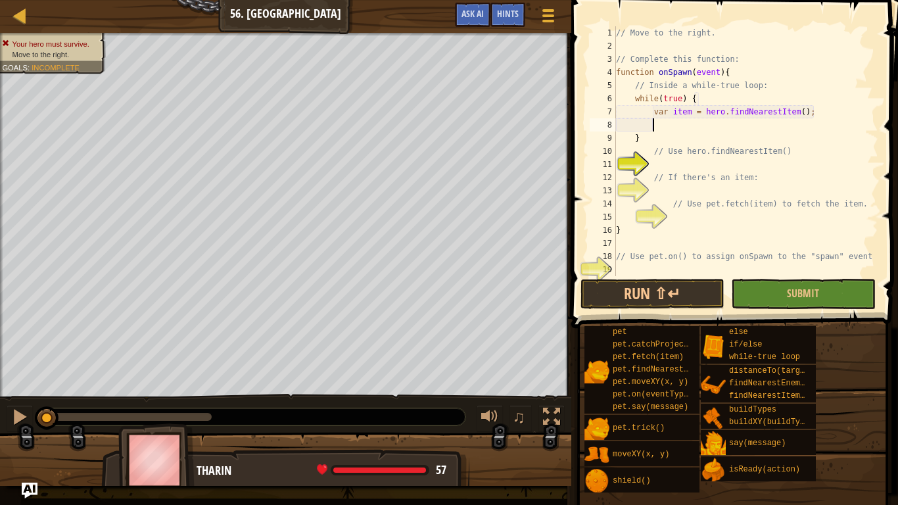
type textarea "o"
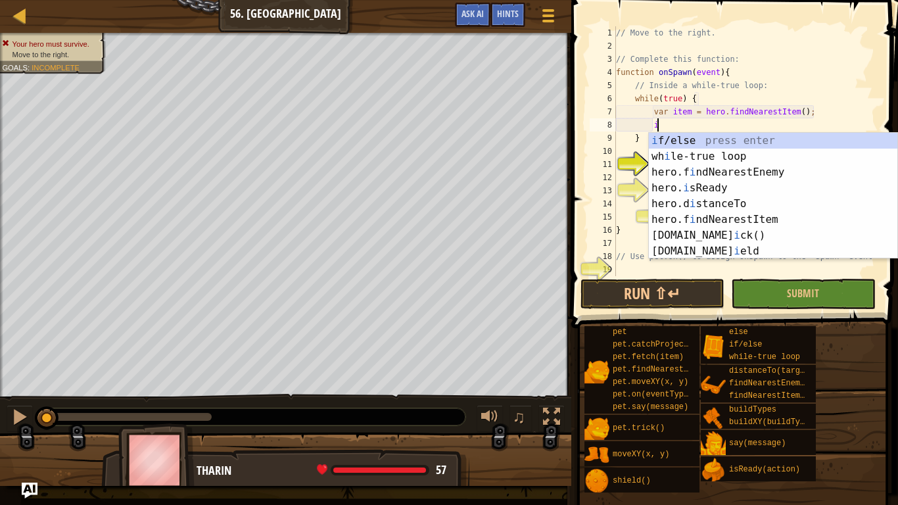
scroll to position [6, 6]
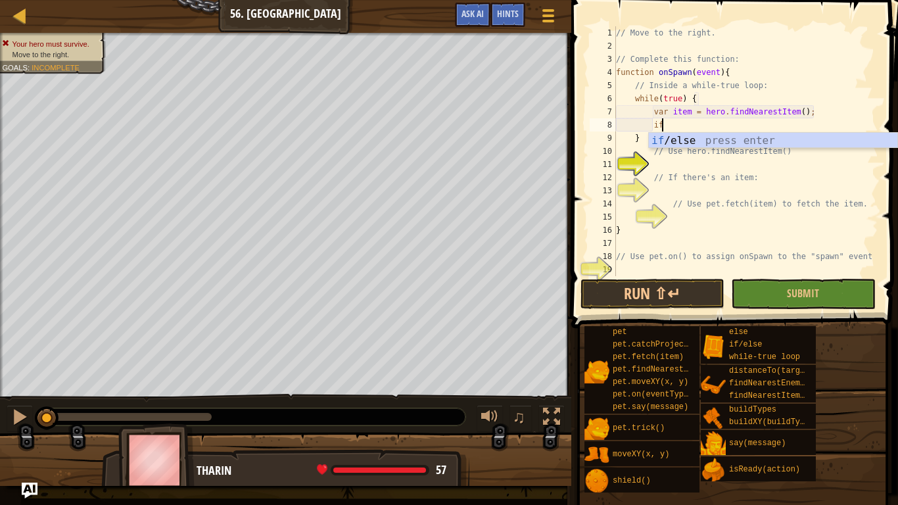
click at [839, 143] on div "if /else press enter" at bounding box center [773, 156] width 249 height 47
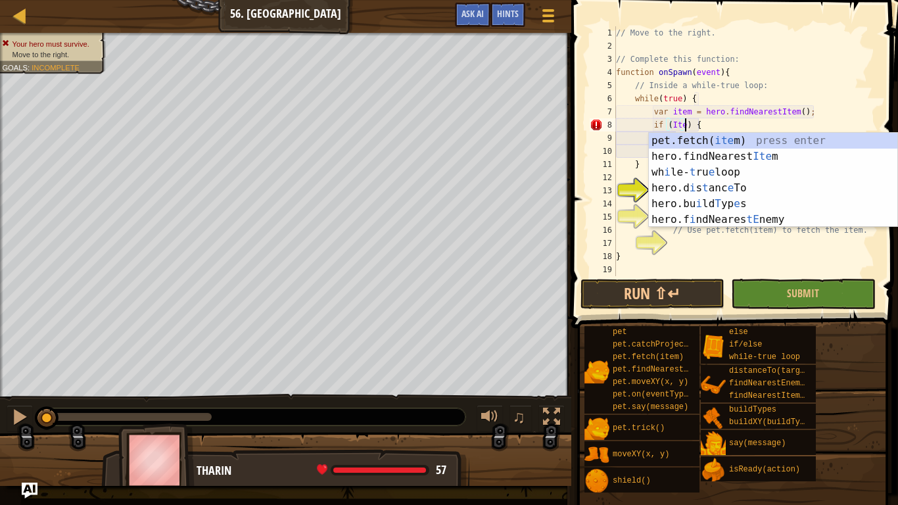
type textarea "if (Item) {"
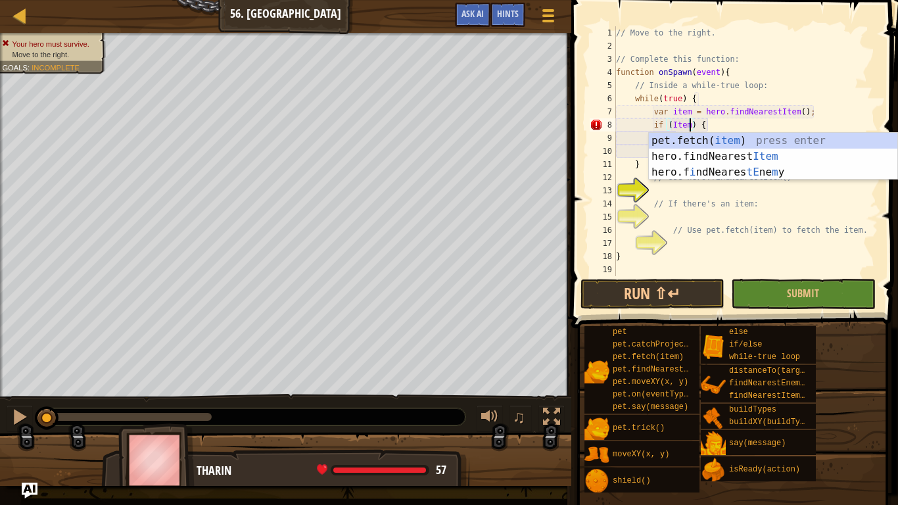
scroll to position [6, 11]
click at [774, 243] on div "// Move to the right. // Complete this function: function onSpawn ( event ) { /…" at bounding box center [746, 164] width 265 height 276
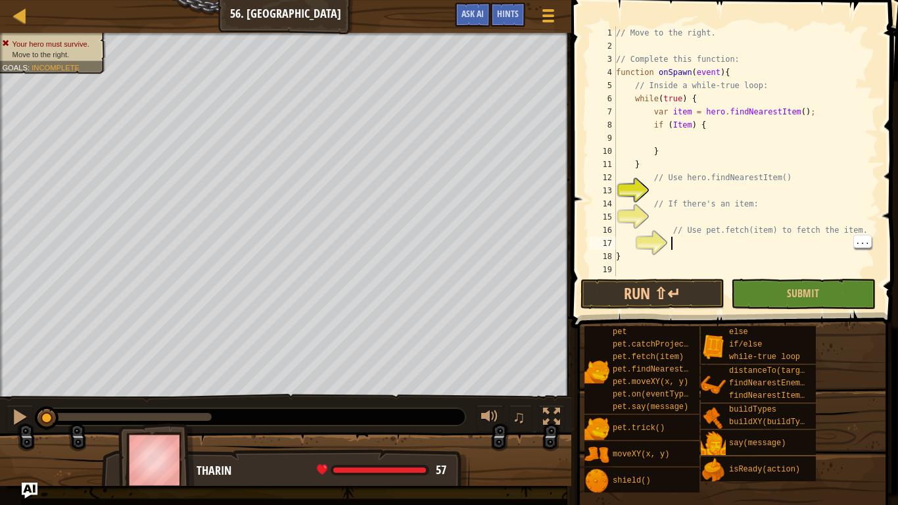
click at [712, 143] on div "// Move to the right. // Complete this function: function onSpawn ( event ) { /…" at bounding box center [746, 164] width 265 height 276
type textarea "if (item) {"
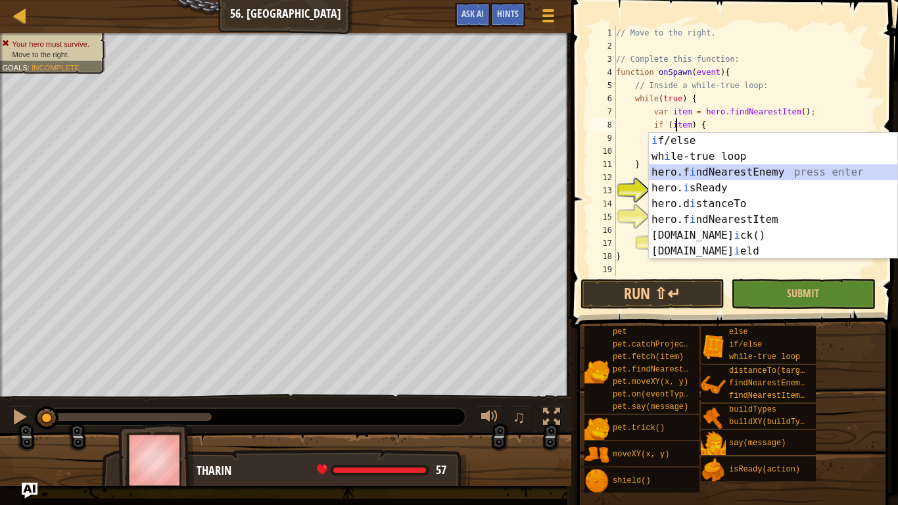
click at [804, 120] on div "// Move to the right. // Complete this function: function onSpawn ( event ) { /…" at bounding box center [746, 164] width 265 height 276
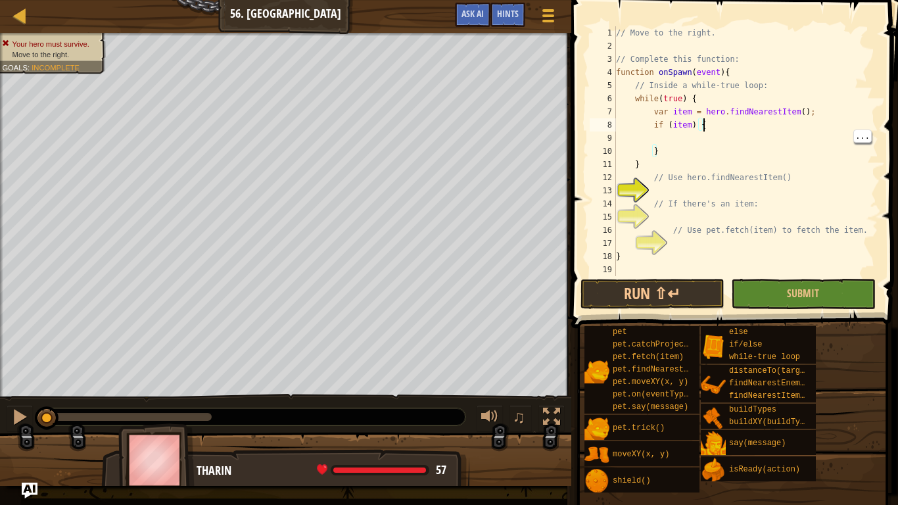
click at [693, 140] on div "// Move to the right. // Complete this function: function onSpawn ( event ) { /…" at bounding box center [746, 164] width 265 height 276
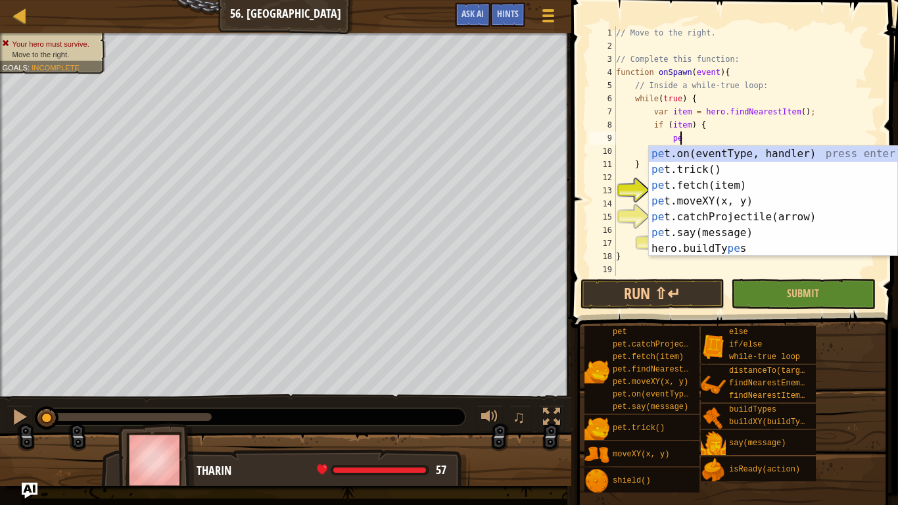
click at [780, 188] on div "pe t.on(eventType, handler) press enter pe t.trick() press enter pe t.fetch(ite…" at bounding box center [773, 217] width 249 height 142
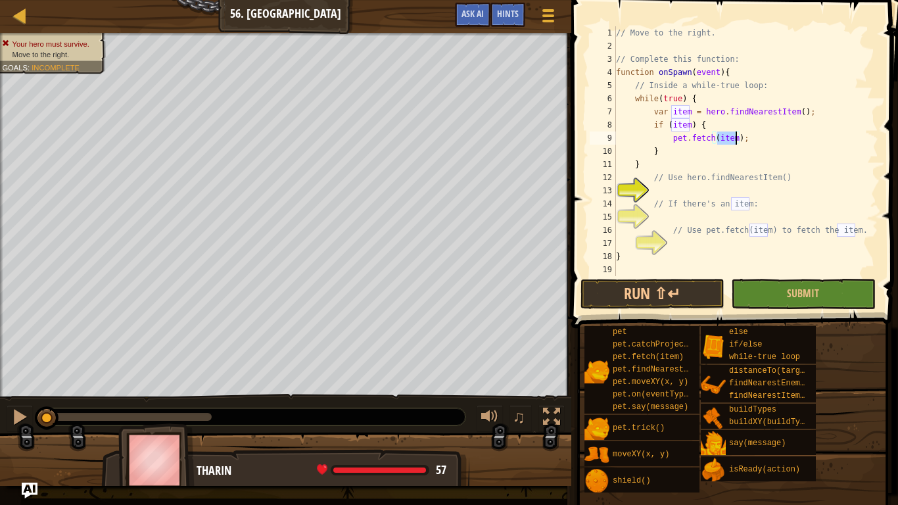
click at [664, 199] on div "// Move to the right. // Complete this function: function onSpawn ( event ) { /…" at bounding box center [746, 164] width 265 height 276
type textarea "// If there's an item:"
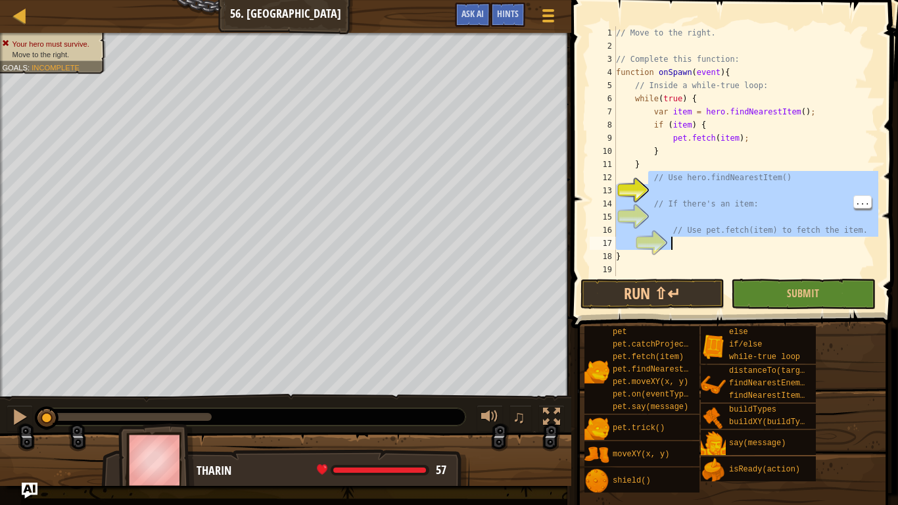
drag, startPoint x: 650, startPoint y: 180, endPoint x: 760, endPoint y: 237, distance: 123.8
click at [760, 237] on div "// Move to the right. // Complete this function: function onSpawn ( event ) { /…" at bounding box center [746, 164] width 265 height 276
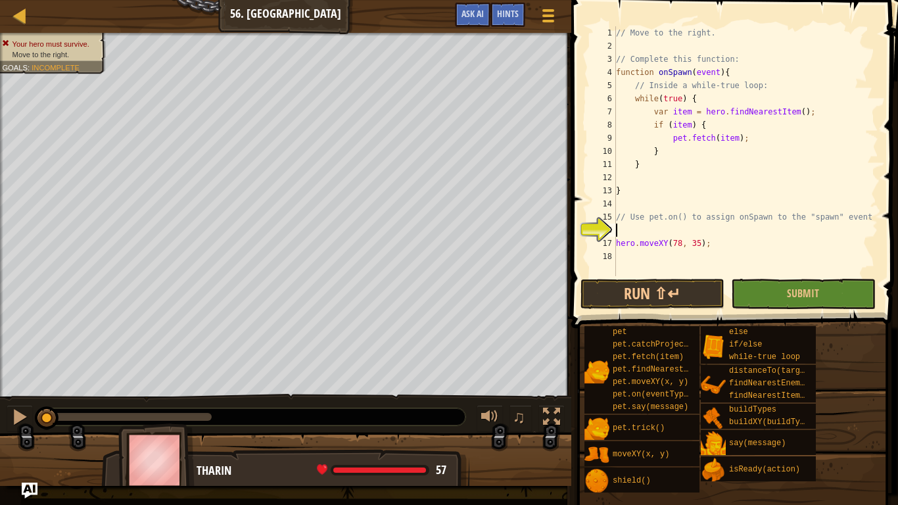
click at [629, 230] on div "// Move to the right. // Complete this function: function onSpawn ( event ) { /…" at bounding box center [746, 164] width 265 height 276
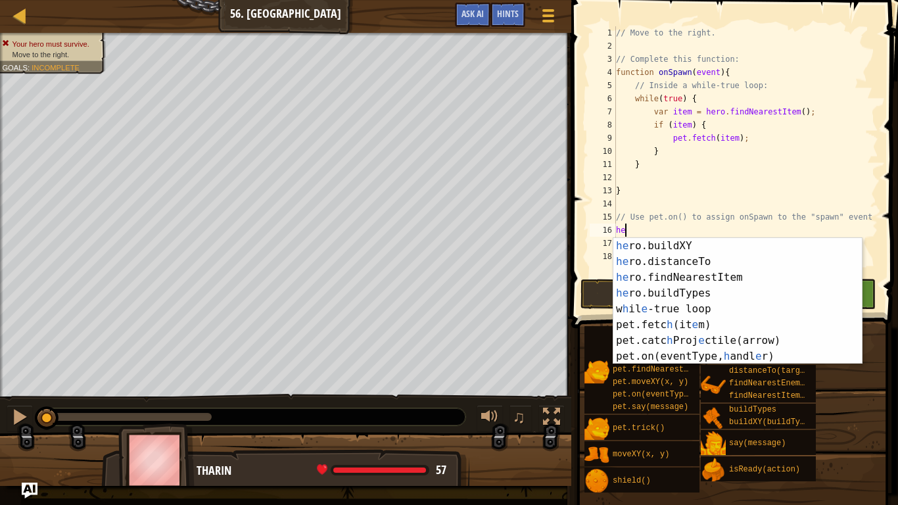
scroll to position [78, 0]
type textarea "he"
click at [833, 0] on body "Map Computer Science 2 56. Long Road Game Menu Done Hints Ask AI 1 הההההההההההה…" at bounding box center [449, 0] width 898 height 0
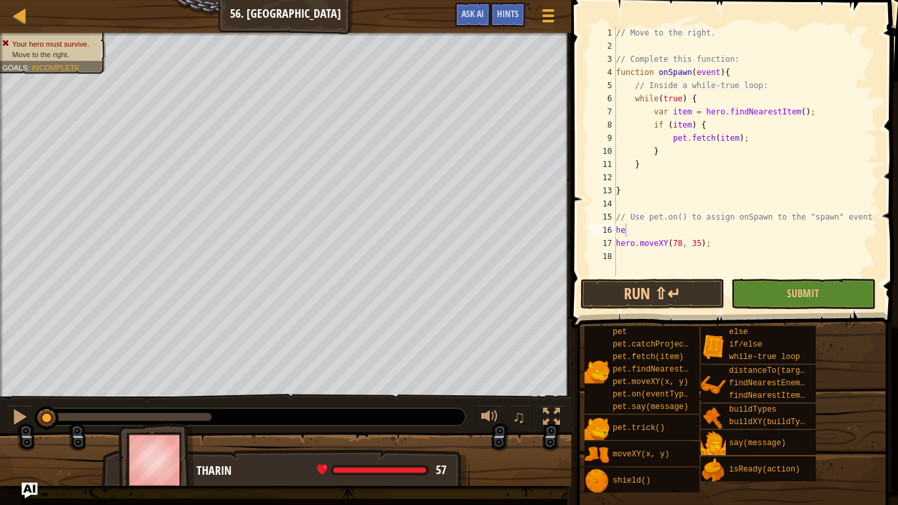
click at [727, 207] on div "// Move to the right. // Complete this function: function onSpawn ( event ) { /…" at bounding box center [746, 164] width 265 height 276
click at [712, 220] on div "// Move to the right. // Complete this function: function onSpawn ( event ) { /…" at bounding box center [746, 164] width 265 height 276
click at [694, 238] on div "// Move to the right. // Complete this function: function onSpawn ( event ) { /…" at bounding box center [746, 164] width 265 height 276
click at [649, 223] on div "// Move to the right. // Complete this function: function onSpawn ( event ) { /…" at bounding box center [746, 164] width 265 height 276
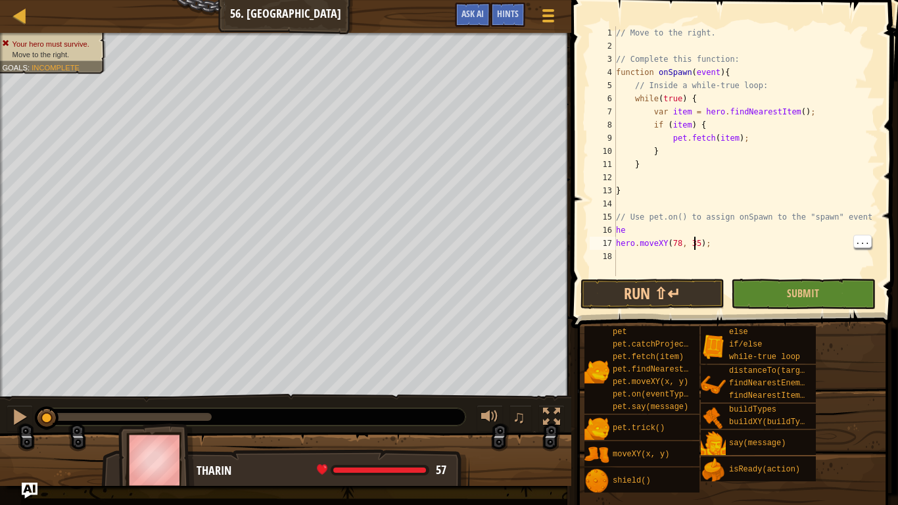
type textarea "// Use pet.on() to assign onSpawn to the "spawn" event"
click at [684, 206] on div "// Move to the right. // Complete this function: function onSpawn ( event ) { /…" at bounding box center [746, 164] width 265 height 276
click at [641, 233] on div "// Move to the right. // Complete this function: function onSpawn ( event ) { /…" at bounding box center [746, 164] width 265 height 276
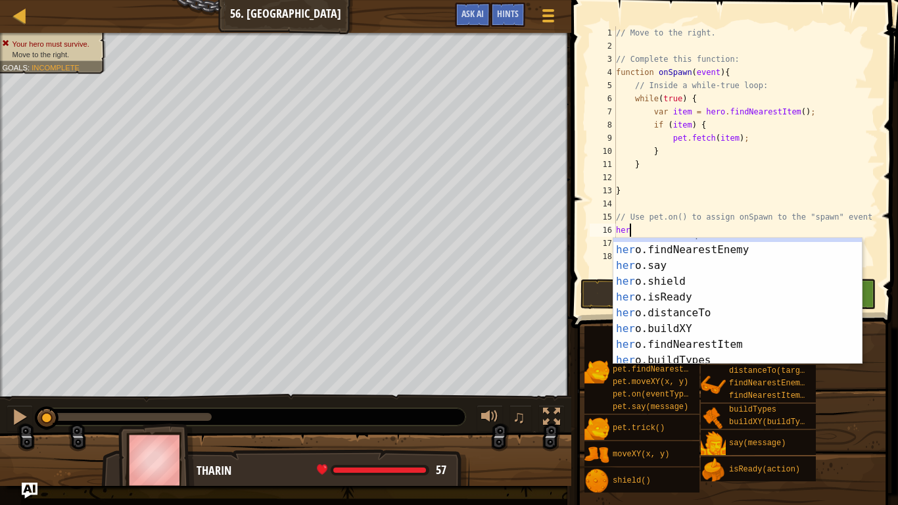
scroll to position [63, 0]
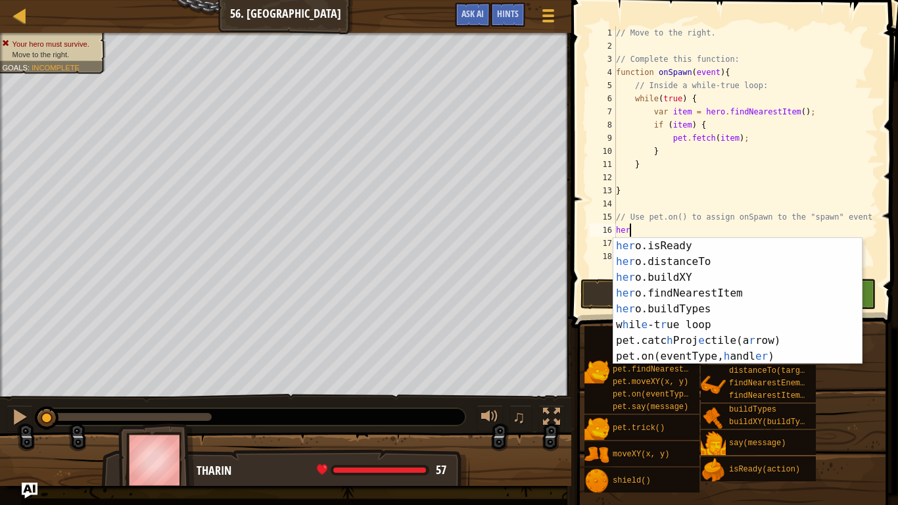
click at [796, 360] on div "her o.isReady press enter her o.distanceTo press enter her o.buildXY press ente…" at bounding box center [738, 317] width 249 height 158
type textarea "pet.on("spawn", onSpawn);"
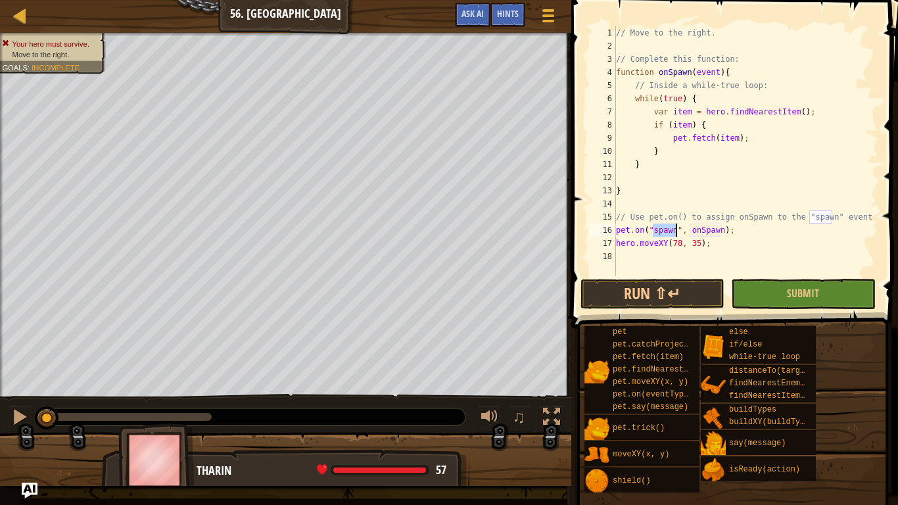
click at [763, 197] on div "// Move to the right. // Complete this function: function onSpawn ( event ) { /…" at bounding box center [746, 164] width 265 height 276
click at [679, 275] on div "// Move to the right. // Complete this function: function onSpawn ( event ) { /…" at bounding box center [746, 164] width 265 height 276
click at [696, 293] on button "Run ⇧↵" at bounding box center [653, 294] width 144 height 30
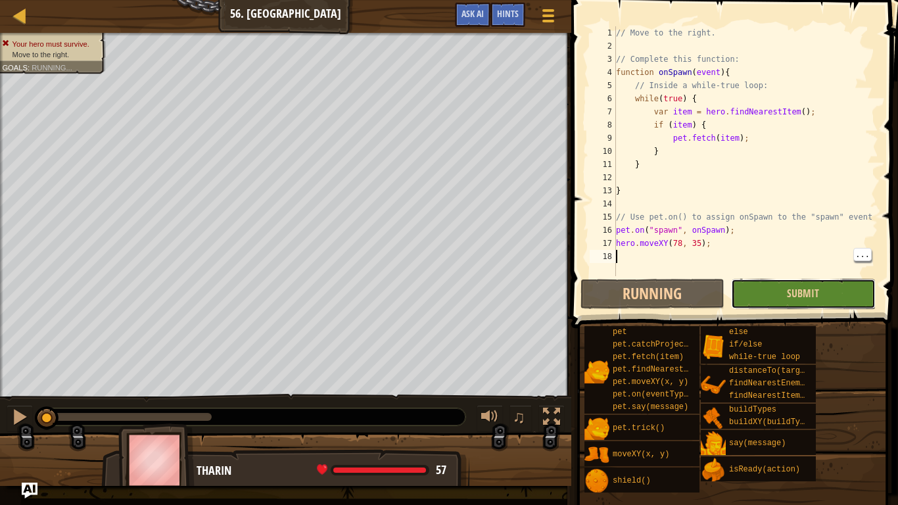
click at [788, 295] on button "Submit" at bounding box center [803, 294] width 144 height 30
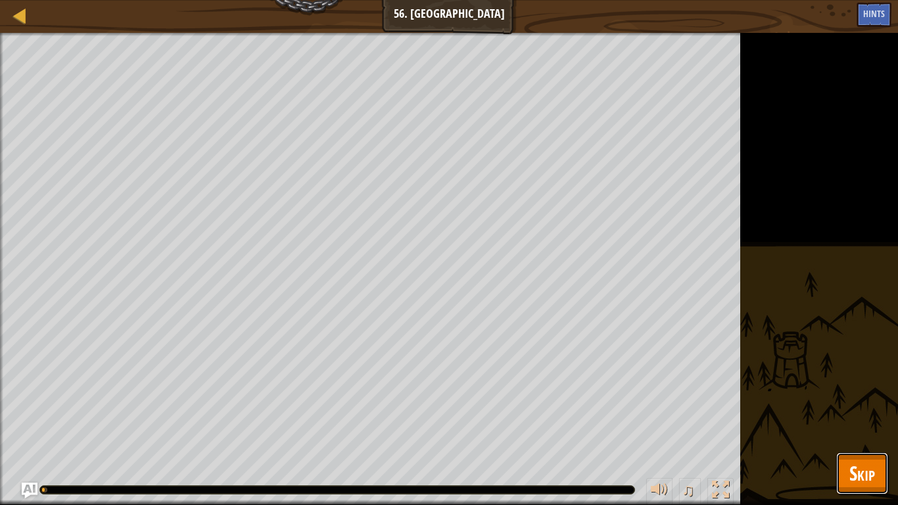
click at [869, 425] on span "Skip" at bounding box center [863, 473] width 26 height 27
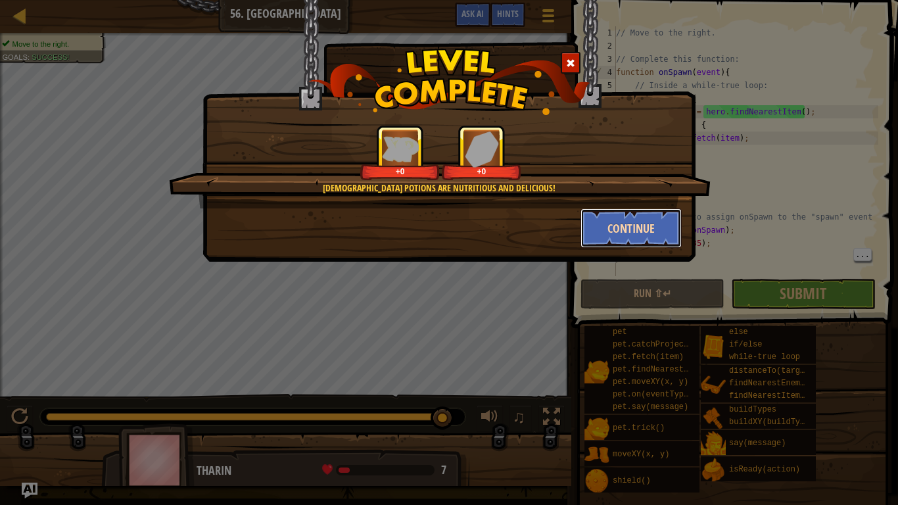
click at [646, 230] on button "Continue" at bounding box center [632, 227] width 102 height 39
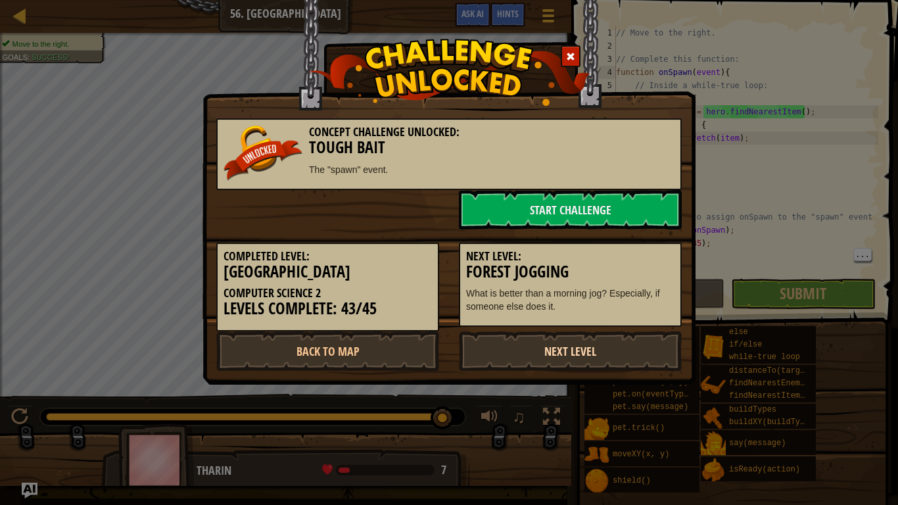
click at [597, 362] on link "Next Level" at bounding box center [570, 350] width 223 height 39
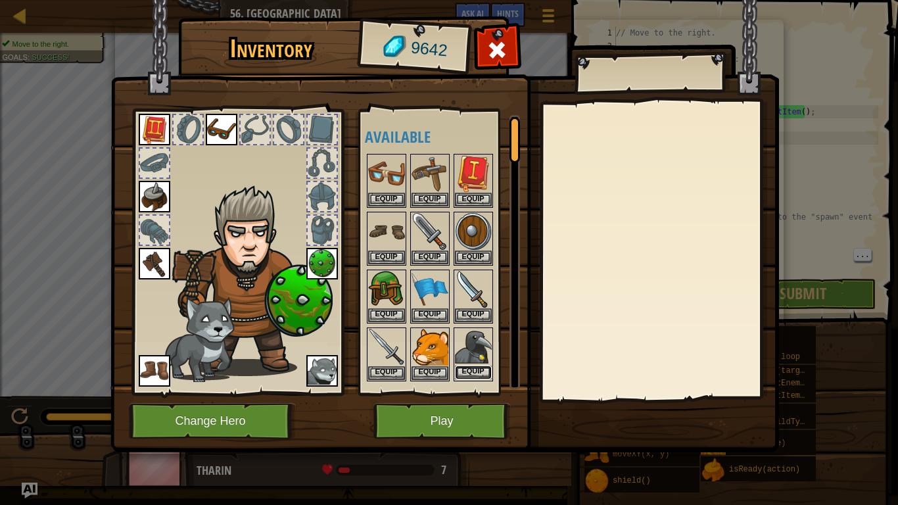
click at [472, 379] on button "Equip" at bounding box center [473, 373] width 37 height 14
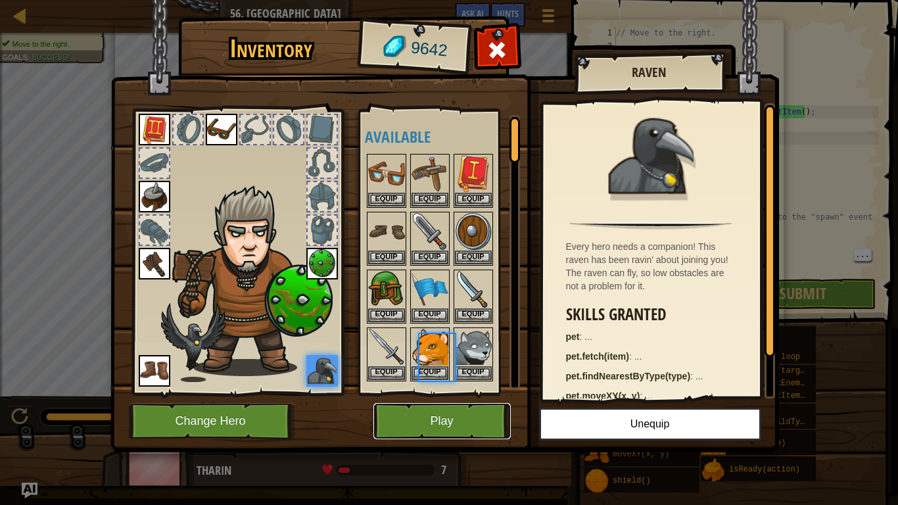
click at [459, 413] on button "Play" at bounding box center [442, 421] width 137 height 36
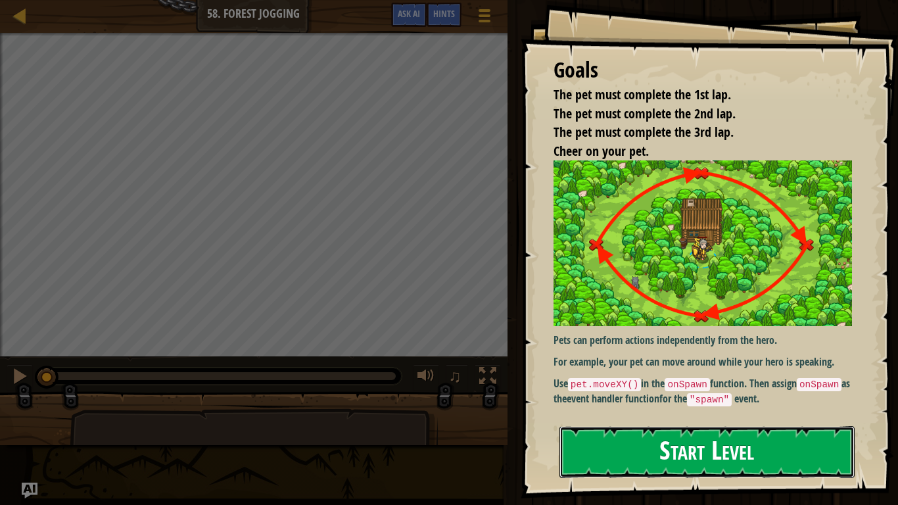
click at [826, 425] on button "Start Level" at bounding box center [707, 452] width 295 height 52
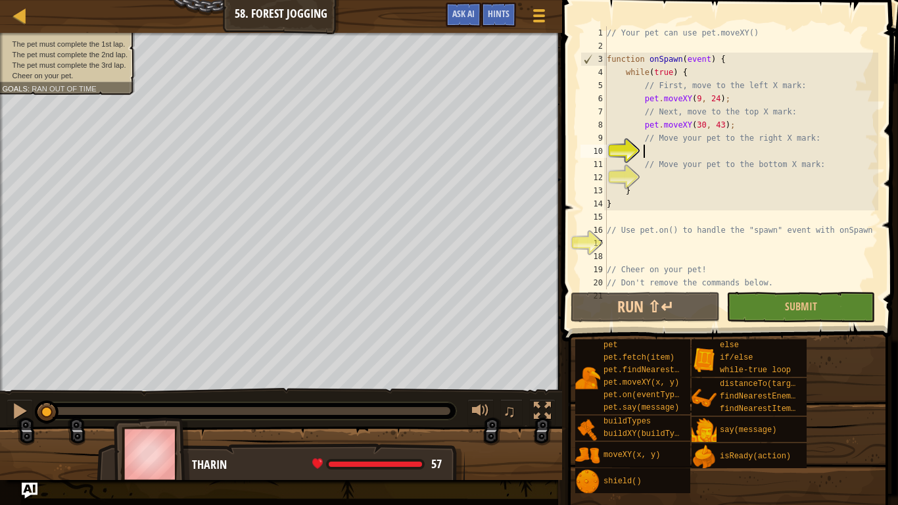
click at [769, 155] on div "// Your pet can use pet.moveXY() function onSpawn ( event ) { while ( true ) { …" at bounding box center [741, 170] width 274 height 289
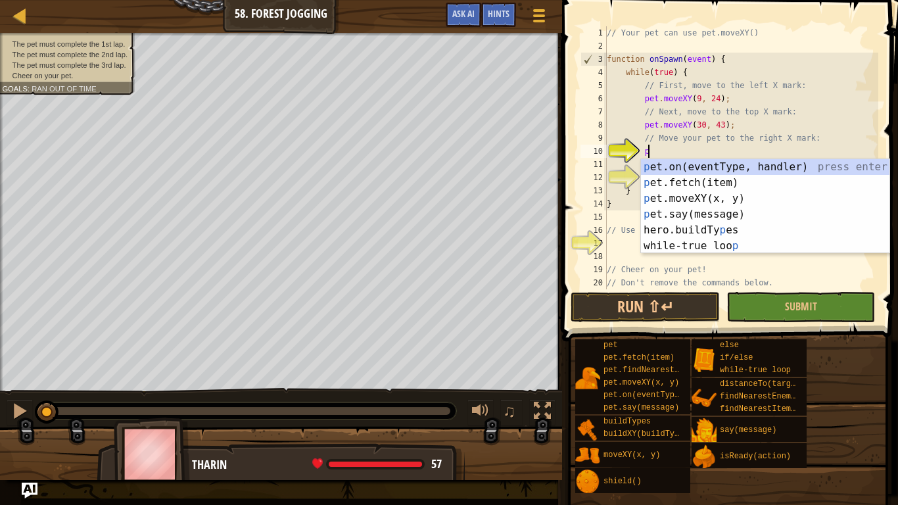
scroll to position [6, 6]
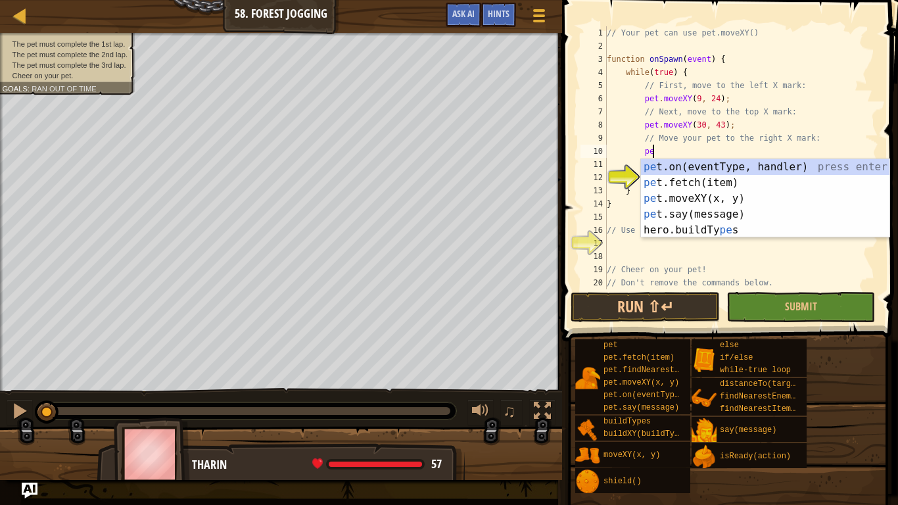
click at [790, 199] on div "pe t.on(eventType, handler) press enter pe t.fetch(item) press enter pe t.moveX…" at bounding box center [765, 214] width 249 height 110
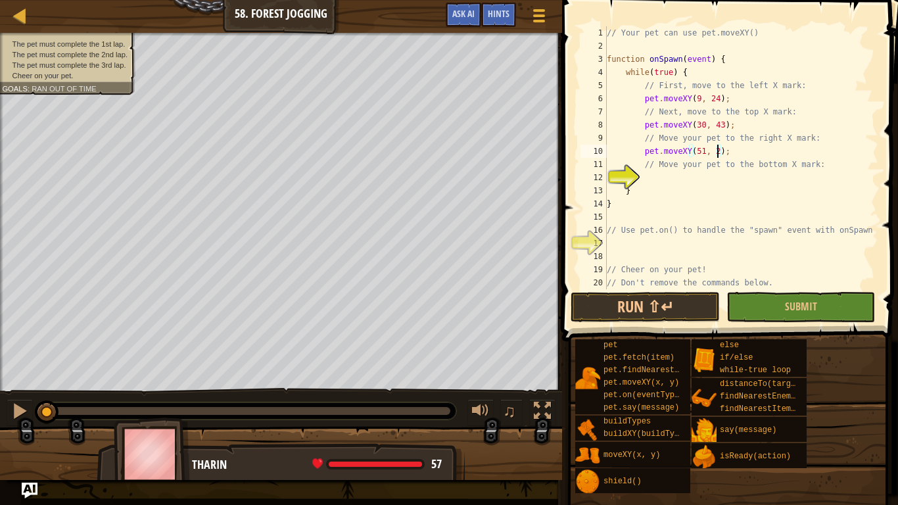
scroll to position [6, 16]
type textarea "// Move your pet to the bottom X mark:"
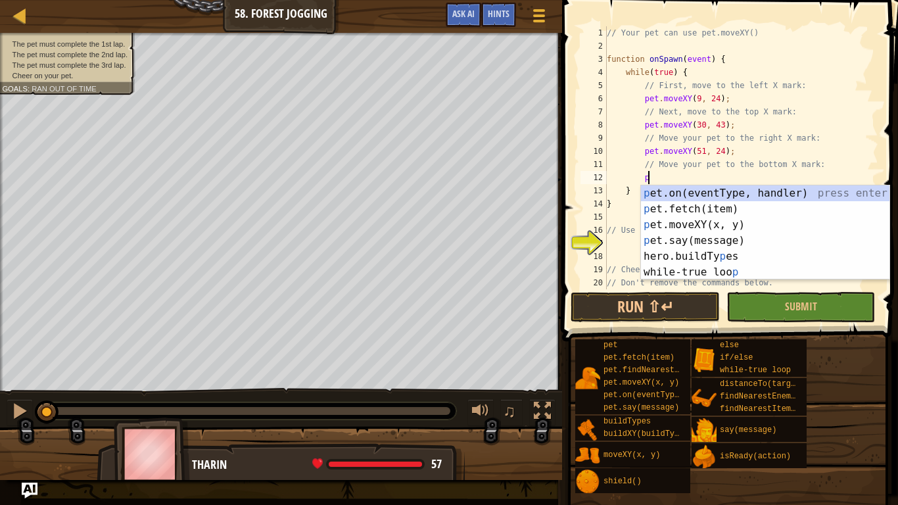
scroll to position [6, 6]
click at [802, 227] on div "pe t.on(eventType, handler) press enter pe t.fetch(item) press enter pe t.moveX…" at bounding box center [765, 240] width 249 height 110
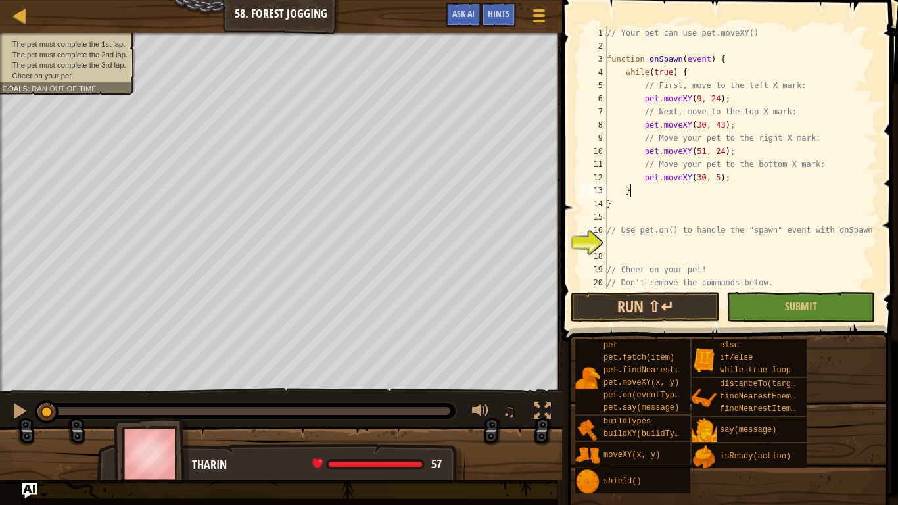
scroll to position [6, 3]
type textarea "}"
type textarea "// Use pet.on() to handle the "spawn" event with onSpawn"
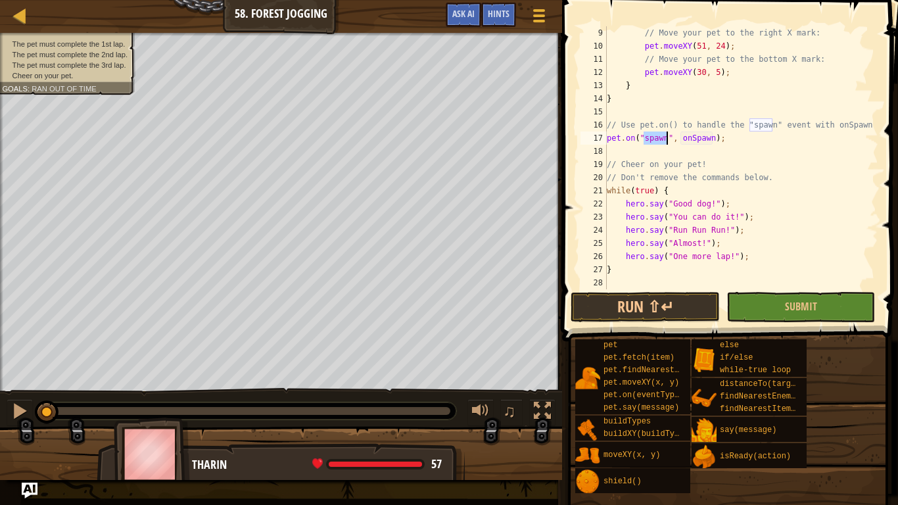
scroll to position [105, 0]
type textarea "pet.on("spawn", onSpawn);"
click at [683, 287] on div "// Move your pet to the right X mark: pet . moveXY ( 51 , 24 ) ; // Move your p…" at bounding box center [741, 170] width 274 height 289
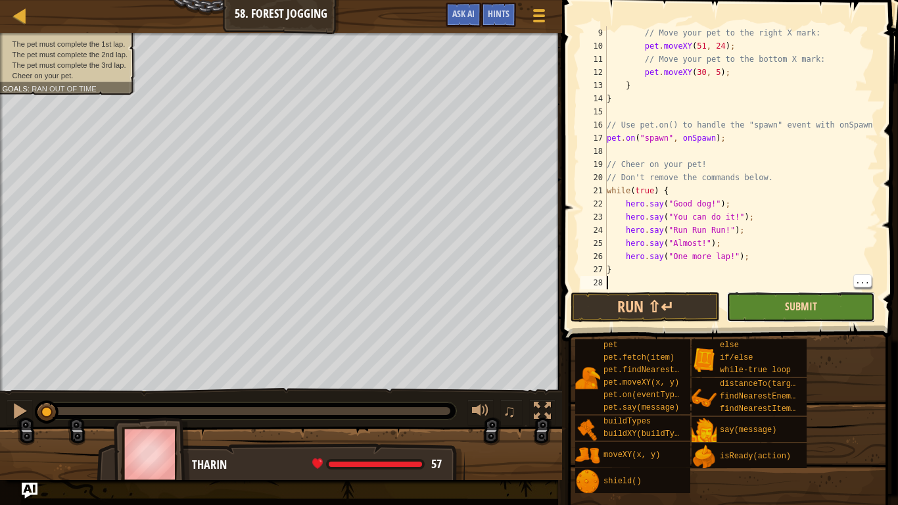
click at [787, 306] on span "Submit" at bounding box center [801, 306] width 32 height 14
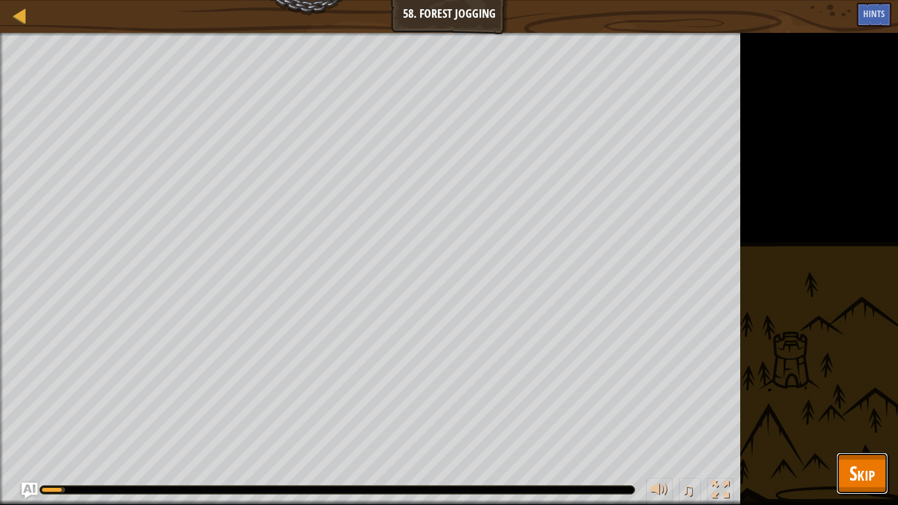
click at [870, 425] on span "Skip" at bounding box center [863, 473] width 26 height 27
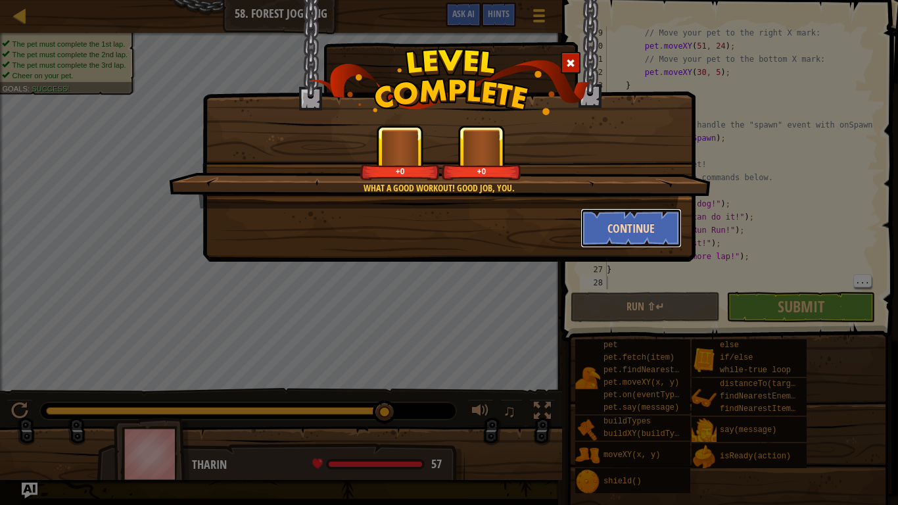
click at [639, 228] on button "Continue" at bounding box center [632, 227] width 102 height 39
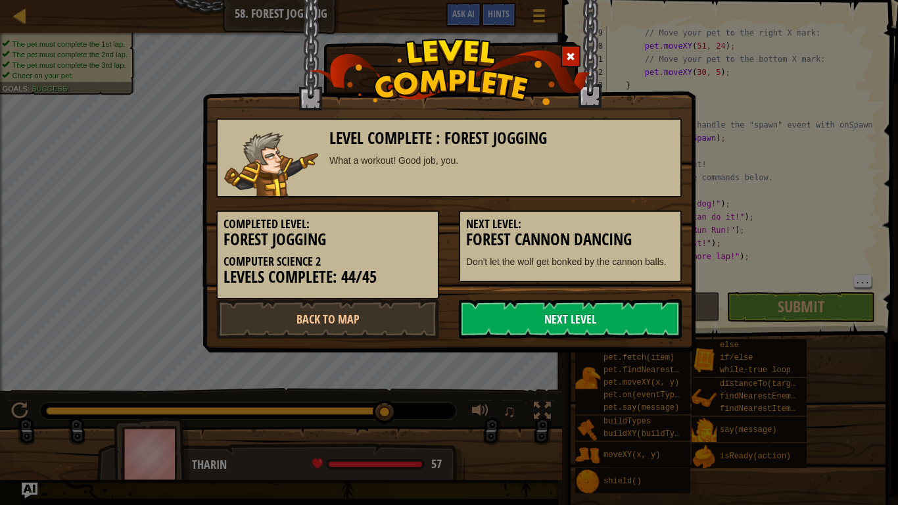
click at [587, 318] on link "Next Level" at bounding box center [570, 318] width 223 height 39
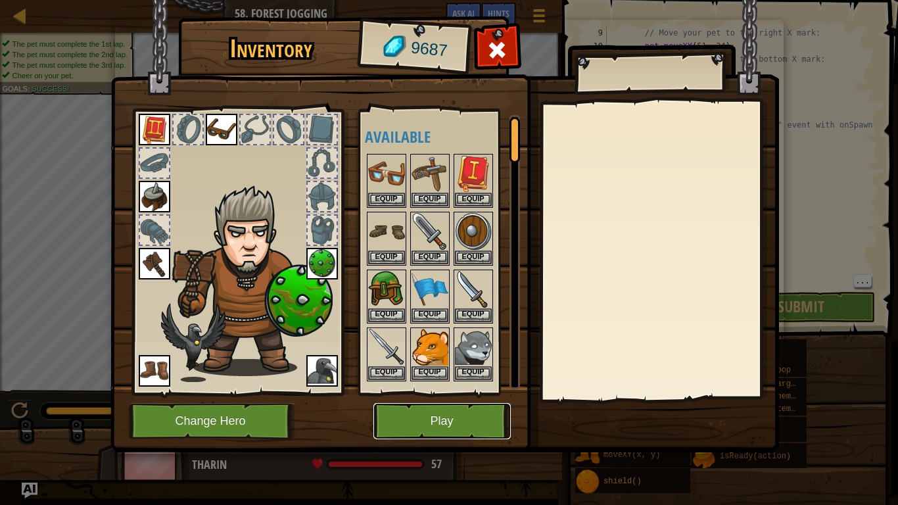
click at [449, 406] on button "Play" at bounding box center [442, 421] width 137 height 36
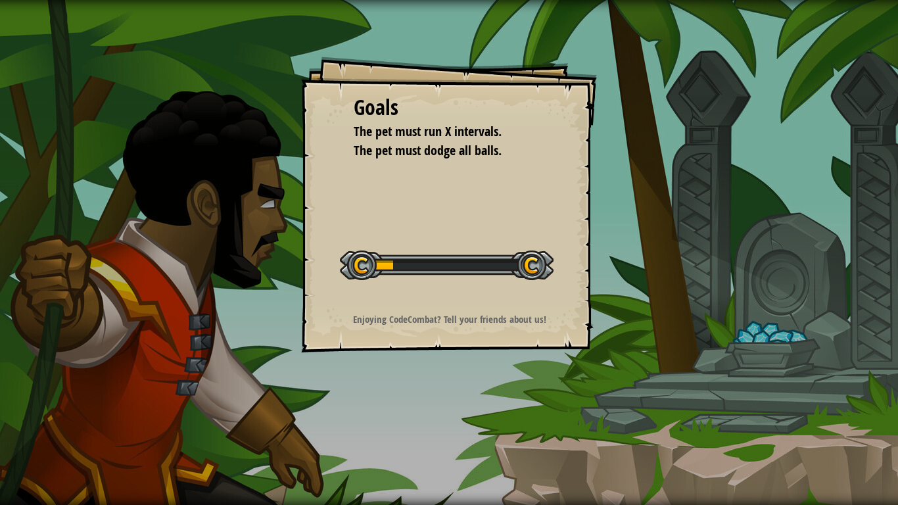
click at [468, 425] on div "Goals The pet must run X intervals. The pet must dodge all balls. Start Level E…" at bounding box center [449, 252] width 898 height 505
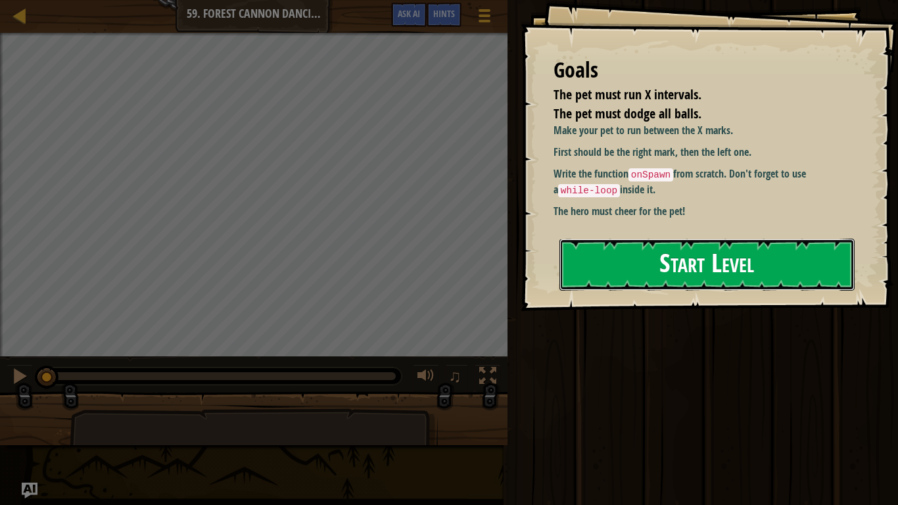
click at [643, 274] on button "Start Level" at bounding box center [707, 265] width 295 height 52
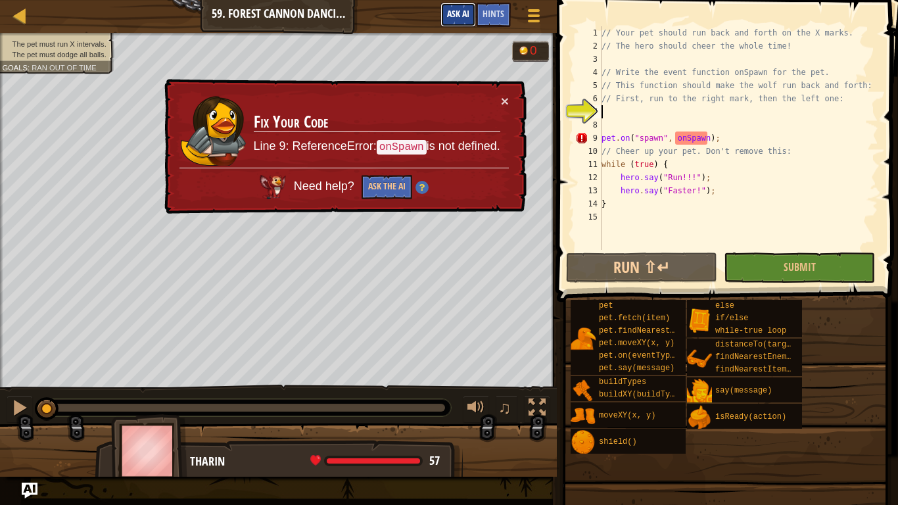
click at [456, 14] on span "Ask AI" at bounding box center [458, 13] width 22 height 12
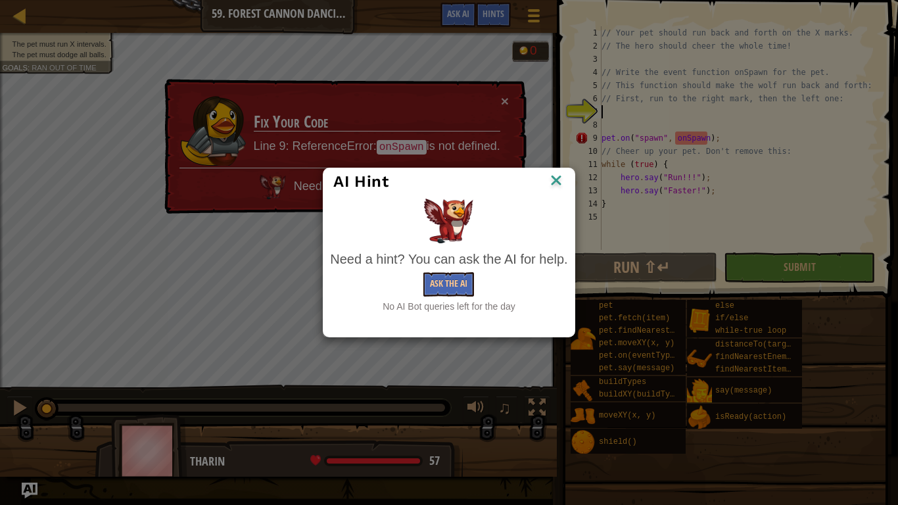
click at [557, 177] on img at bounding box center [556, 182] width 17 height 20
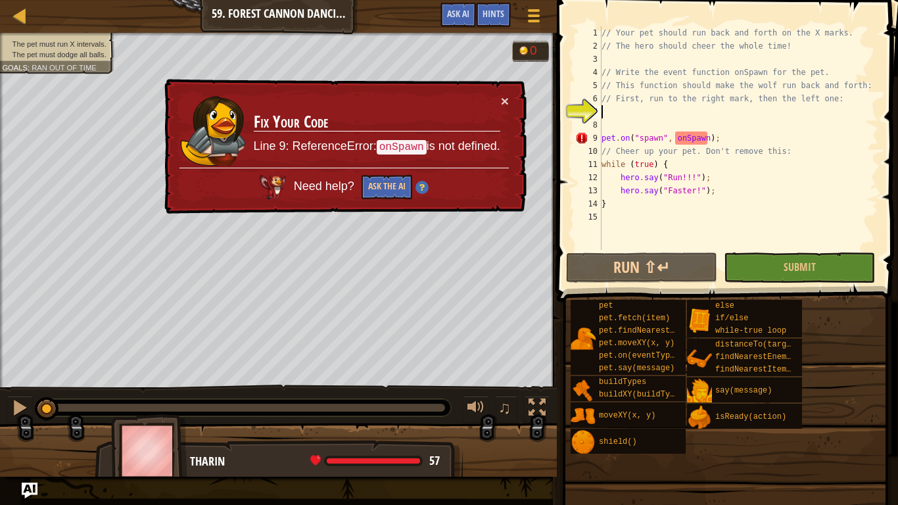
click at [509, 97] on div "× Fix Your Code Line 9: ReferenceError: onSpawn is not defined. Need help? Ask …" at bounding box center [344, 146] width 365 height 135
click at [506, 100] on button "×" at bounding box center [505, 101] width 8 height 14
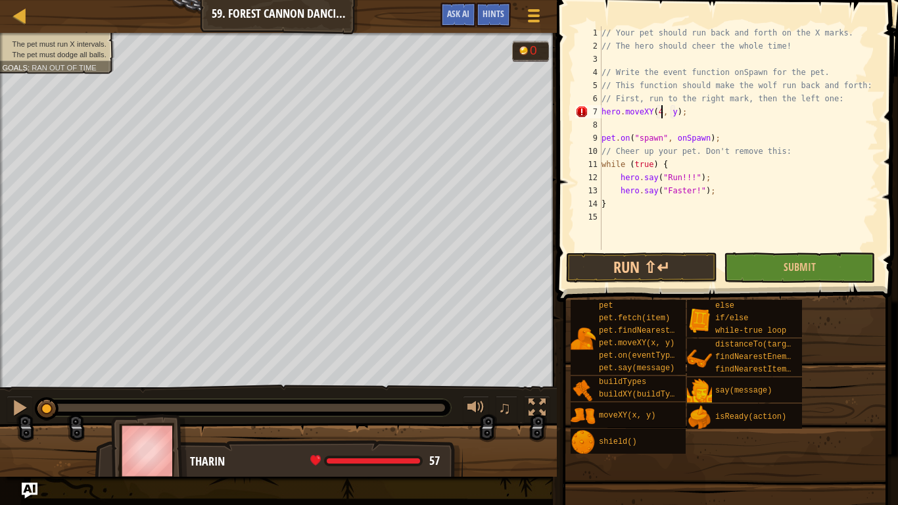
scroll to position [6, 10]
type textarea "hero.moveXY(48, 8);"
click at [652, 252] on span at bounding box center [729, 132] width 352 height 341
click at [688, 270] on button "Run ⇧↵" at bounding box center [641, 268] width 151 height 30
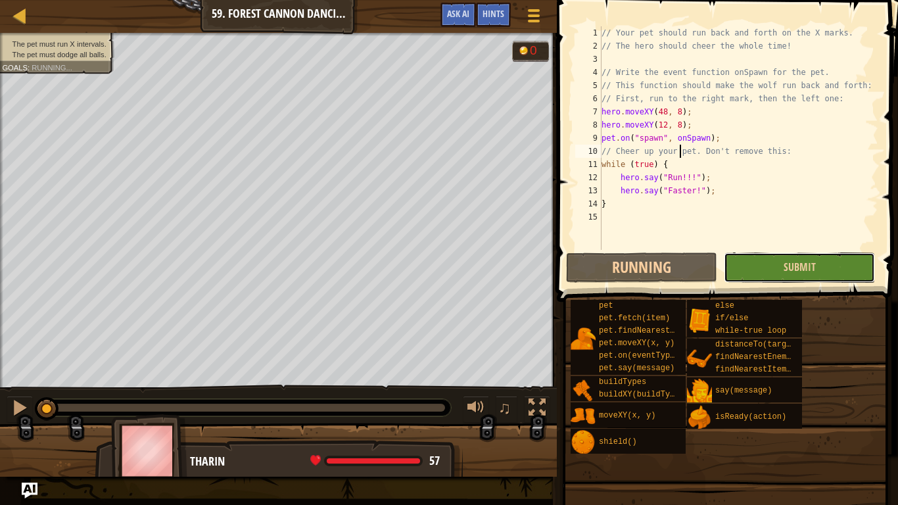
click at [745, 264] on button "Submit" at bounding box center [799, 268] width 151 height 30
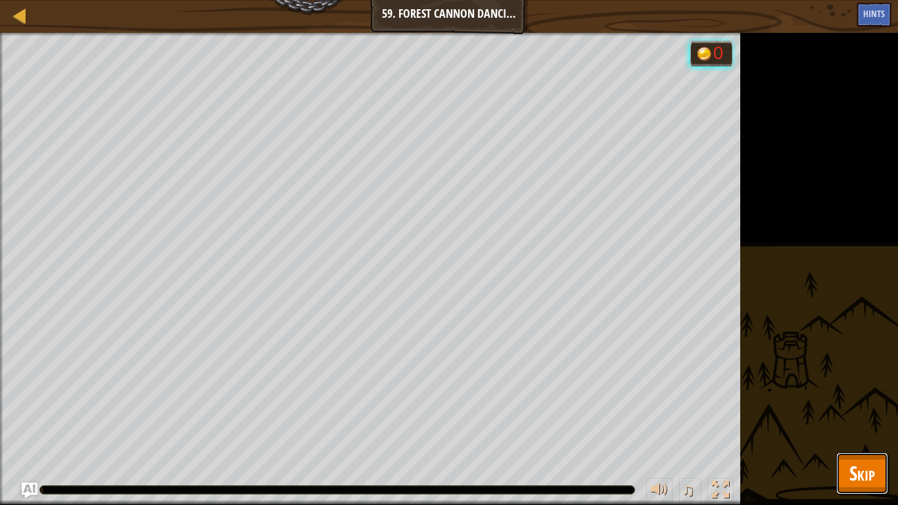
click at [874, 425] on span "Skip" at bounding box center [863, 473] width 26 height 27
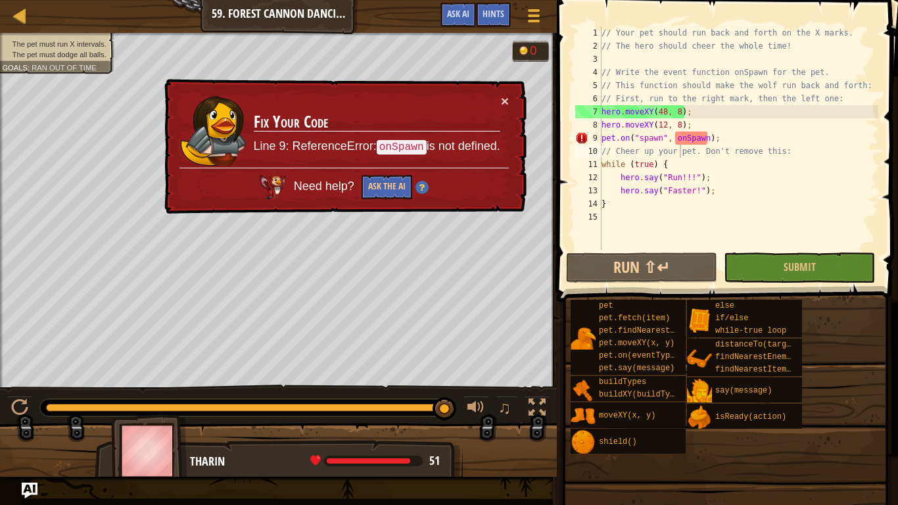
type textarea "// First, run to the right mark, then the left one:"
click at [850, 100] on div "// Your pet should run back and forth on the X marks. // The hero should cheer …" at bounding box center [739, 151] width 280 height 250
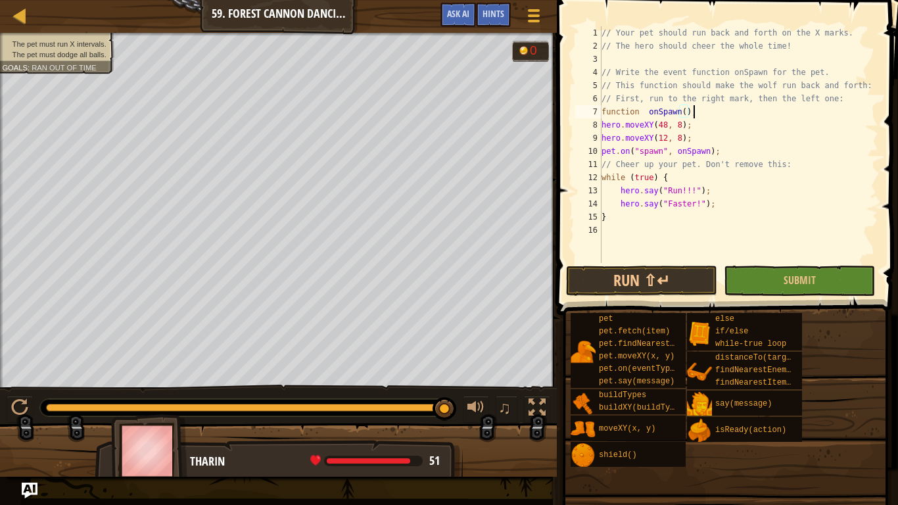
scroll to position [6, 12]
click at [624, 316] on div "pet" at bounding box center [641, 319] width 90 height 12
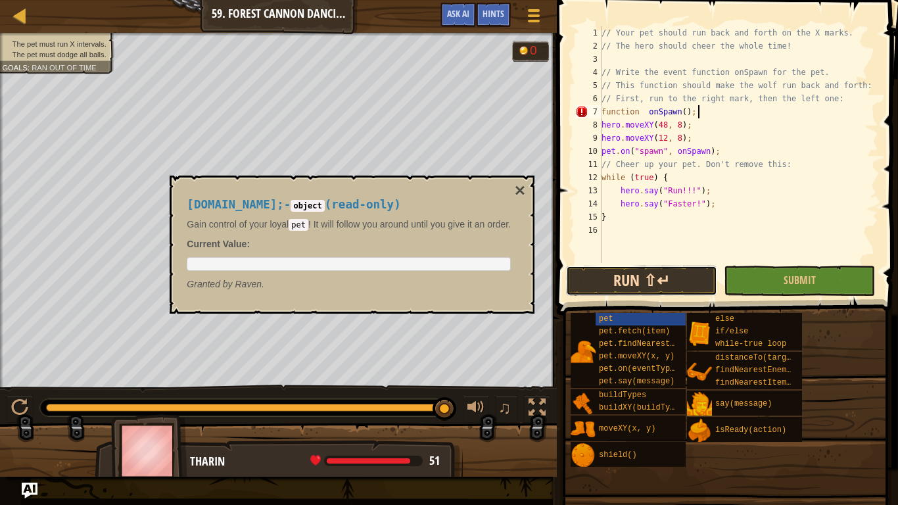
click at [664, 283] on button "Run ⇧↵" at bounding box center [641, 281] width 151 height 30
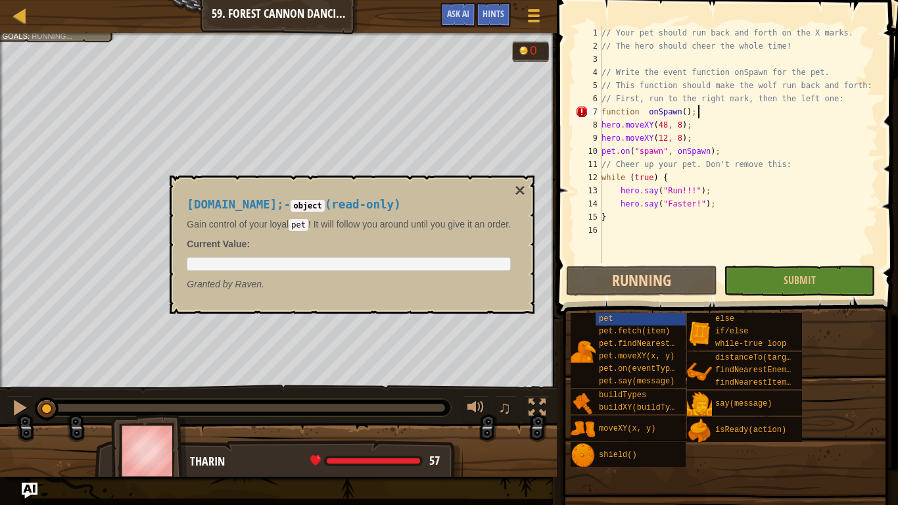
click at [814, 302] on span at bounding box center [726, 493] width 332 height 389
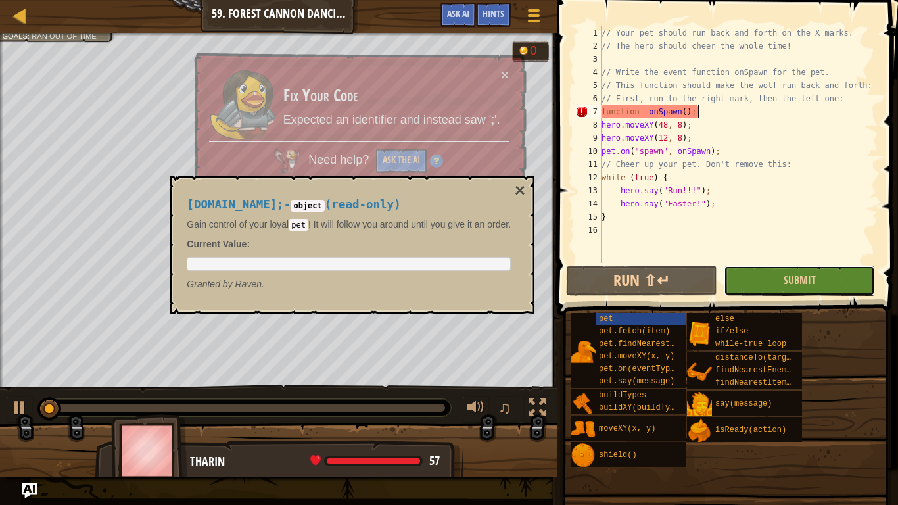
click at [826, 285] on button "Submit" at bounding box center [799, 281] width 151 height 30
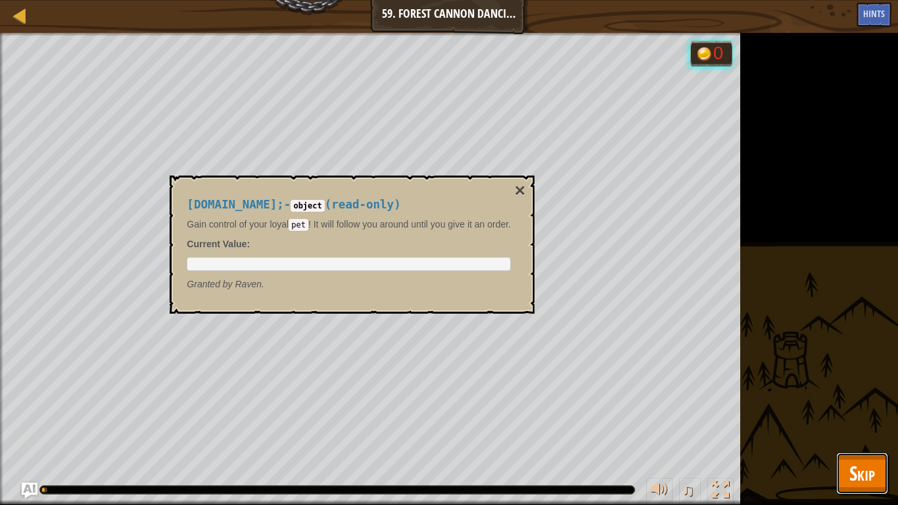
click at [856, 425] on span "Skip" at bounding box center [863, 473] width 26 height 27
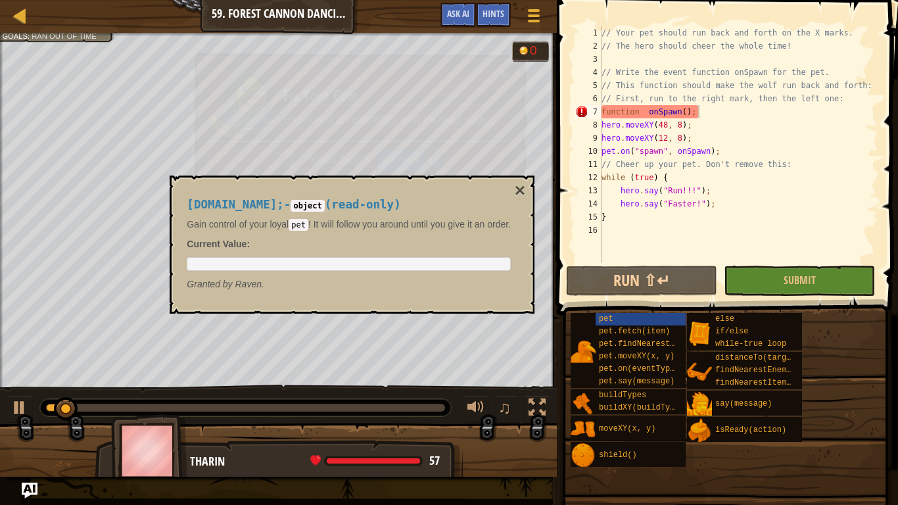
click at [535, 193] on div "[DOMAIN_NAME]; - object ( read-only ) Gain control of your loyal pet ! It will …" at bounding box center [352, 245] width 365 height 138
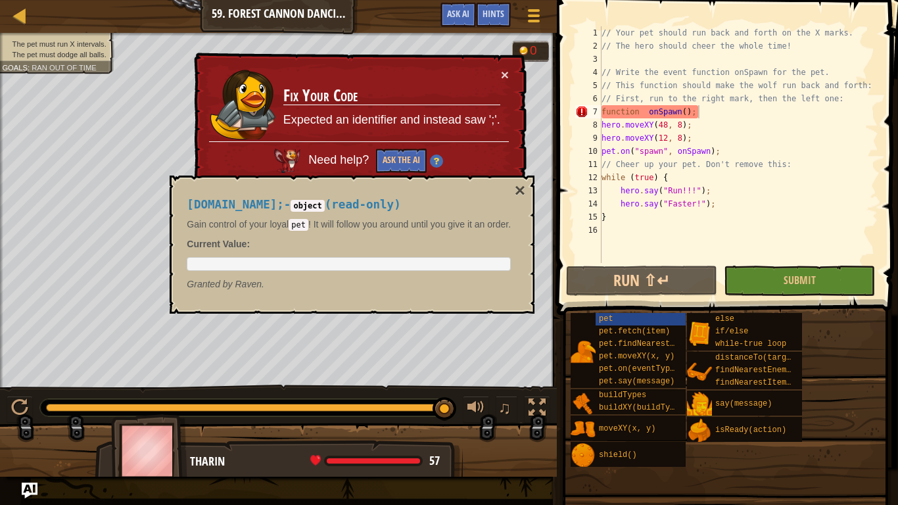
click at [510, 160] on div "× Fix Your Code Expected an identifier and instead saw ';'. Need help? Ask the …" at bounding box center [359, 119] width 337 height 137
click at [526, 195] on button "×" at bounding box center [520, 191] width 11 height 18
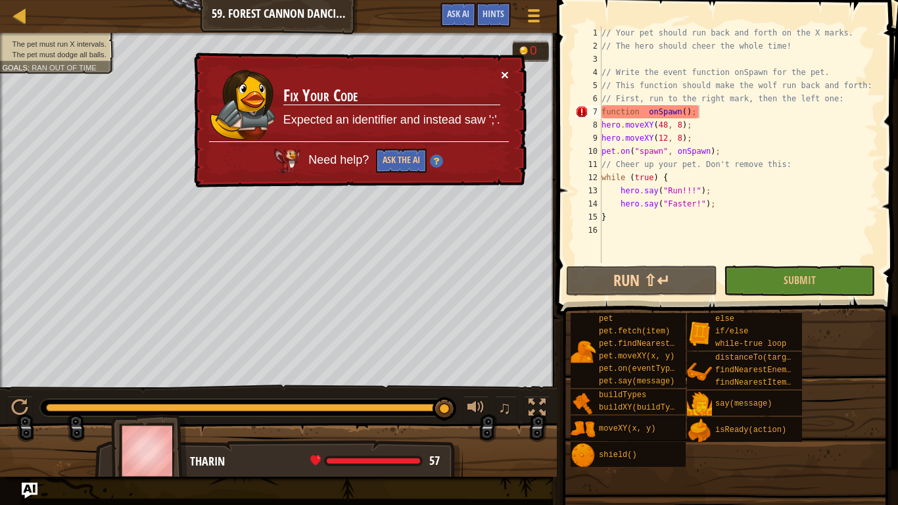
click at [508, 78] on button "×" at bounding box center [505, 77] width 9 height 14
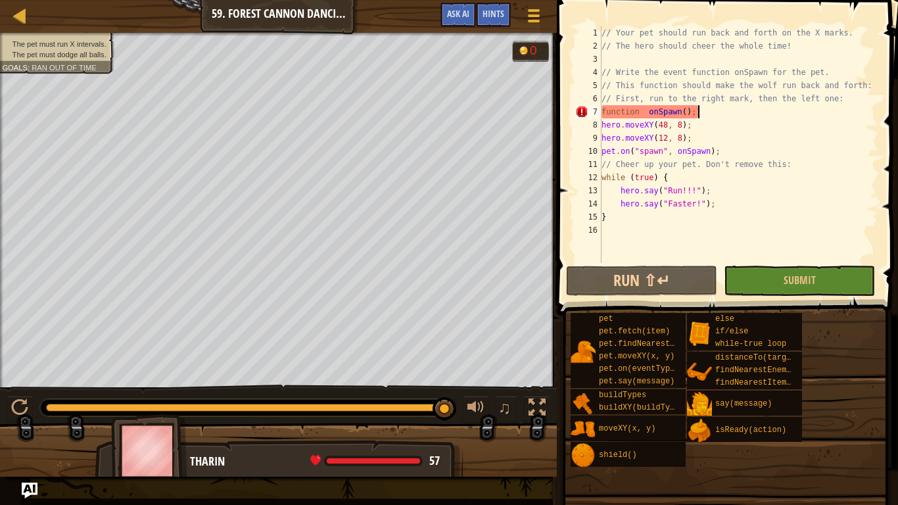
click at [745, 130] on div "// Your pet should run back and forth on the X marks. // The hero should cheer …" at bounding box center [739, 157] width 280 height 263
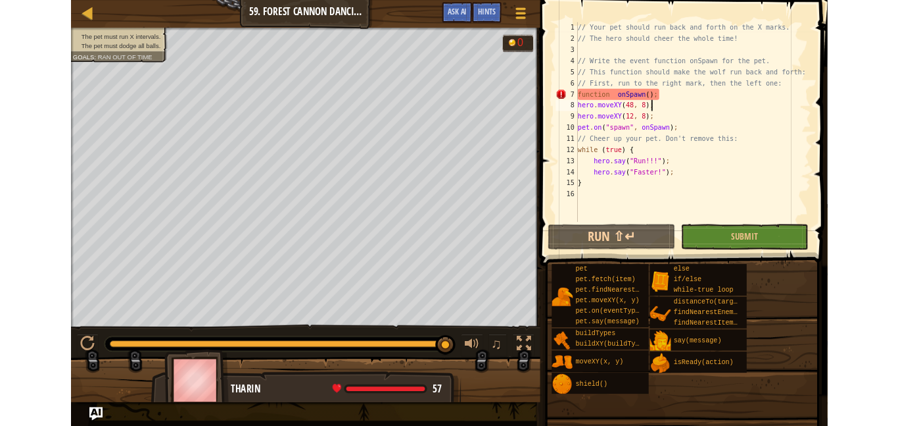
scroll to position [6, 12]
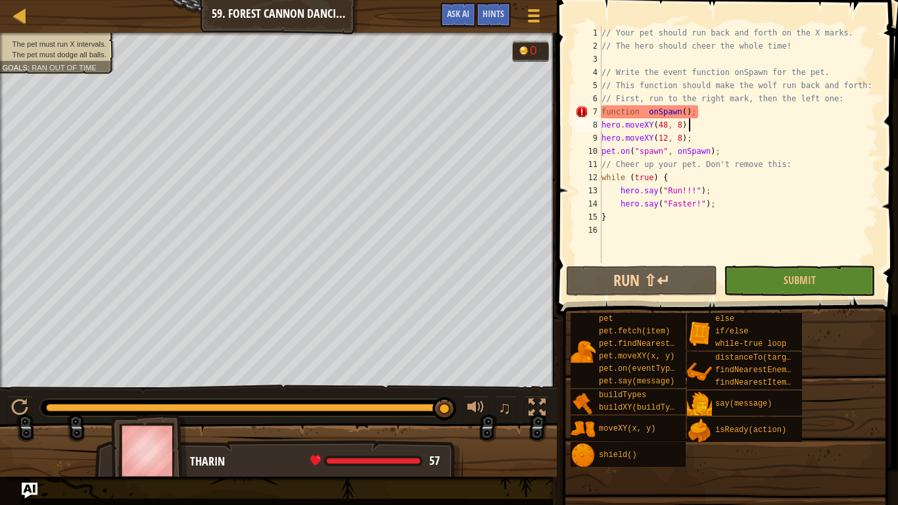
click at [719, 104] on div "// Your pet should run back and forth on the X marks. // The hero should cheer …" at bounding box center [739, 157] width 280 height 263
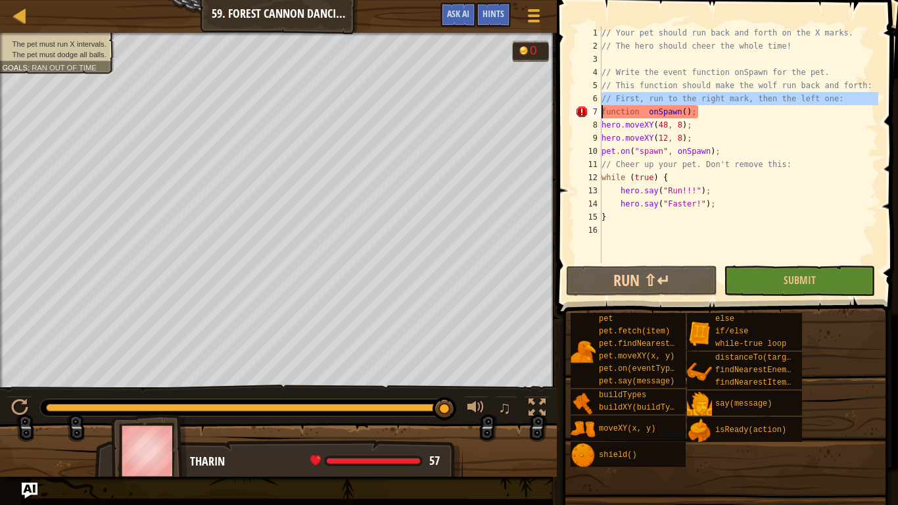
click at [719, 104] on div "// Your pet should run back and forth on the X marks. // The hero should cheer …" at bounding box center [739, 144] width 280 height 237
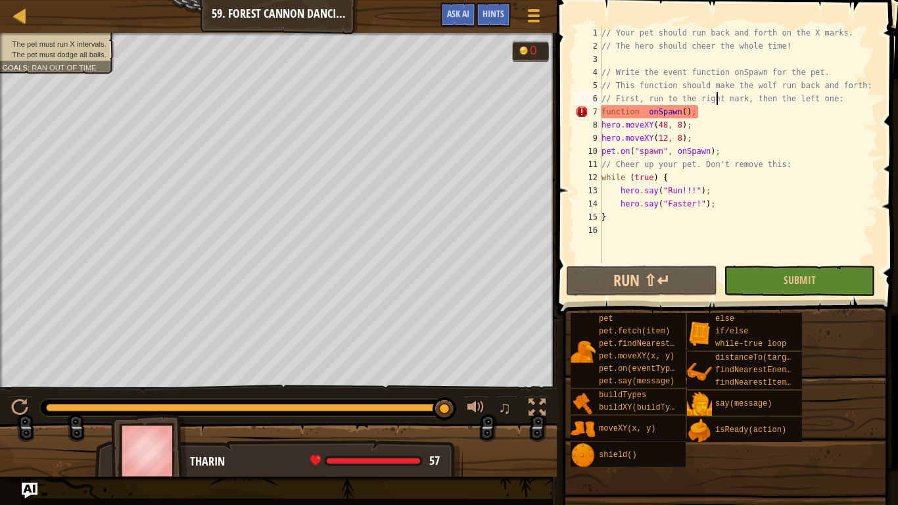
click at [712, 108] on div "// Your pet should run back and forth on the X marks. // The hero should cheer …" at bounding box center [739, 157] width 280 height 263
click at [712, 108] on div "// Your pet should run back and forth on the X marks. // The hero should cheer …" at bounding box center [739, 144] width 280 height 237
click at [712, 108] on div "// Your pet should run back and forth on the X marks. // The hero should cheer …" at bounding box center [739, 157] width 280 height 263
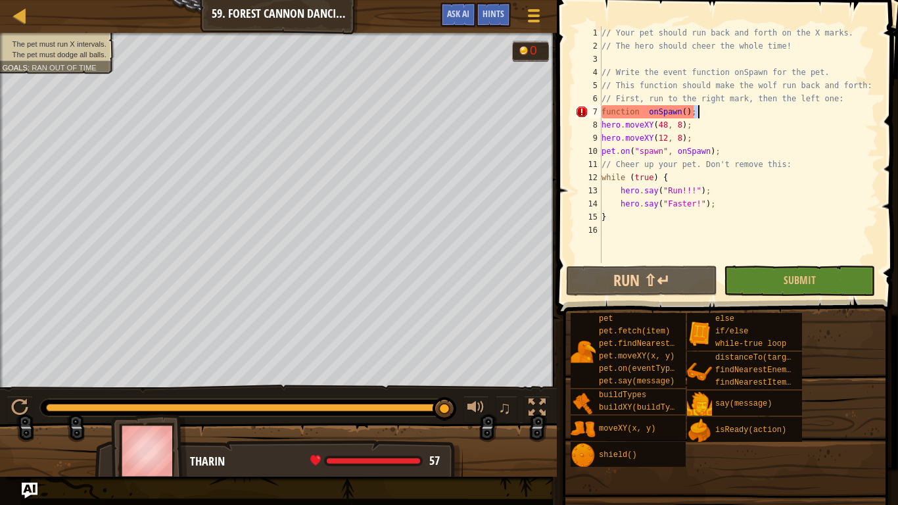
click at [712, 108] on div "// Your pet should run back and forth on the X marks. // The hero should cheer …" at bounding box center [739, 144] width 280 height 237
click at [712, 108] on div "// Your pet should run back and forth on the X marks. // The hero should cheer …" at bounding box center [739, 157] width 280 height 263
click at [712, 108] on div "// Your pet should run back and forth on the X marks. // The hero should cheer …" at bounding box center [739, 144] width 280 height 237
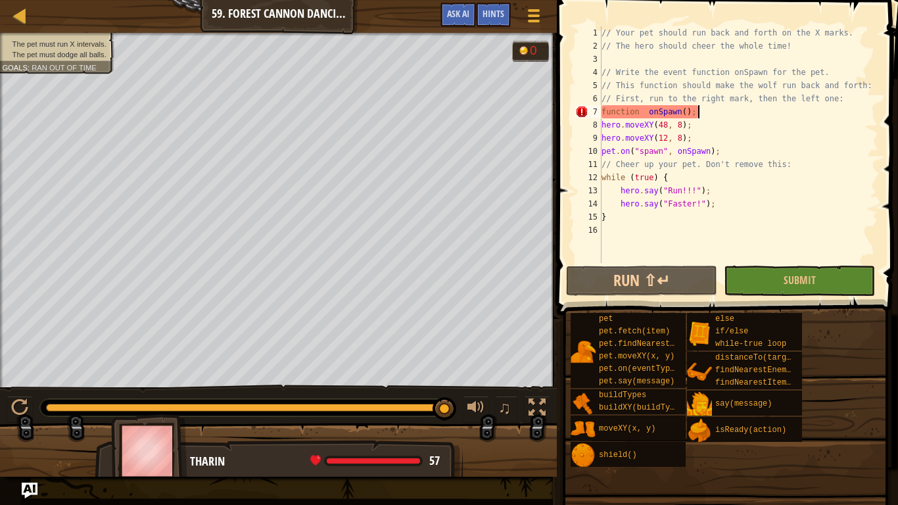
click at [712, 108] on div "// Your pet should run back and forth on the X marks. // The hero should cheer …" at bounding box center [739, 157] width 280 height 263
click at [712, 108] on div "// Your pet should run back and forth on the X marks. // The hero should cheer …" at bounding box center [739, 144] width 280 height 237
click at [712, 108] on div "// Your pet should run back and forth on the X marks. // The hero should cheer …" at bounding box center [739, 157] width 280 height 263
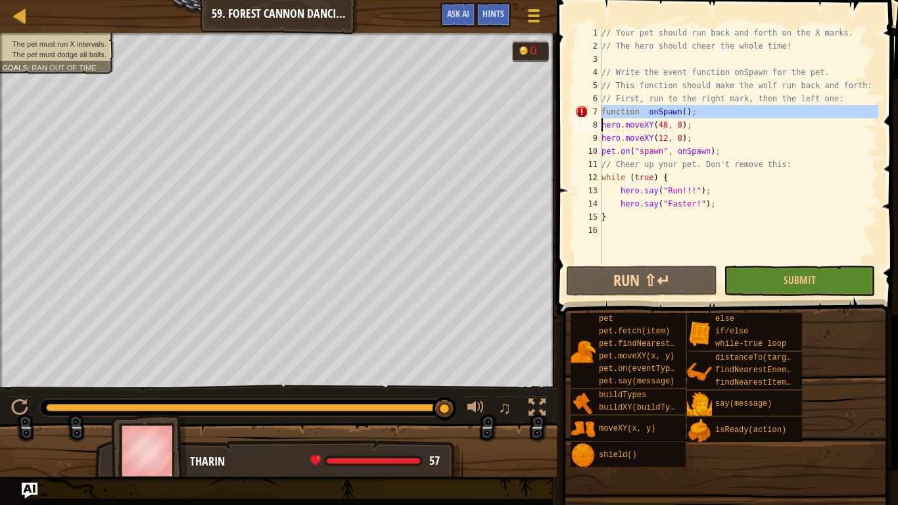
click at [712, 108] on div "// Your pet should run back and forth on the X marks. // The hero should cheer …" at bounding box center [739, 144] width 280 height 237
click at [712, 108] on div "// Your pet should run back and forth on the X marks. // The hero should cheer …" at bounding box center [739, 157] width 280 height 263
click at [454, 34] on div at bounding box center [278, 34] width 557 height 3
click at [456, 14] on span "Ask AI" at bounding box center [458, 13] width 22 height 12
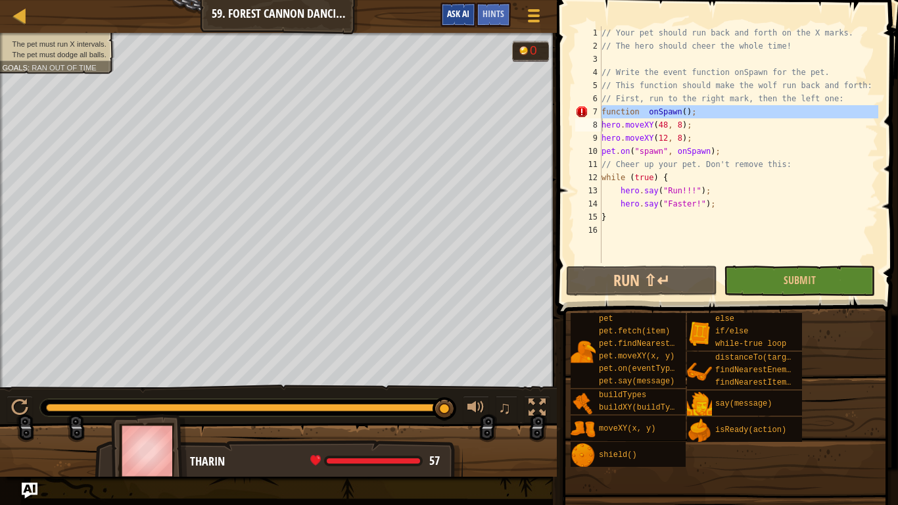
type textarea "hero.moveXY(48, 8);"
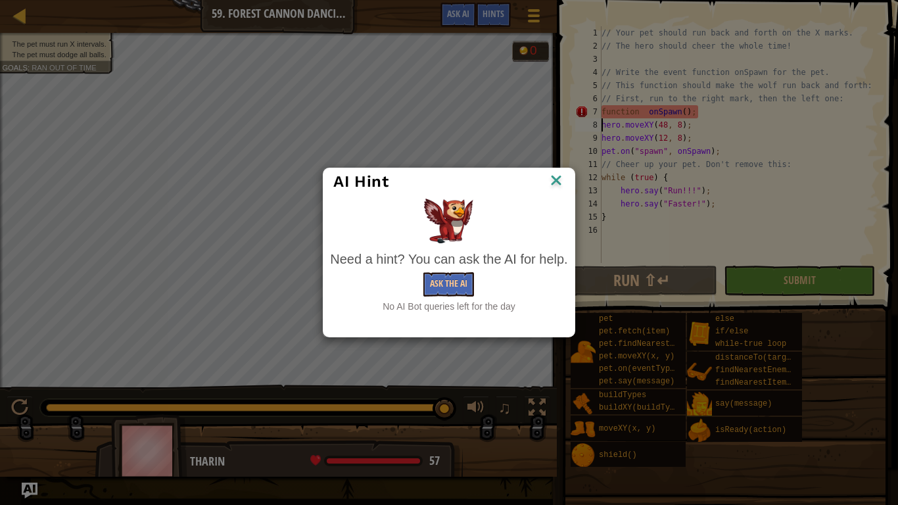
click at [564, 200] on div at bounding box center [448, 221] width 237 height 45
click at [561, 185] on img at bounding box center [556, 182] width 17 height 20
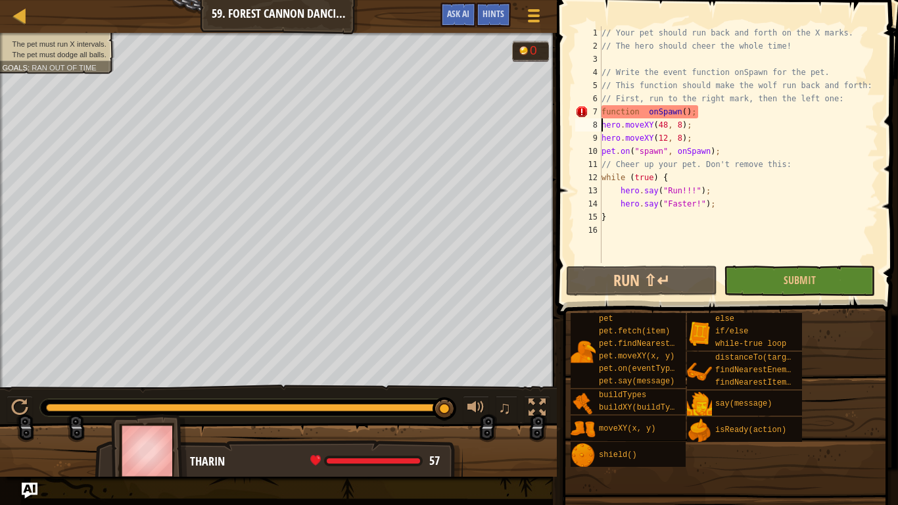
click at [659, 125] on div "// Your pet should run back and forth on the X marks. // The hero should cheer …" at bounding box center [739, 157] width 280 height 263
